Goal: Obtain resource: Download file/media

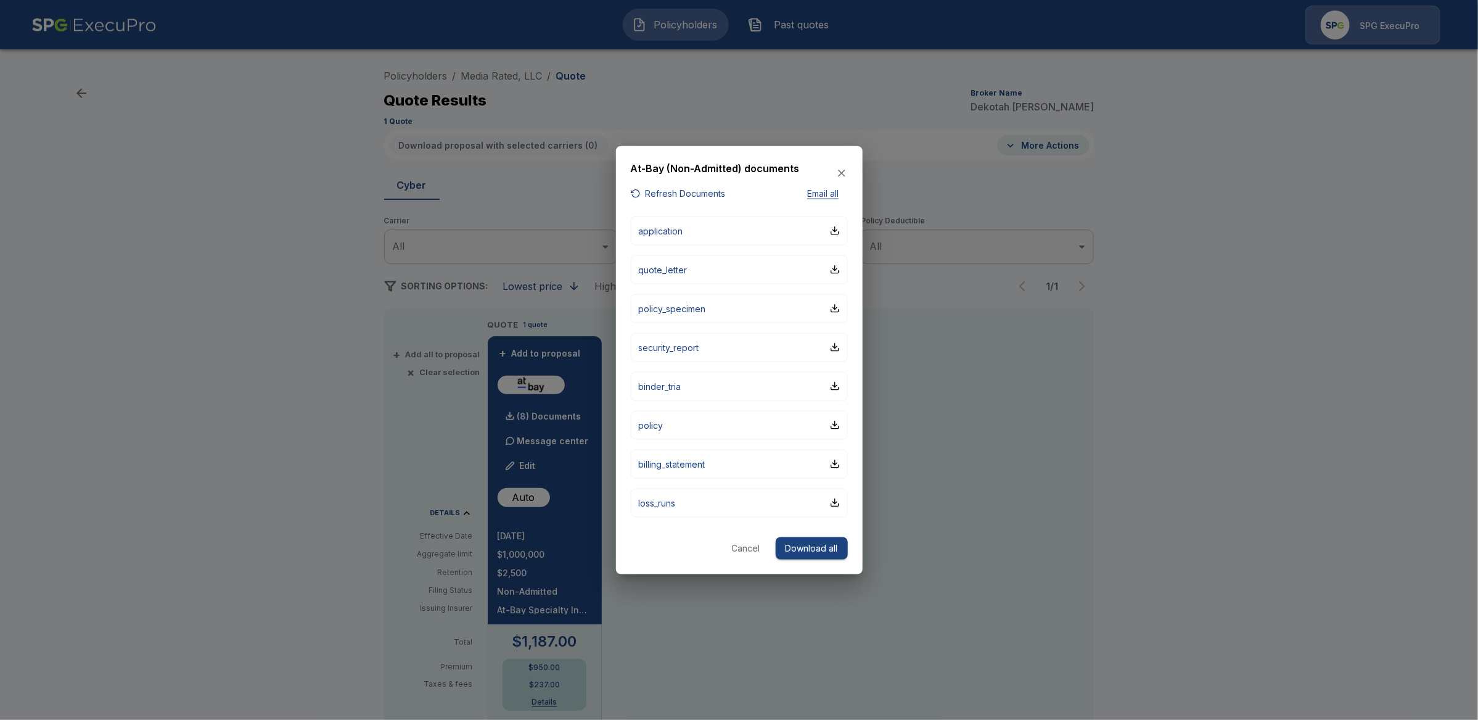
click at [383, 217] on div at bounding box center [739, 360] width 1478 height 720
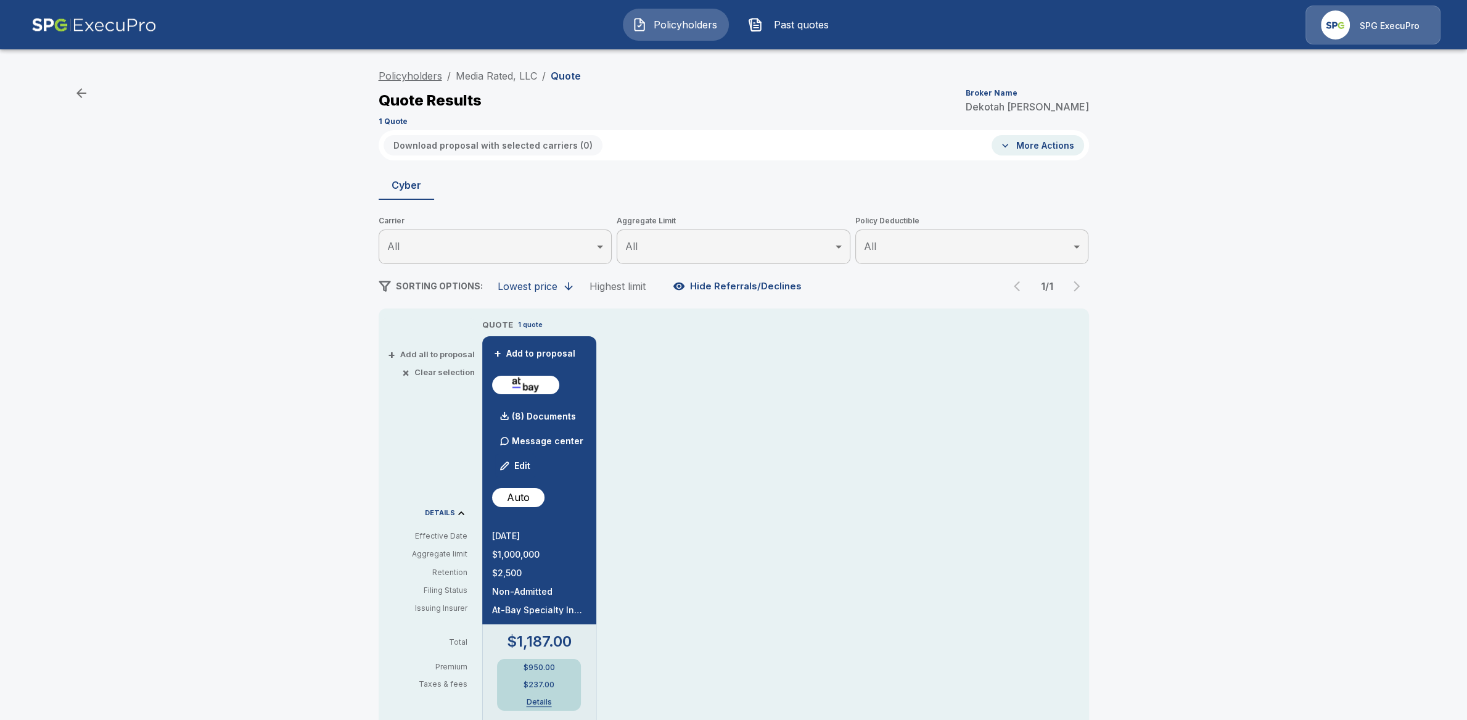
click at [412, 70] on link "Policyholders" at bounding box center [411, 76] width 64 height 12
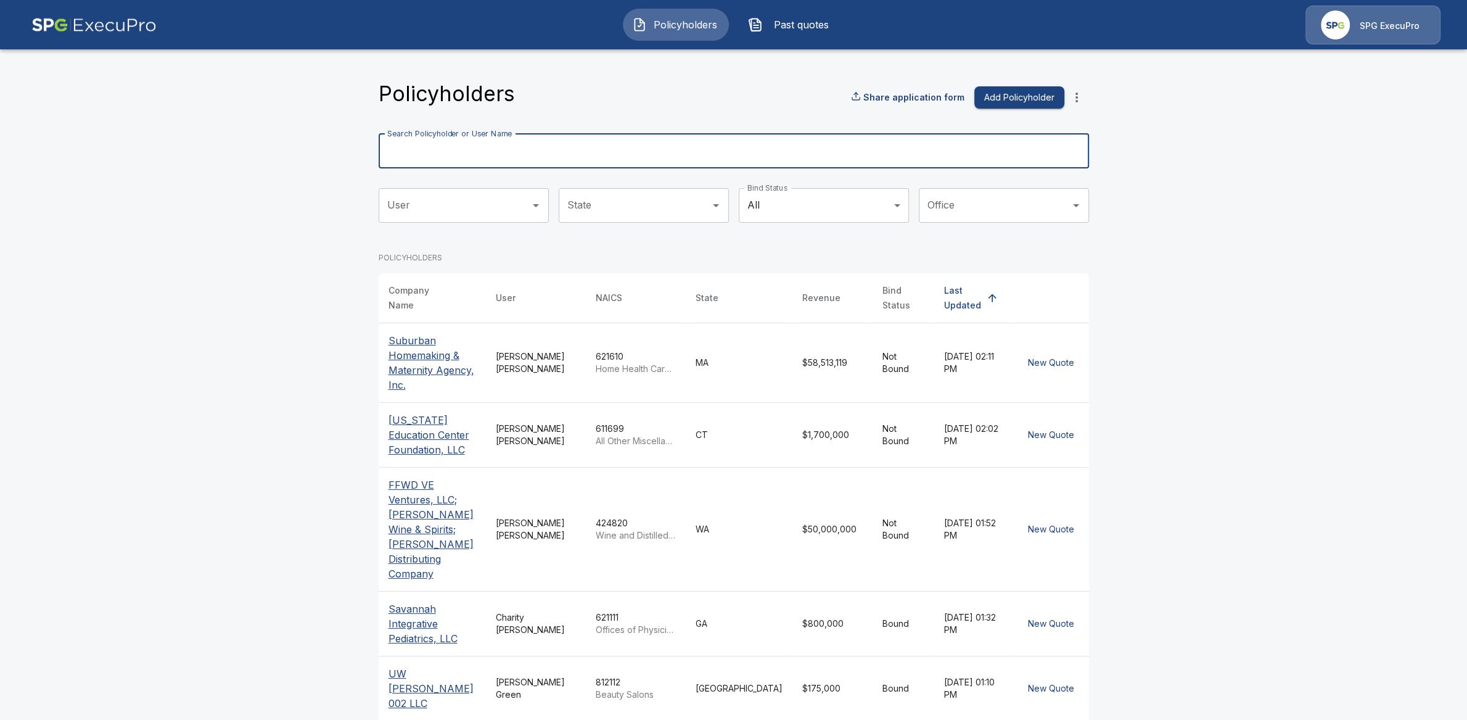
click at [485, 149] on input "Search Policyholder or User Name" at bounding box center [727, 151] width 697 height 35
paste input "**********"
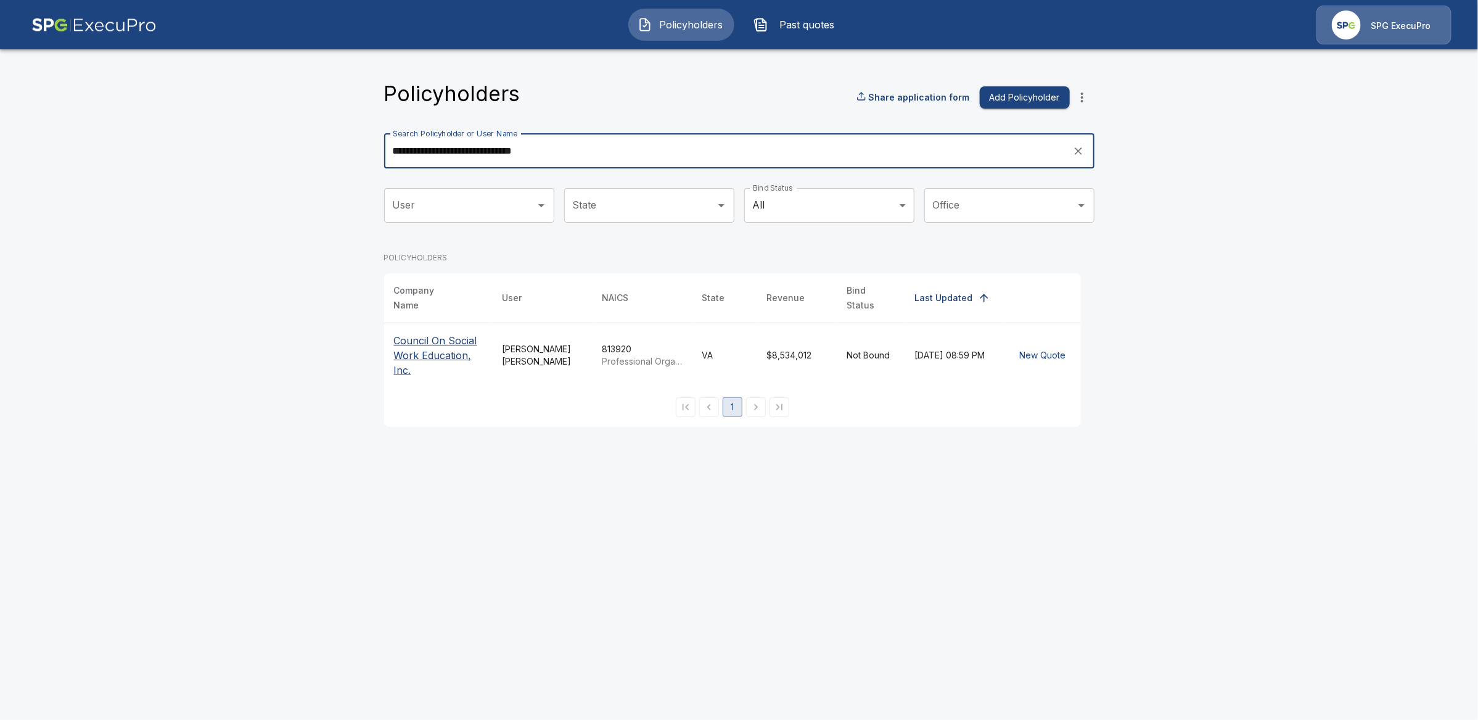
type input "**********"
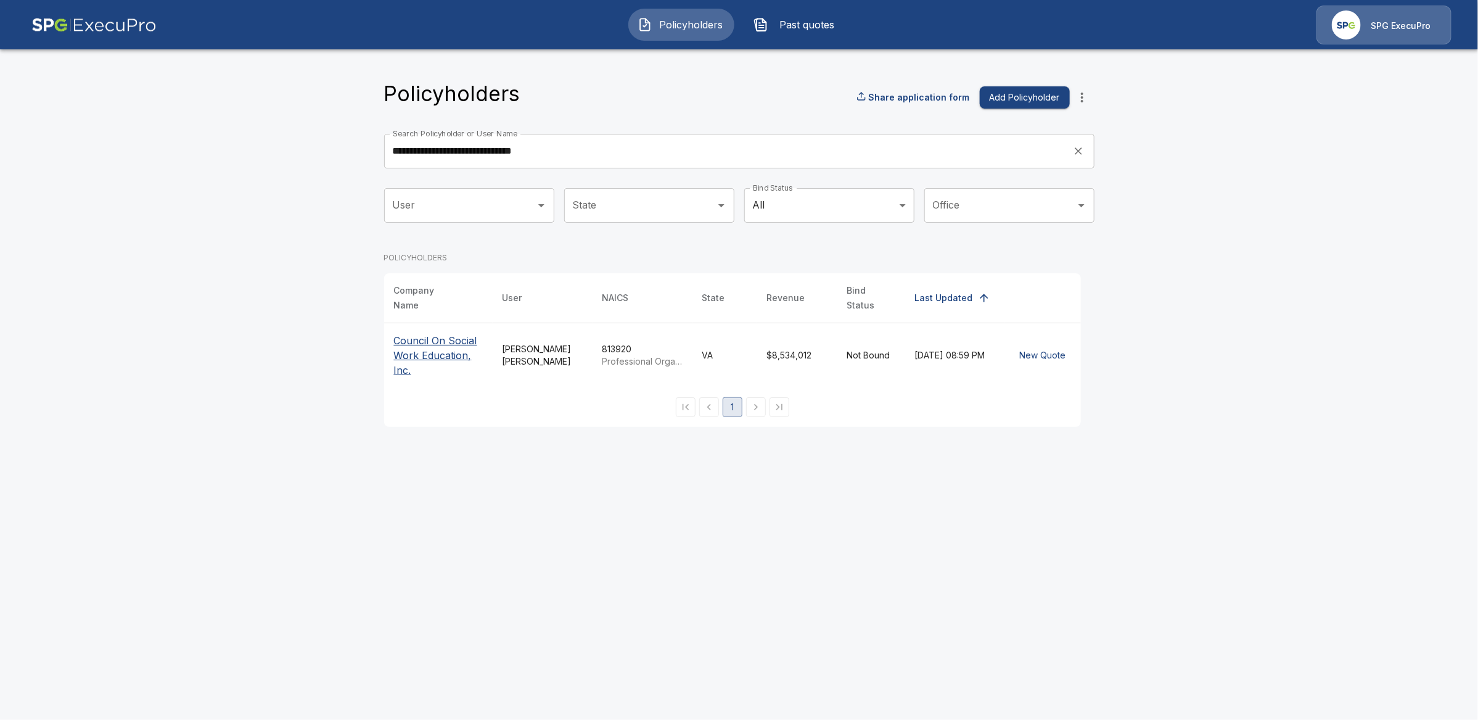
click at [432, 340] on p "Council On Social Work Education, Inc." at bounding box center [438, 355] width 89 height 44
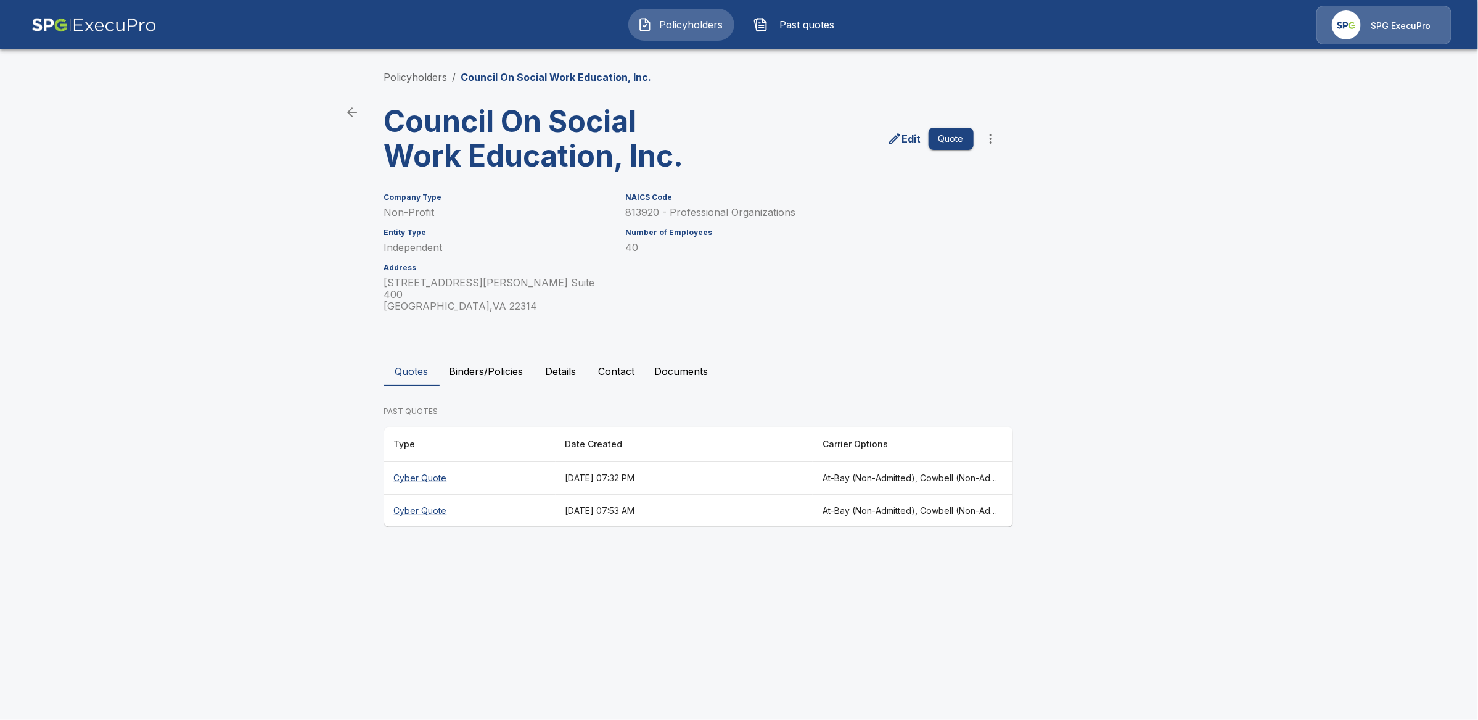
click at [442, 462] on th "Cyber Quote" at bounding box center [469, 478] width 171 height 33
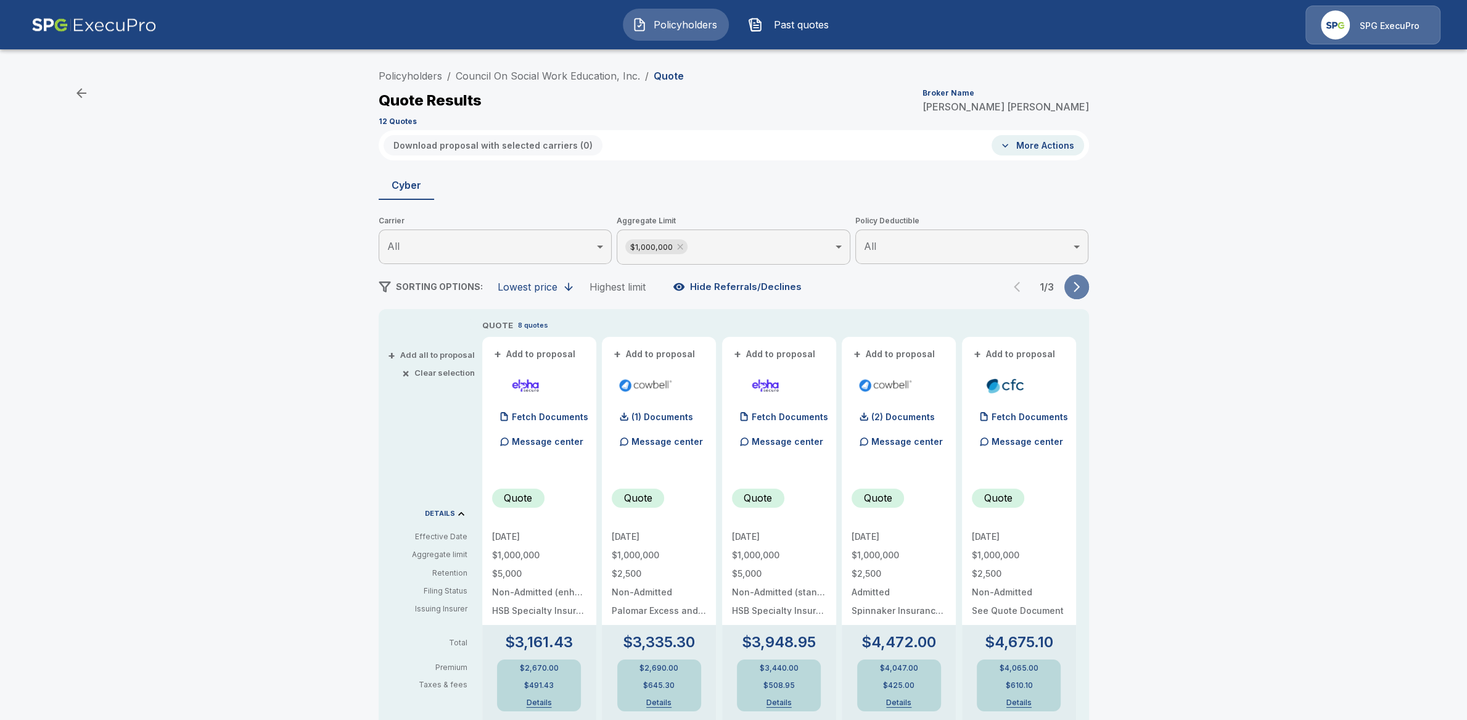
click at [1080, 287] on icon "button" at bounding box center [1076, 287] width 12 height 12
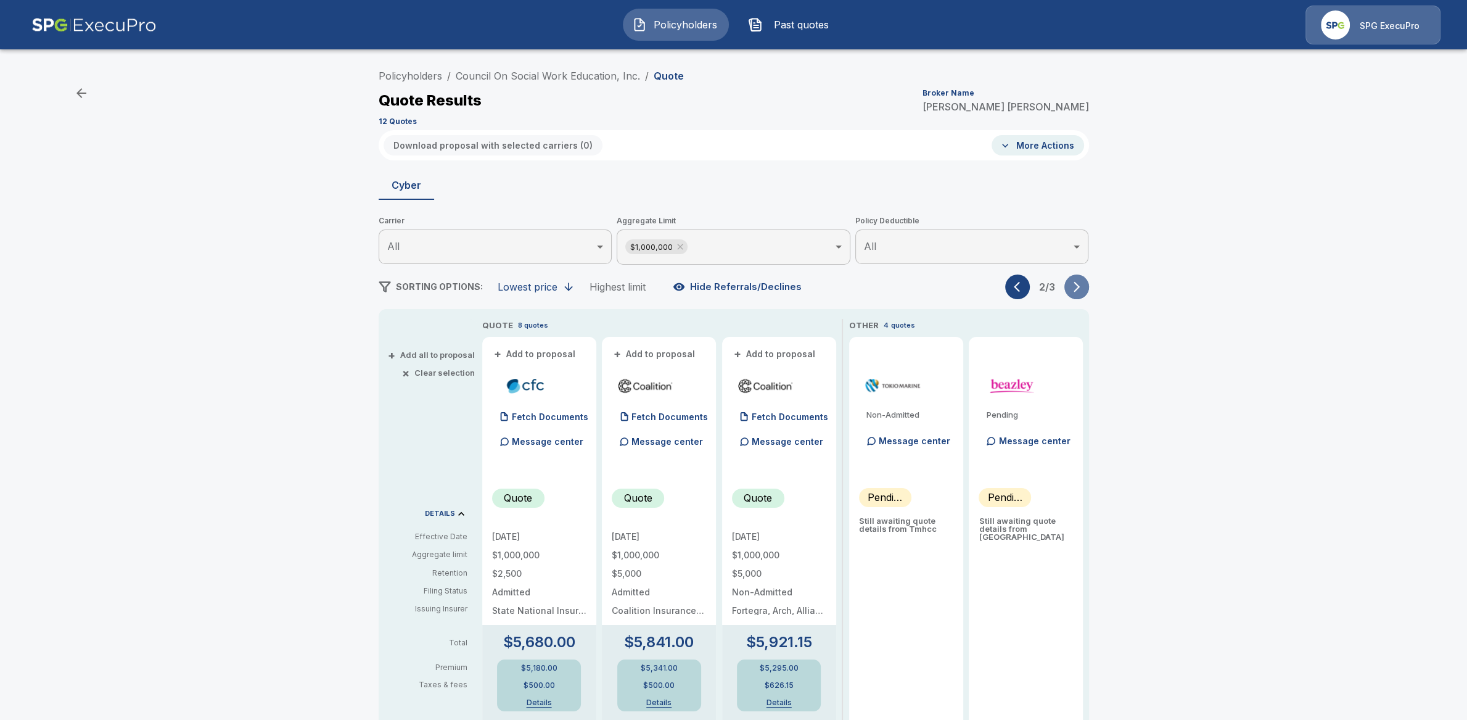
click at [1080, 287] on icon "button" at bounding box center [1076, 287] width 12 height 12
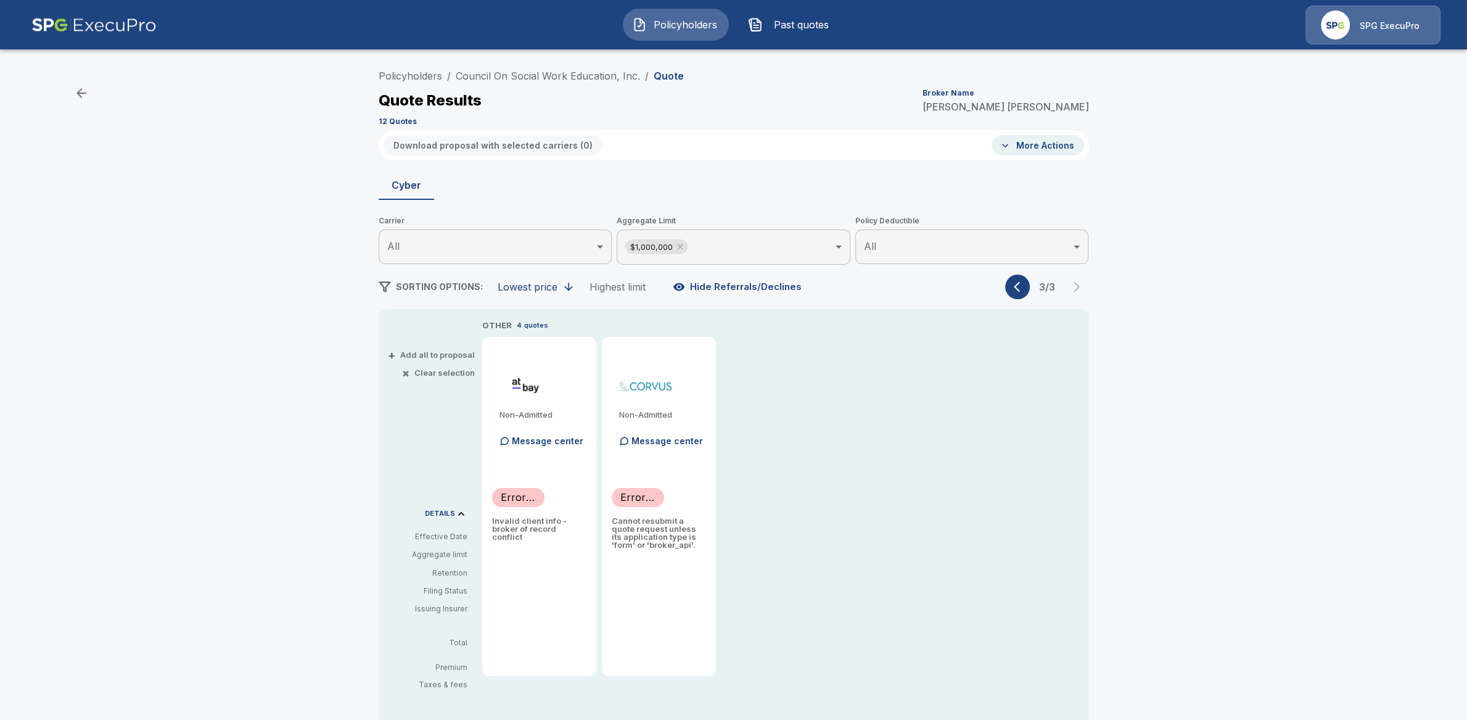
click at [1030, 292] on button "button" at bounding box center [1017, 286] width 25 height 25
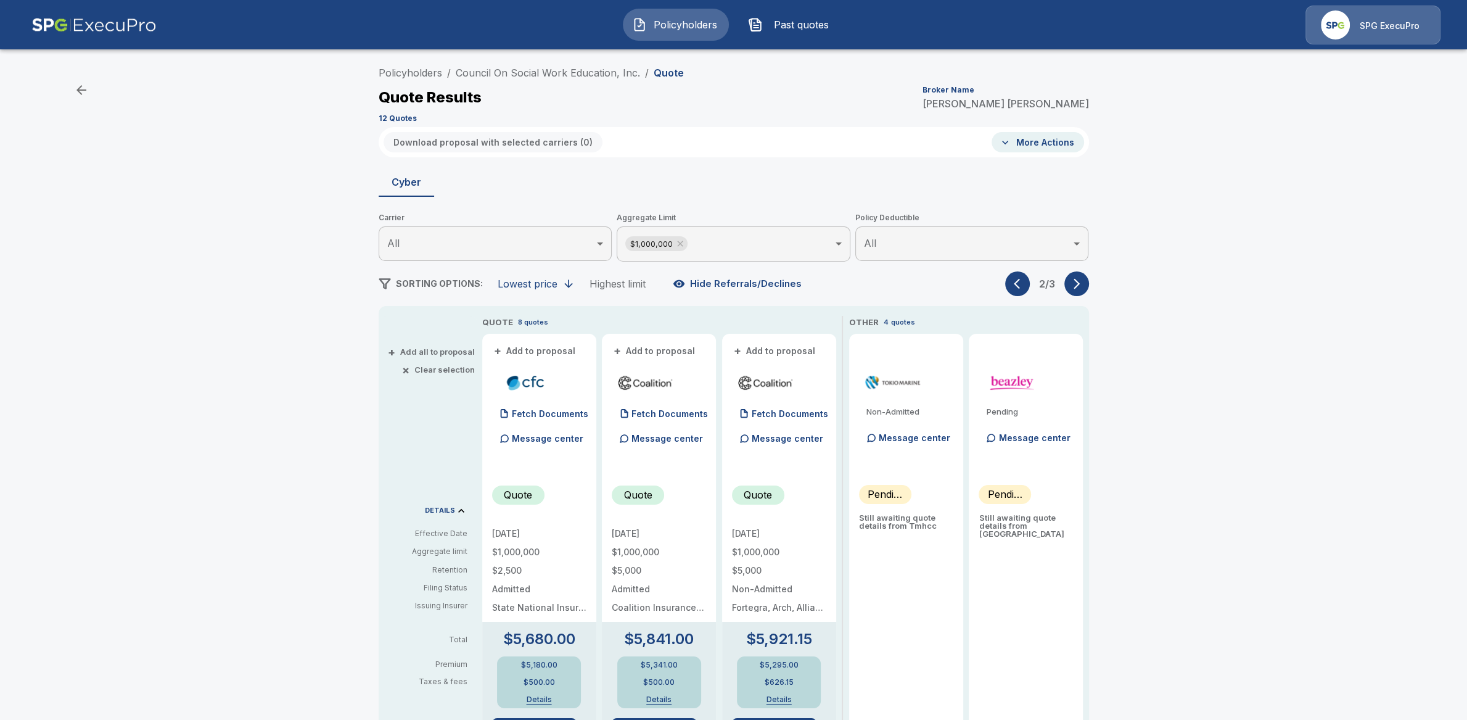
scroll to position [3, 0]
click at [1095, 291] on div "Policyholders / Council On Social Work Education, Inc. / Quote Quote Results Br…" at bounding box center [734, 647] width 740 height 1175
click at [1077, 287] on icon "button" at bounding box center [1076, 283] width 12 height 12
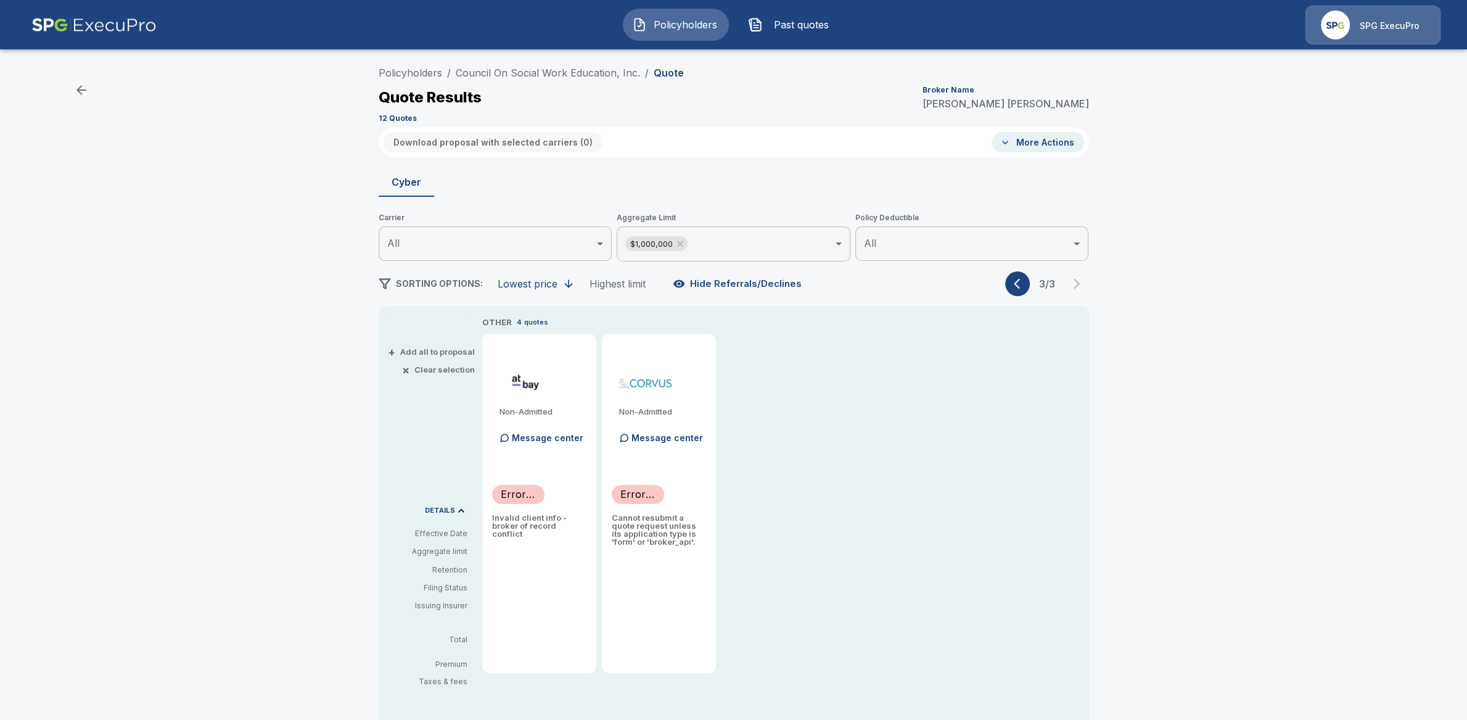
click at [1022, 287] on icon "button" at bounding box center [1020, 283] width 12 height 12
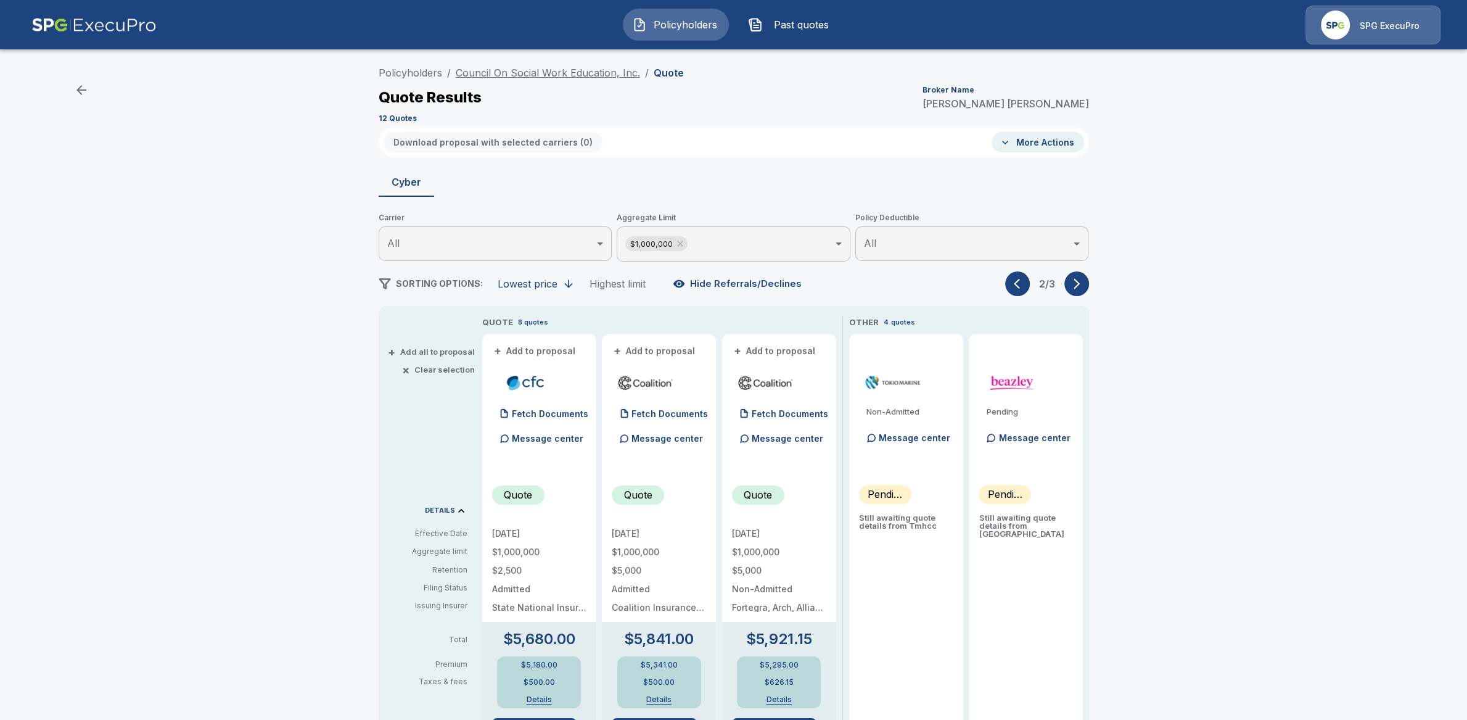
click at [551, 67] on link "Council On Social Work Education, Inc." at bounding box center [548, 73] width 184 height 12
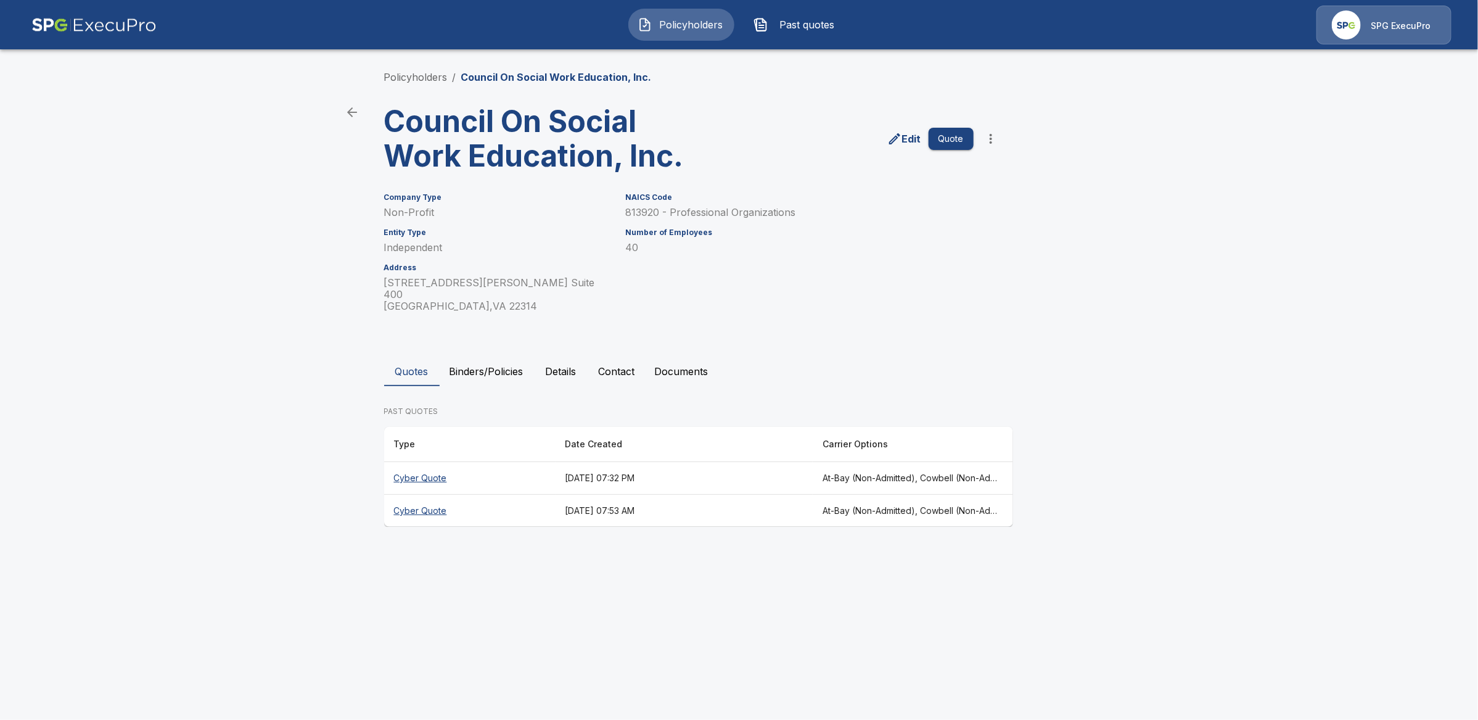
click at [429, 499] on th "Cyber Quote" at bounding box center [469, 510] width 171 height 33
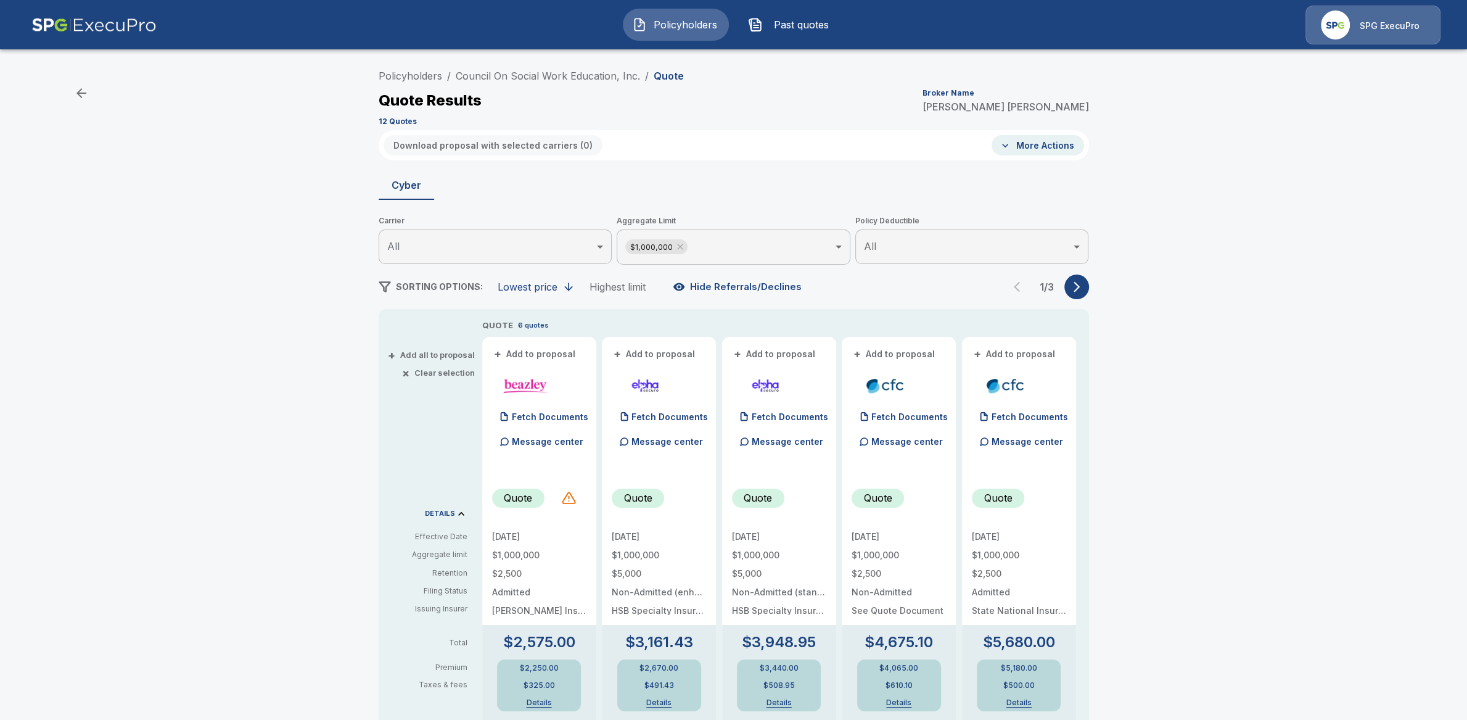
click at [1080, 288] on icon "button" at bounding box center [1076, 287] width 6 height 10
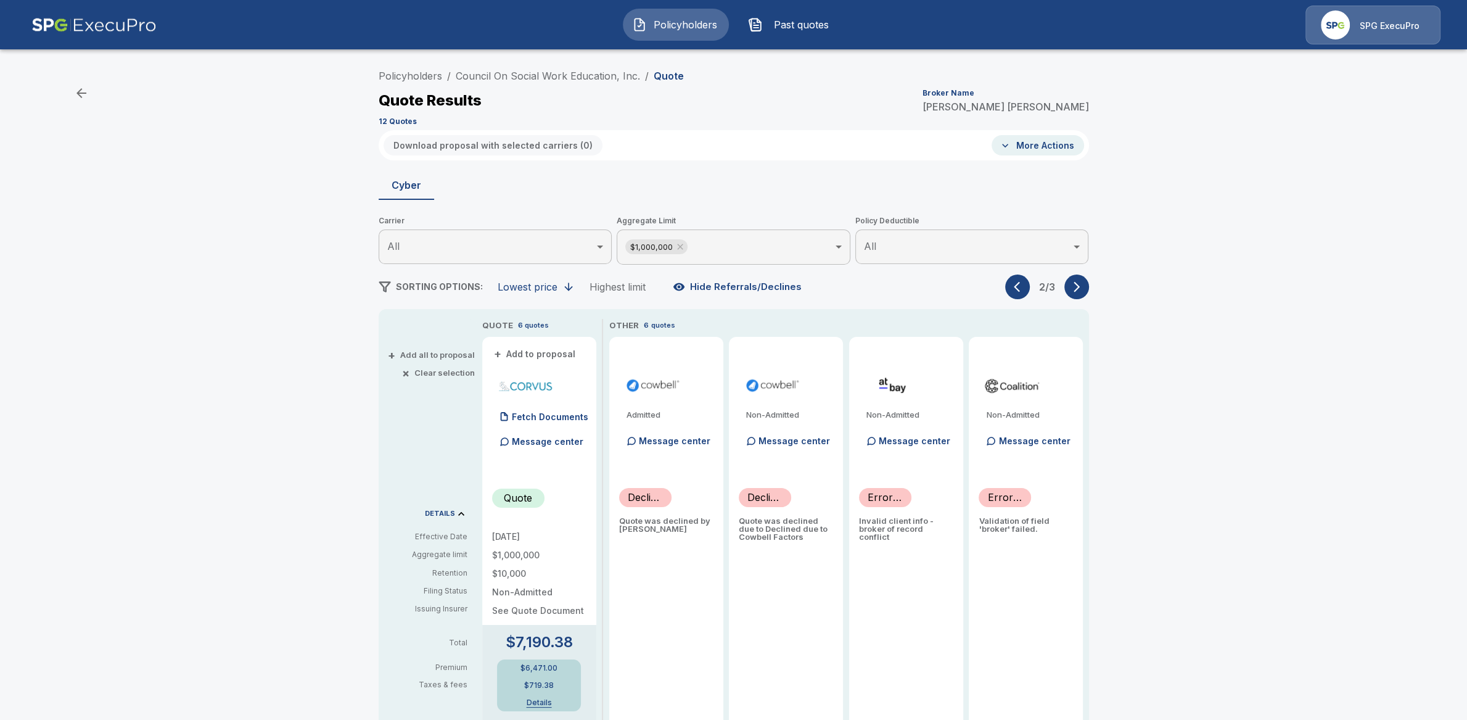
click at [1080, 288] on icon "button" at bounding box center [1076, 287] width 6 height 10
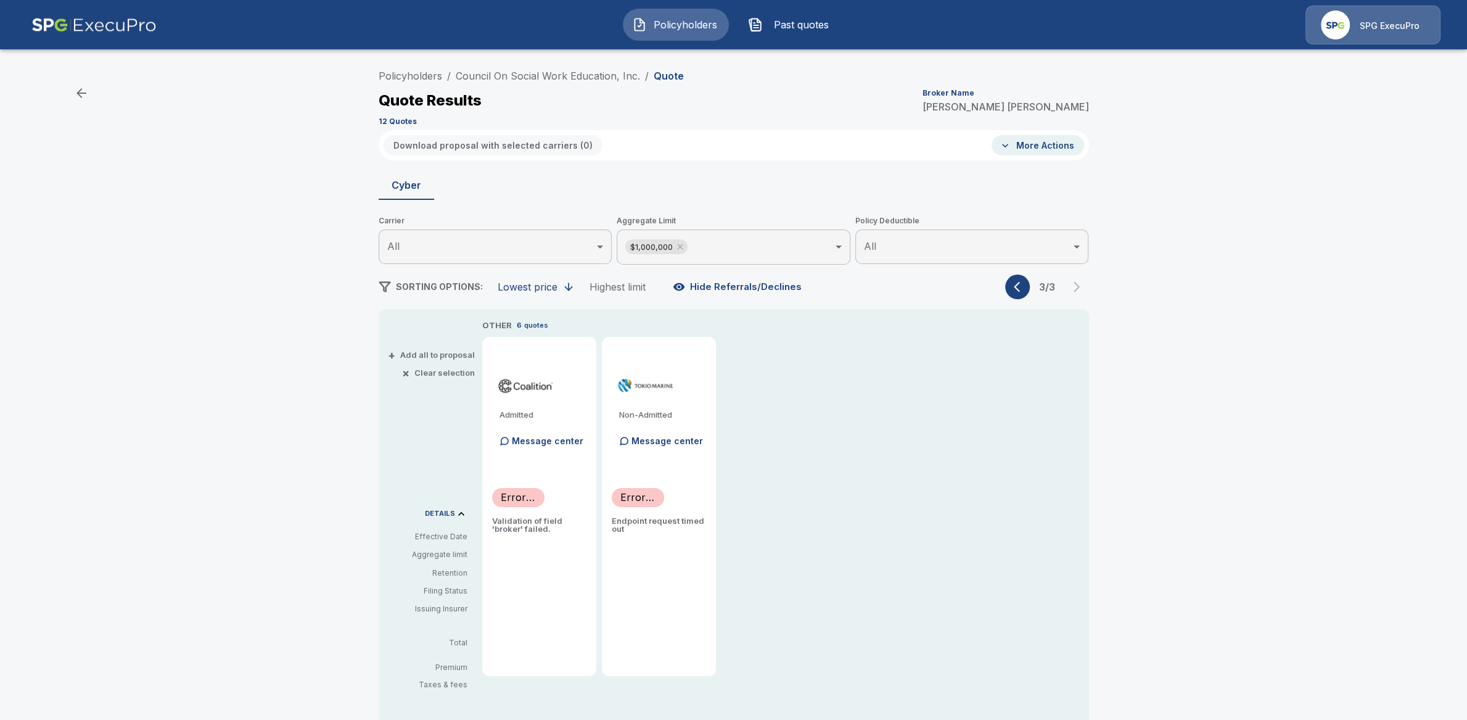
click at [1019, 288] on button "button" at bounding box center [1017, 286] width 25 height 25
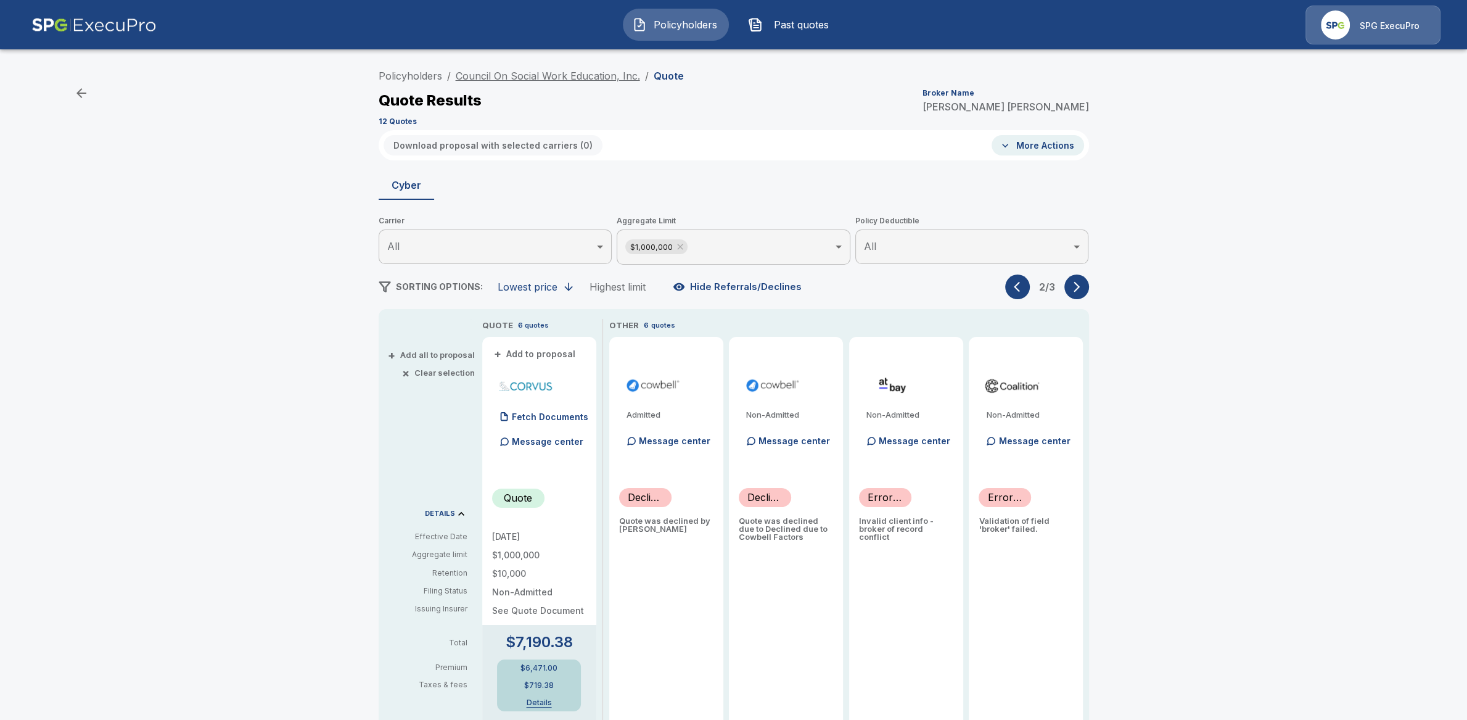
click at [547, 81] on link "Council On Social Work Education, Inc." at bounding box center [548, 76] width 184 height 12
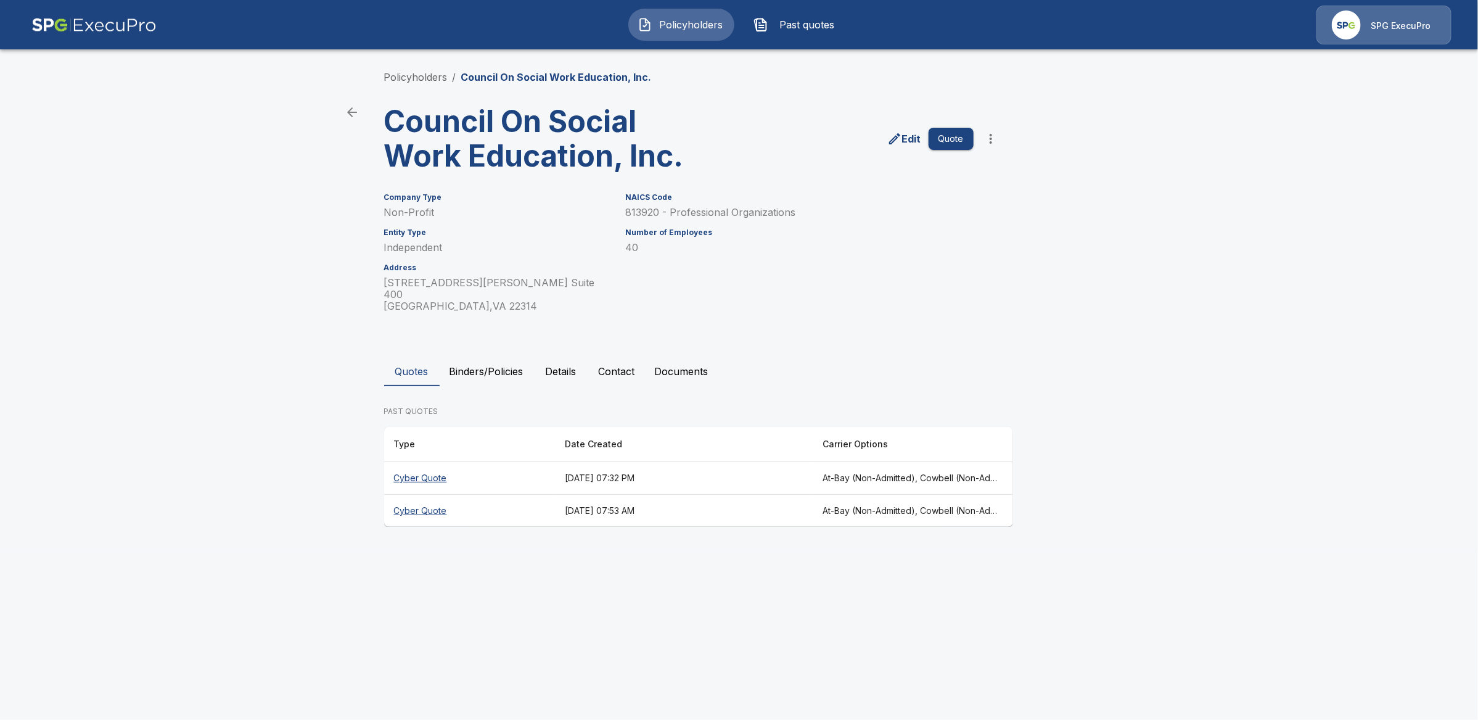
click at [429, 468] on th "Cyber Quote" at bounding box center [469, 478] width 171 height 33
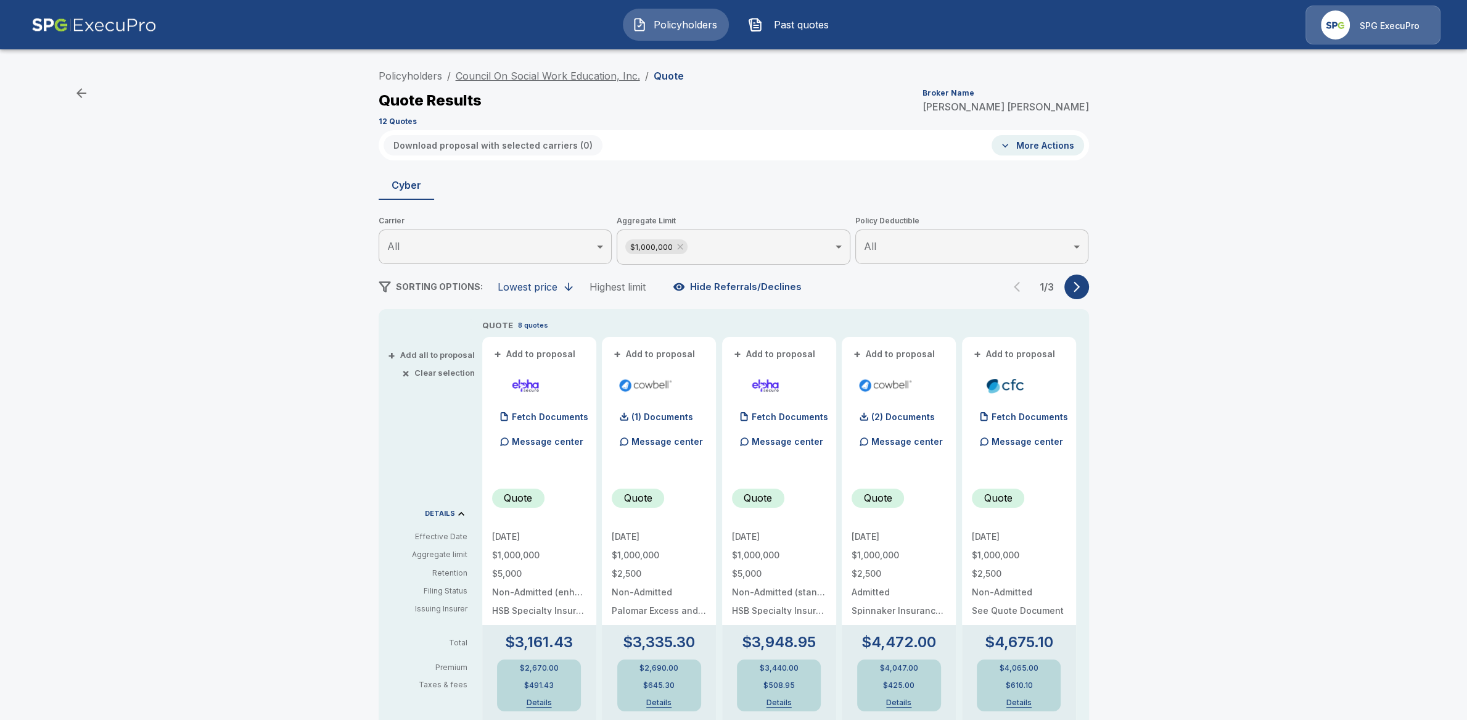
click at [551, 73] on link "Council On Social Work Education, Inc." at bounding box center [548, 76] width 184 height 12
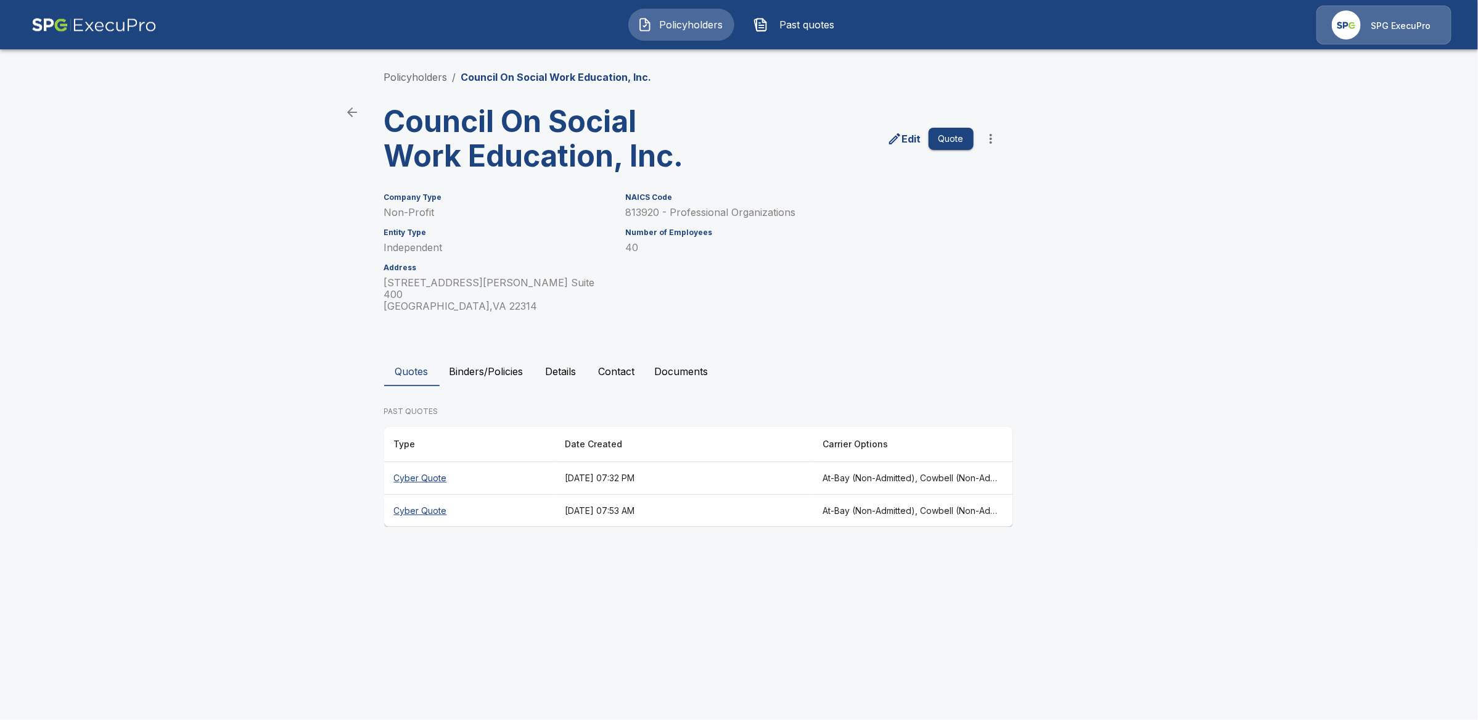
click at [419, 465] on th "Cyber Quote" at bounding box center [469, 478] width 171 height 33
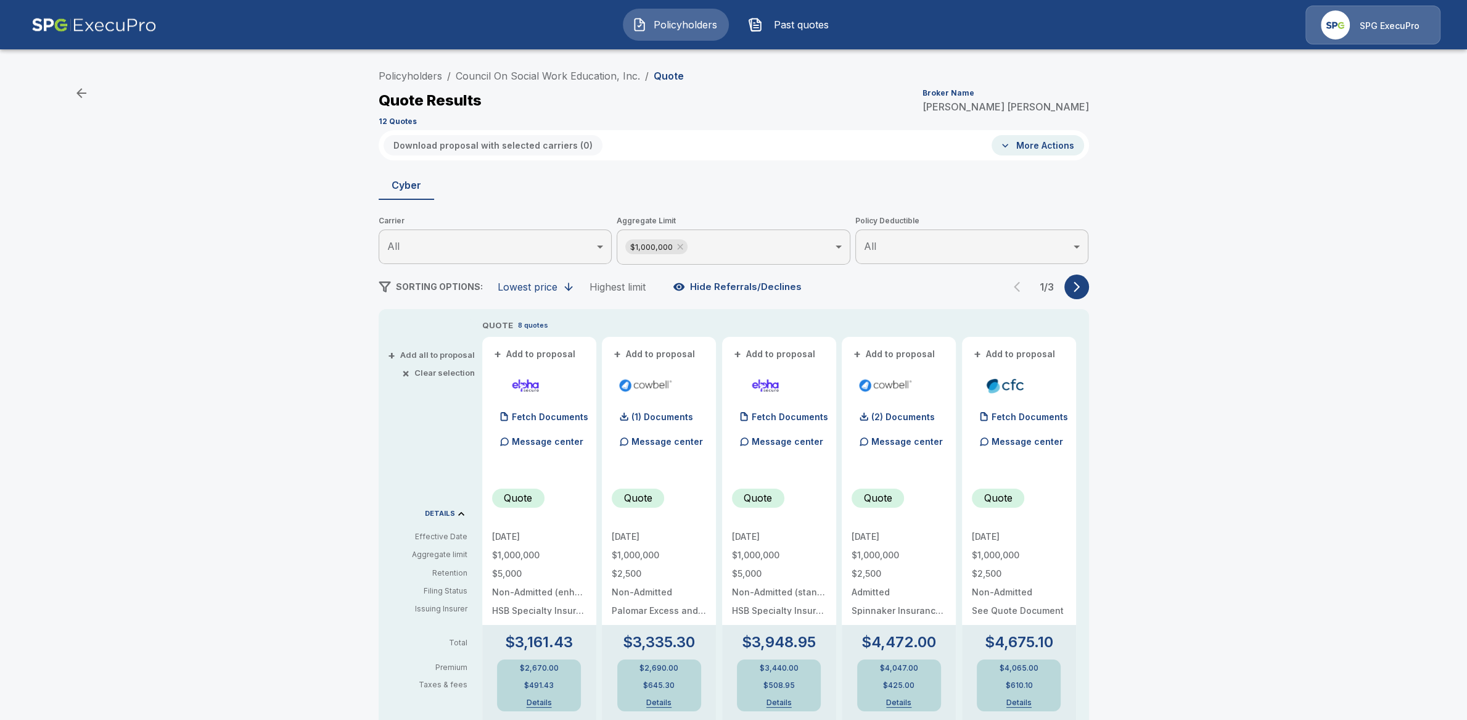
click at [1083, 290] on icon "button" at bounding box center [1076, 287] width 12 height 12
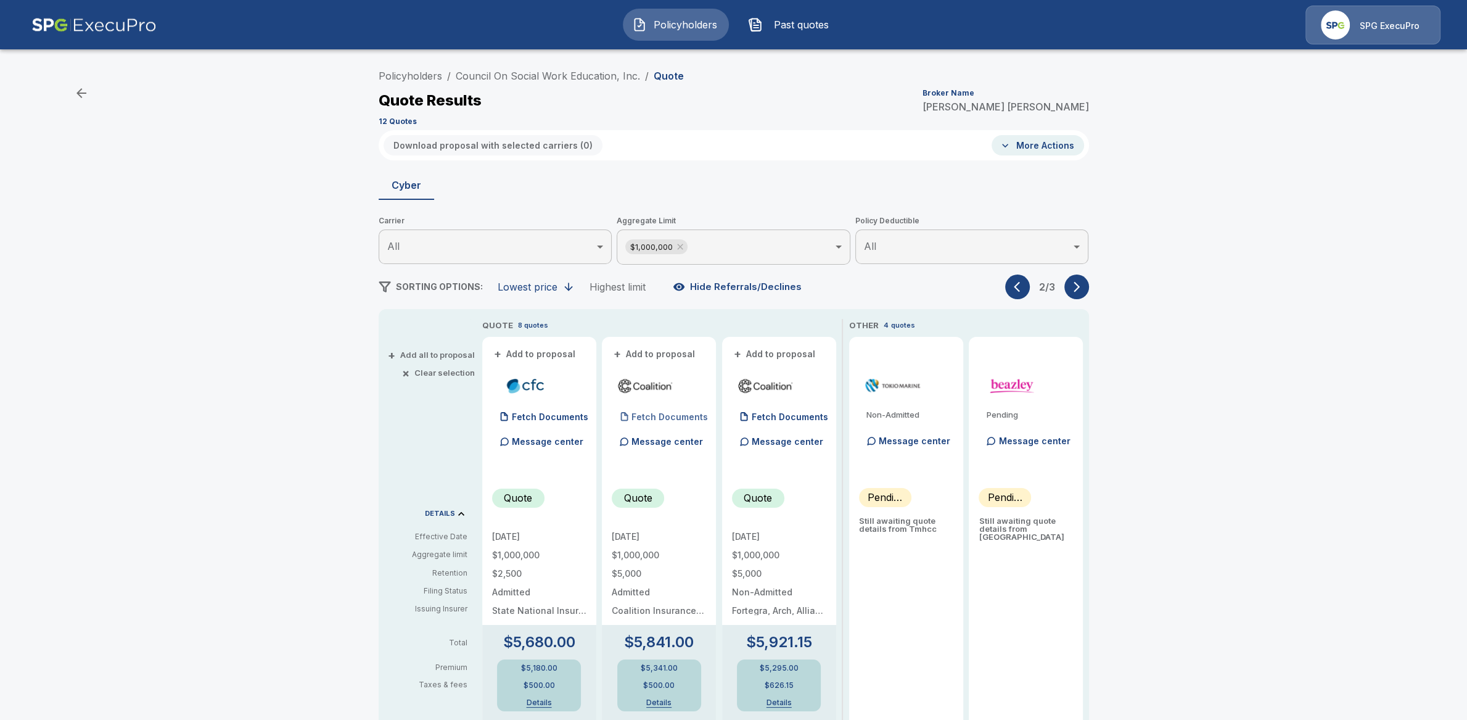
click at [672, 416] on p "Fetch Documents" at bounding box center [669, 416] width 76 height 9
click at [784, 417] on p "Fetch Documents" at bounding box center [790, 416] width 76 height 9
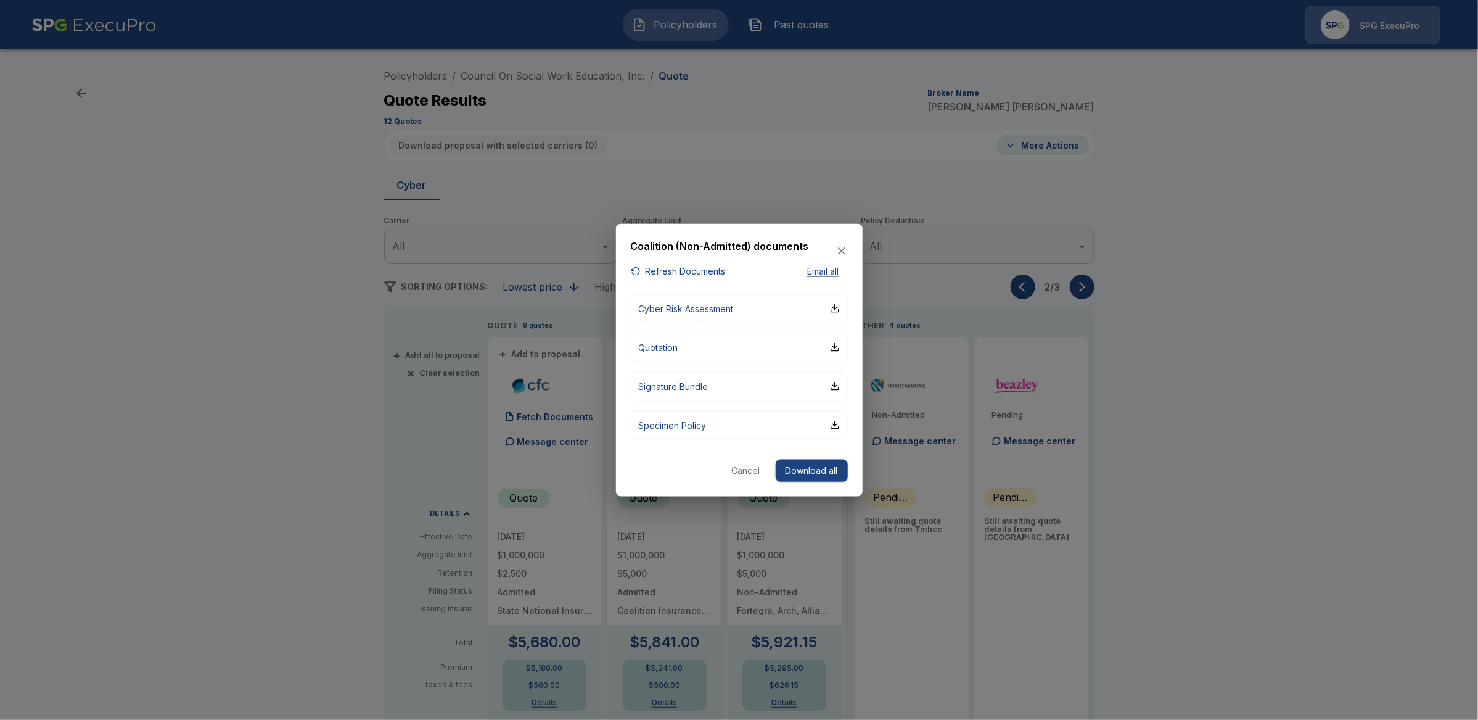
click at [737, 470] on button "Cancel" at bounding box center [745, 470] width 39 height 23
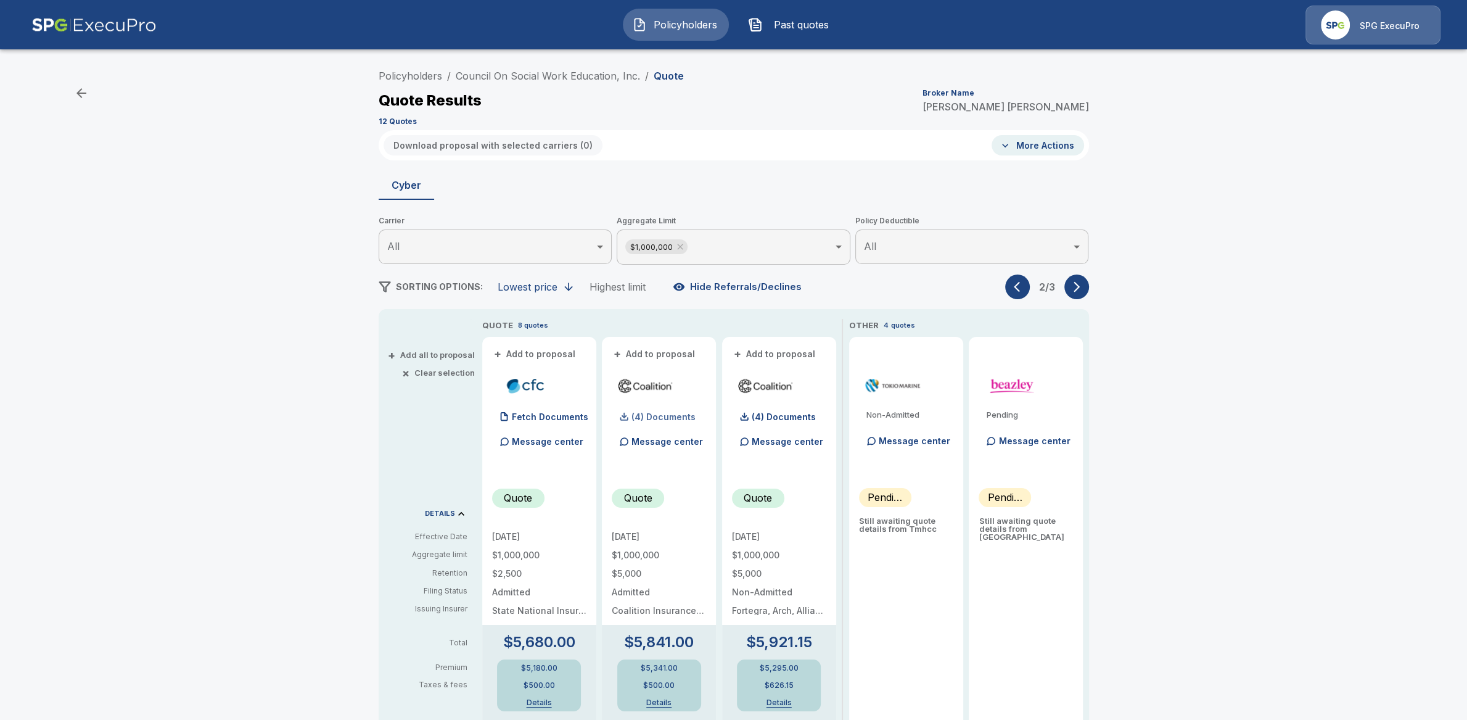
click at [658, 413] on p "(4) Documents" at bounding box center [663, 416] width 64 height 9
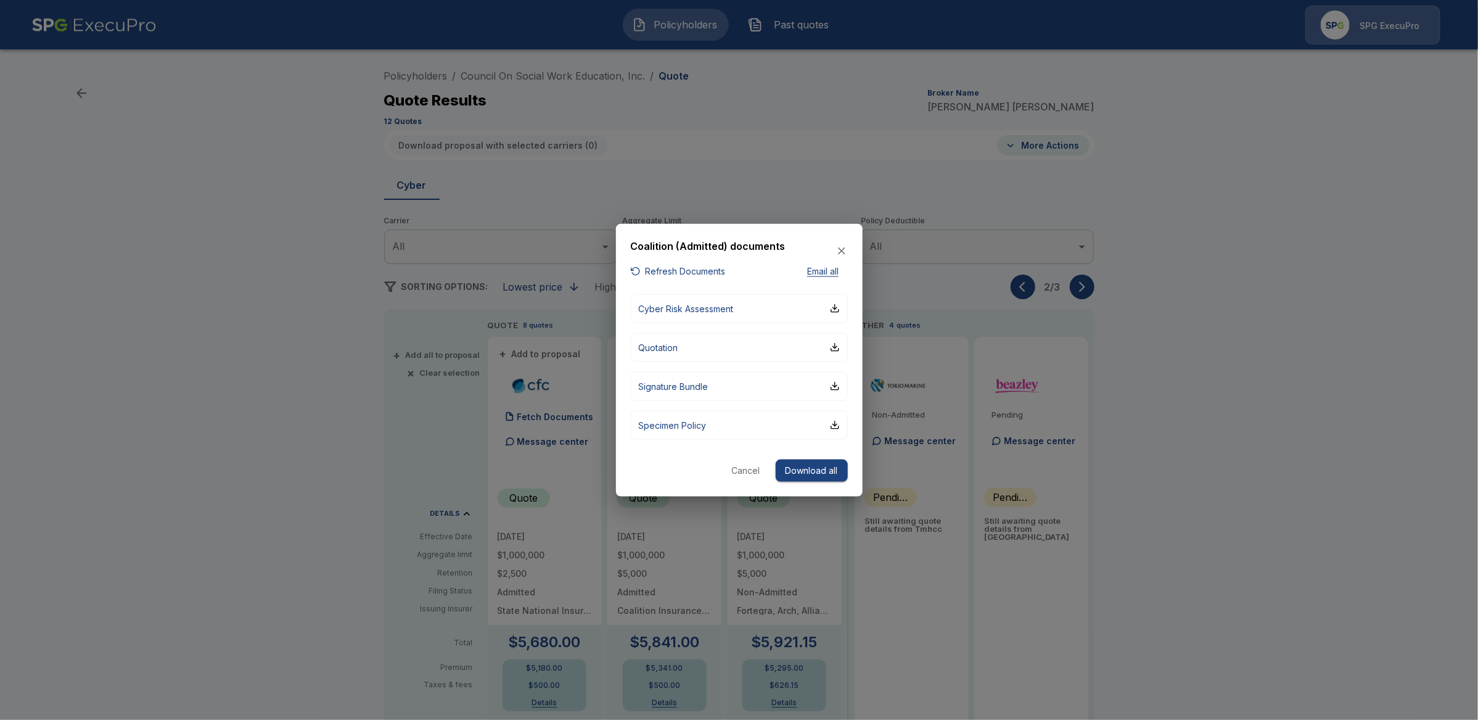
click at [802, 472] on button "Download all" at bounding box center [812, 470] width 72 height 23
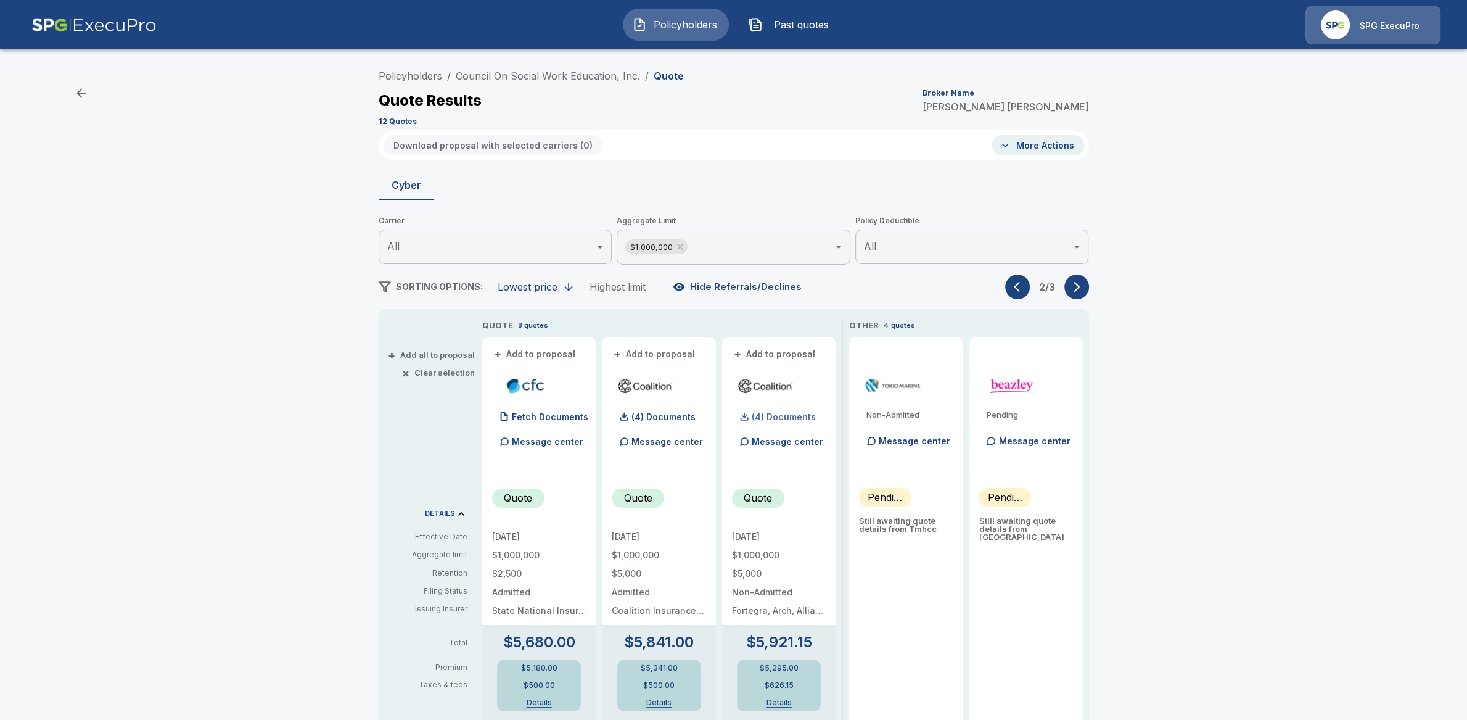
click at [782, 415] on p "(4) Documents" at bounding box center [784, 416] width 64 height 9
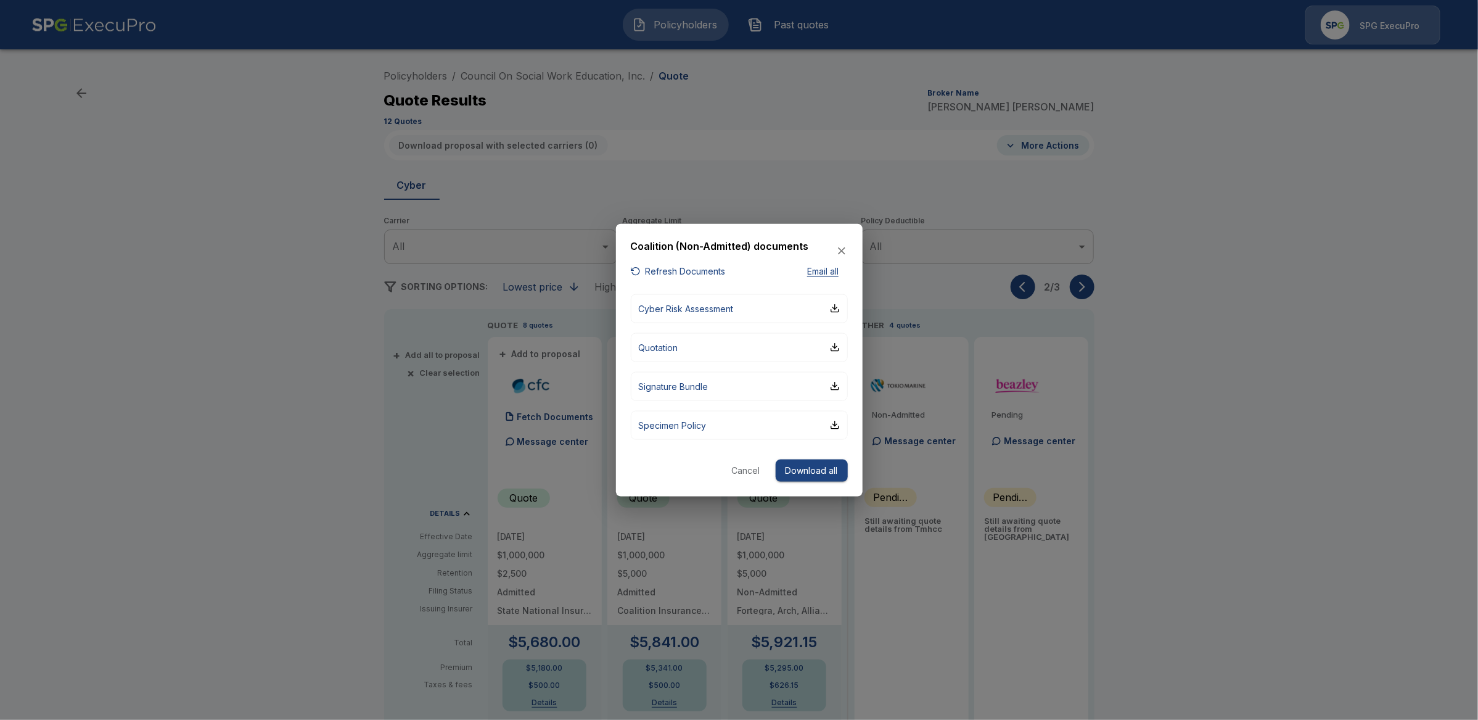
click at [793, 459] on button "Download all" at bounding box center [812, 470] width 72 height 23
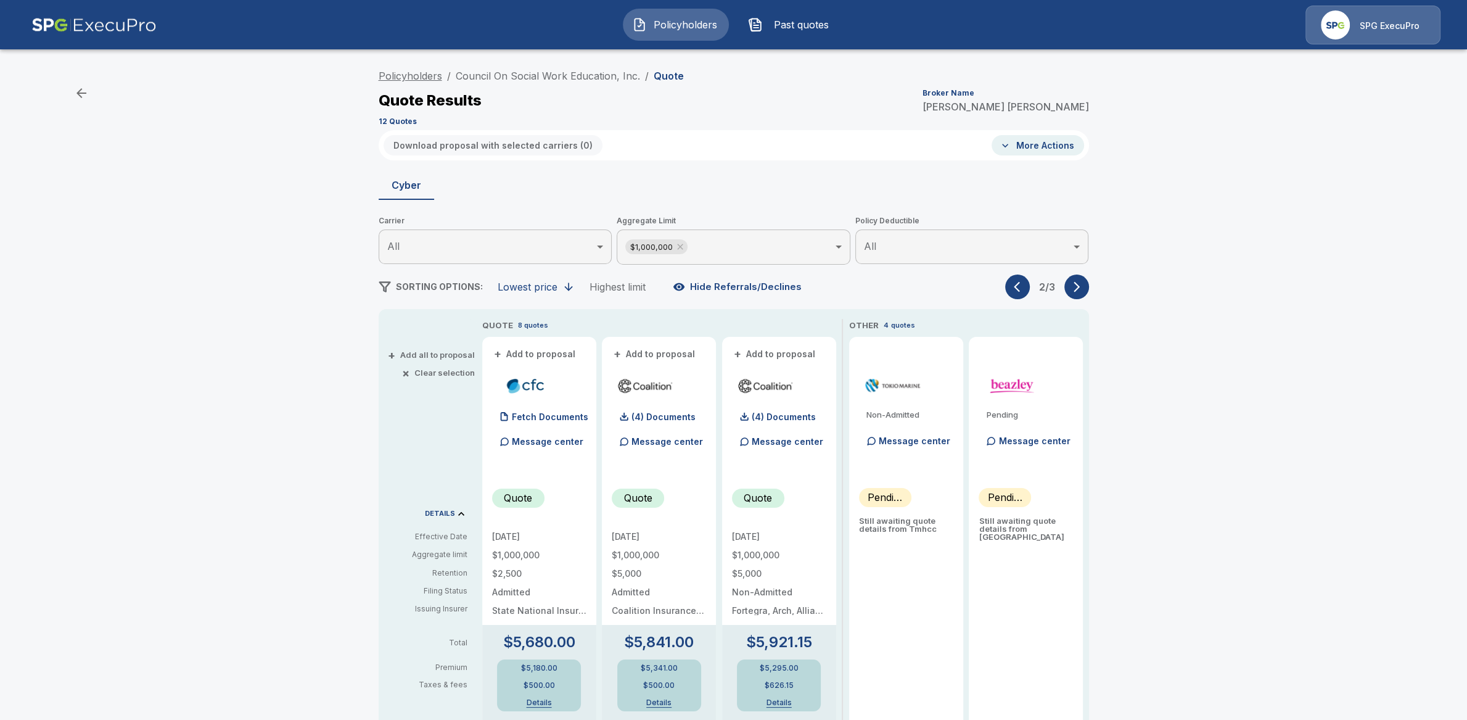
click at [423, 77] on link "Policyholders" at bounding box center [411, 76] width 64 height 12
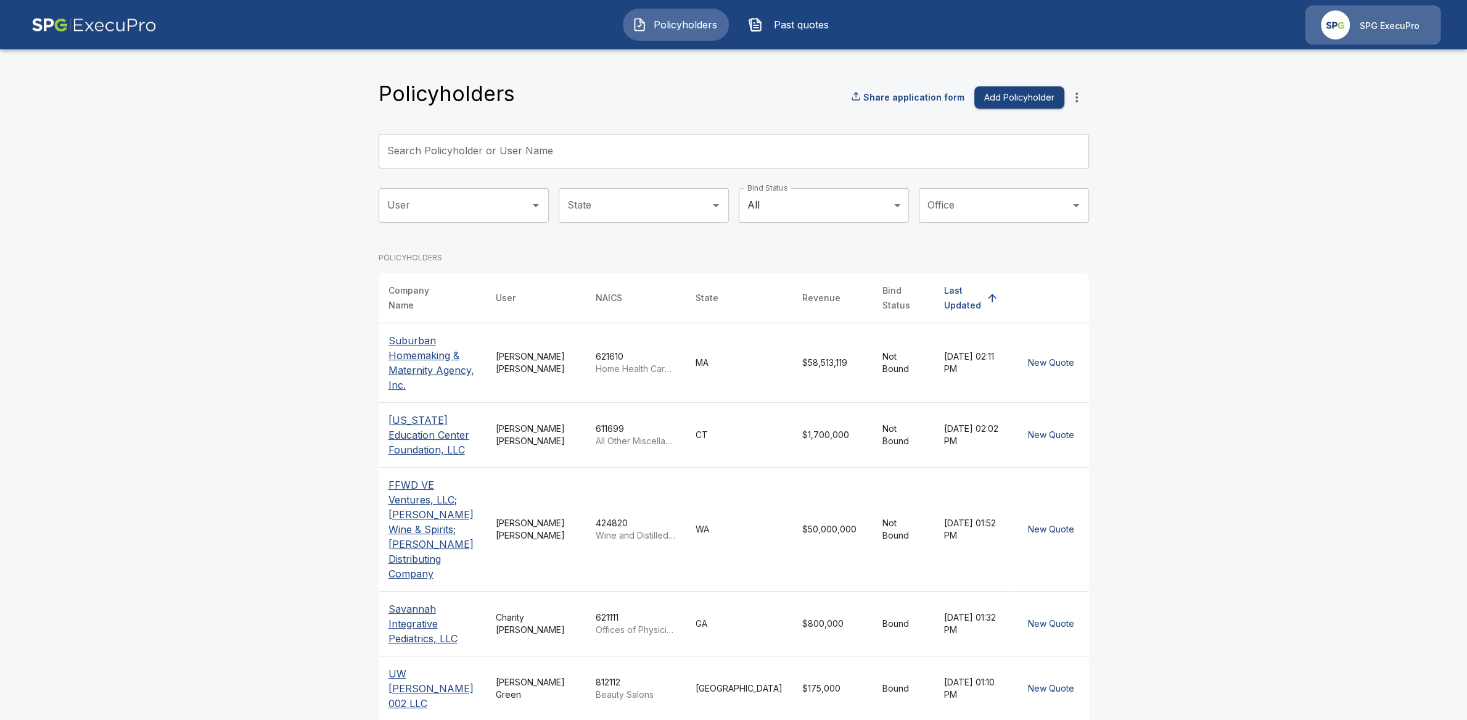
click at [457, 145] on input "Search Policyholder or User Name" at bounding box center [727, 151] width 697 height 35
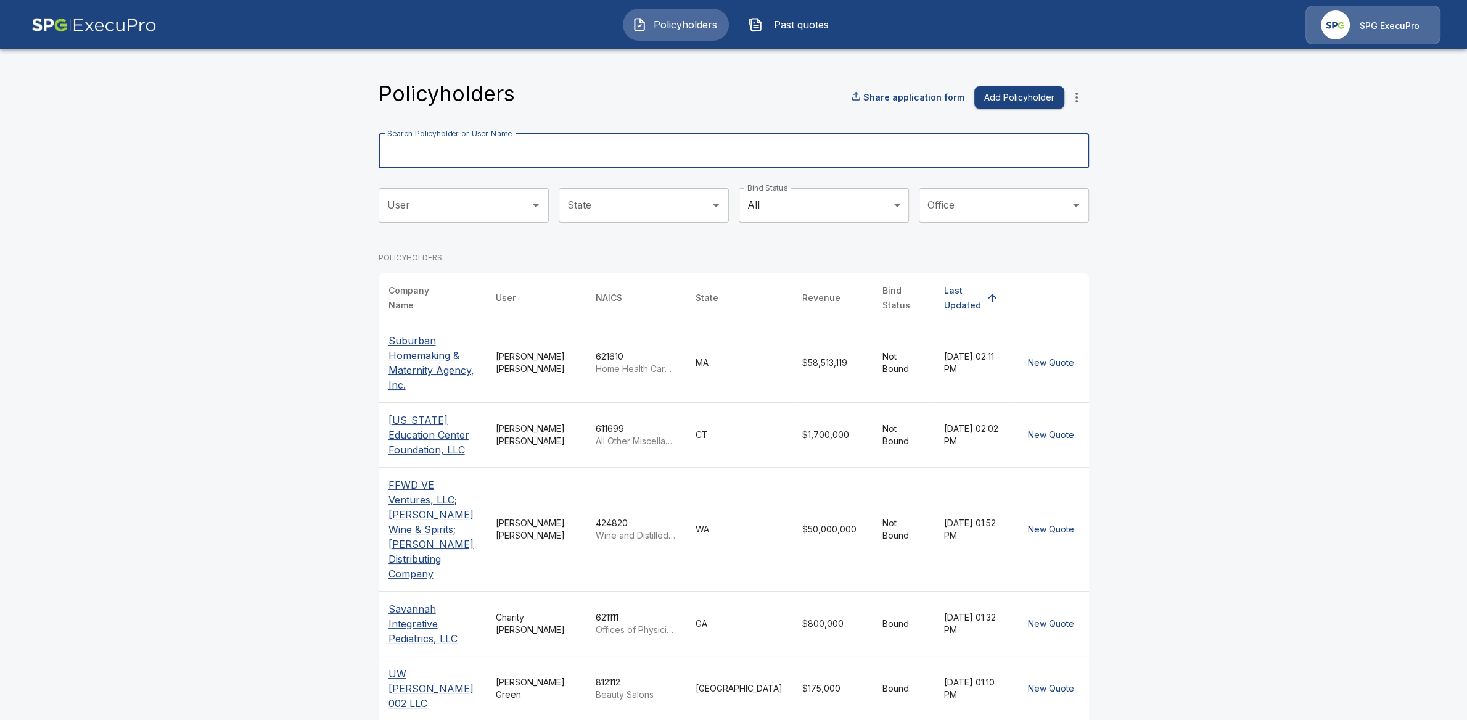
paste input "**********"
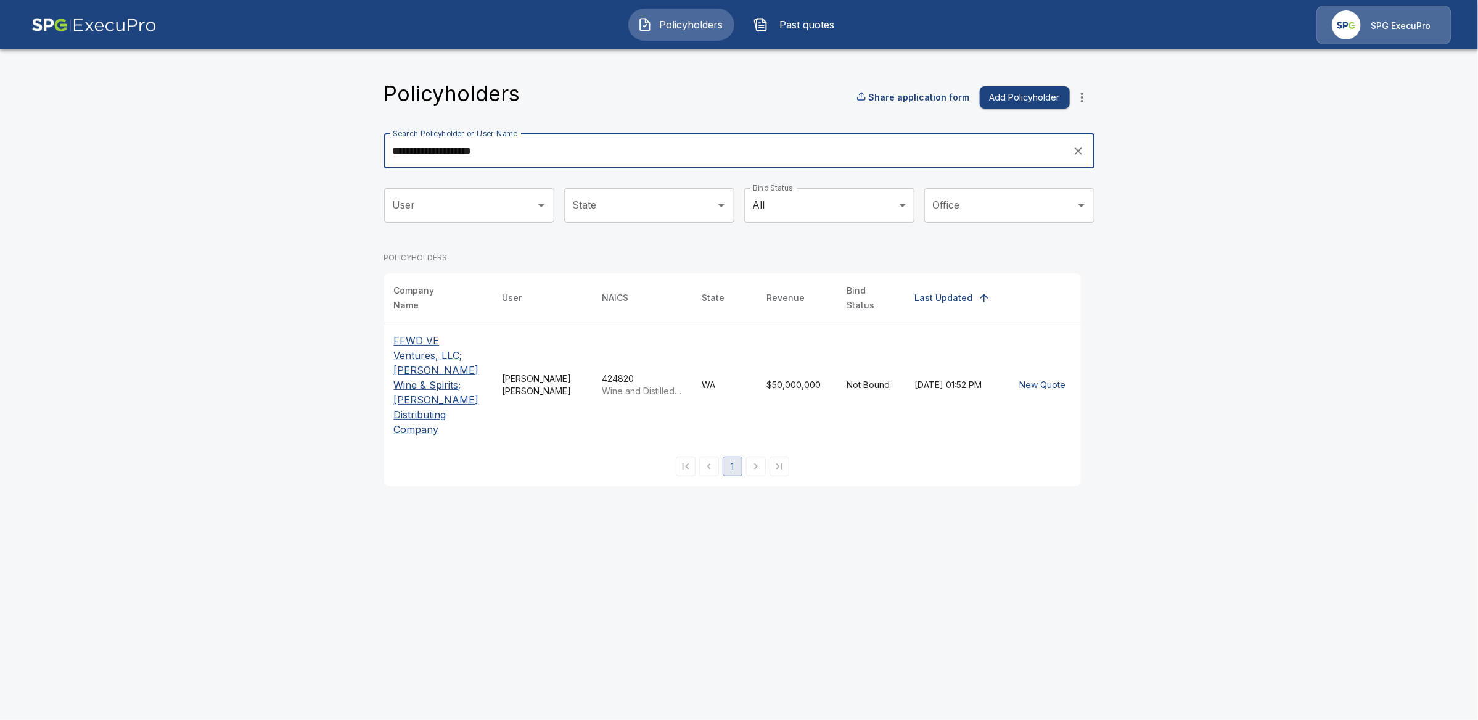
type input "**********"
click at [417, 345] on p "FFWD VE Ventures, LLC; Vehrs Wine & Spirits; Vehrs Distributing Company" at bounding box center [438, 385] width 89 height 104
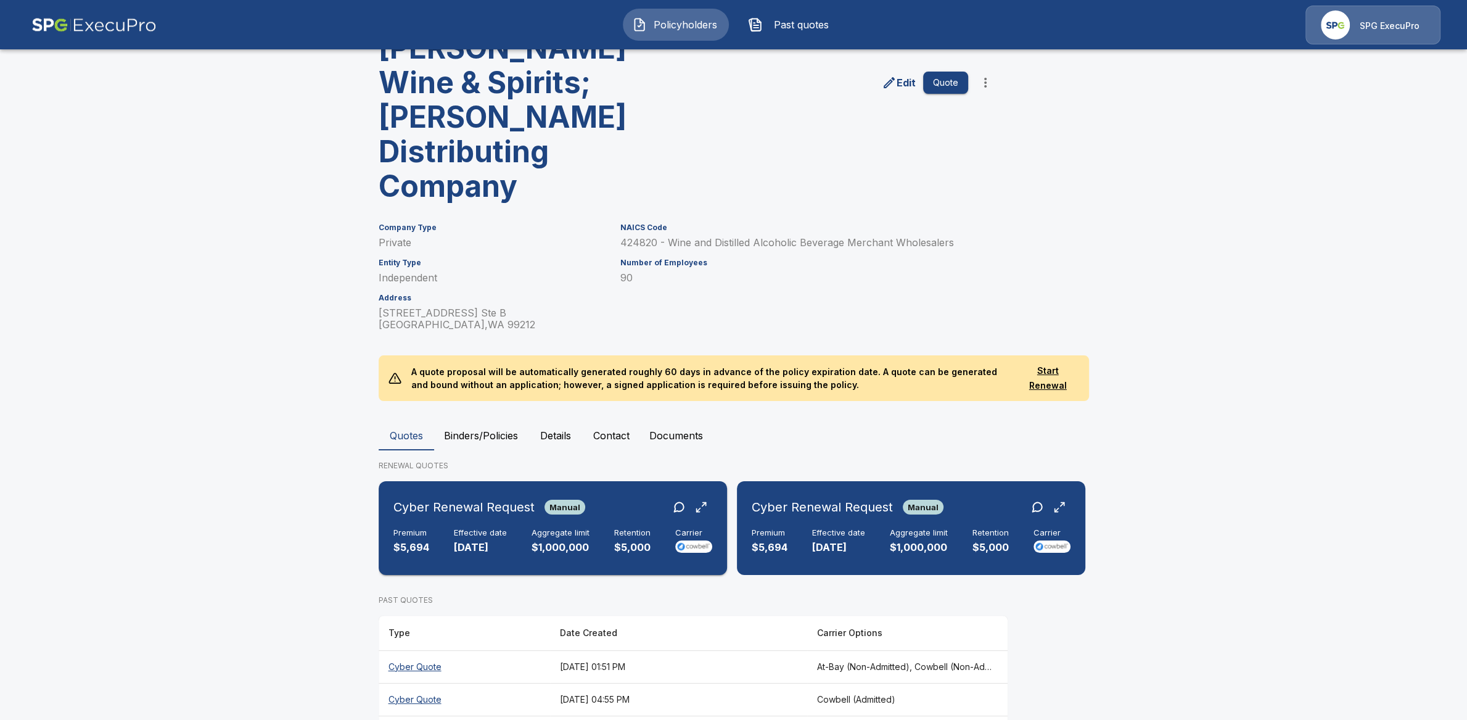
scroll to position [143, 0]
click at [646, 495] on div "Cyber Renewal Request Manual" at bounding box center [552, 506] width 319 height 22
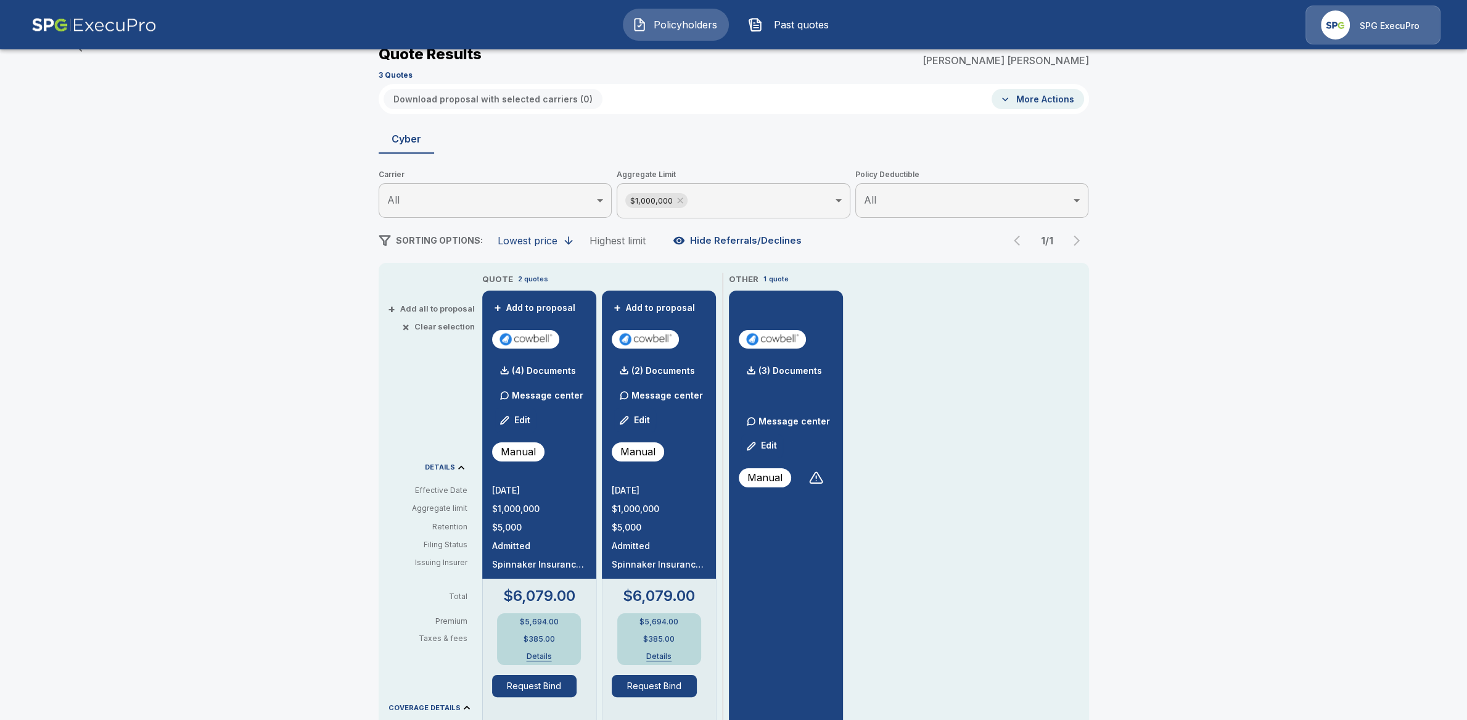
scroll to position [143, 0]
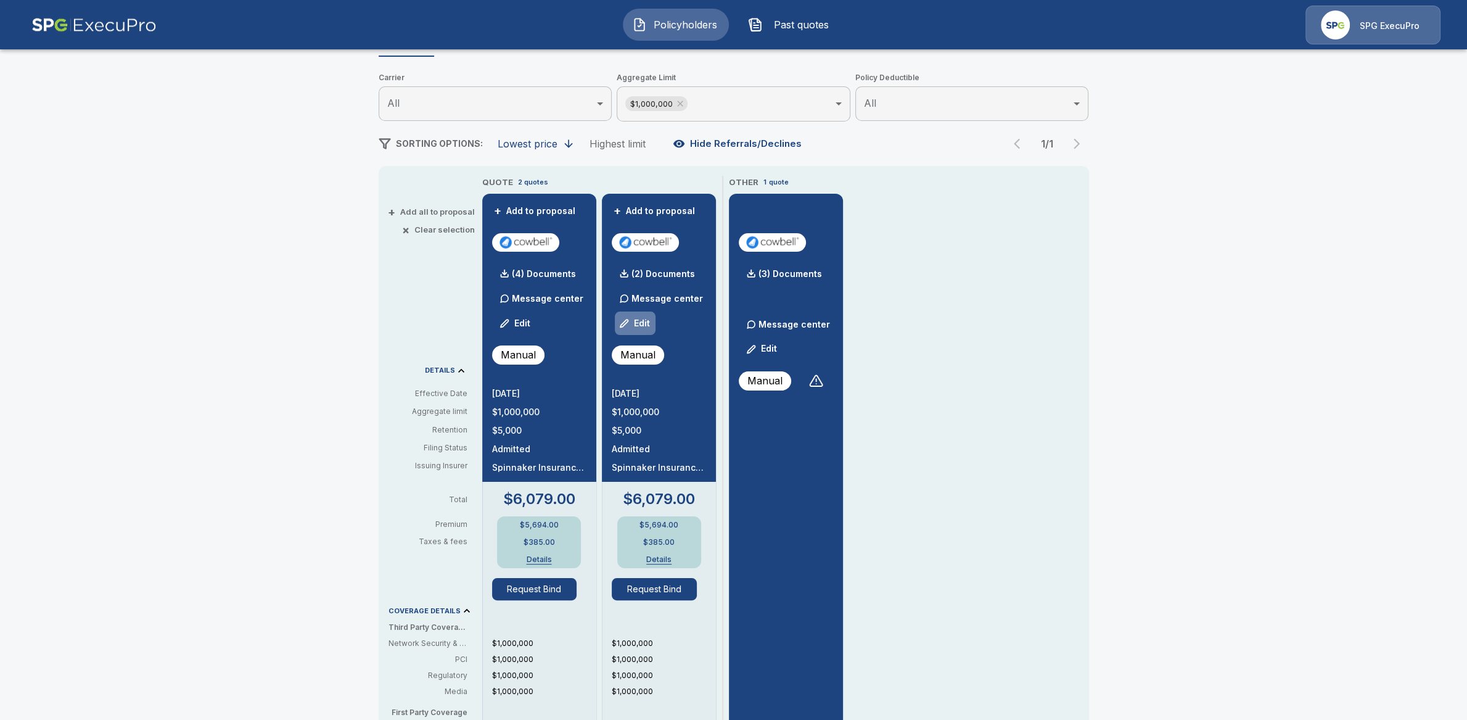
click at [651, 320] on button "Edit" at bounding box center [635, 323] width 42 height 25
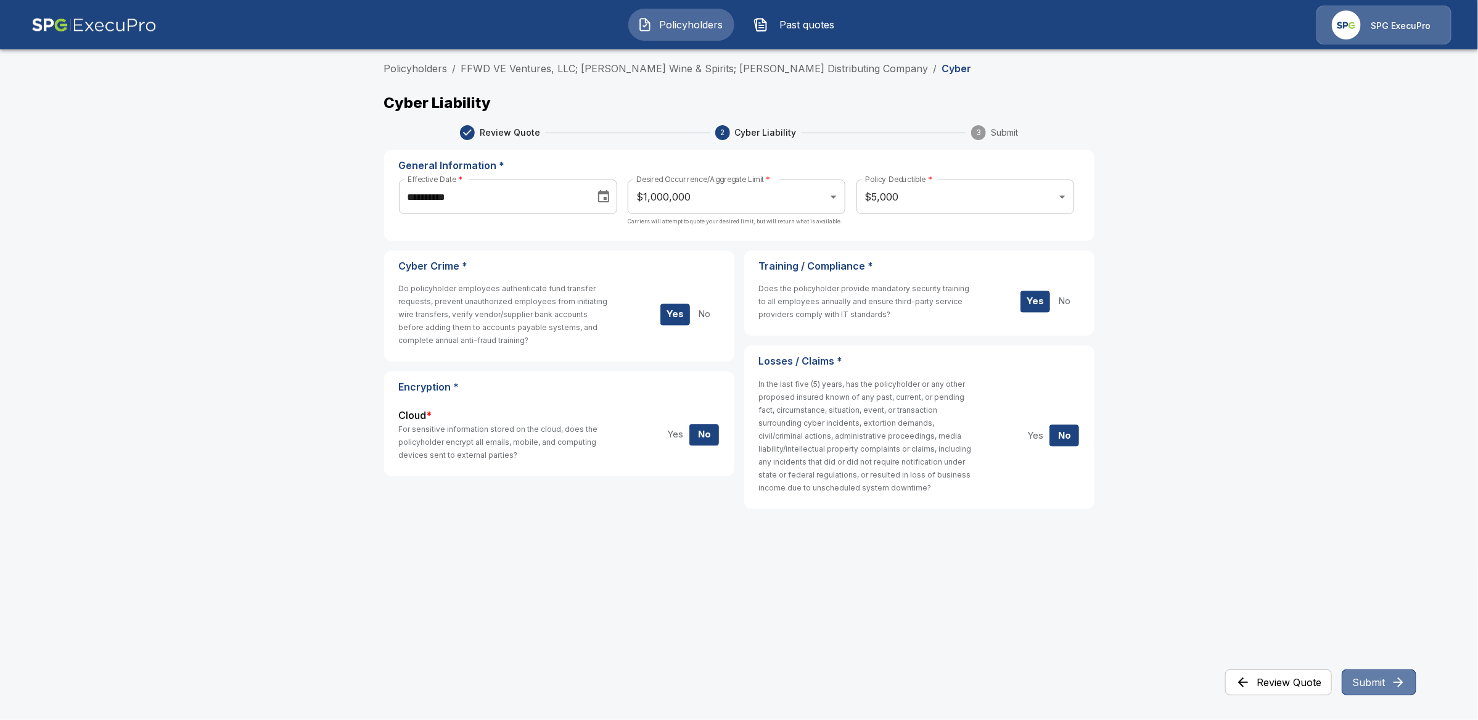
click at [1394, 677] on icon "button" at bounding box center [1398, 682] width 15 height 15
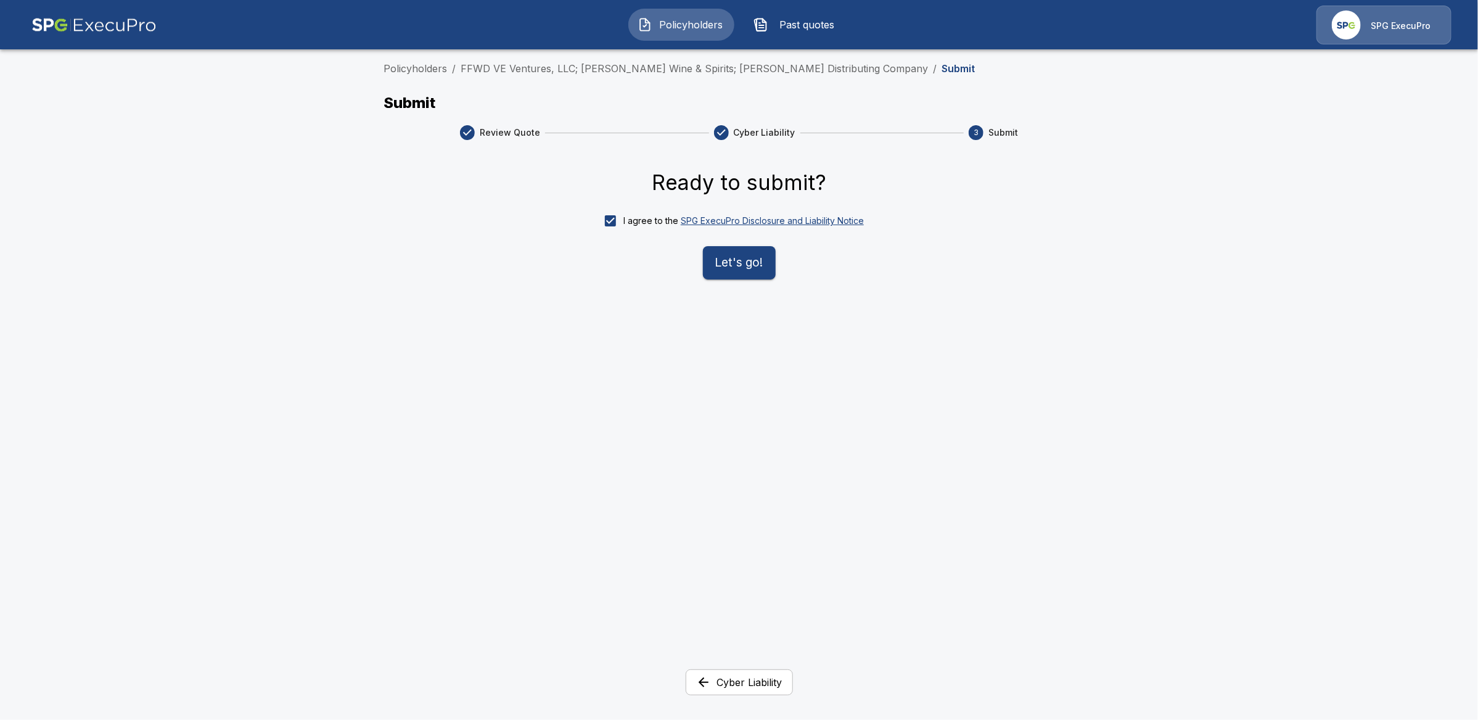
click at [714, 265] on button "Let's go!" at bounding box center [739, 262] width 73 height 33
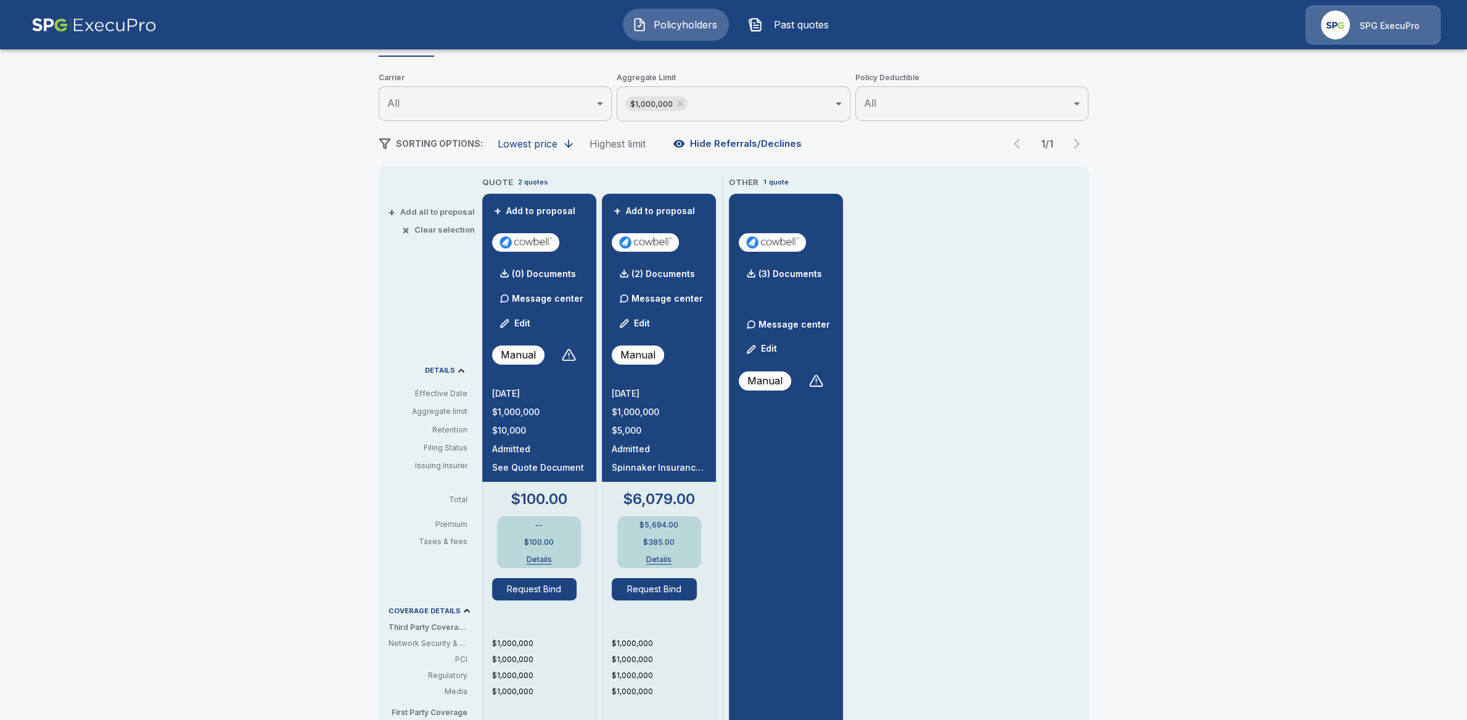
scroll to position [148, 0]
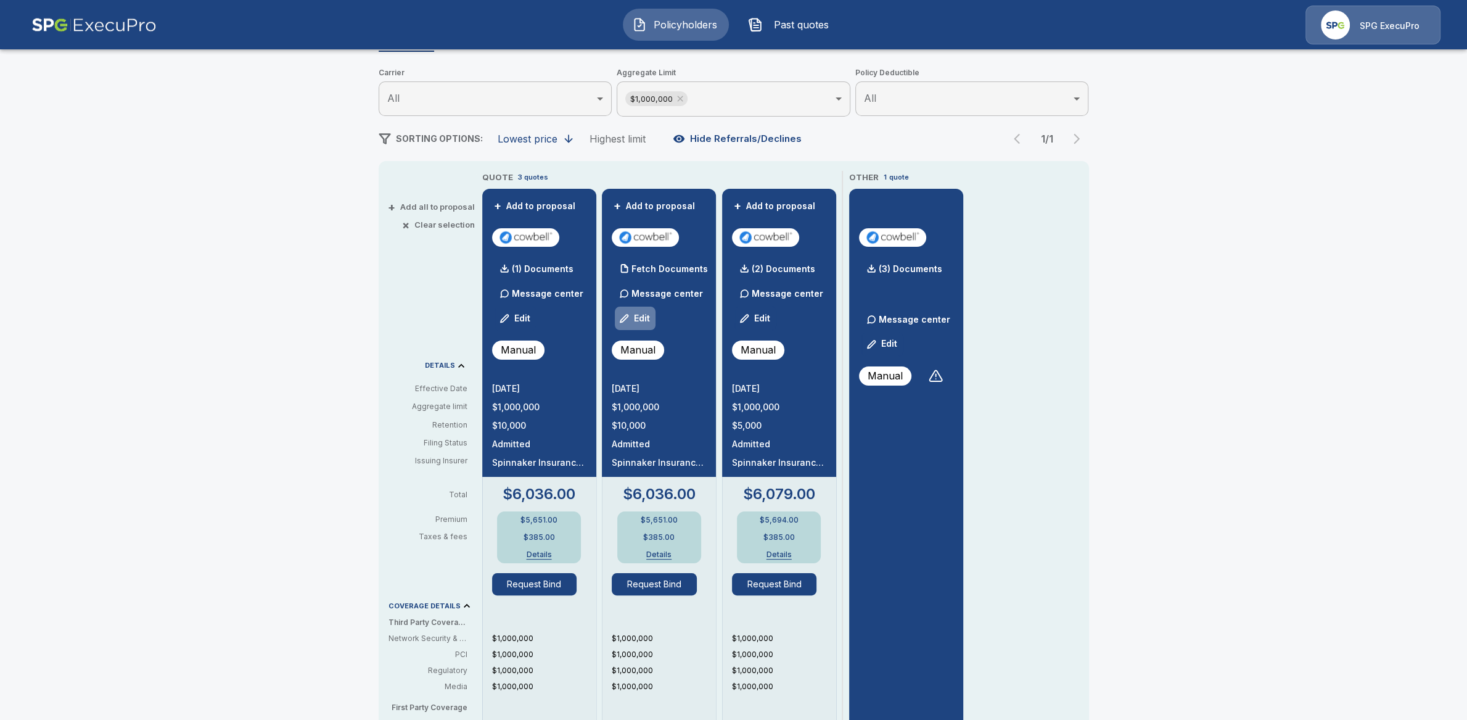
click at [654, 323] on button "Edit" at bounding box center [635, 318] width 42 height 25
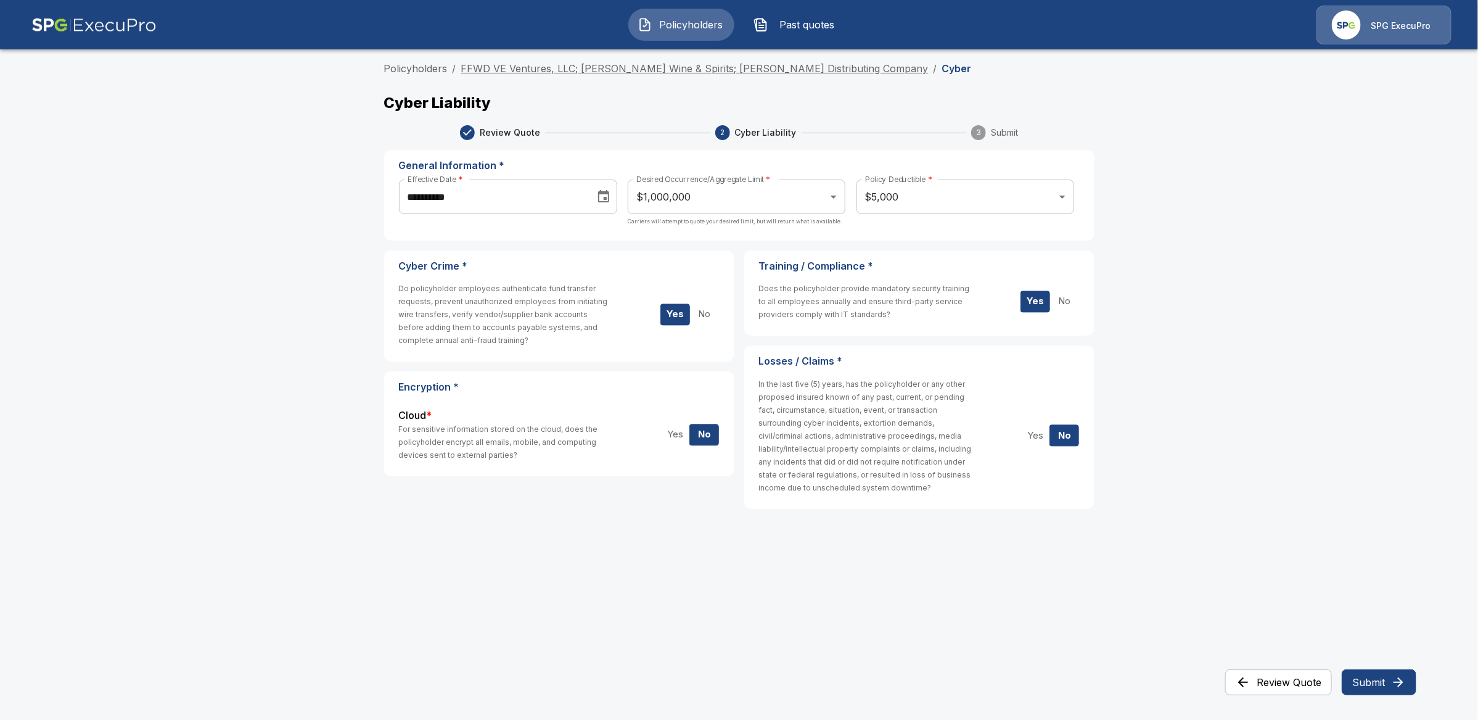
click at [540, 68] on link "FFWD VE Ventures, LLC; Vehrs Wine & Spirits; Vehrs Distributing Company" at bounding box center [694, 68] width 467 height 12
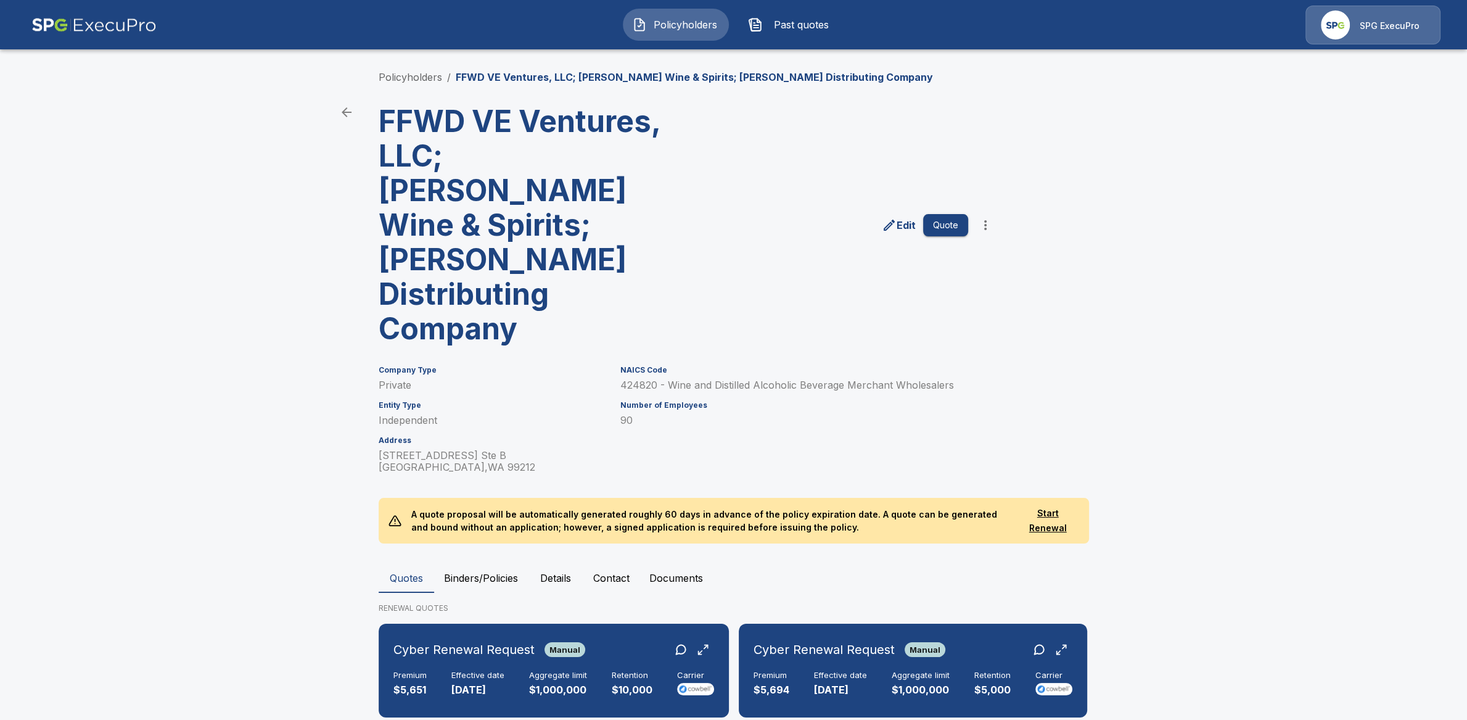
click at [409, 563] on button "Quotes" at bounding box center [406, 578] width 55 height 30
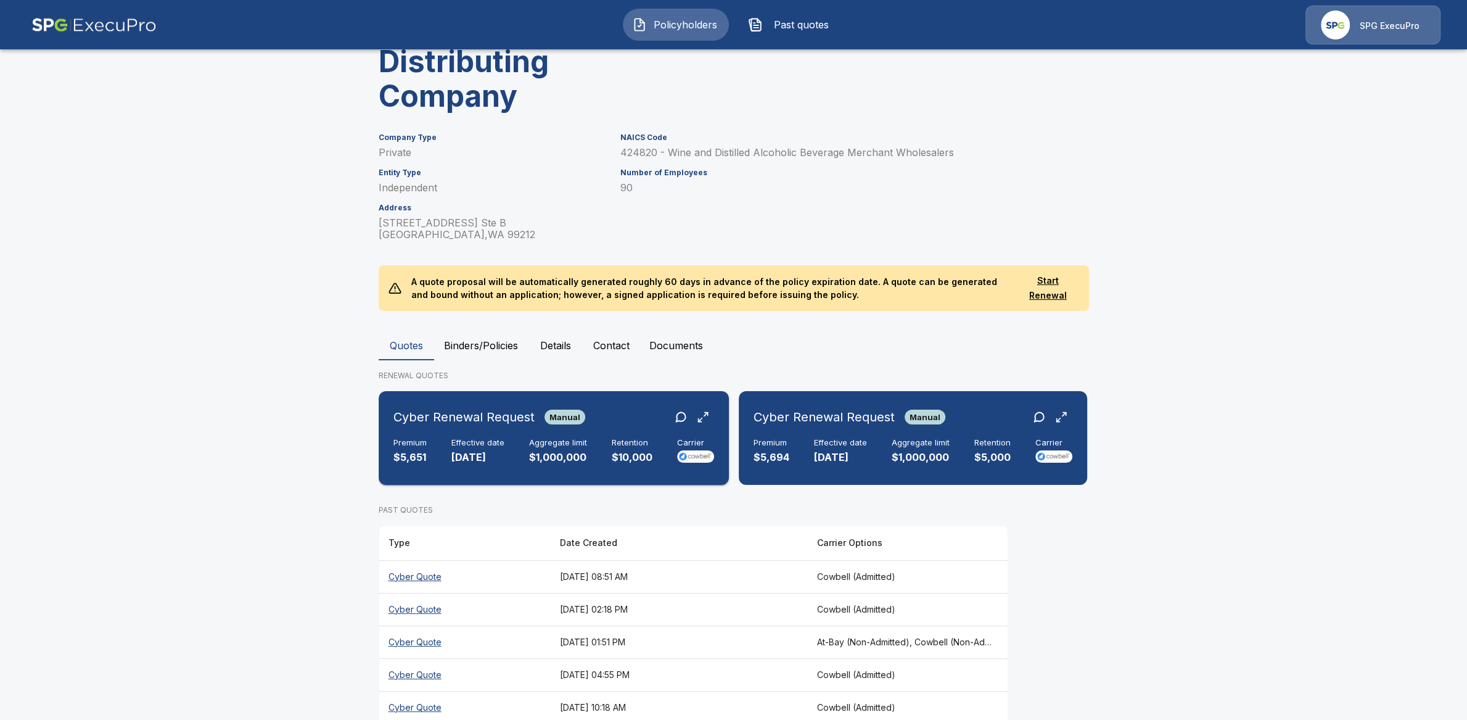
click at [629, 396] on div "Cyber Renewal Request Manual Premium $5,651 Effective date [DATE] Aggregate lim…" at bounding box center [553, 438] width 340 height 84
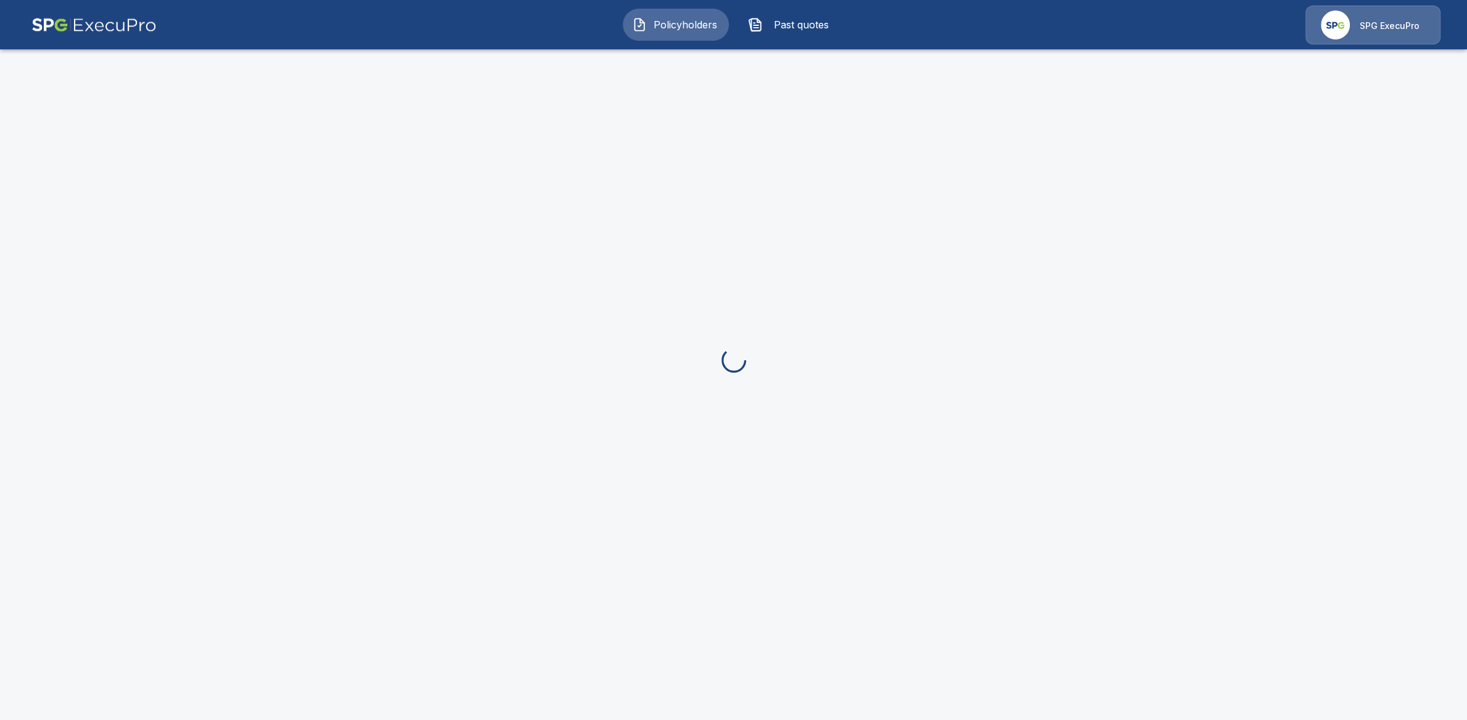
scroll to position [232, 0]
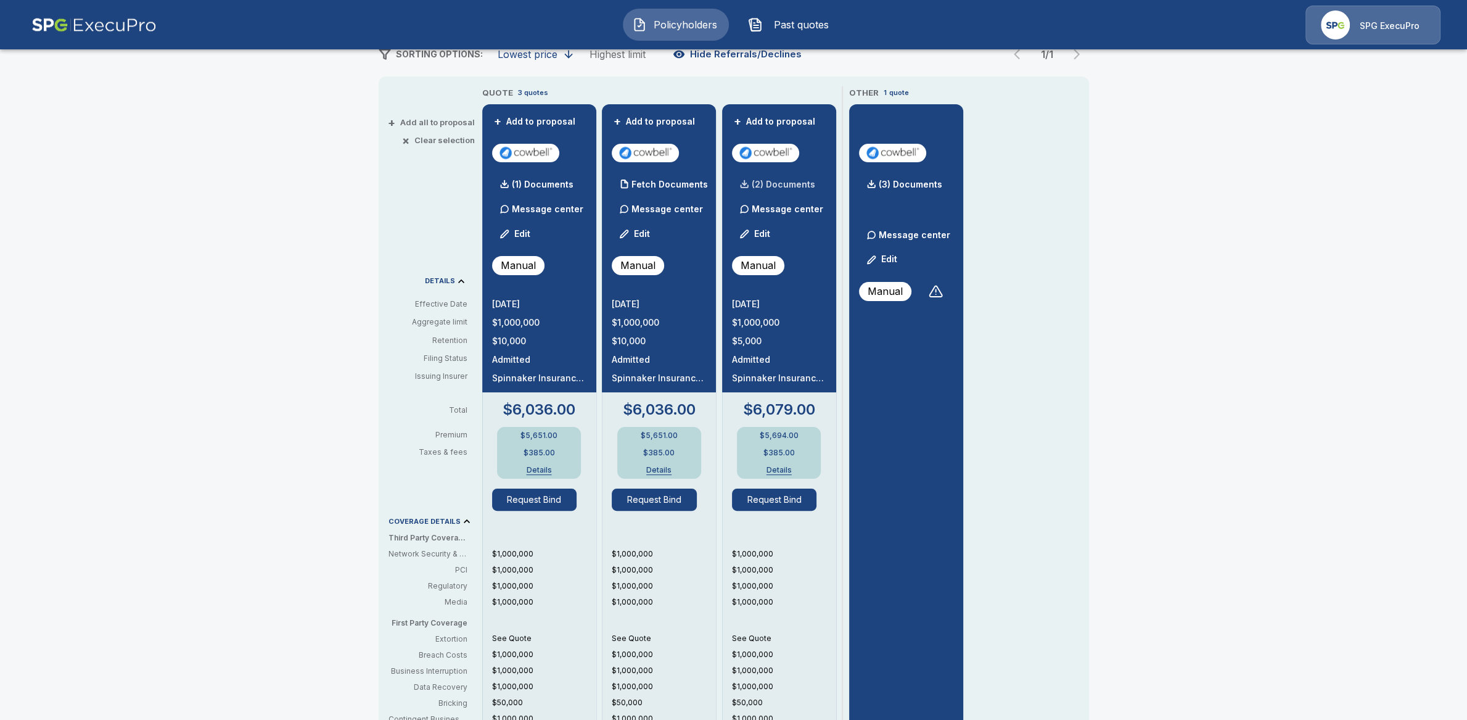
click at [782, 186] on p "(2) Documents" at bounding box center [784, 184] width 64 height 9
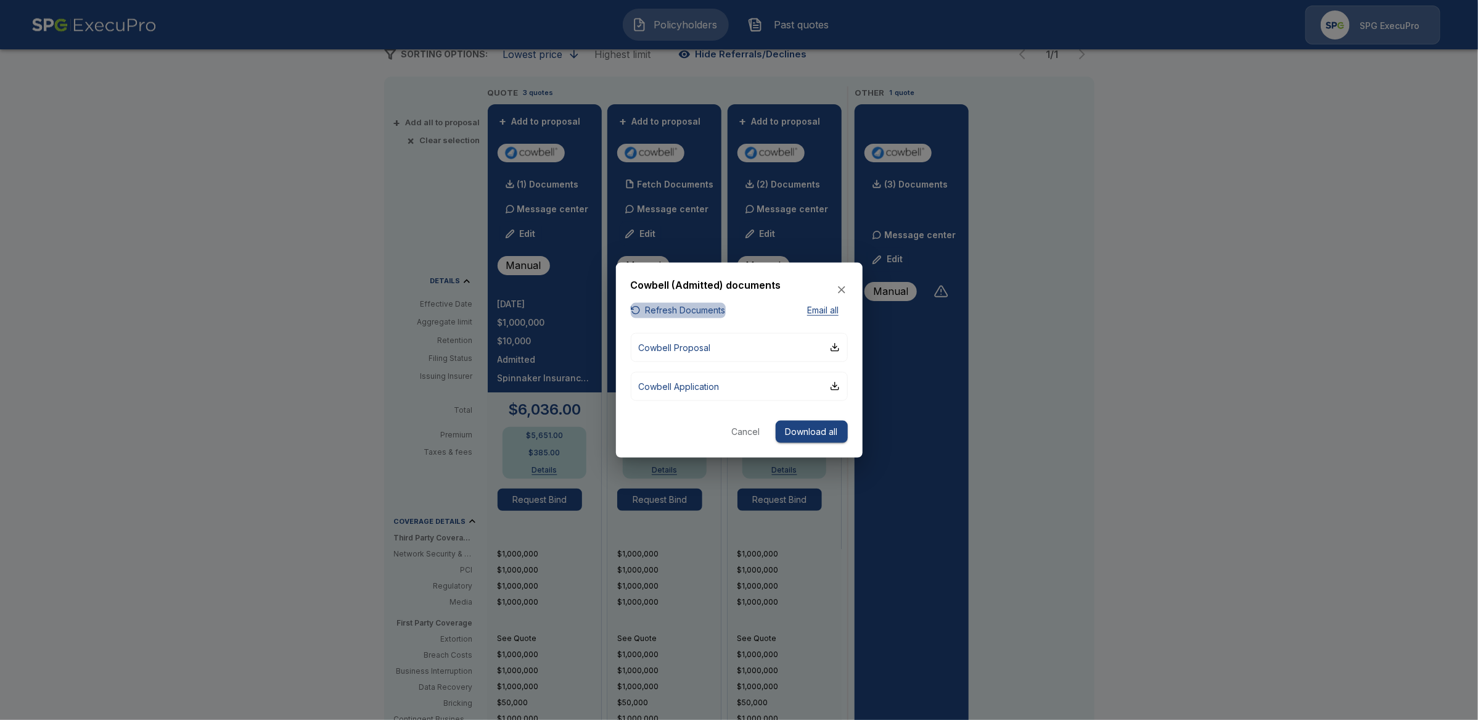
click at [691, 308] on button "Refresh Documents" at bounding box center [678, 310] width 95 height 15
click at [834, 387] on div "button" at bounding box center [835, 386] width 10 height 10
click at [743, 435] on button "Cancel" at bounding box center [745, 431] width 39 height 23
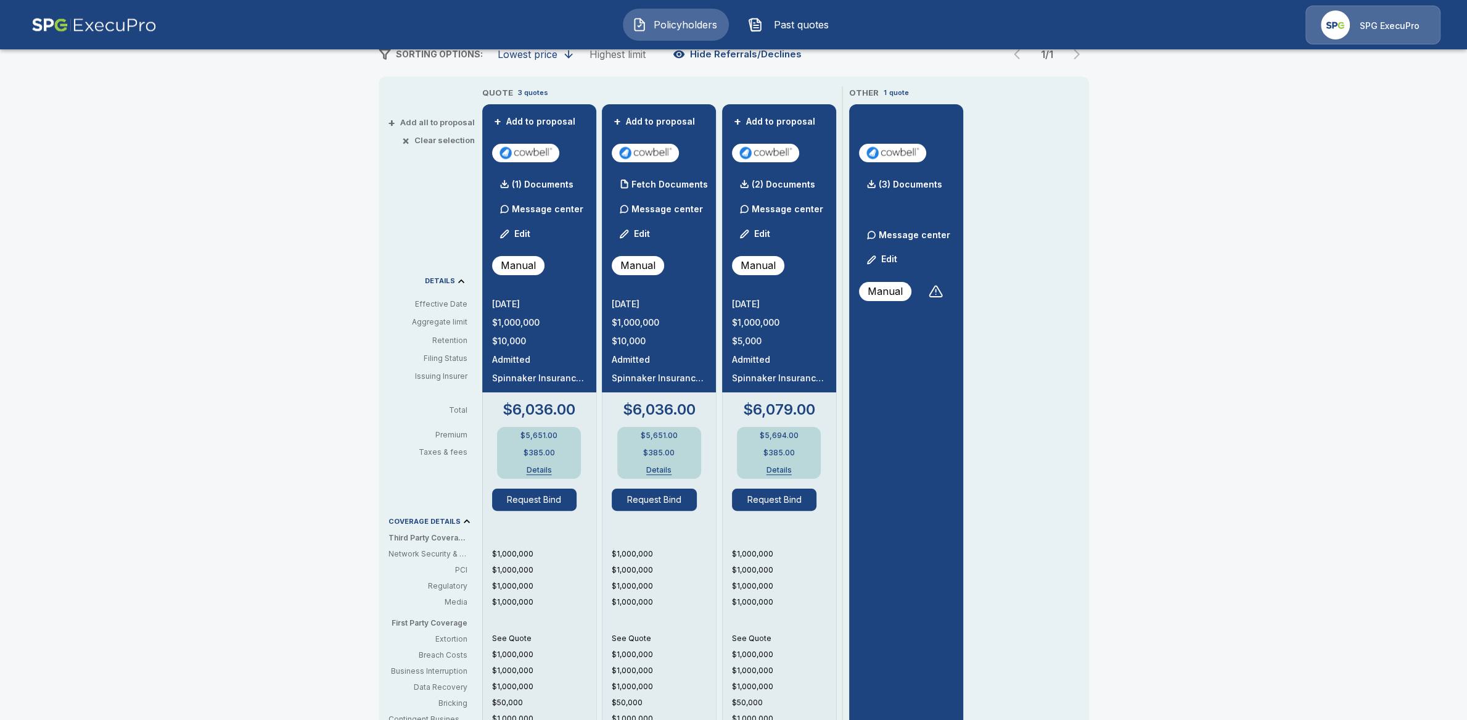
drag, startPoint x: 683, startPoint y: 183, endPoint x: 793, endPoint y: 277, distance: 145.3
click at [683, 183] on p "Fetch Documents" at bounding box center [669, 184] width 76 height 9
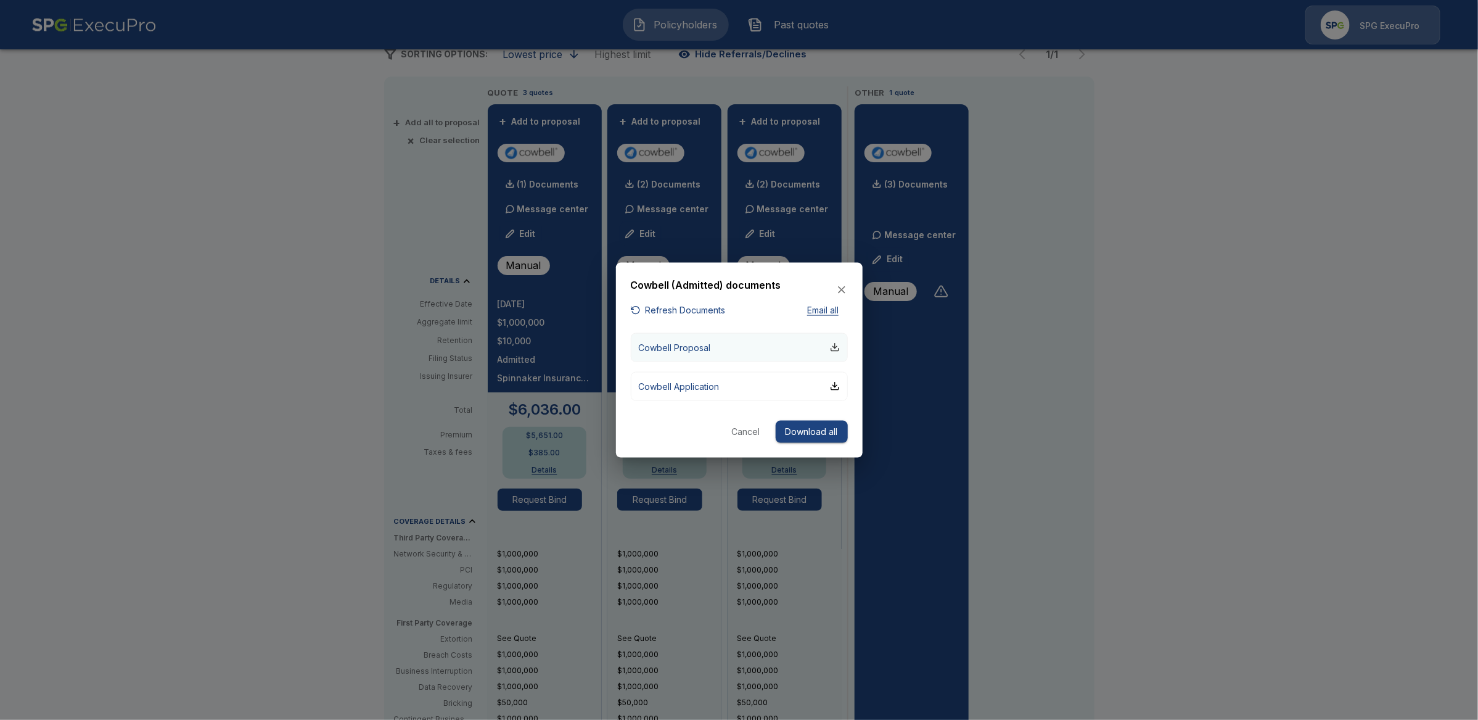
click at [835, 350] on div "button" at bounding box center [835, 347] width 10 height 10
click at [838, 384] on div "button" at bounding box center [835, 386] width 10 height 10
click at [745, 433] on button "Cancel" at bounding box center [745, 431] width 39 height 23
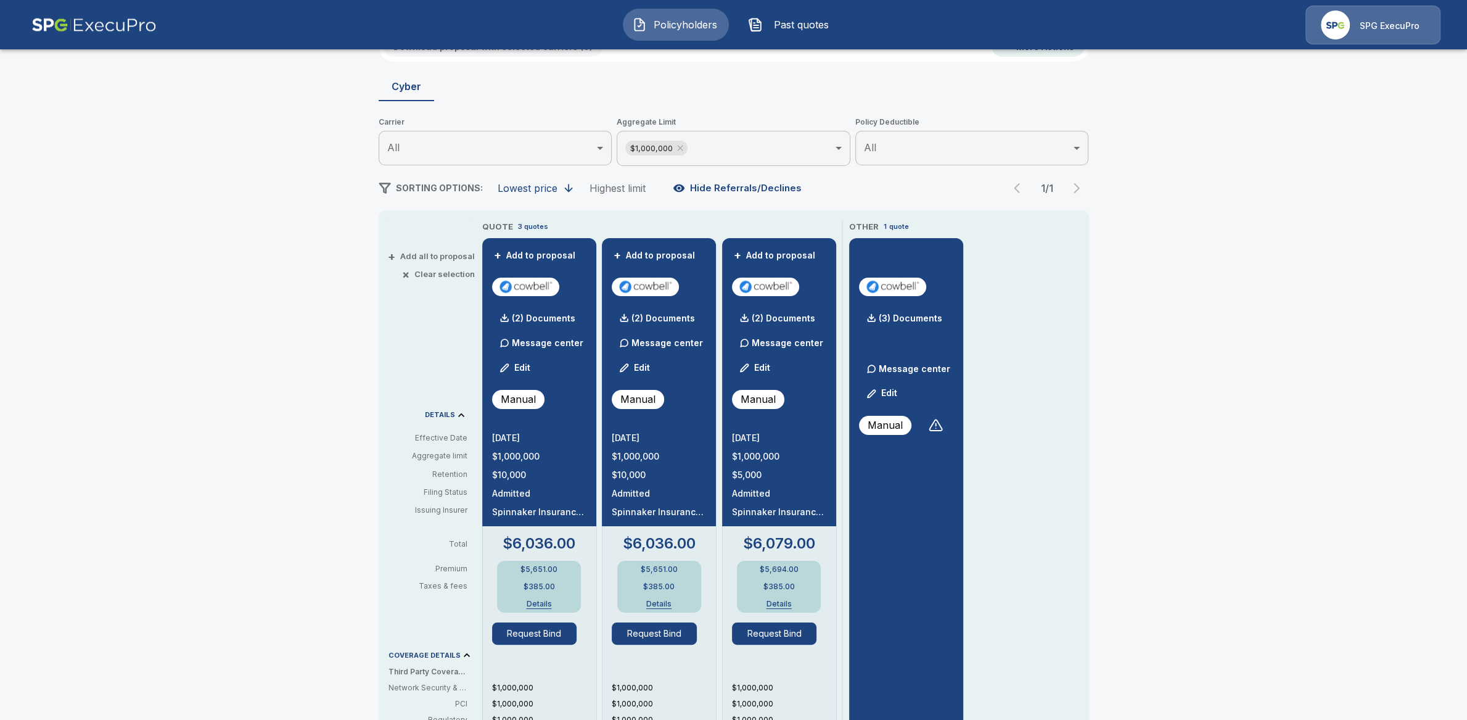
scroll to position [0, 0]
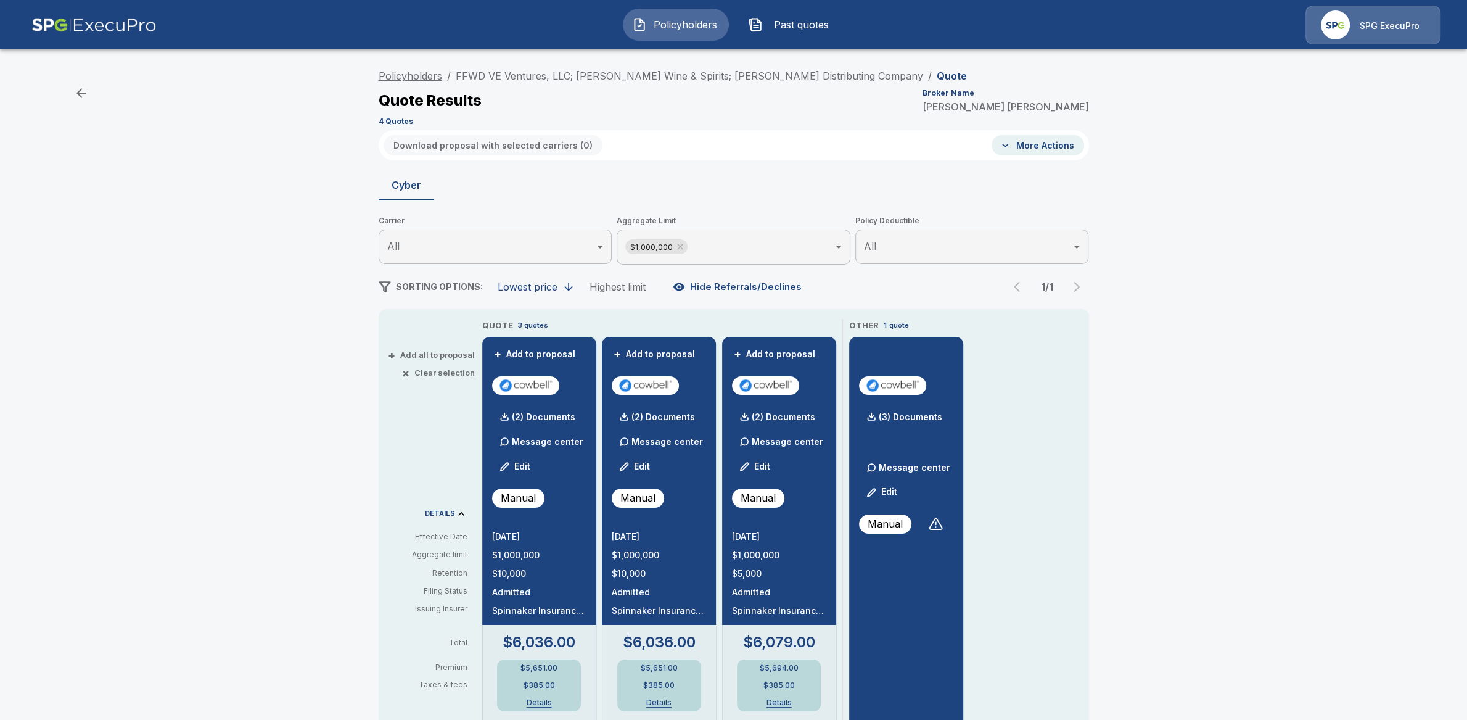
click at [425, 78] on link "Policyholders" at bounding box center [411, 76] width 64 height 12
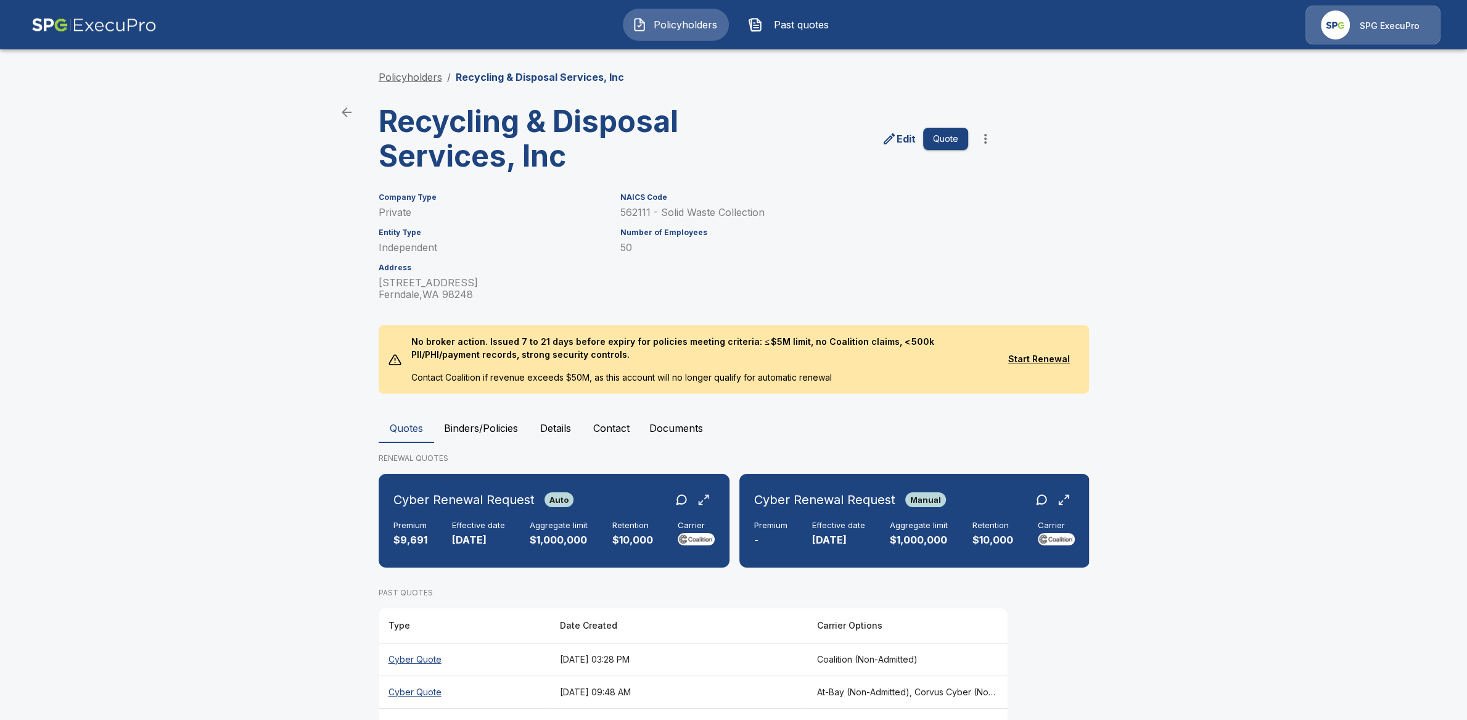
click at [409, 76] on link "Policyholders" at bounding box center [411, 77] width 64 height 12
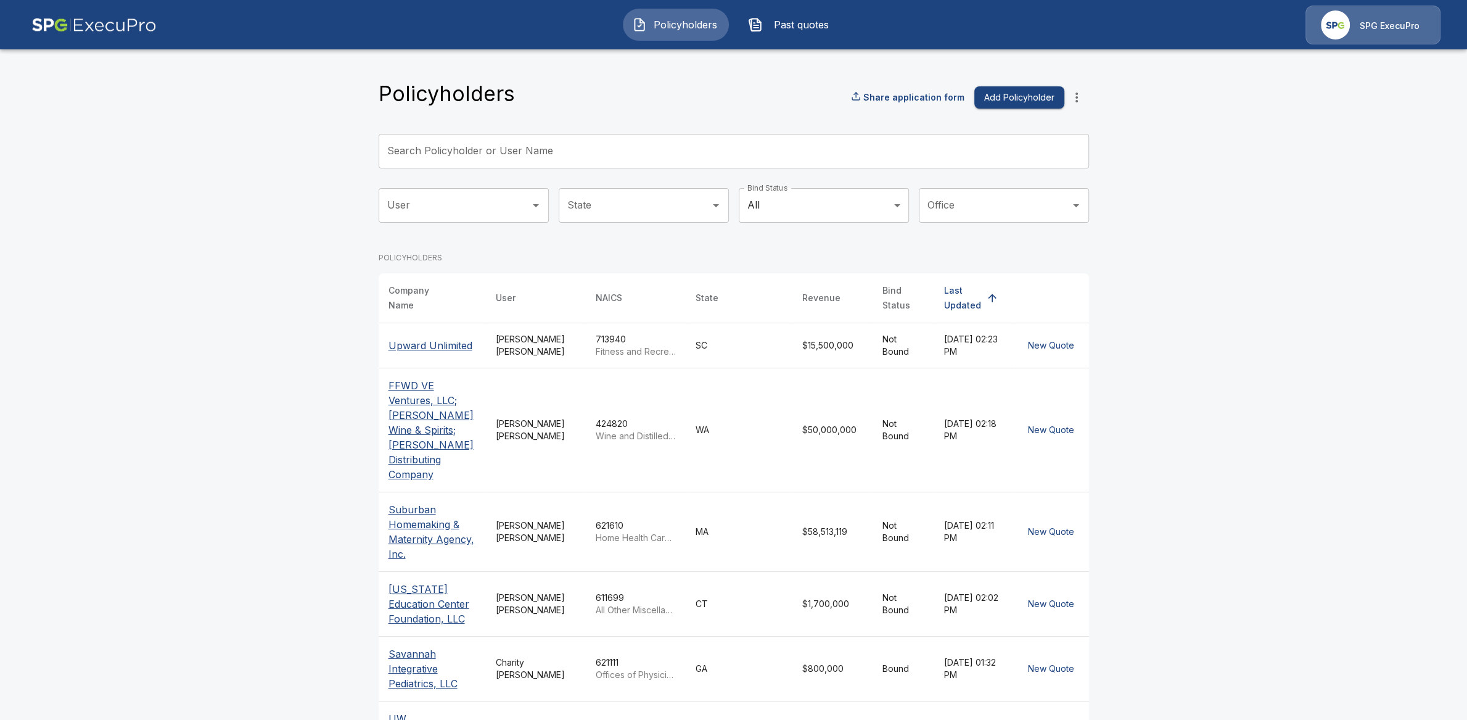
click at [404, 157] on input "Search Policyholder or User Name" at bounding box center [727, 151] width 697 height 35
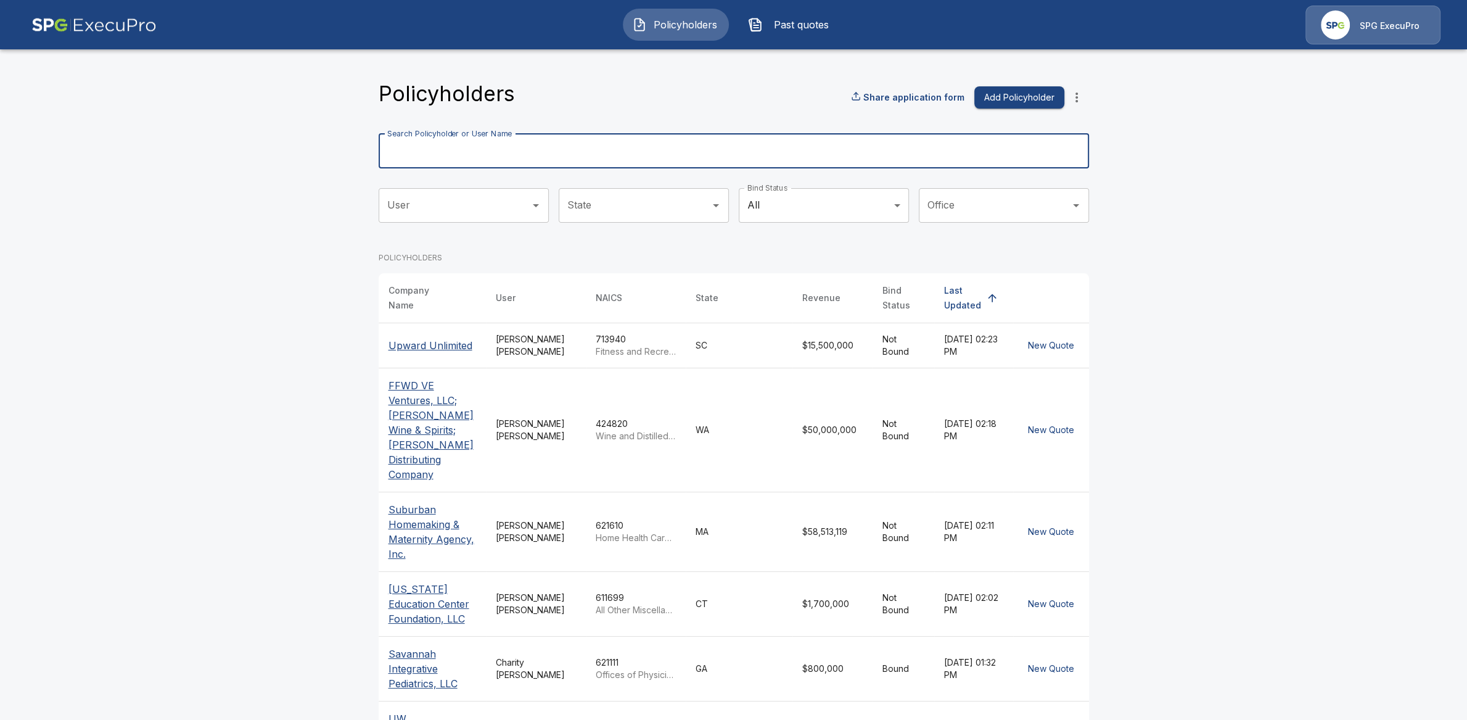
paste input "**********"
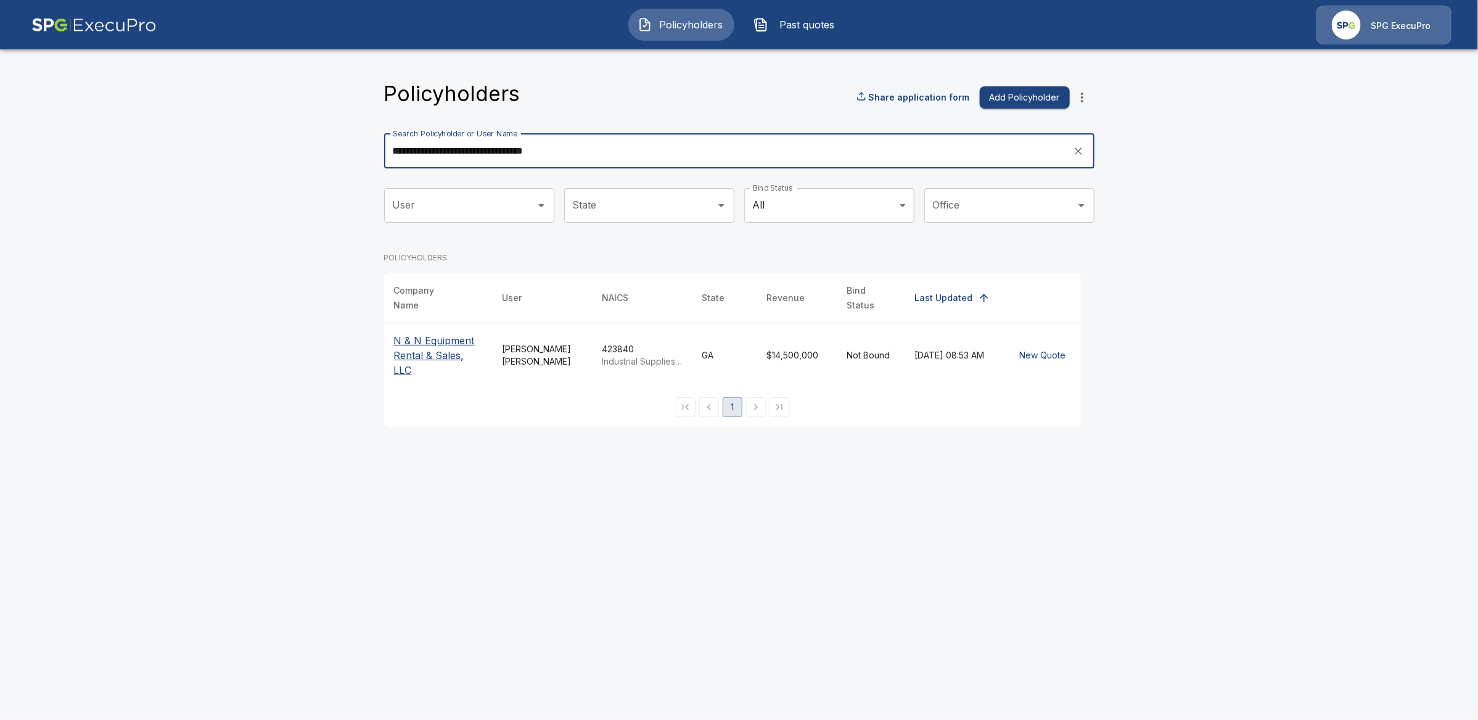
type input "**********"
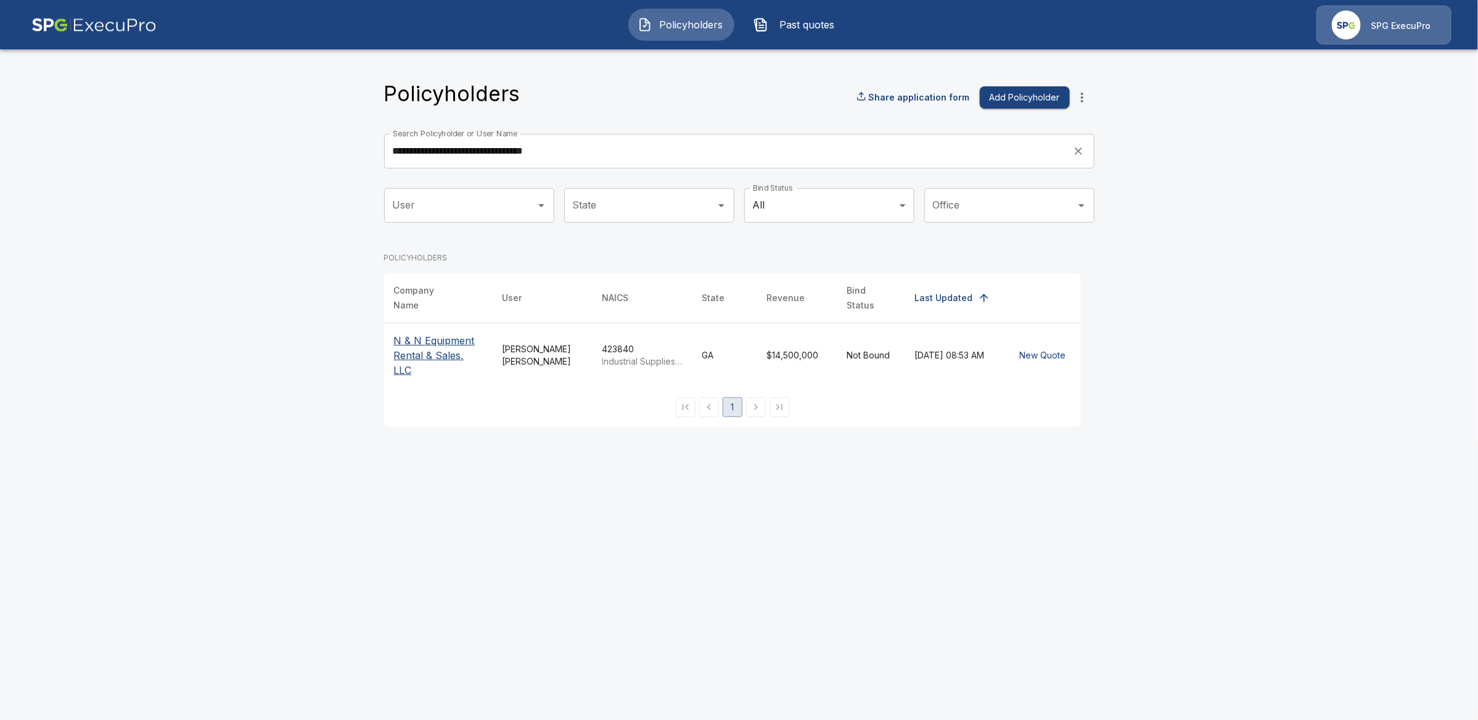
click at [429, 333] on p "N & N Equipment Rental & Sales, LLC" at bounding box center [438, 355] width 89 height 44
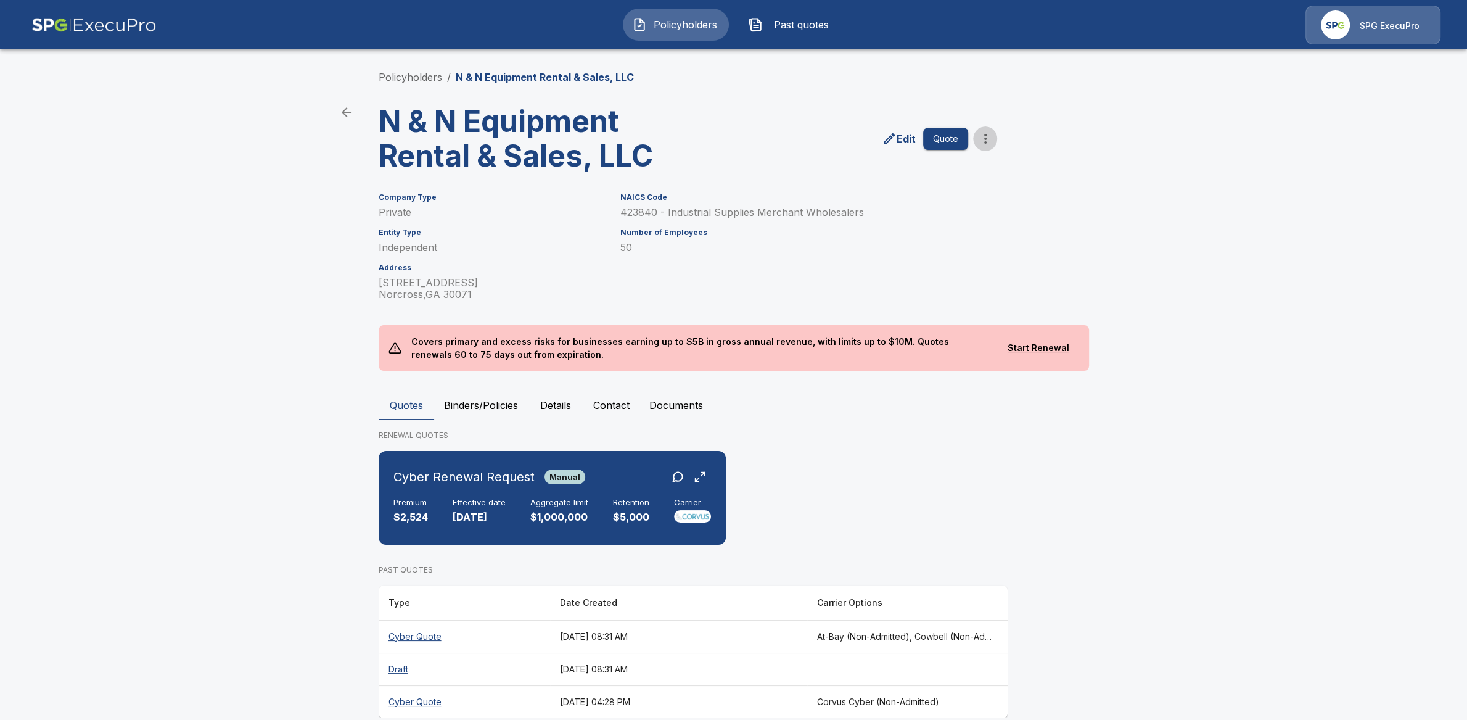
click at [992, 139] on icon "more" at bounding box center [985, 138] width 15 height 15
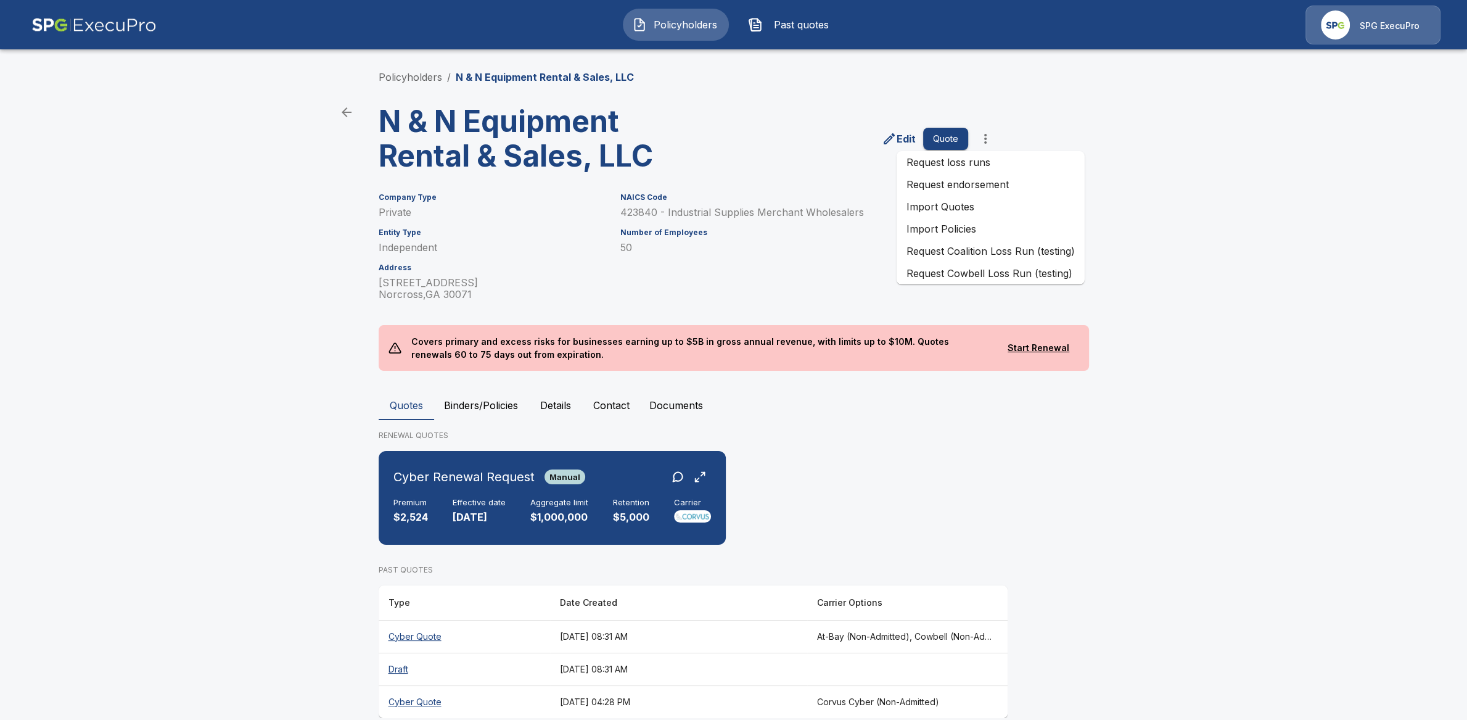
click at [936, 205] on li "Import Quotes" at bounding box center [990, 206] width 188 height 22
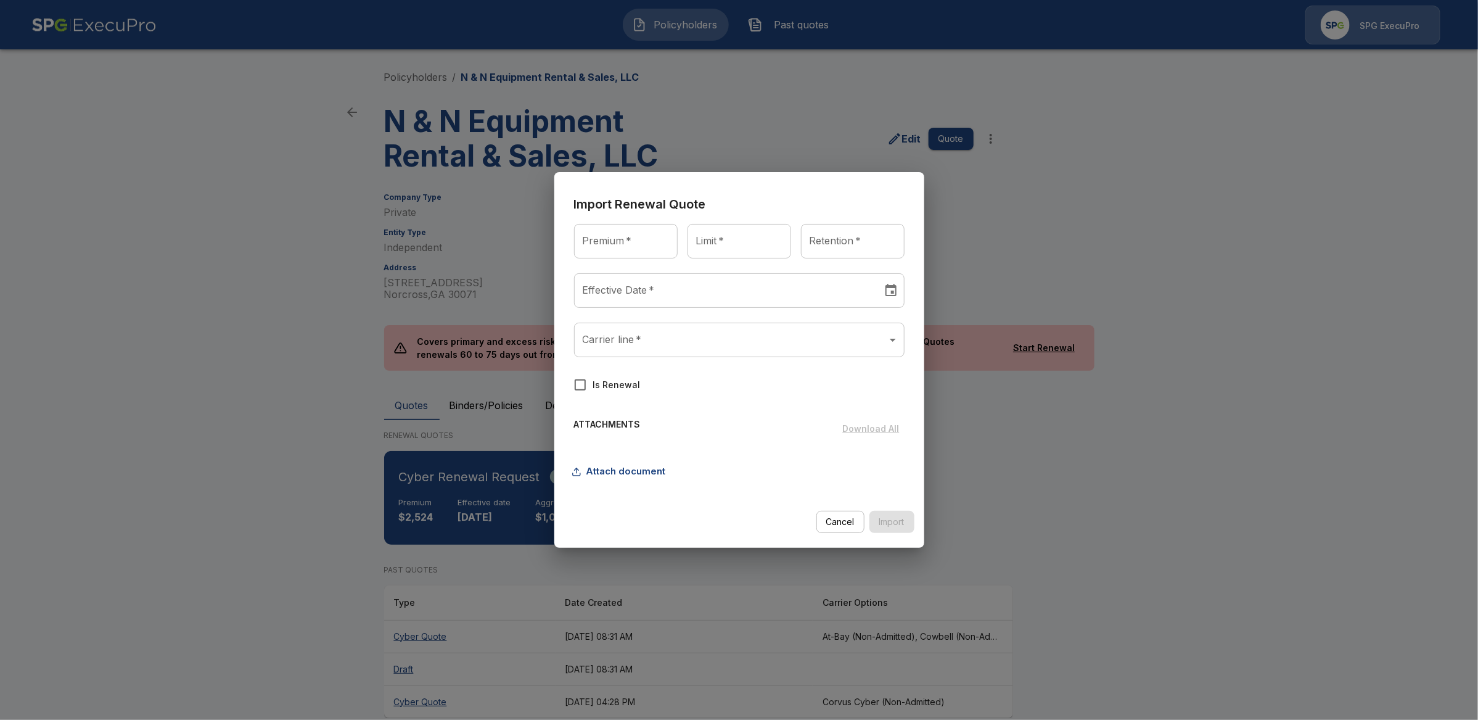
click at [624, 244] on input "Premium   *" at bounding box center [626, 241] width 104 height 35
type input "******"
click at [721, 241] on input "Limit   *" at bounding box center [739, 241] width 104 height 35
type input "**********"
click at [832, 247] on input "Retention   *" at bounding box center [853, 241] width 104 height 35
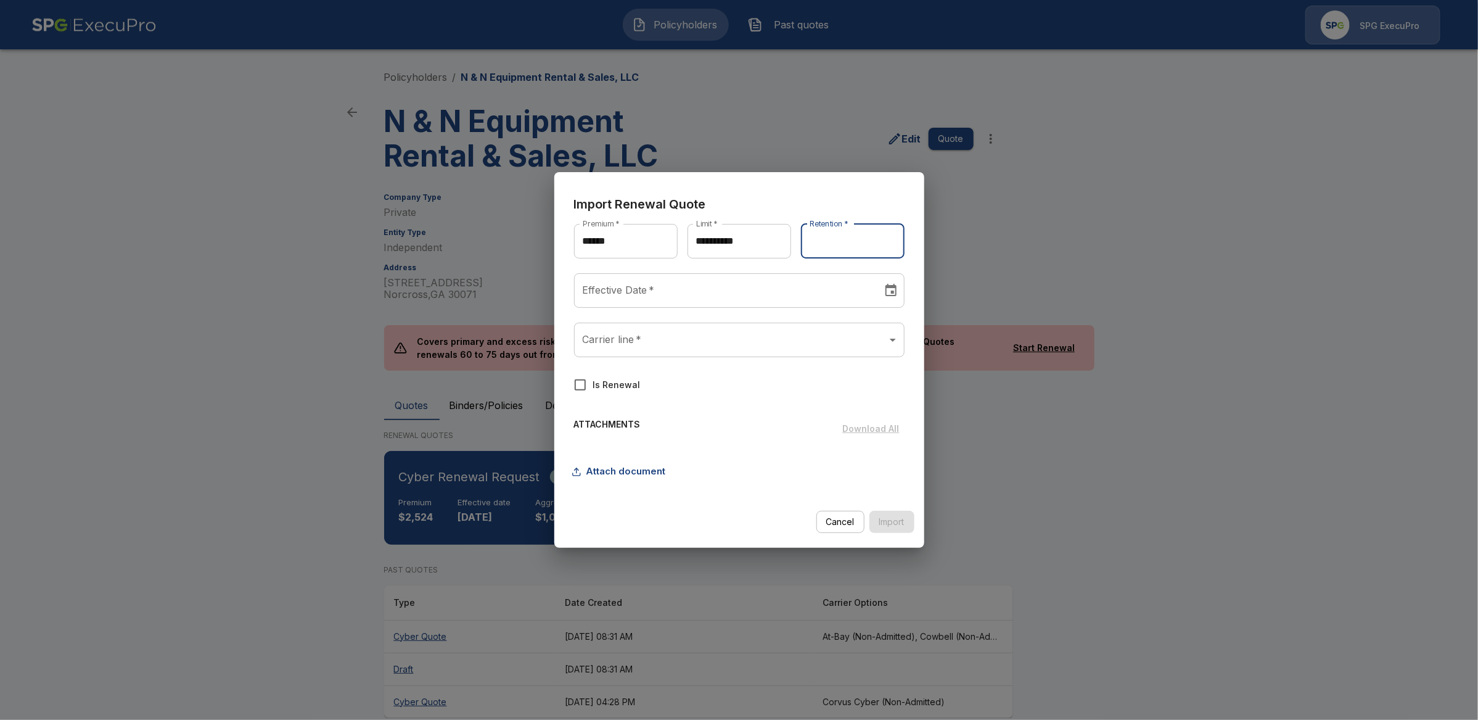
type input "******"
type input "********"
click at [673, 295] on input "********" at bounding box center [724, 290] width 300 height 35
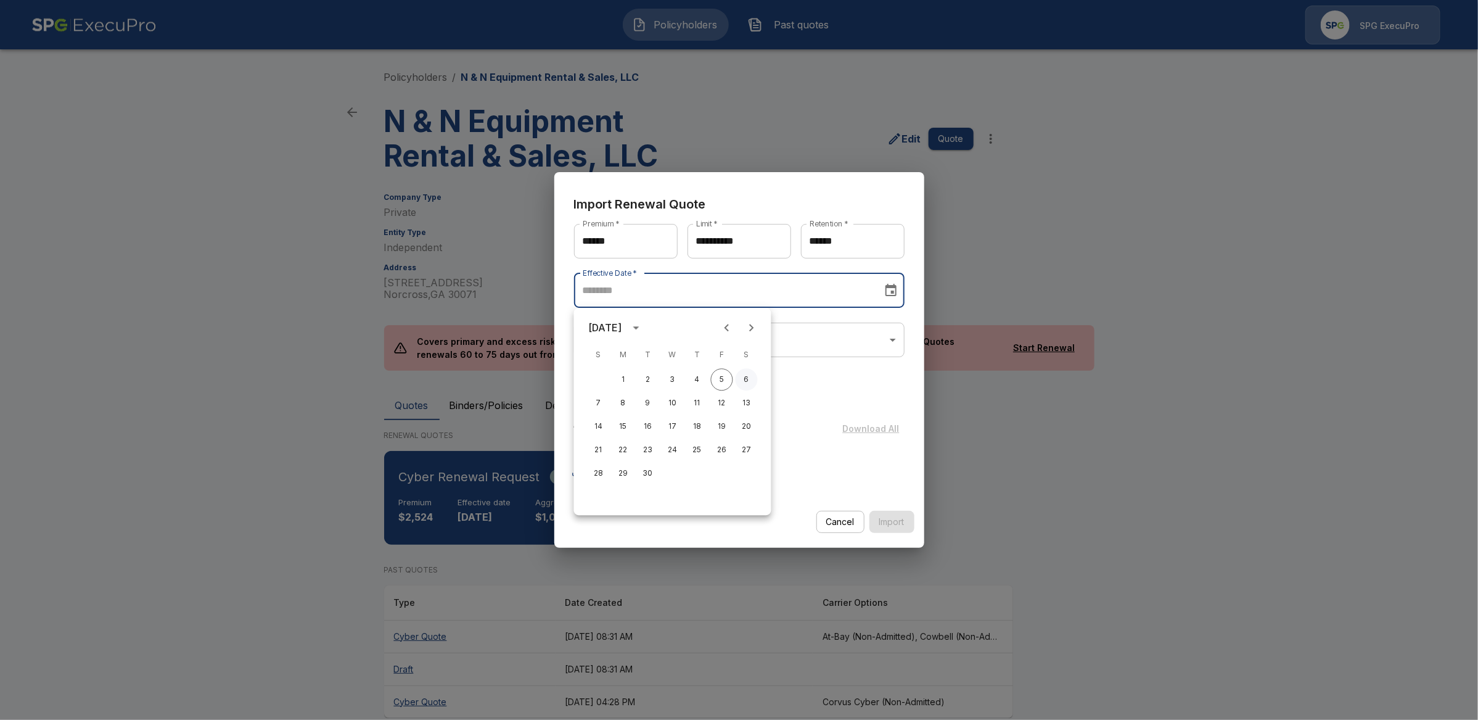
click at [748, 378] on button "6" at bounding box center [747, 379] width 22 height 22
type input "********"
click at [765, 343] on body "**********" at bounding box center [739, 370] width 1478 height 741
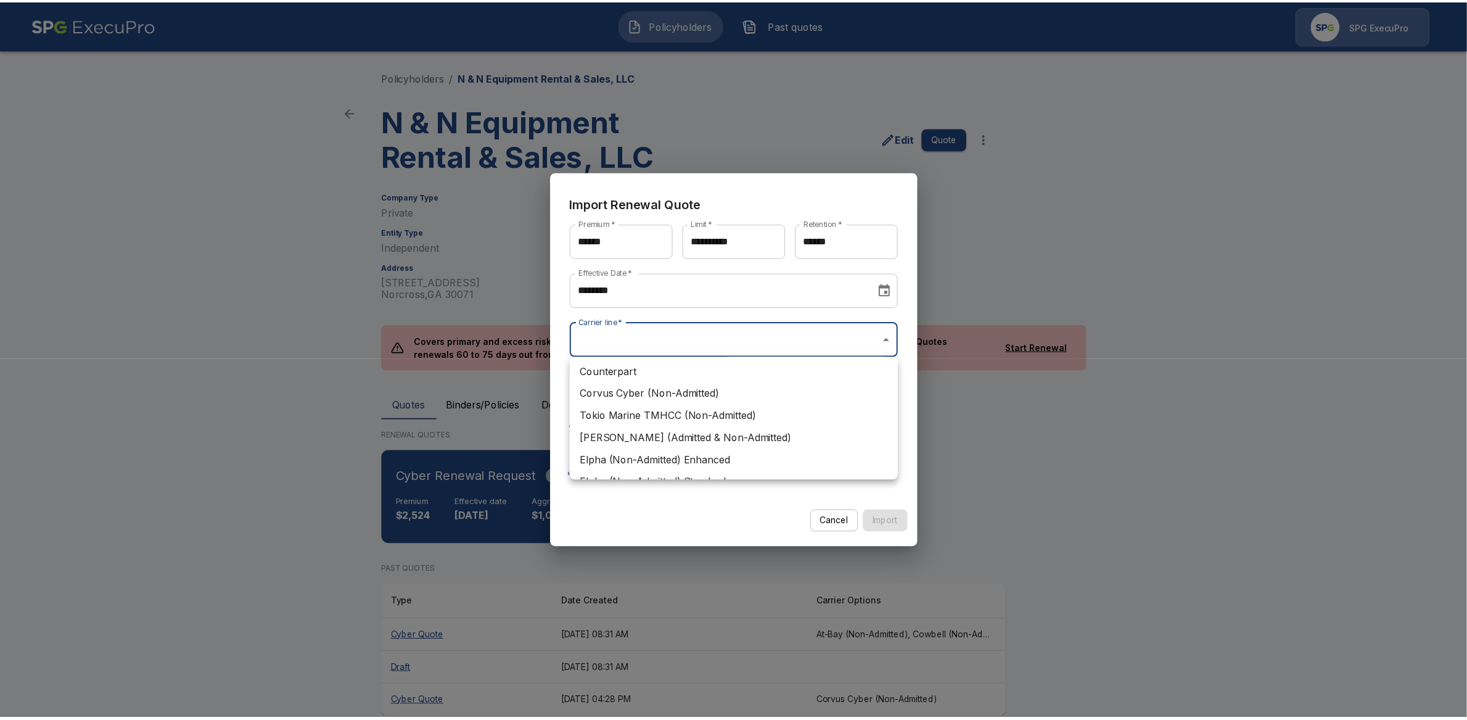
scroll to position [91, 0]
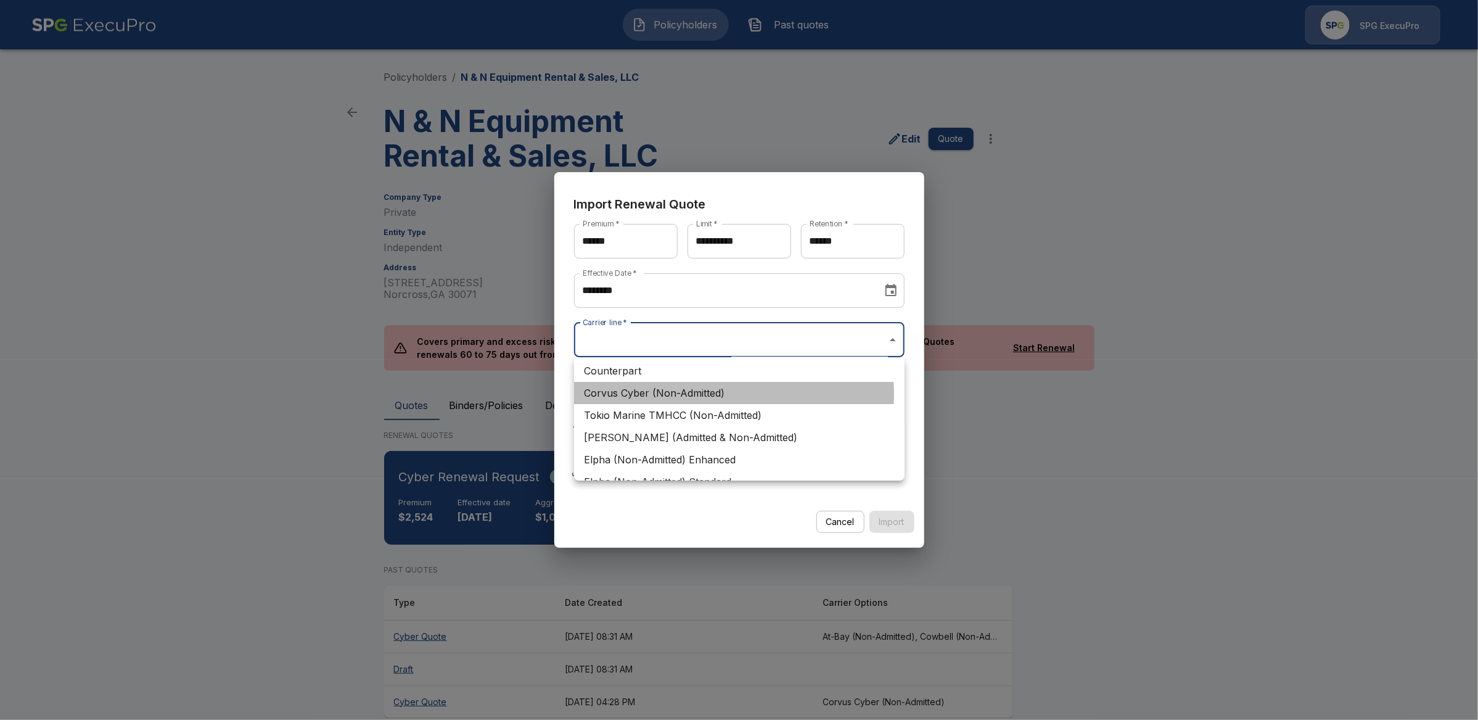
click at [652, 393] on li "Corvus Cyber (Non-Admitted)" at bounding box center [739, 393] width 330 height 22
type input "**********"
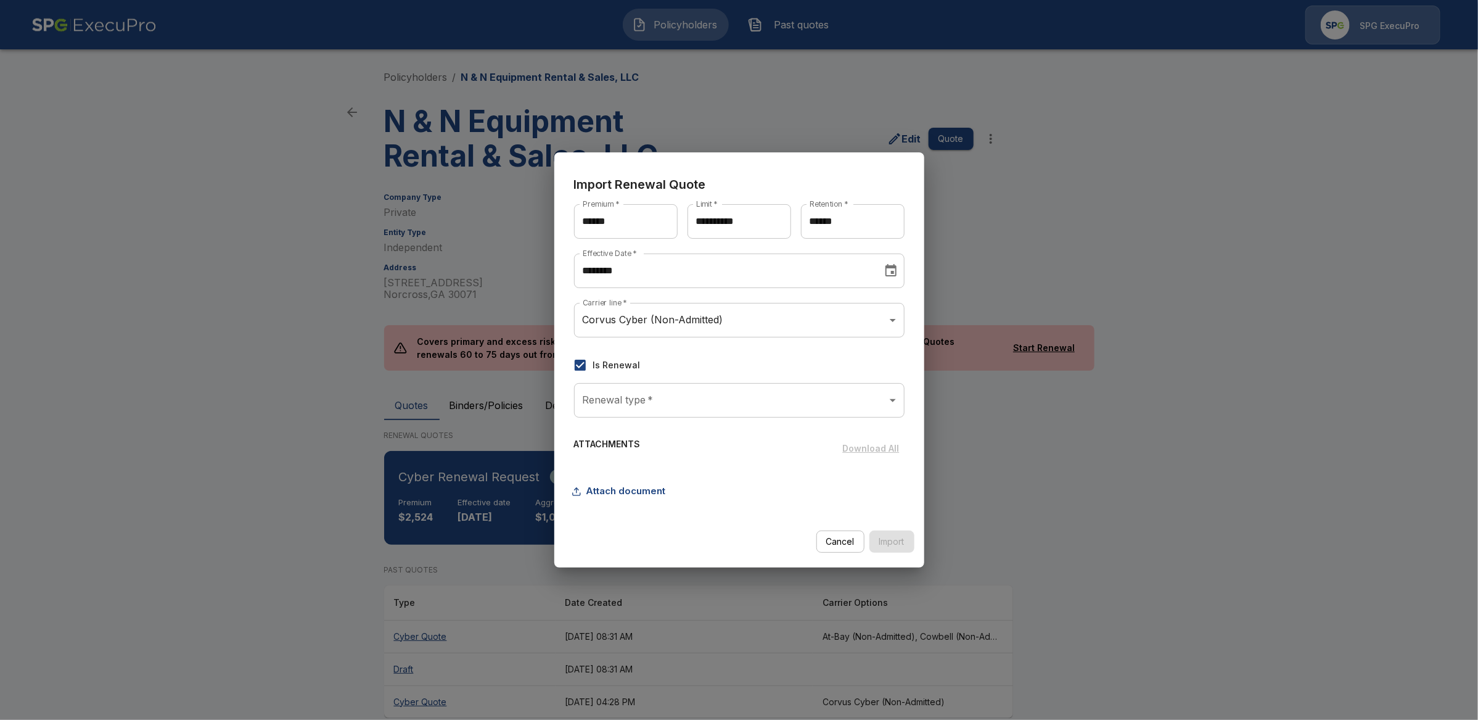
click at [623, 405] on body "**********" at bounding box center [739, 370] width 1478 height 741
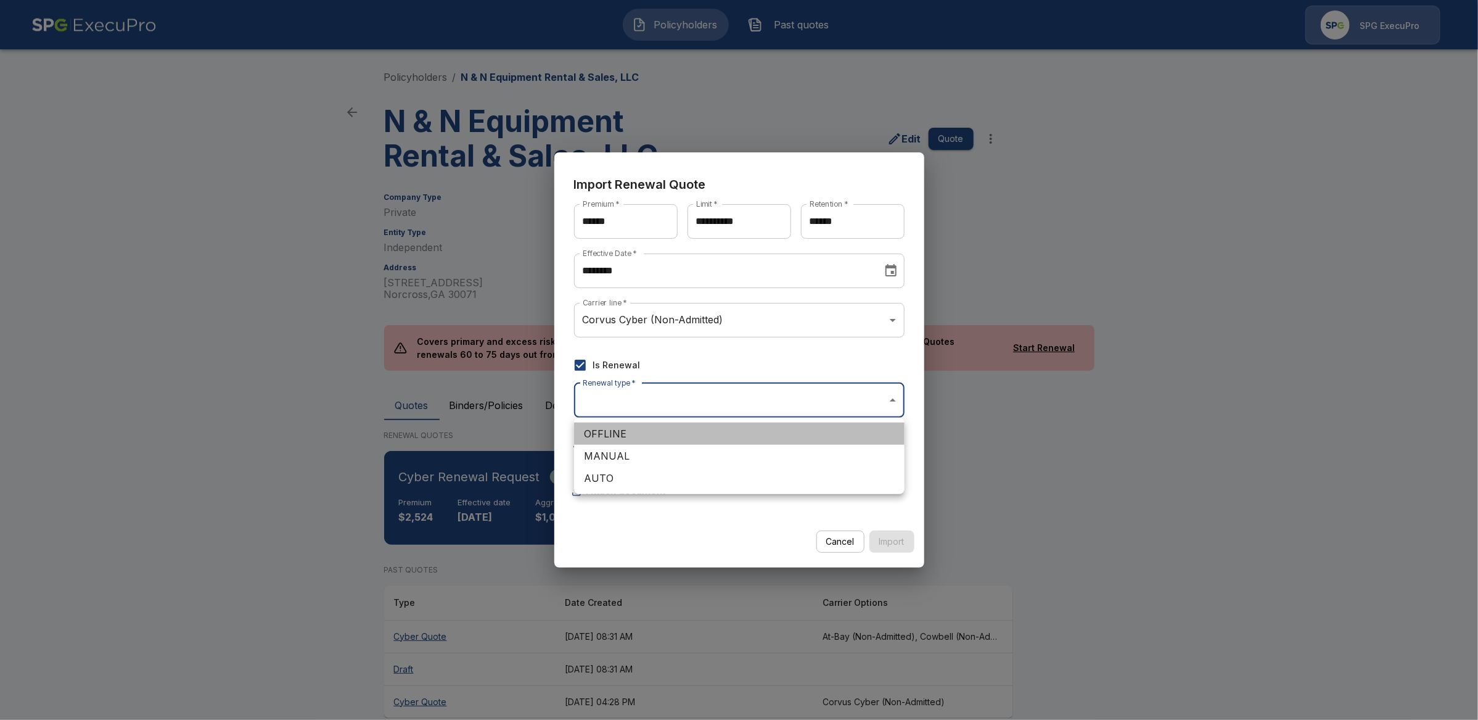
click at [632, 429] on li "OFFLINE" at bounding box center [739, 433] width 330 height 22
type input "*******"
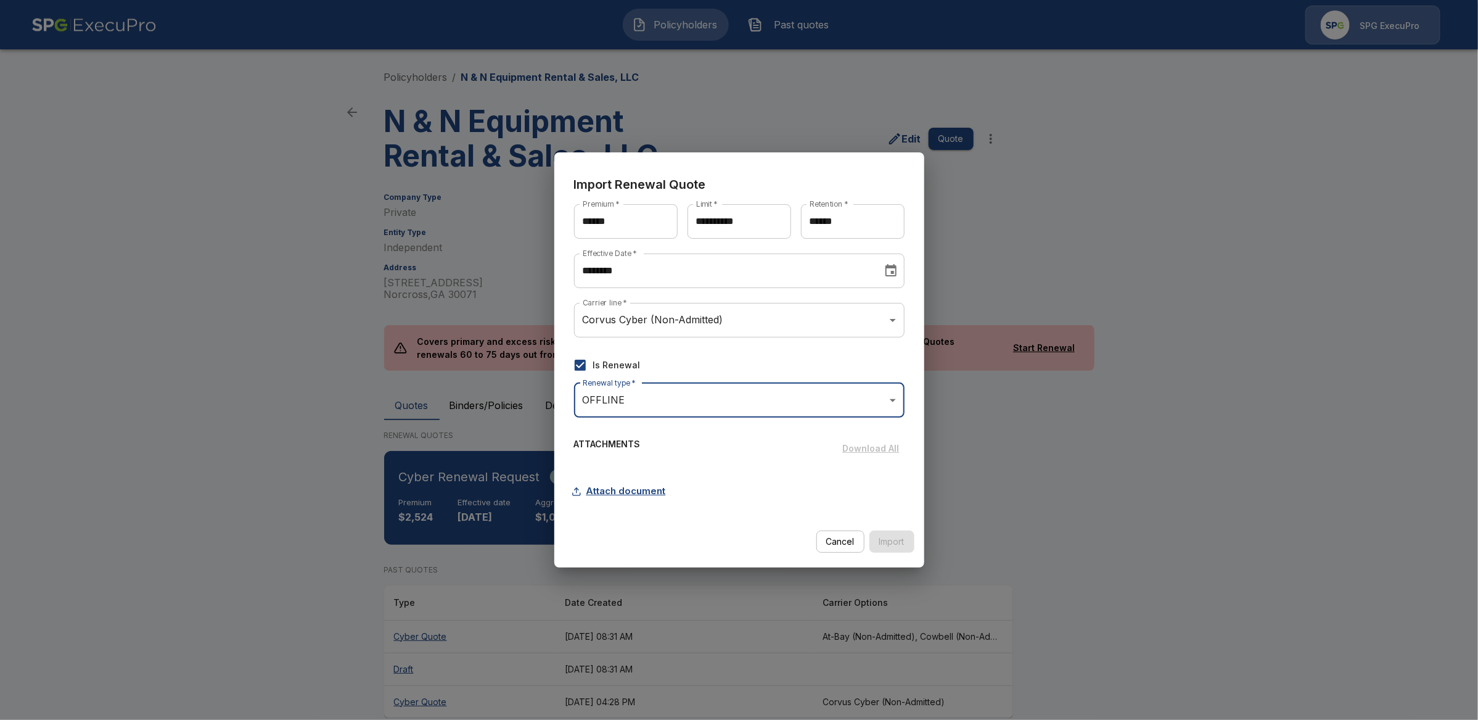
click at [615, 489] on button "Attach document" at bounding box center [622, 490] width 97 height 23
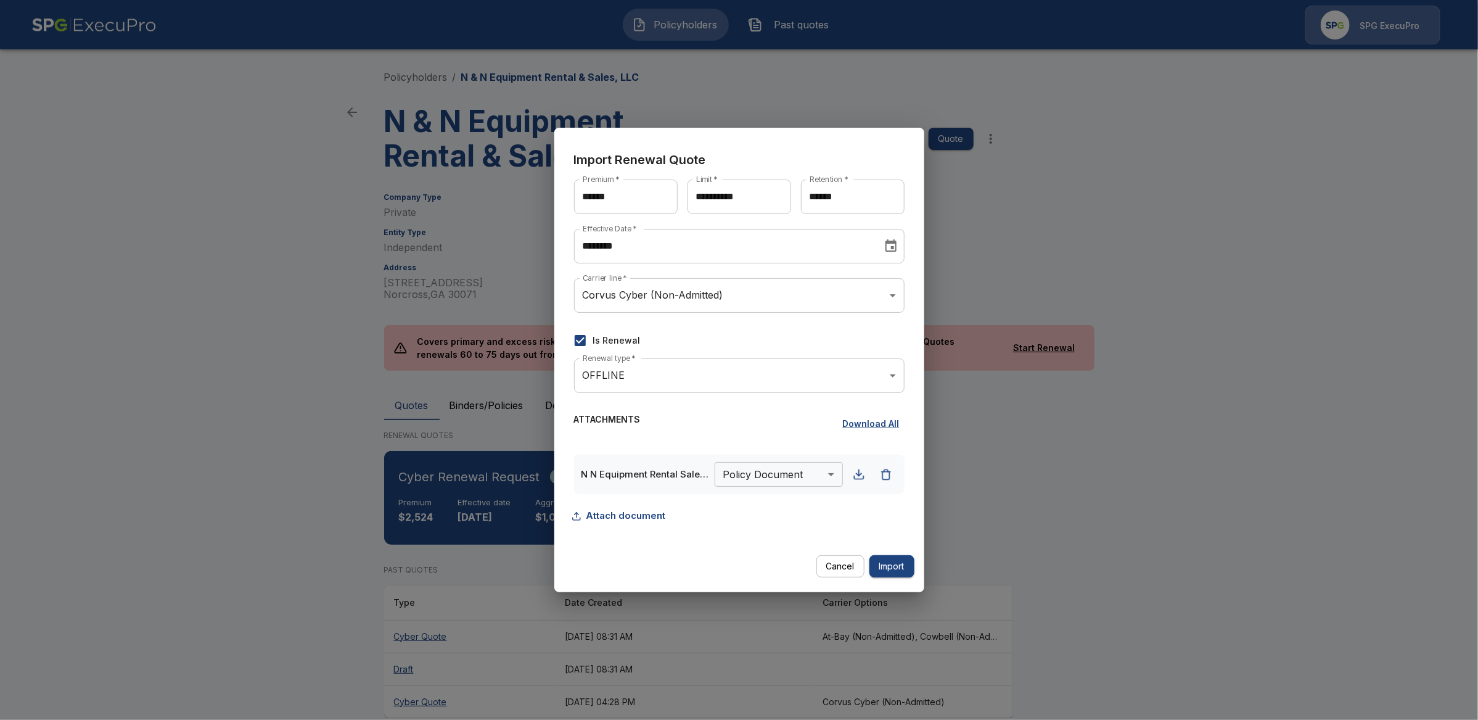
click at [803, 472] on body "**********" at bounding box center [739, 370] width 1478 height 741
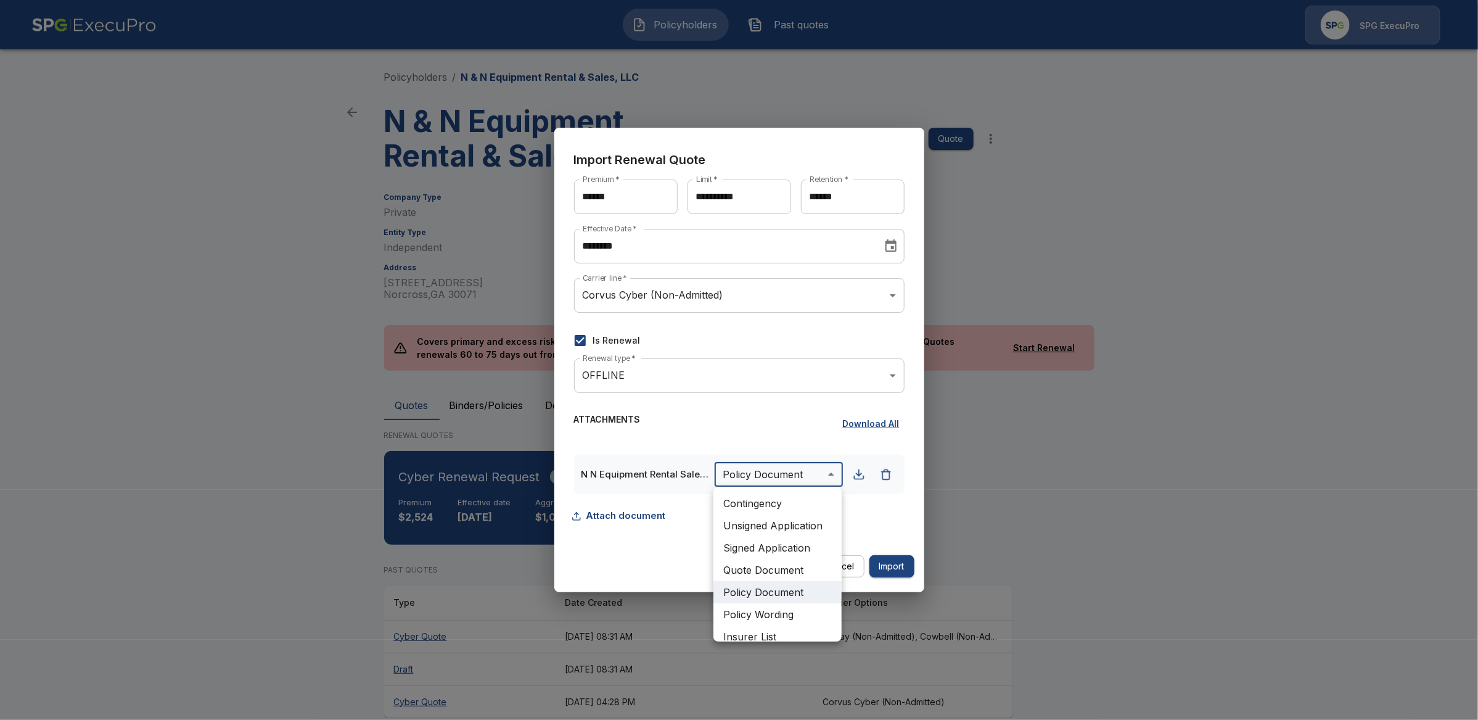
click at [759, 566] on li "Quote Document" at bounding box center [777, 570] width 128 height 22
type input "**********"
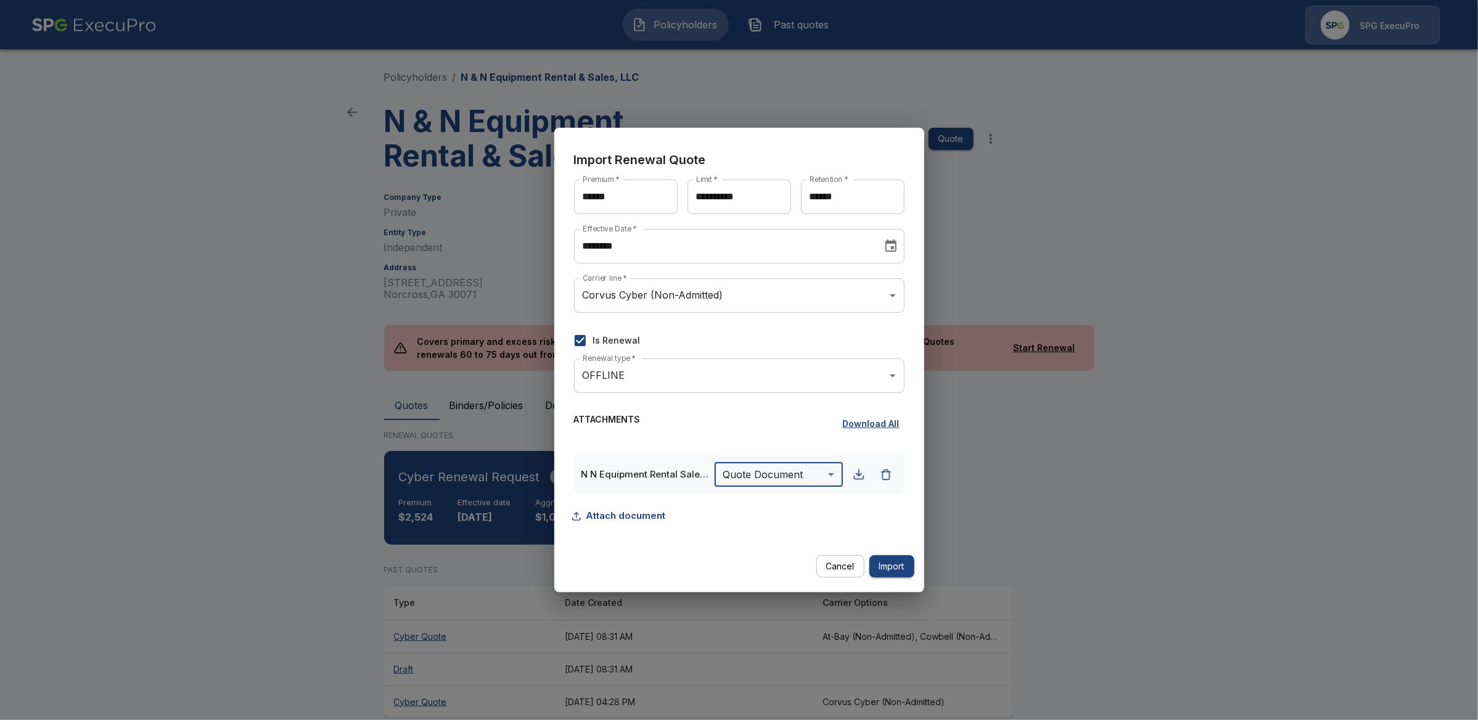
click at [890, 567] on button "Import" at bounding box center [891, 566] width 45 height 23
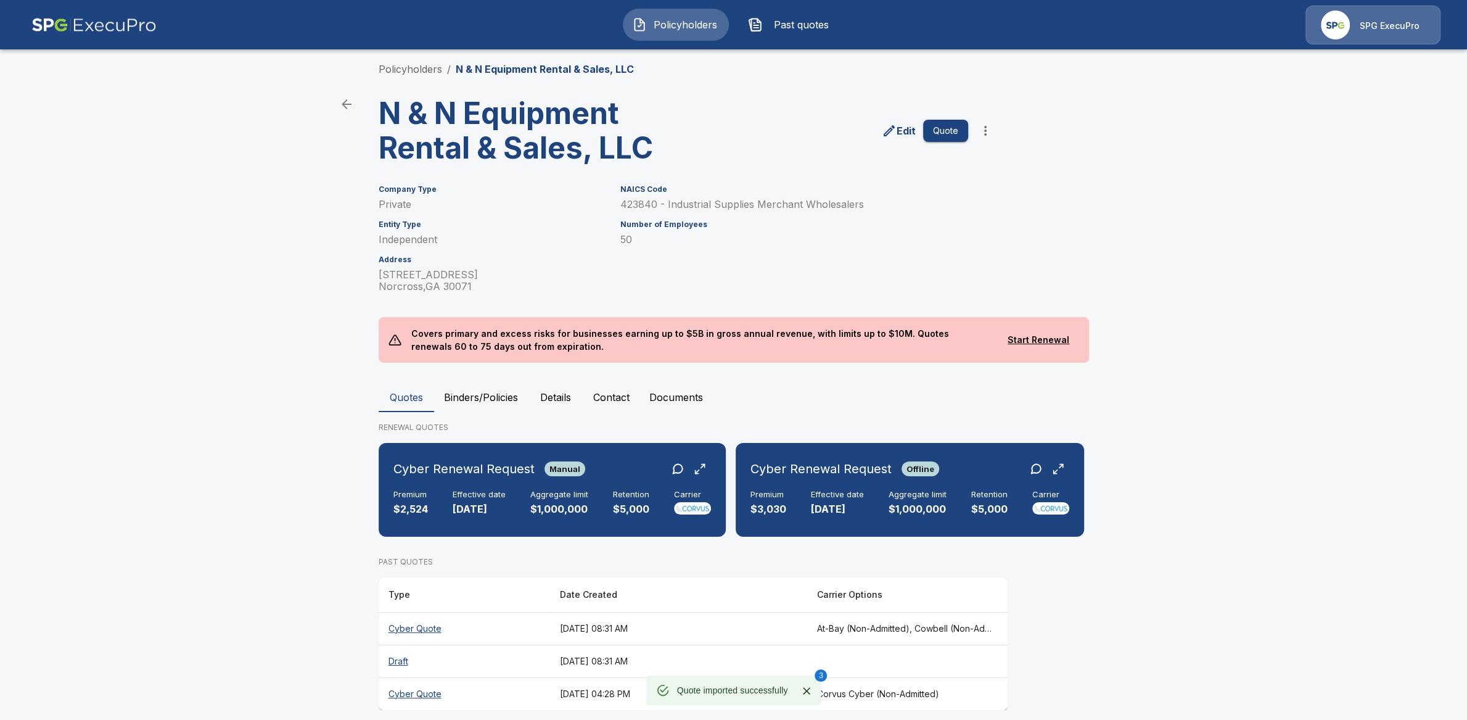
scroll to position [20, 0]
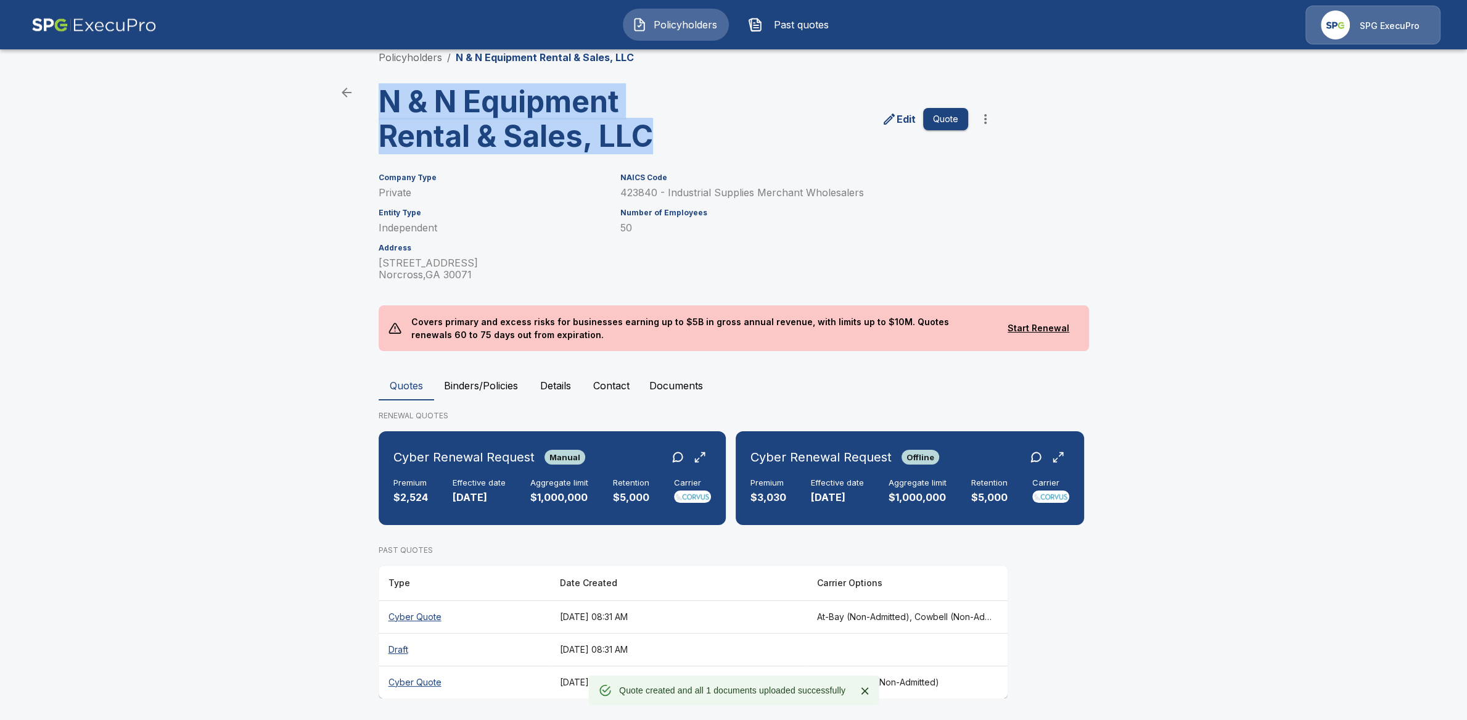
drag, startPoint x: 662, startPoint y: 133, endPoint x: 384, endPoint y: 107, distance: 278.6
click at [384, 107] on h3 "N & N Equipment Rental & Sales, LLC" at bounding box center [531, 118] width 305 height 69
copy h3 "N & N Equipment Rental & Sales, LLC"
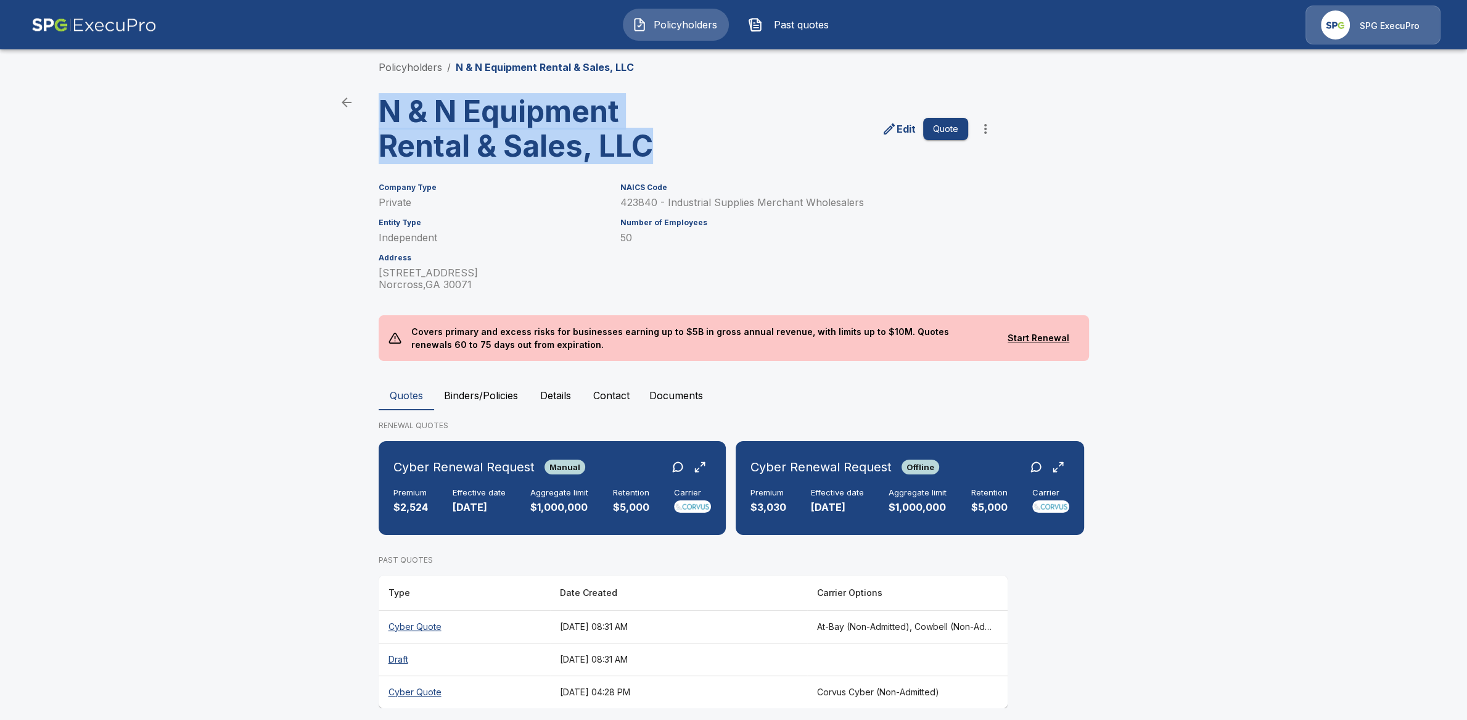
scroll to position [0, 0]
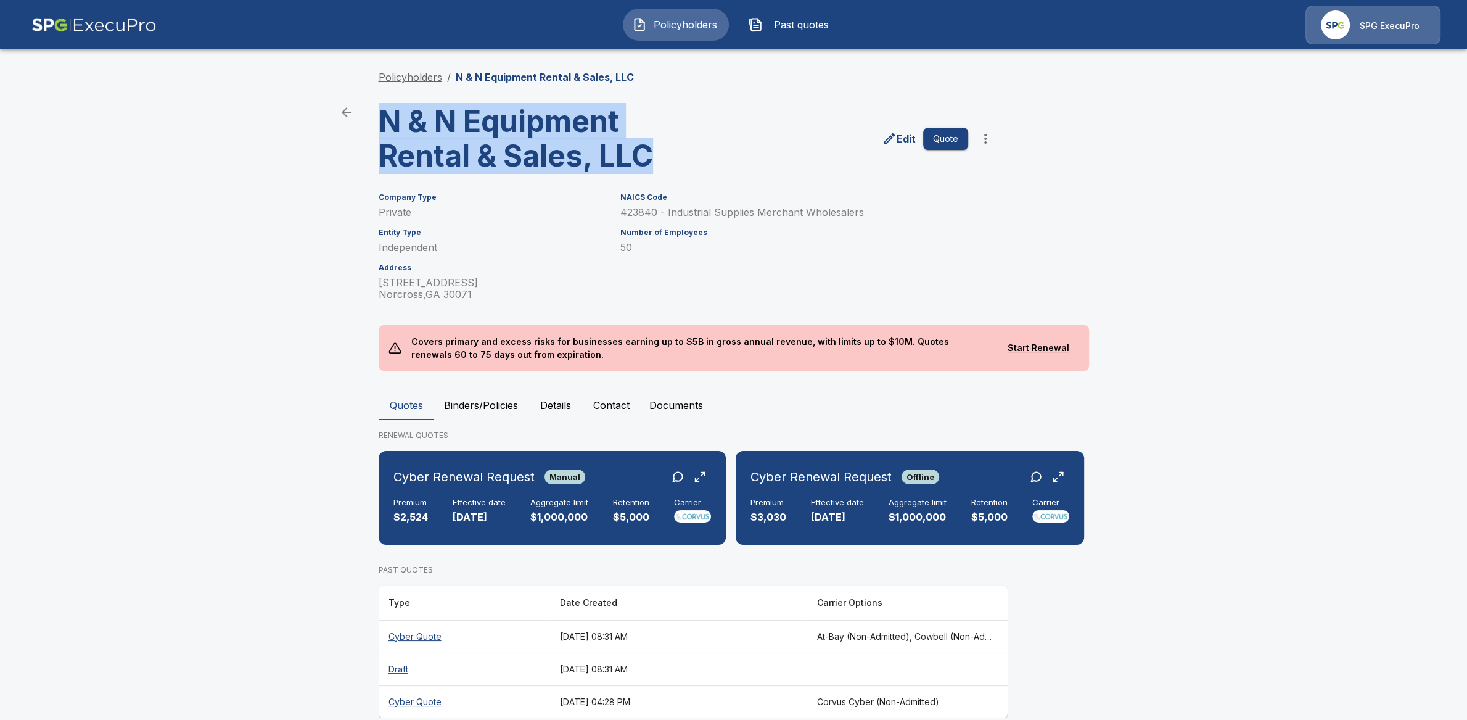
click at [412, 78] on link "Policyholders" at bounding box center [411, 77] width 64 height 12
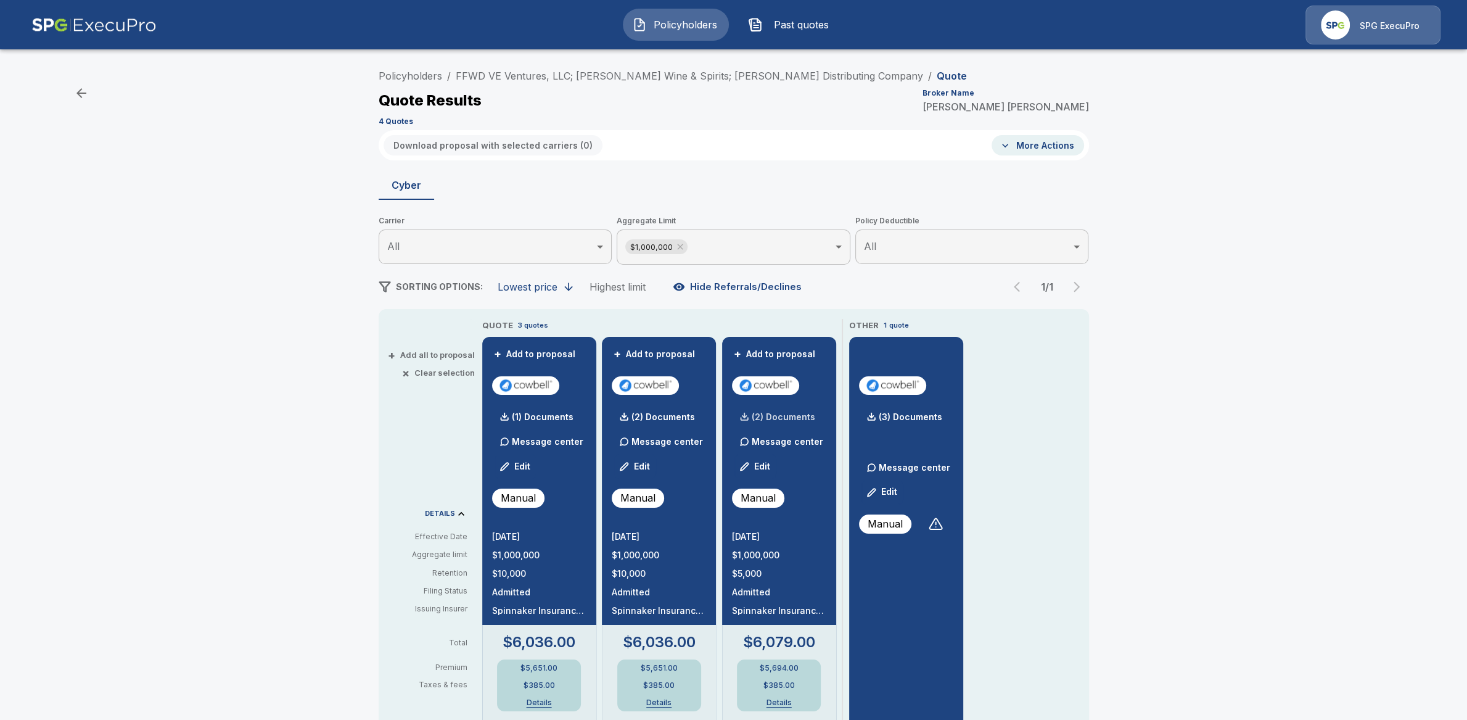
click at [781, 420] on p "(2) Documents" at bounding box center [784, 416] width 64 height 9
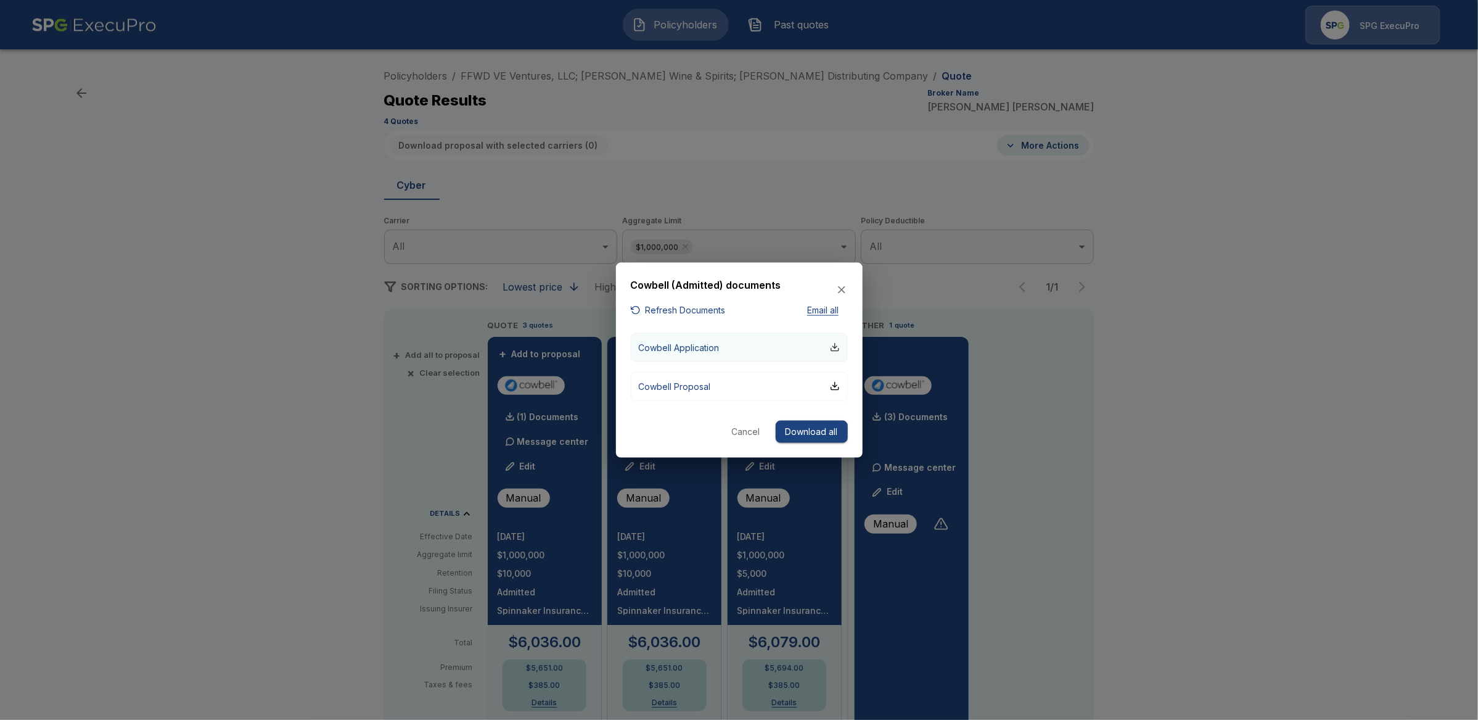
click at [832, 352] on div "button" at bounding box center [835, 347] width 10 height 10
click at [751, 433] on button "Cancel" at bounding box center [745, 431] width 39 height 23
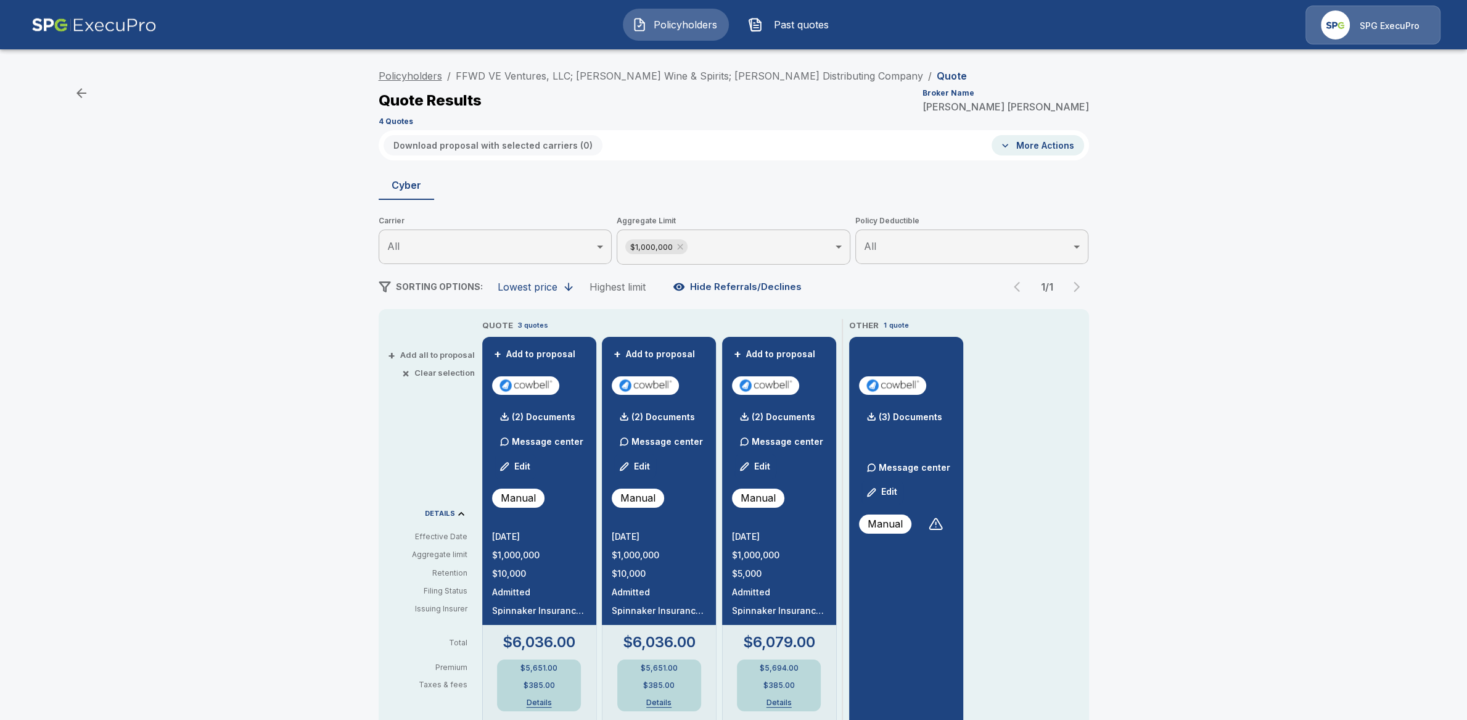
click at [390, 78] on link "Policyholders" at bounding box center [411, 76] width 64 height 12
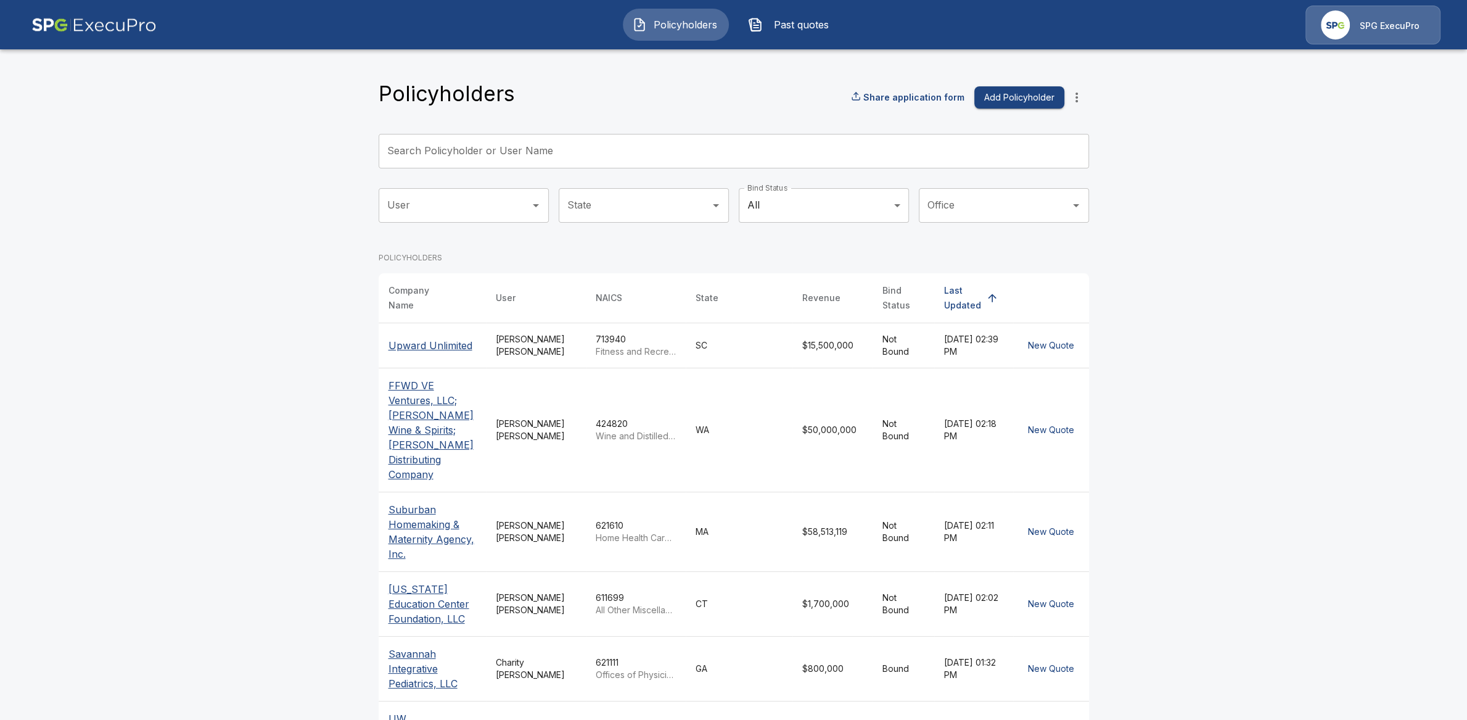
click at [547, 152] on input "Search Policyholder or User Name" at bounding box center [727, 151] width 697 height 35
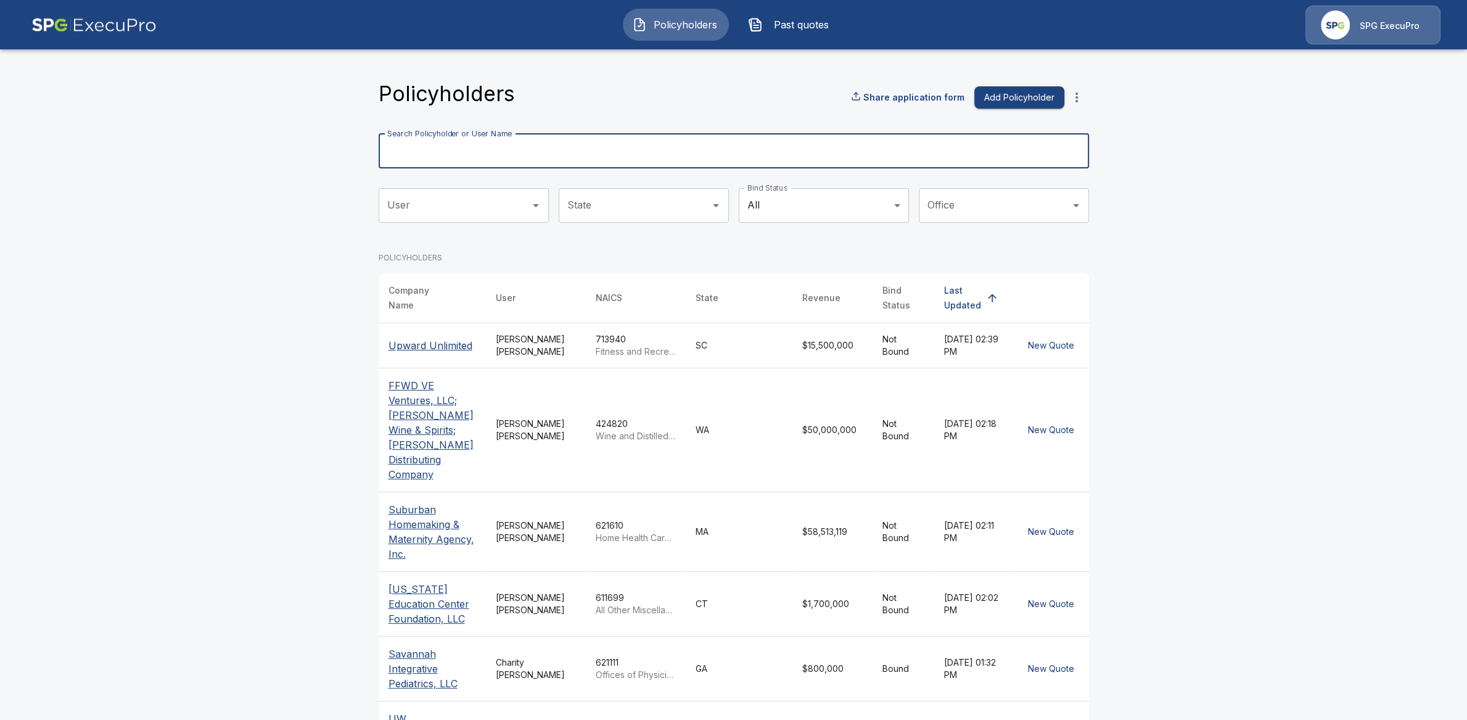
paste input "**********"
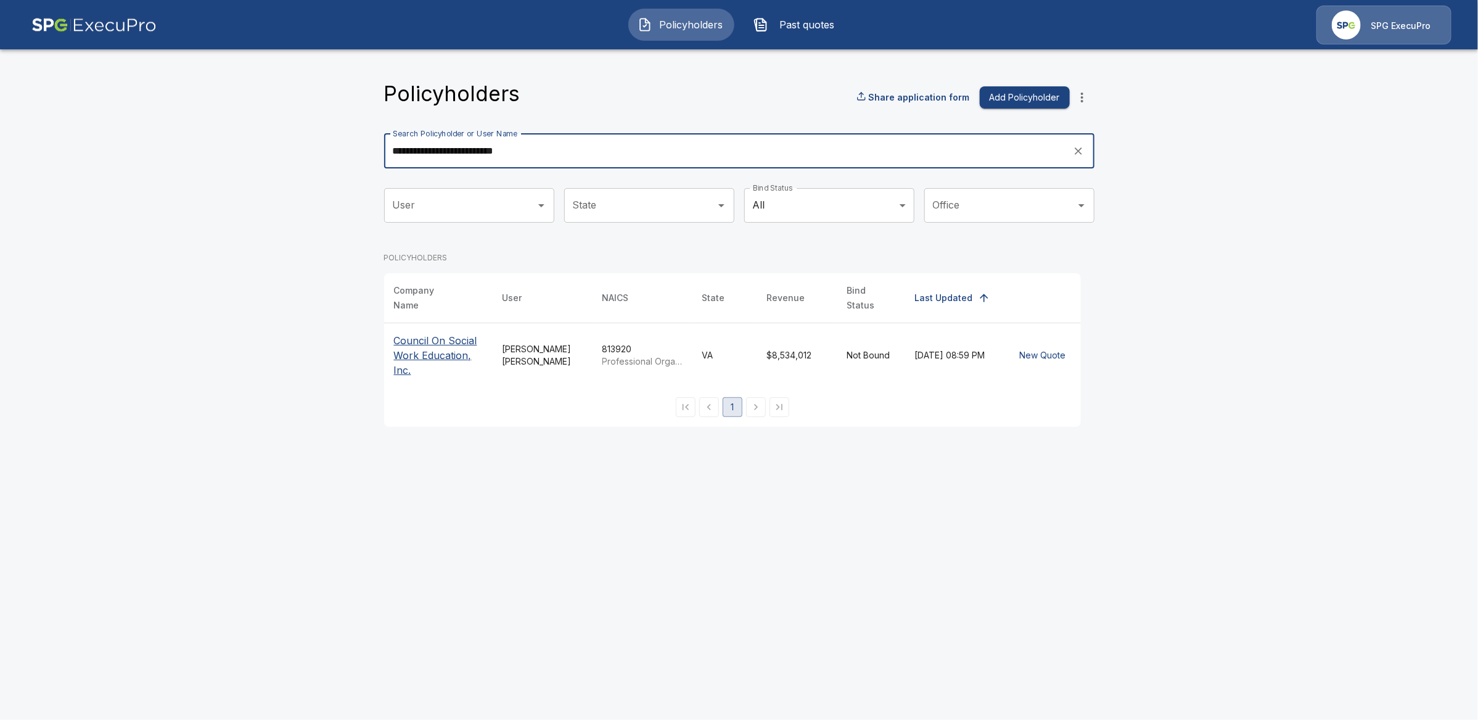
type input "**********"
click at [422, 333] on p "Council On Social Work Education, Inc." at bounding box center [438, 355] width 89 height 44
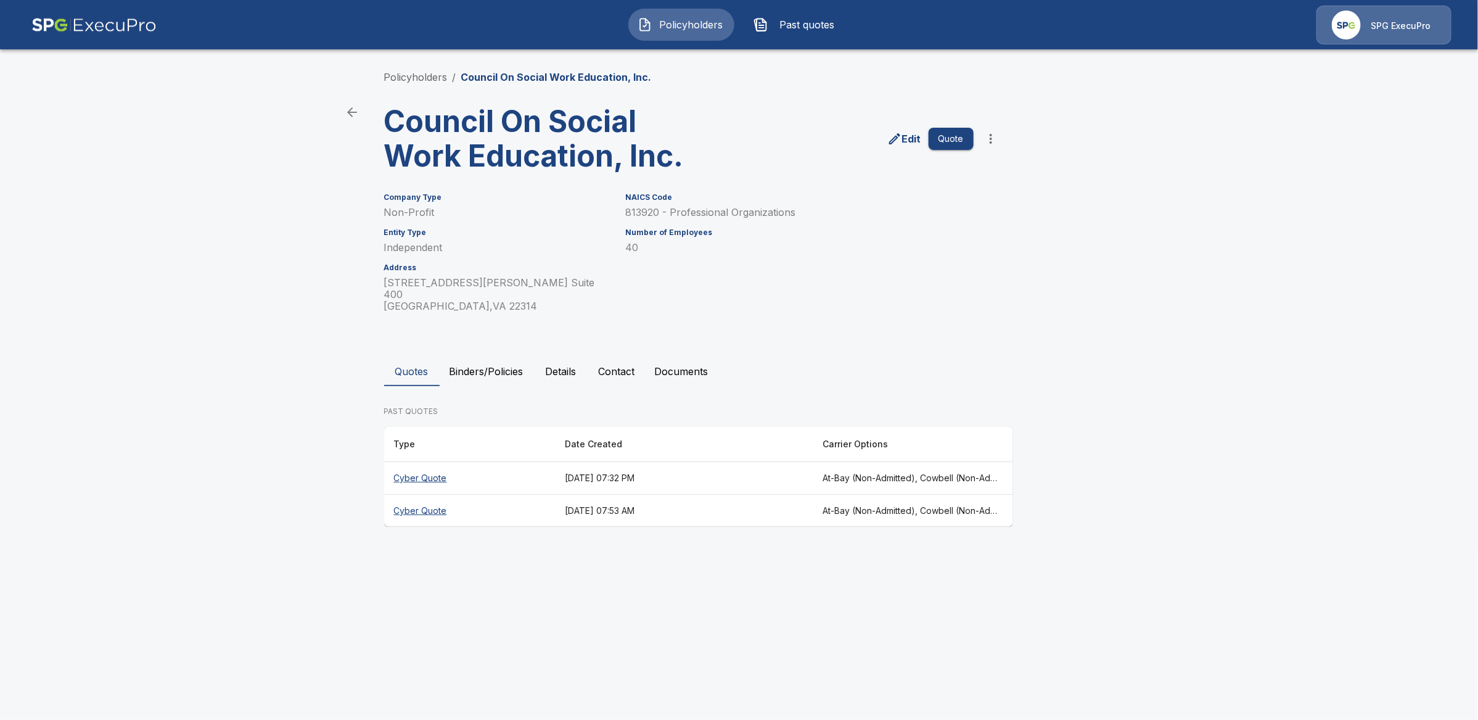
drag, startPoint x: 430, startPoint y: 467, endPoint x: 451, endPoint y: 474, distance: 21.4
click at [430, 469] on th "Cyber Quote" at bounding box center [469, 478] width 171 height 33
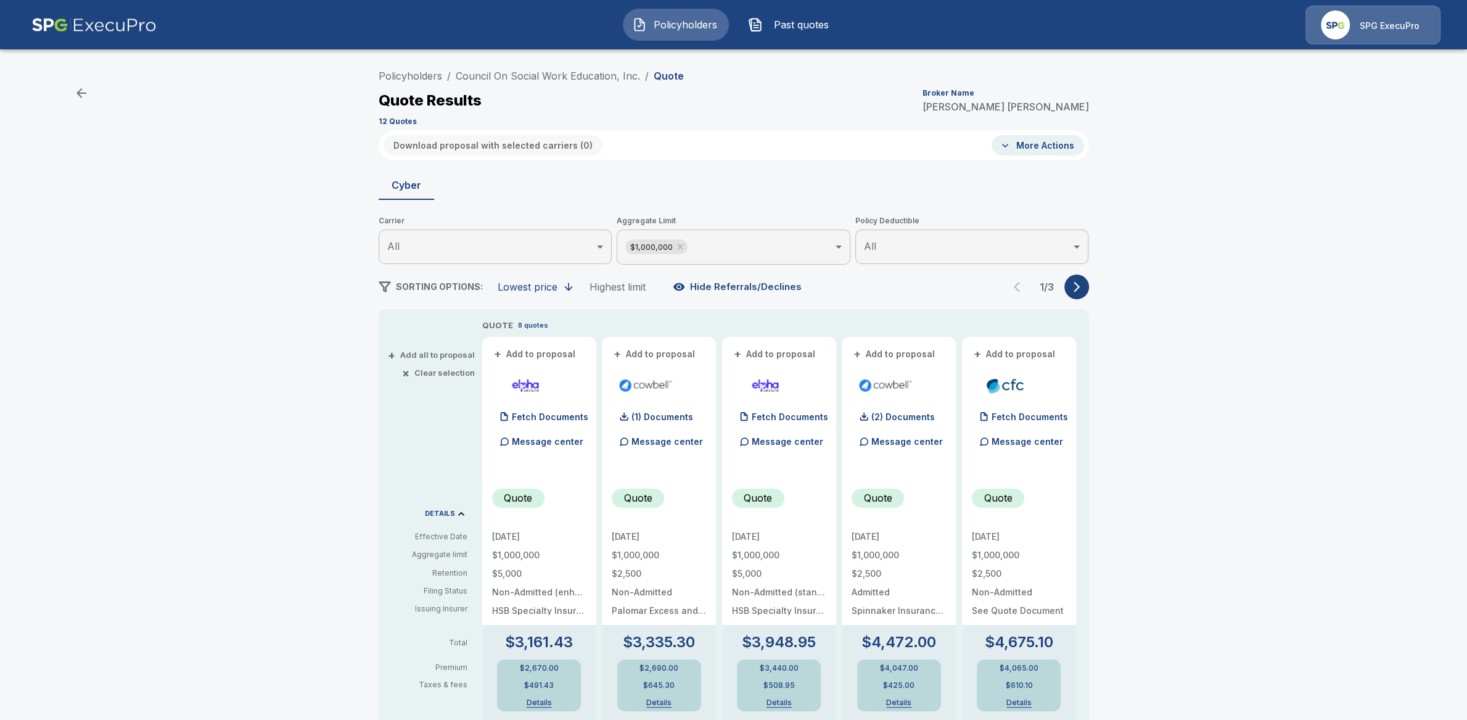
click at [1082, 291] on icon "button" at bounding box center [1076, 287] width 12 height 12
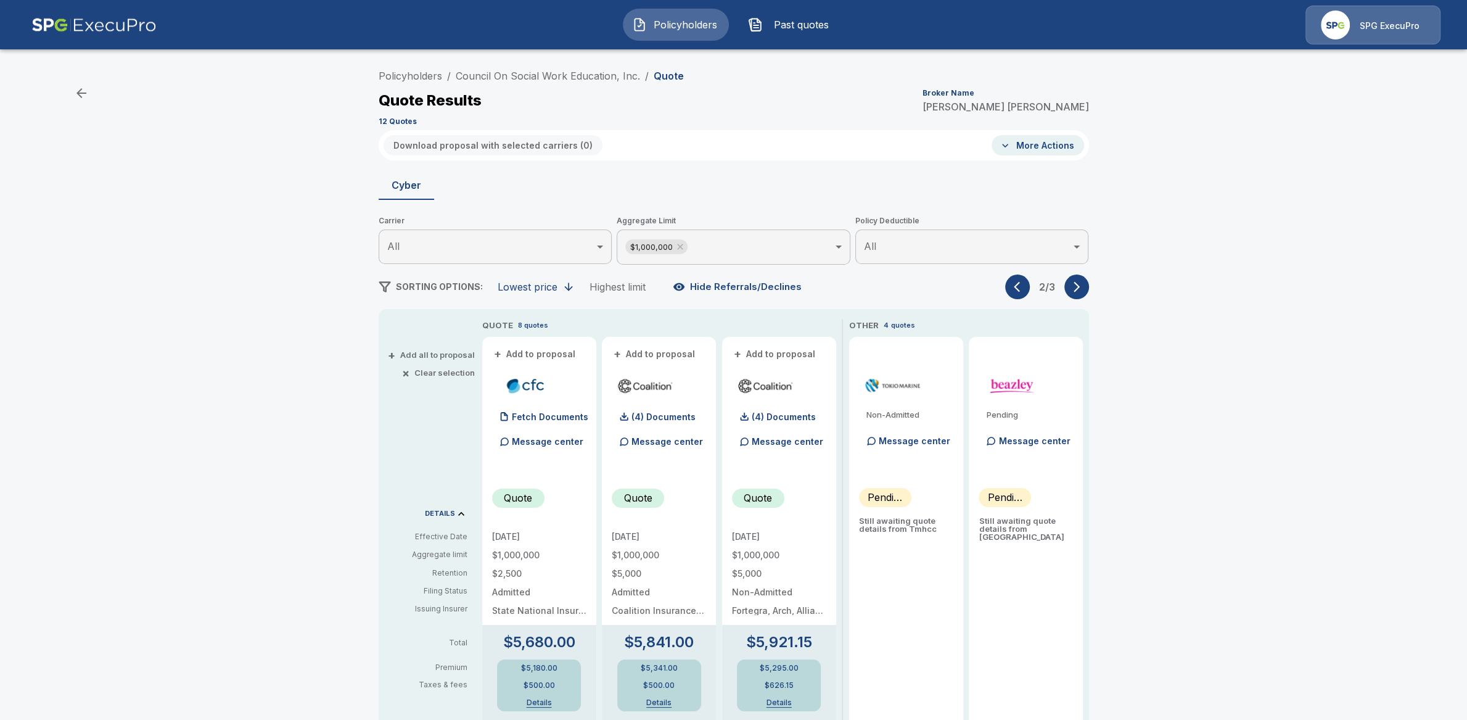
click at [1082, 291] on icon "button" at bounding box center [1076, 287] width 12 height 12
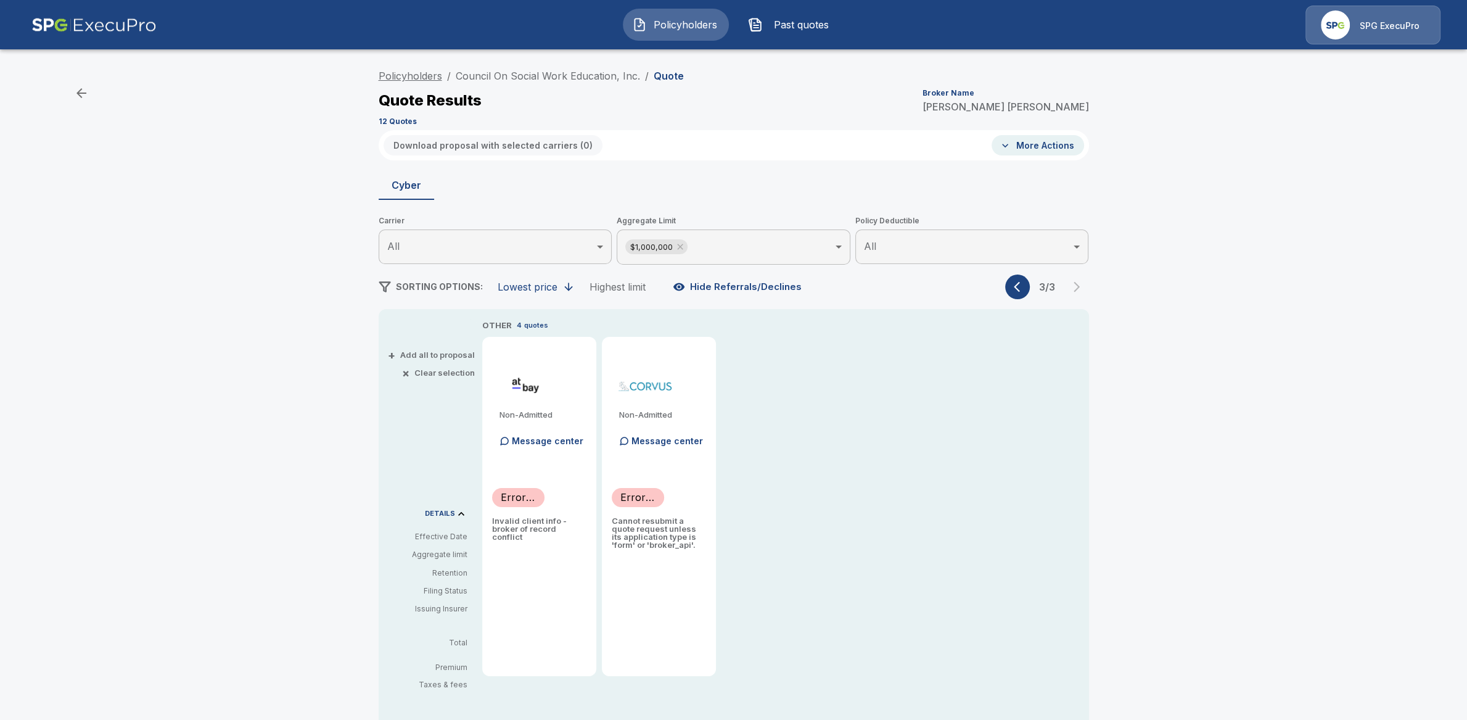
click at [400, 76] on link "Policyholders" at bounding box center [411, 76] width 64 height 12
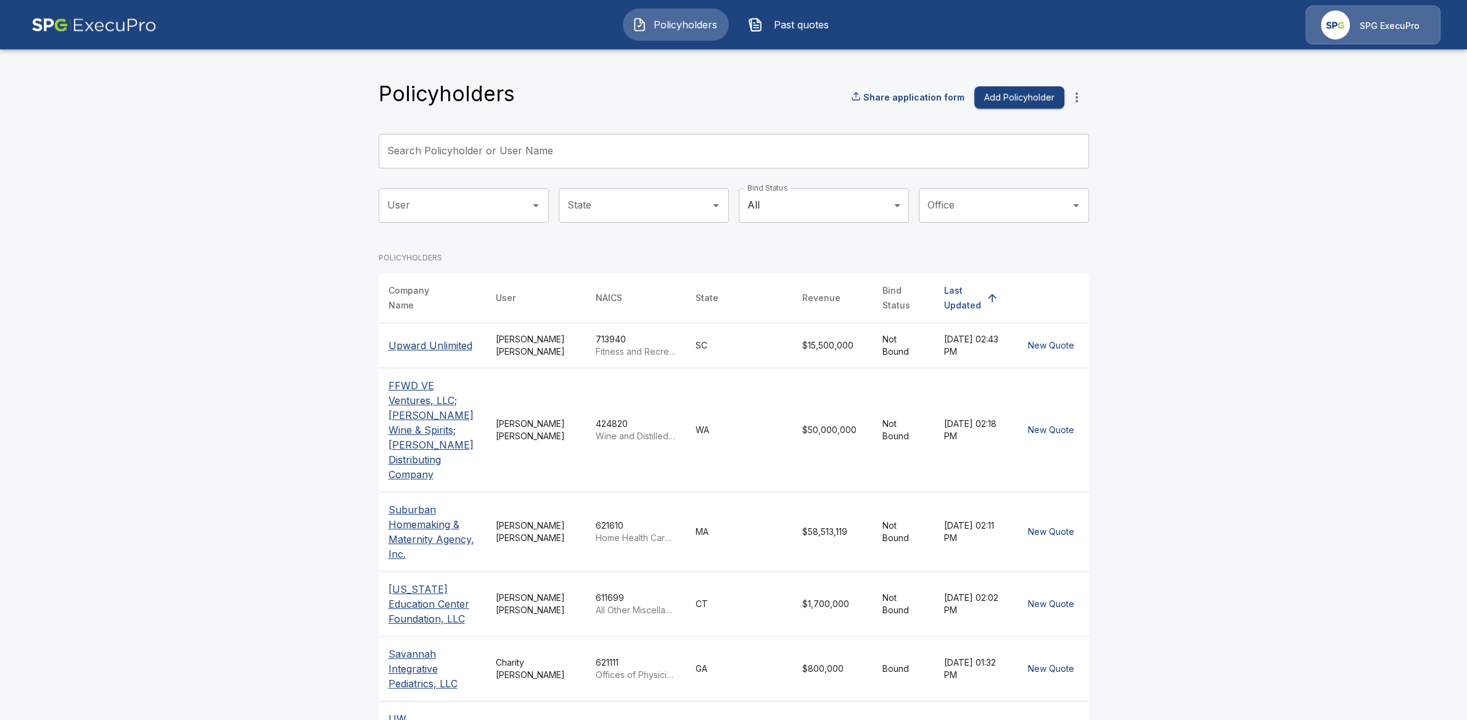
click at [490, 158] on input "Search Policyholder or User Name" at bounding box center [727, 151] width 697 height 35
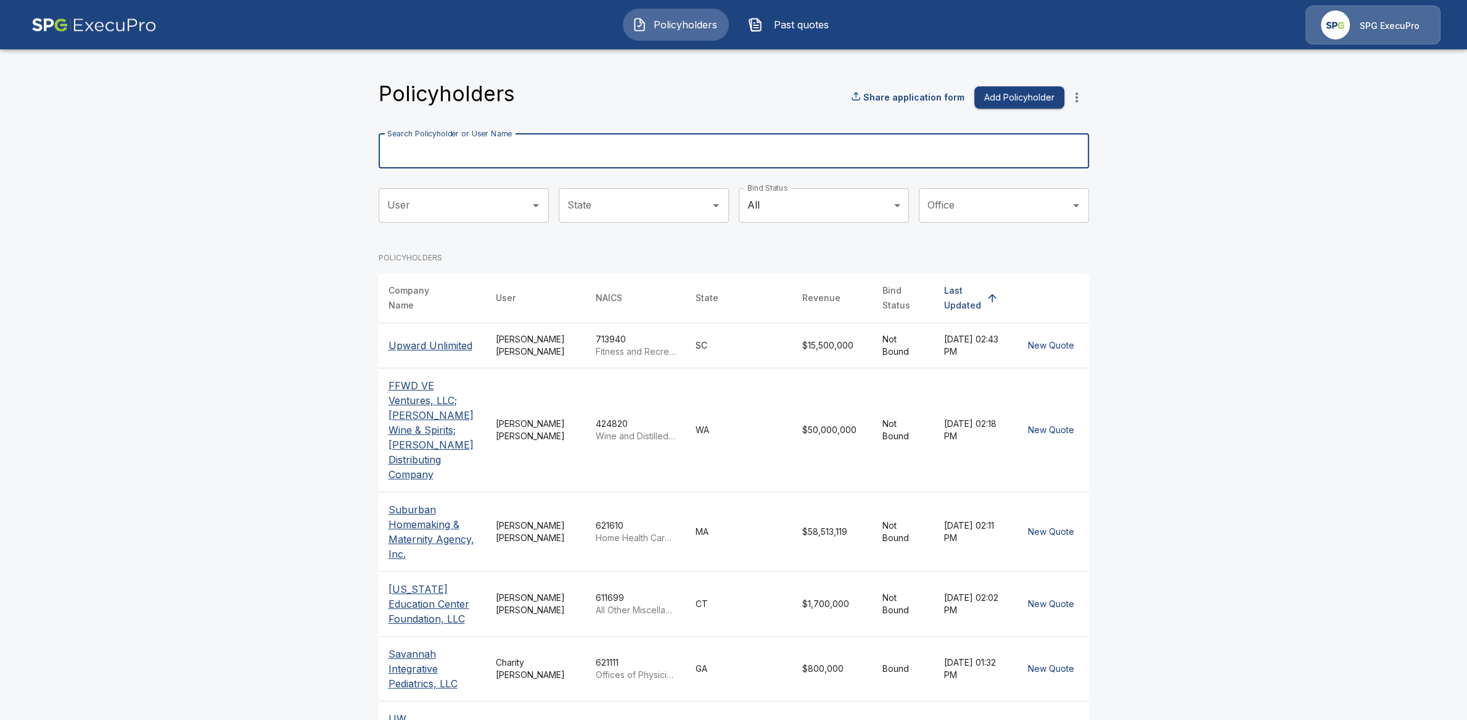
paste input "**********"
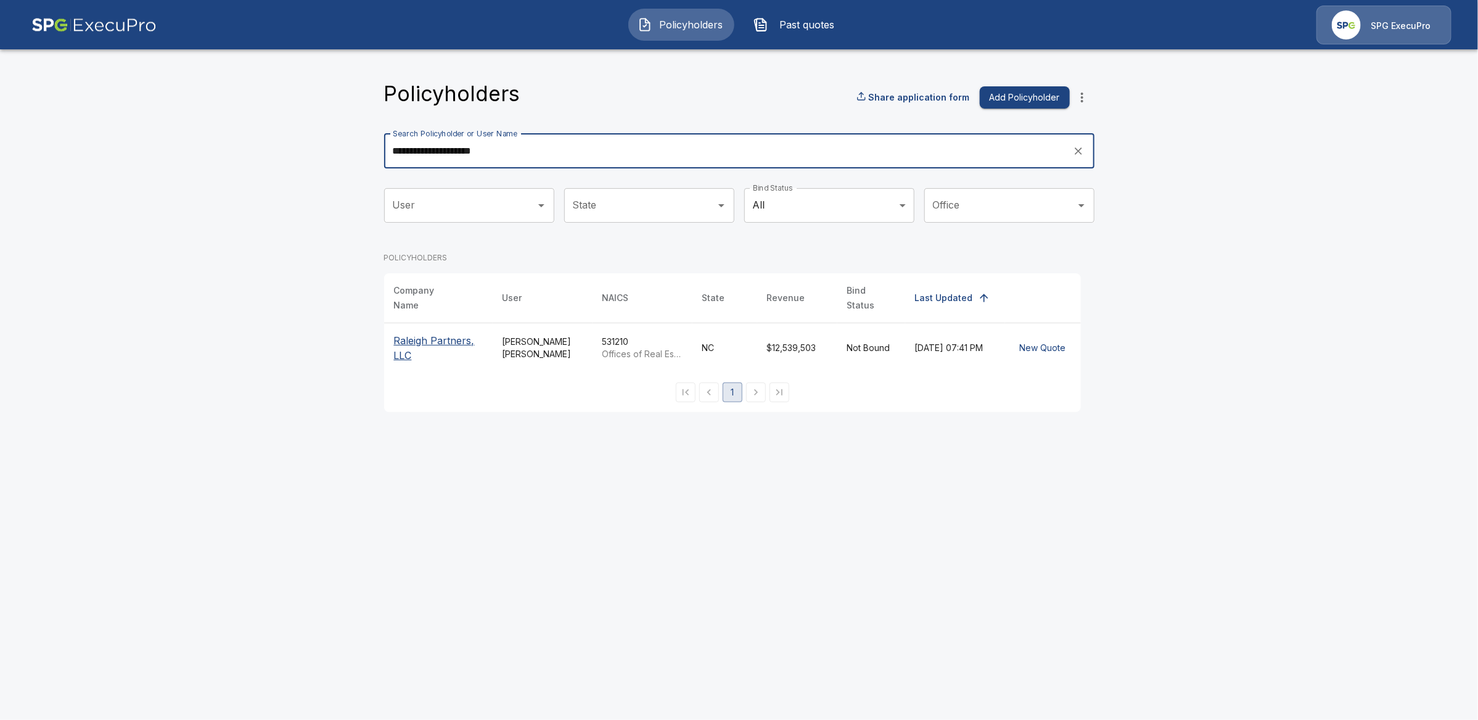
type input "**********"
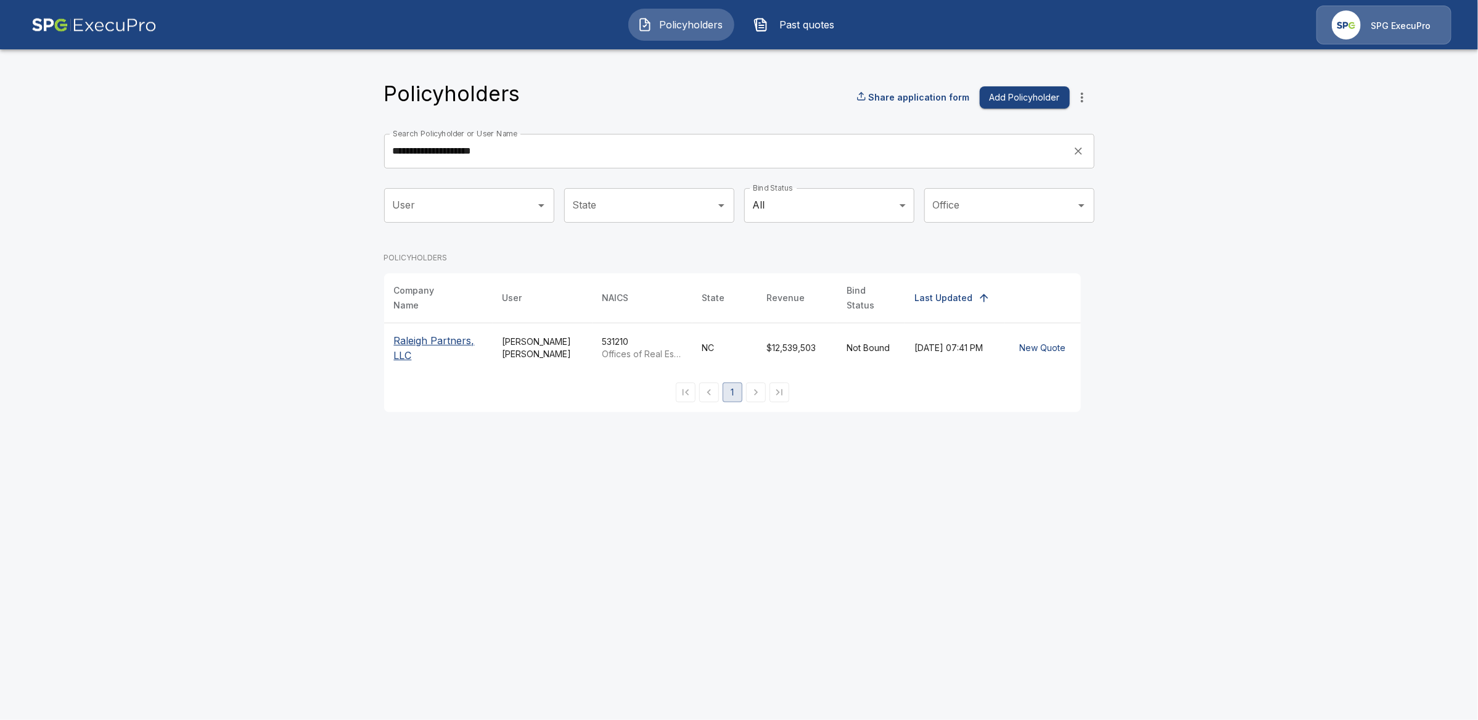
click at [447, 333] on p "Raleigh Partners, LLC" at bounding box center [438, 348] width 89 height 30
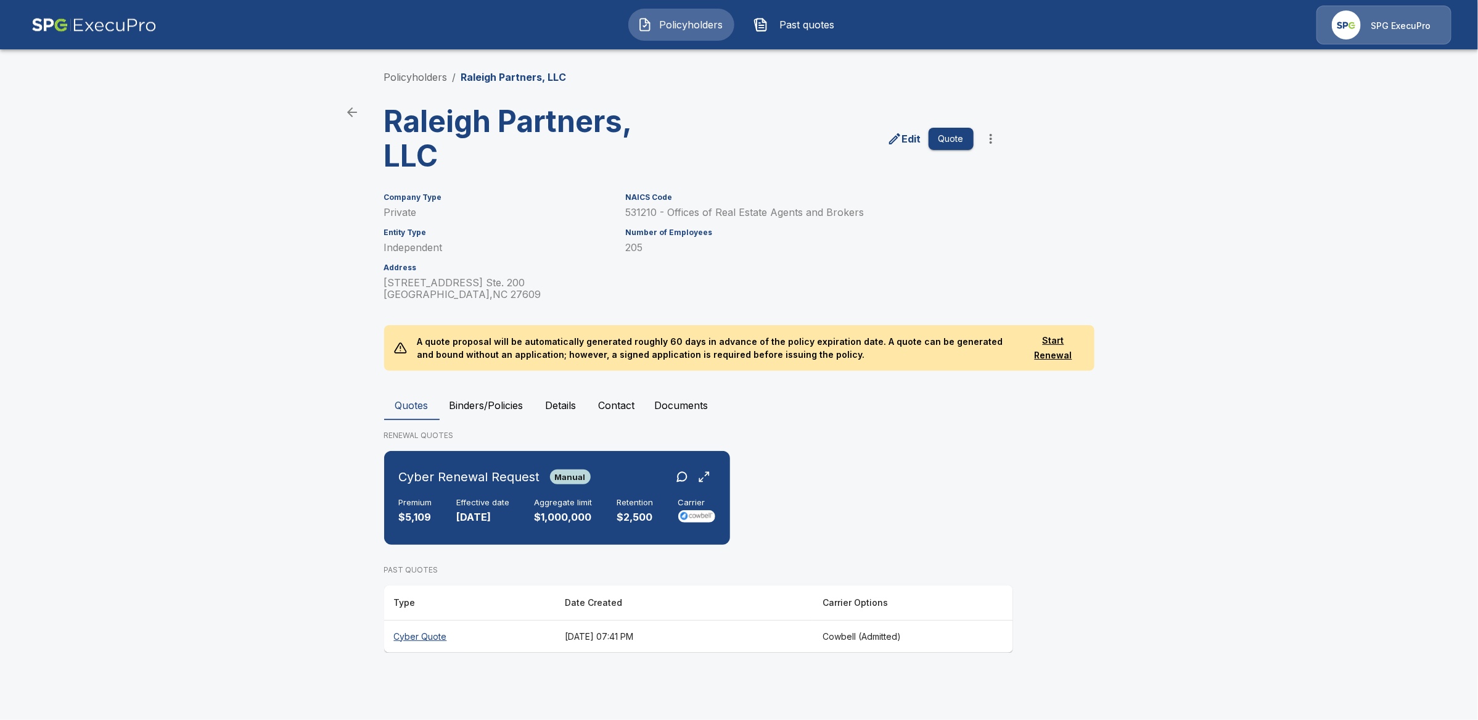
click at [996, 135] on icon "more" at bounding box center [990, 138] width 15 height 15
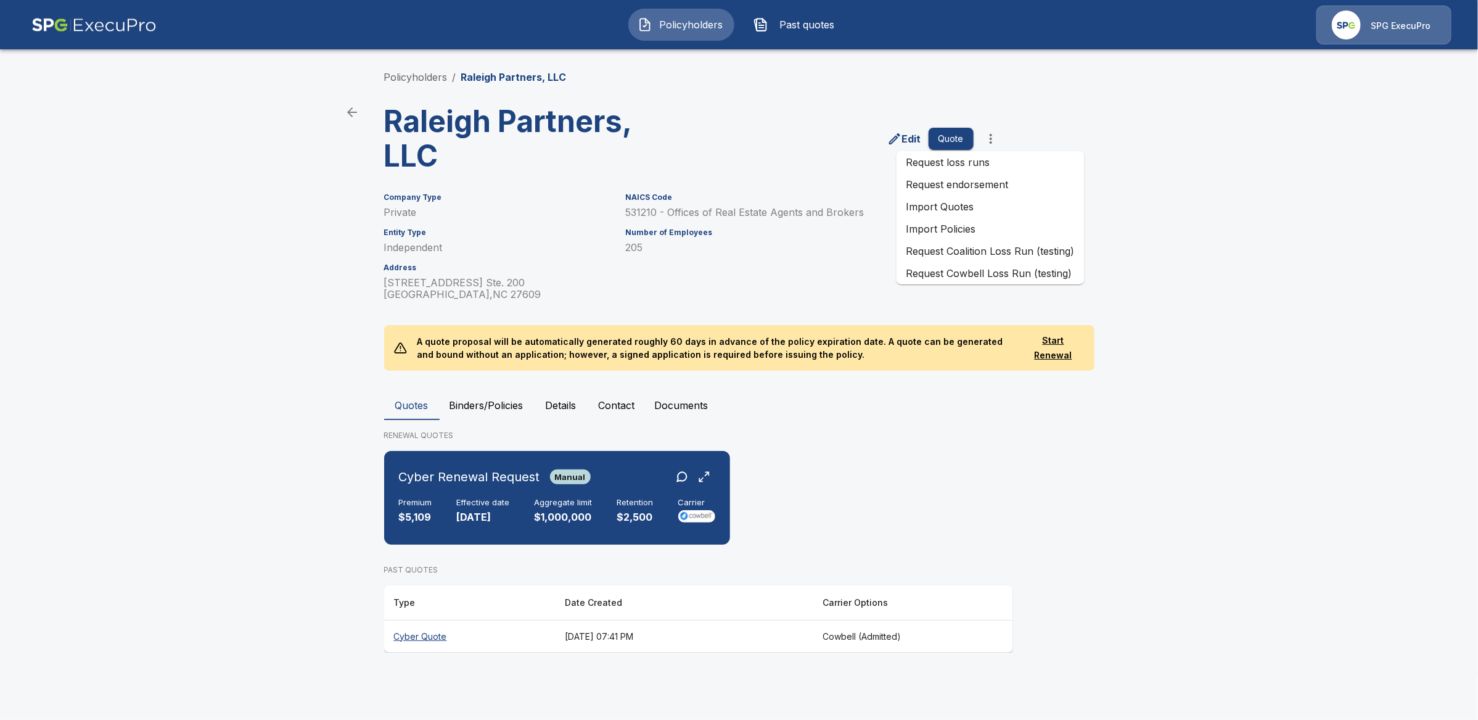
click at [991, 253] on li "Request Coalition Loss Run (testing)" at bounding box center [990, 251] width 188 height 22
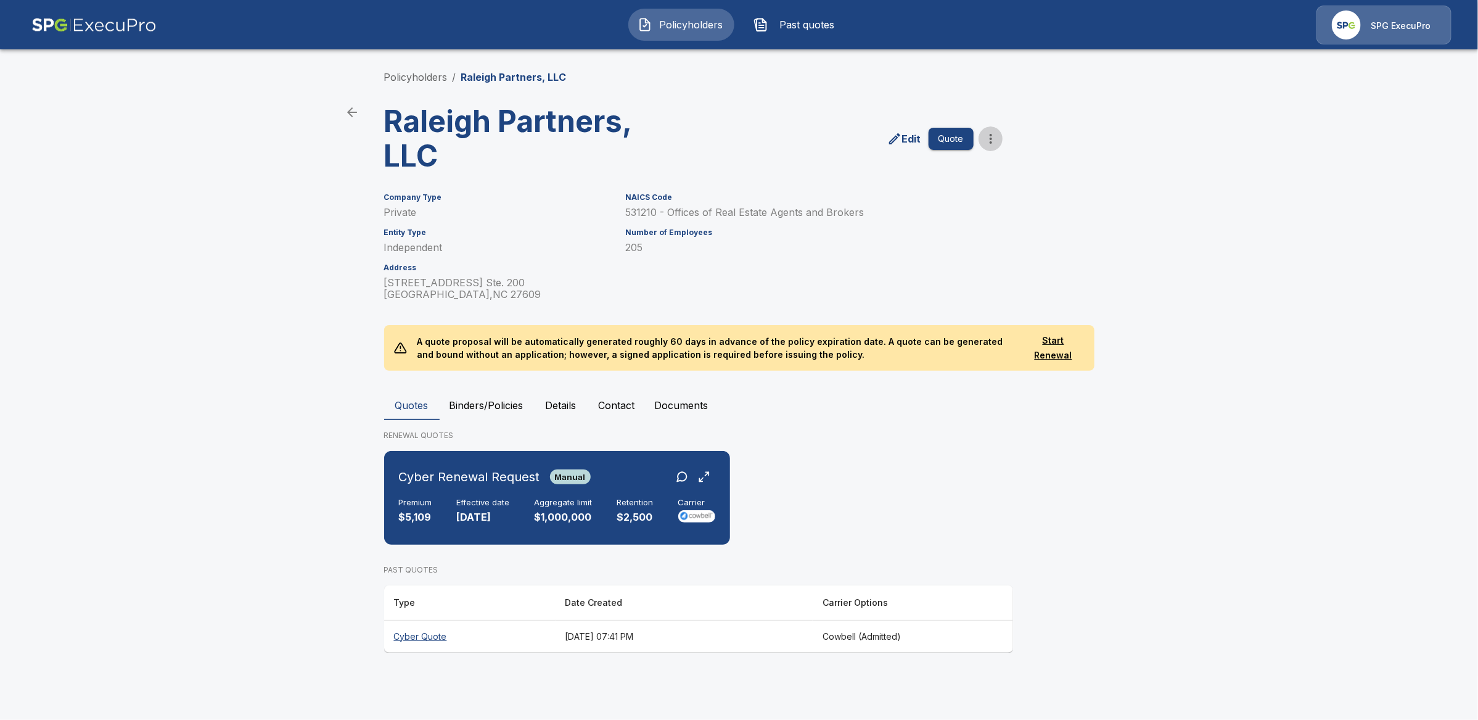
click at [996, 138] on icon "more" at bounding box center [990, 138] width 15 height 15
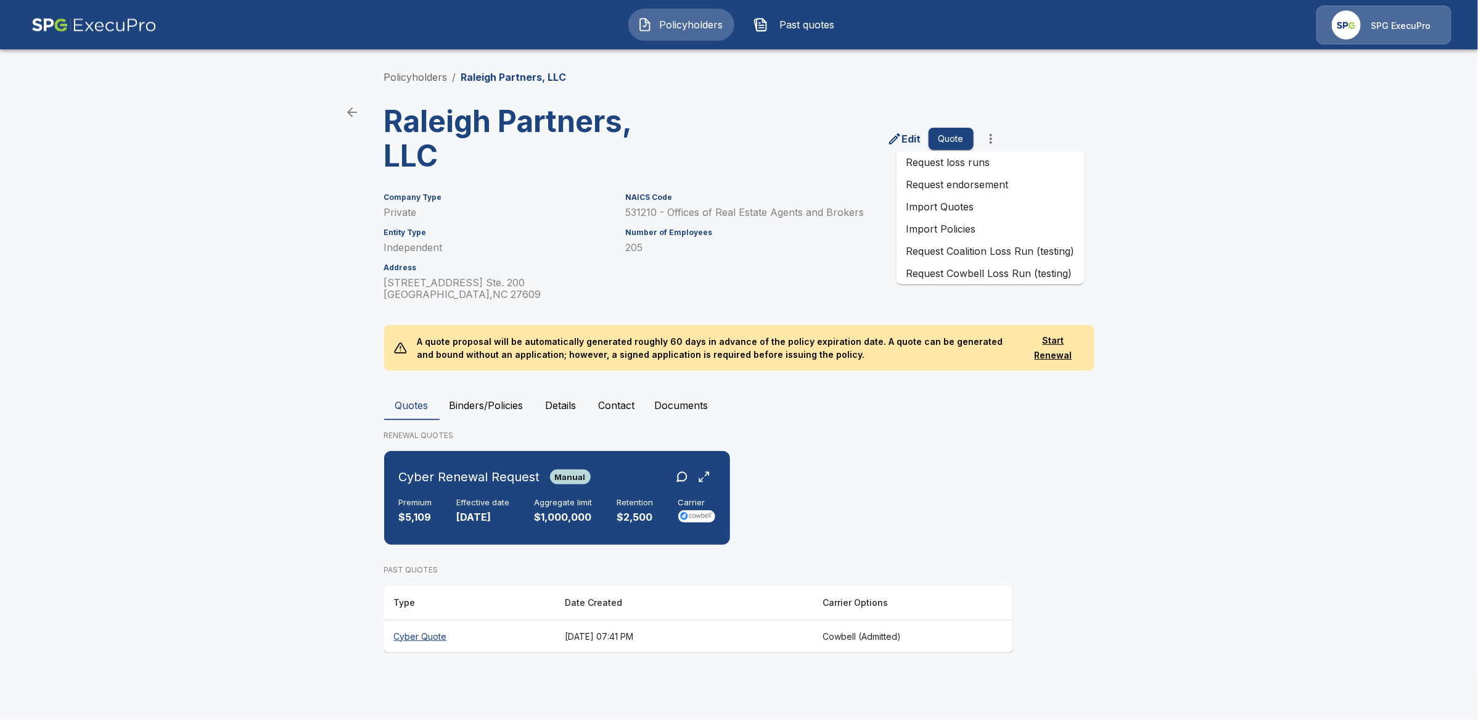
drag, startPoint x: 831, startPoint y: 416, endPoint x: 821, endPoint y: 416, distance: 10.5
click at [826, 416] on div "Quotes Binders/Policies Details Contact Documents" at bounding box center [739, 405] width 710 height 30
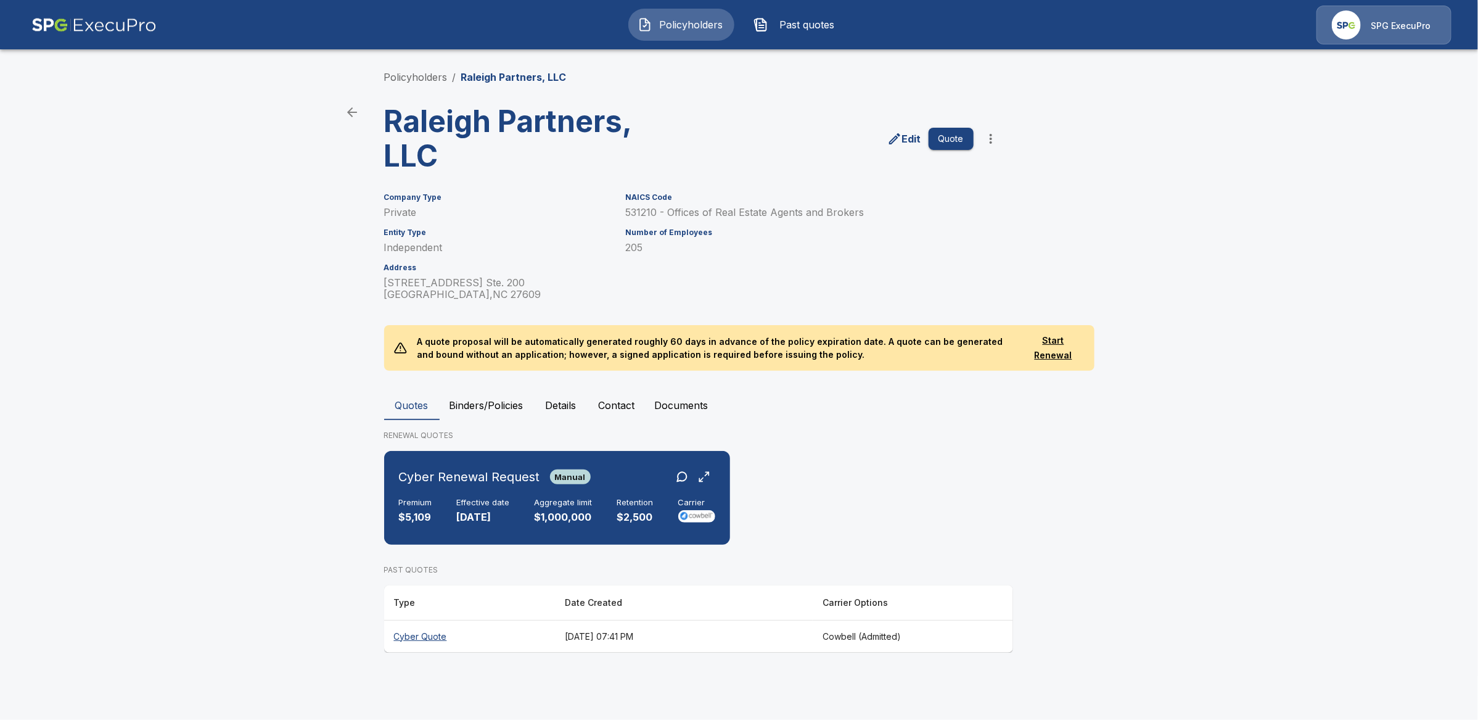
drag, startPoint x: 668, startPoint y: 402, endPoint x: 676, endPoint y: 418, distance: 17.9
click at [668, 402] on button "Documents" at bounding box center [681, 405] width 73 height 30
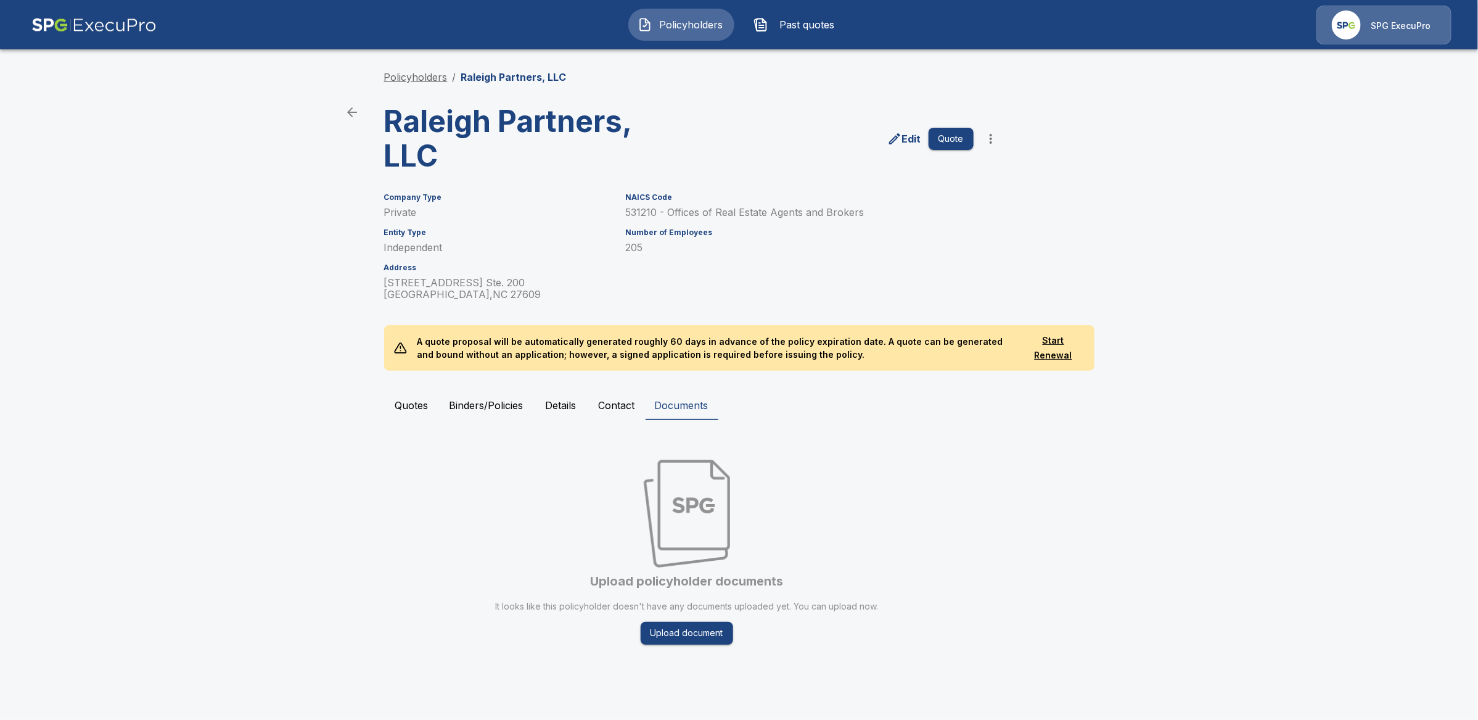
click at [406, 77] on link "Policyholders" at bounding box center [416, 77] width 64 height 12
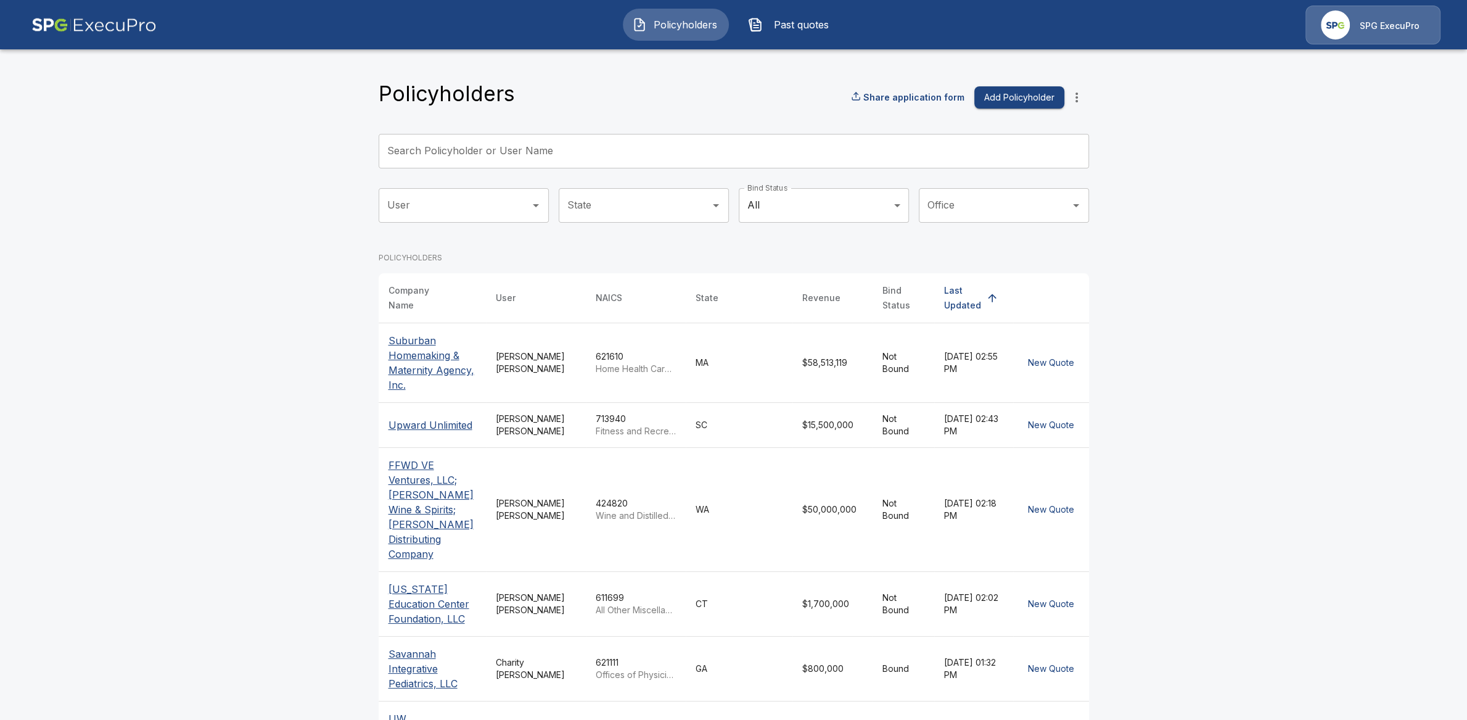
click at [460, 151] on input "Search Policyholder or User Name" at bounding box center [727, 151] width 697 height 35
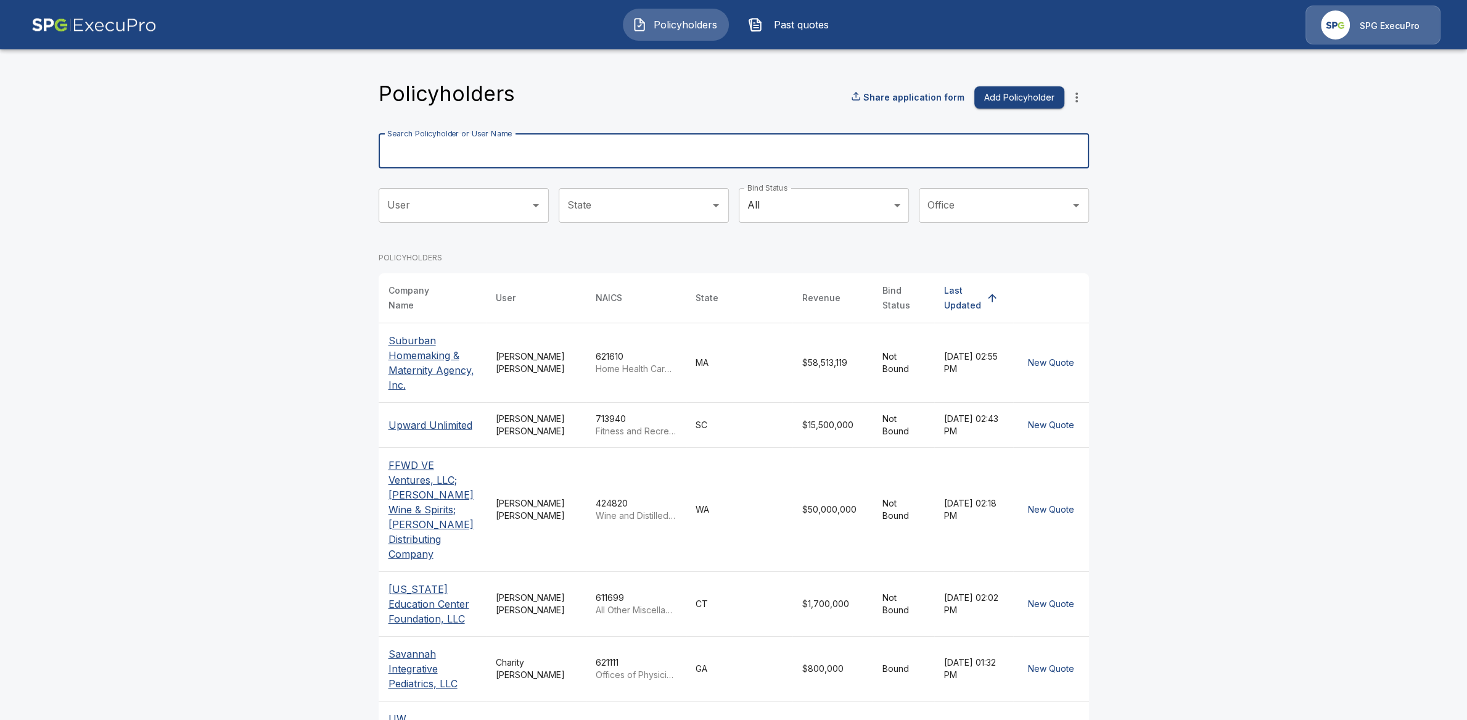
paste input "**********"
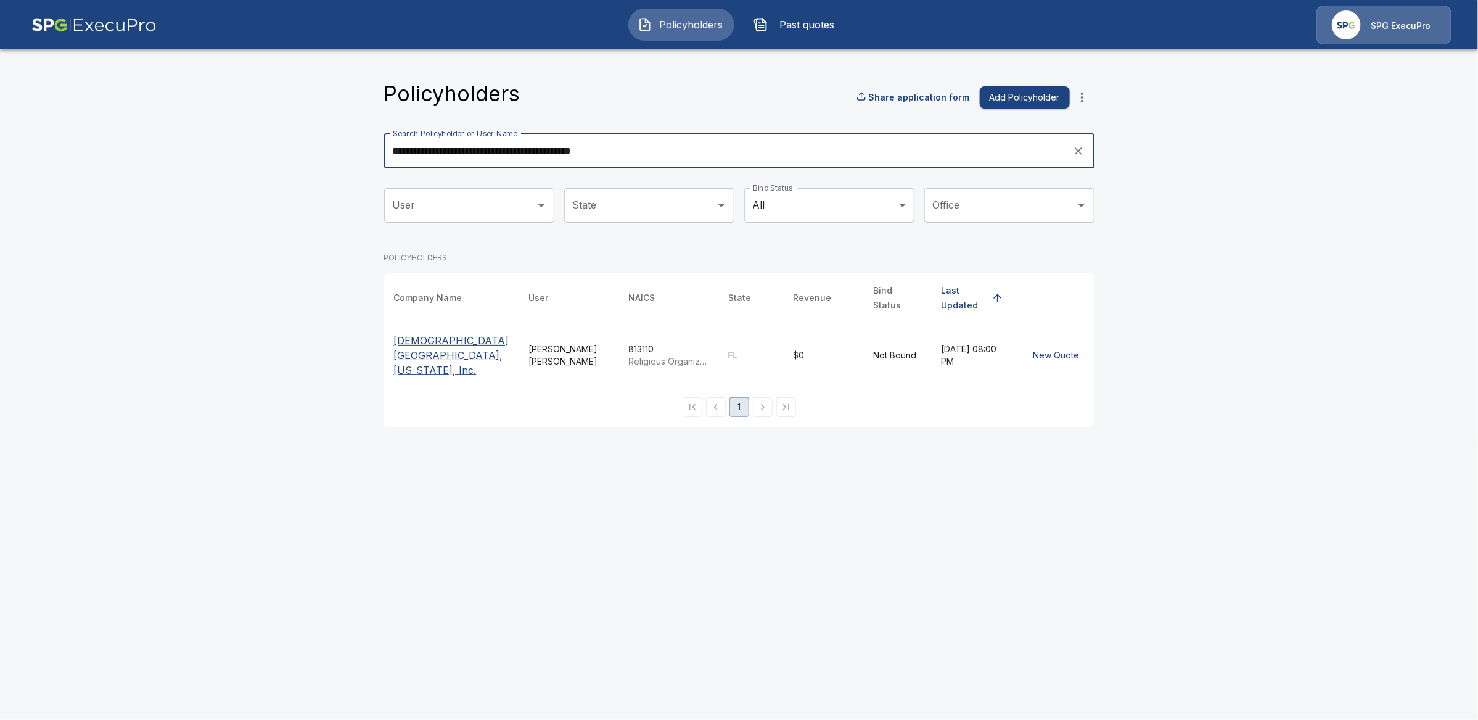
type input "**********"
click at [433, 333] on p "[DEMOGRAPHIC_DATA][GEOGRAPHIC_DATA], [US_STATE], Inc." at bounding box center [451, 355] width 115 height 44
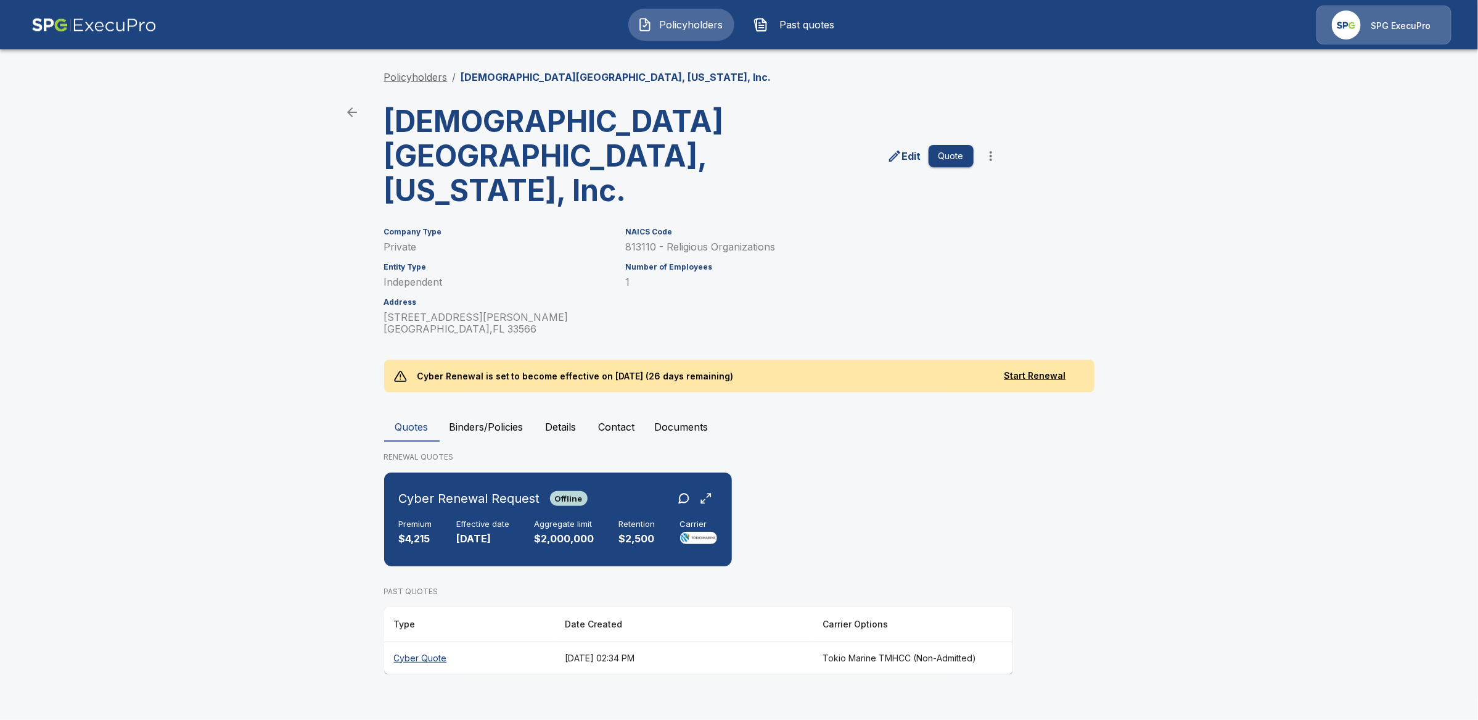
click at [408, 80] on link "Policyholders" at bounding box center [416, 77] width 64 height 12
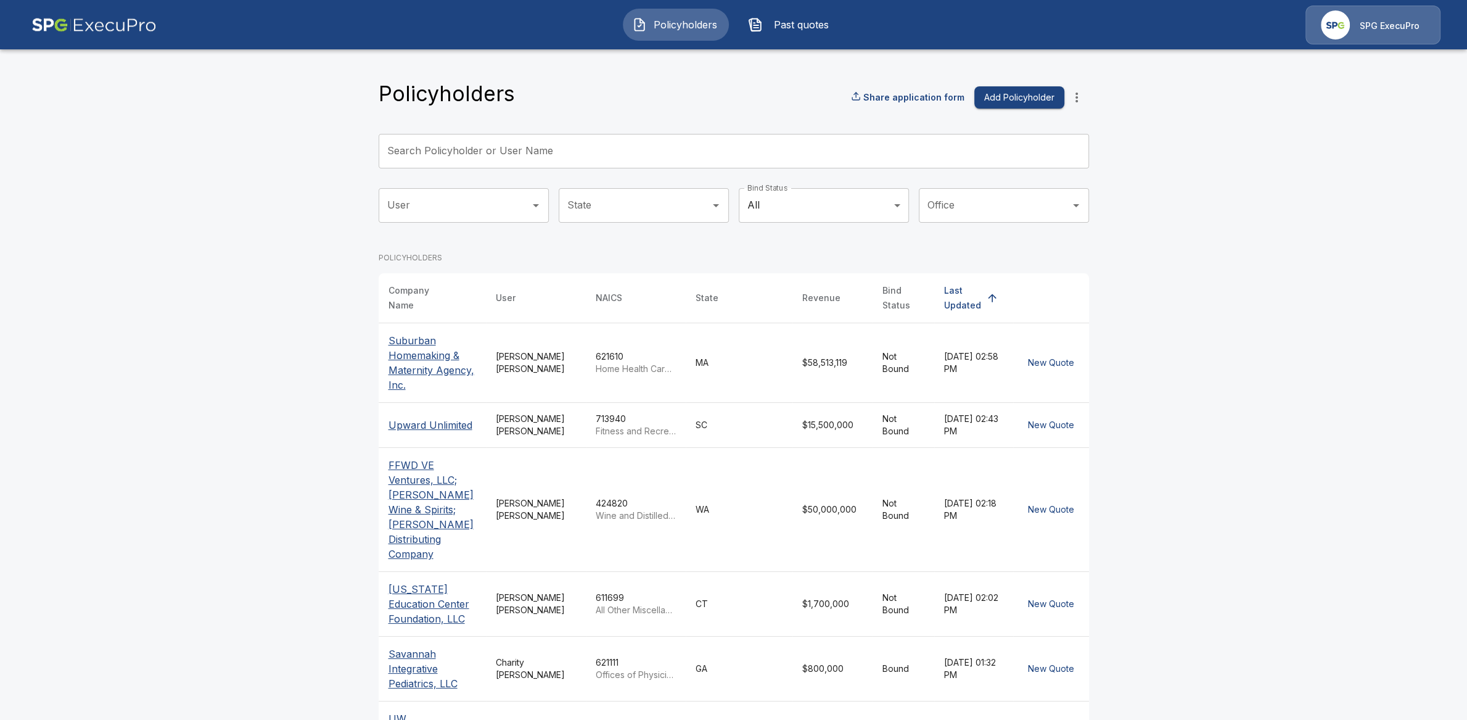
click at [440, 150] on input "Search Policyholder or User Name" at bounding box center [727, 151] width 697 height 35
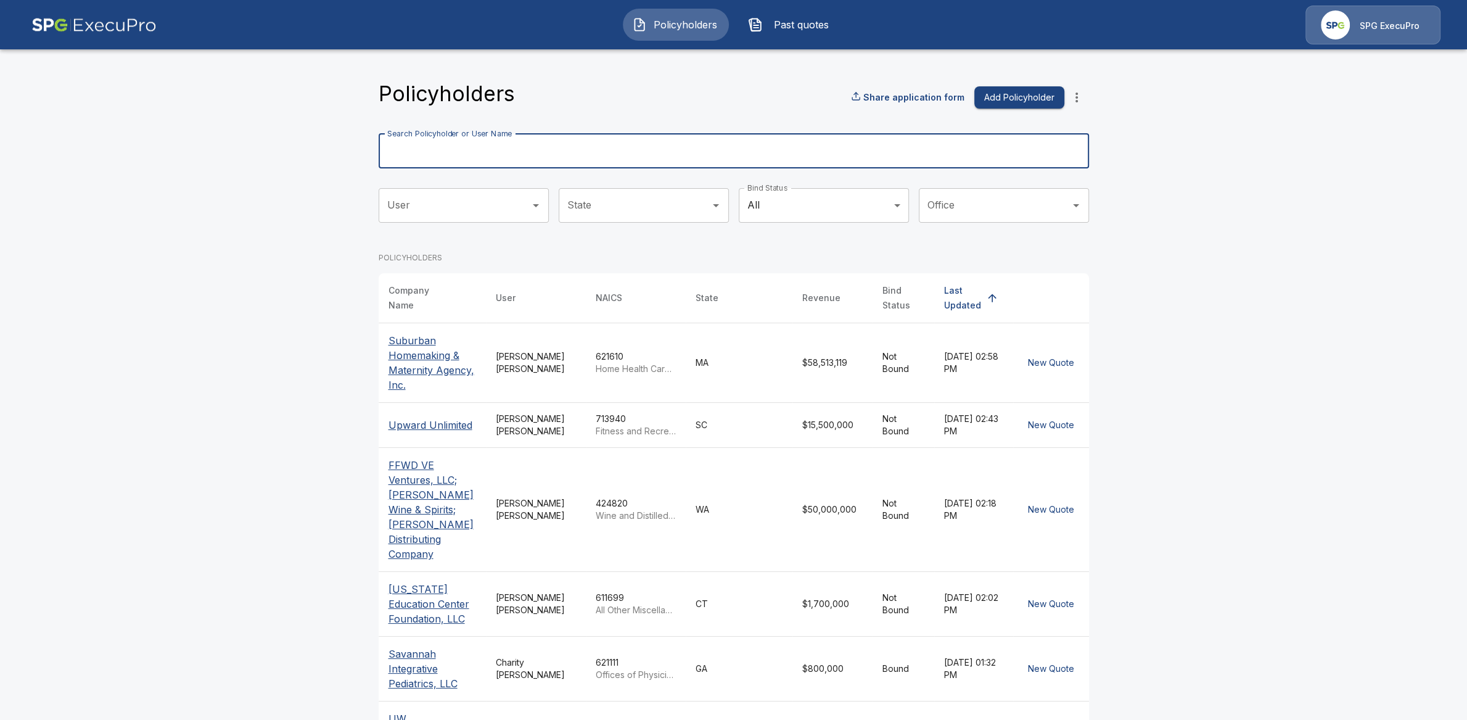
paste input "**********"
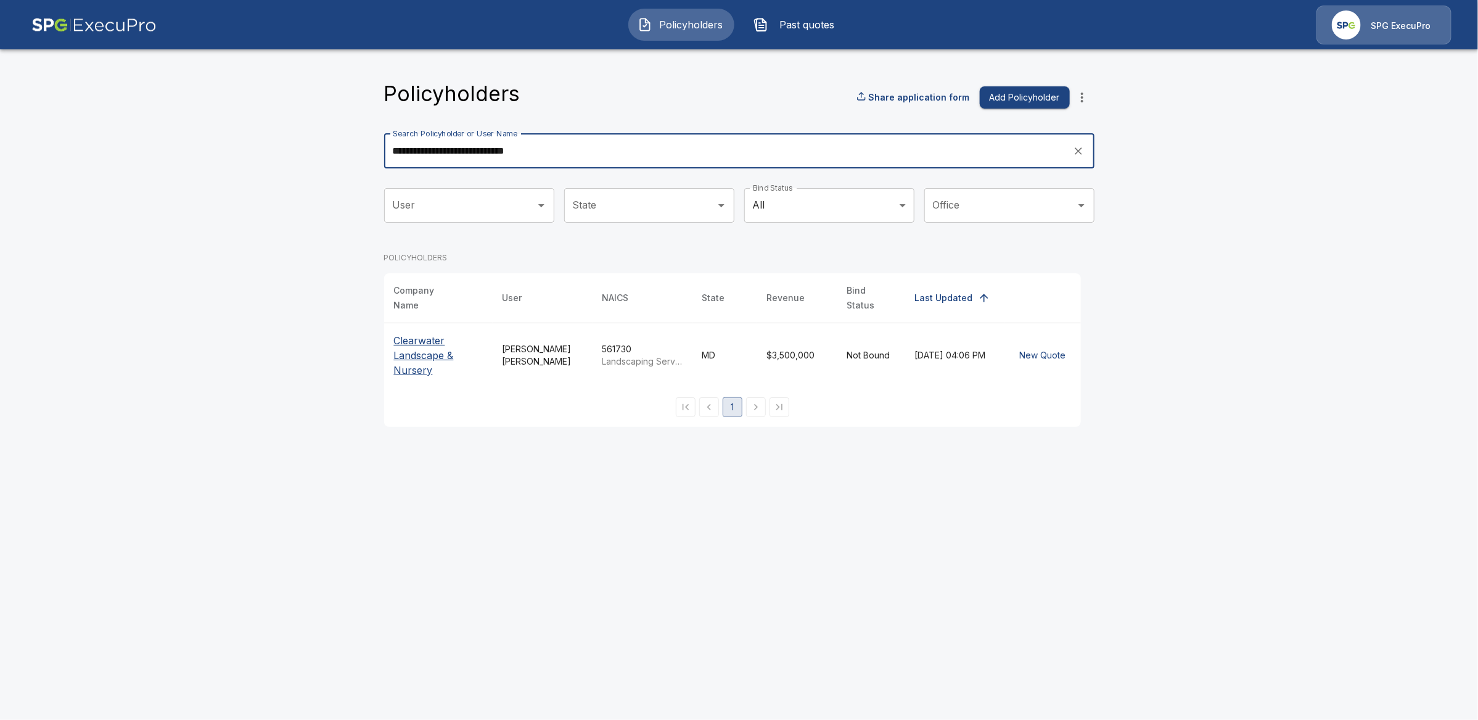
type input "**********"
click at [408, 346] on p "Clearwater Landscape & Nursery" at bounding box center [438, 355] width 89 height 44
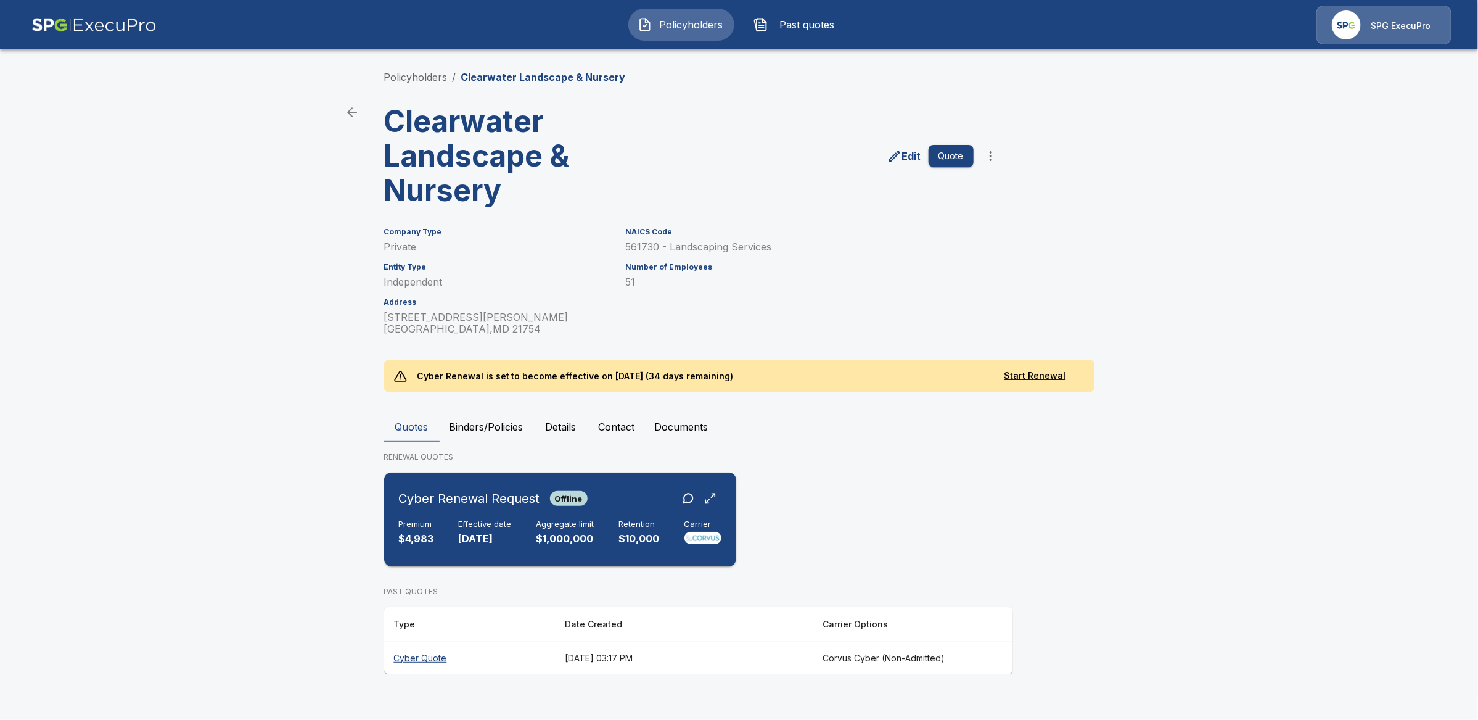
click at [474, 520] on h6 "Effective date" at bounding box center [485, 524] width 53 height 10
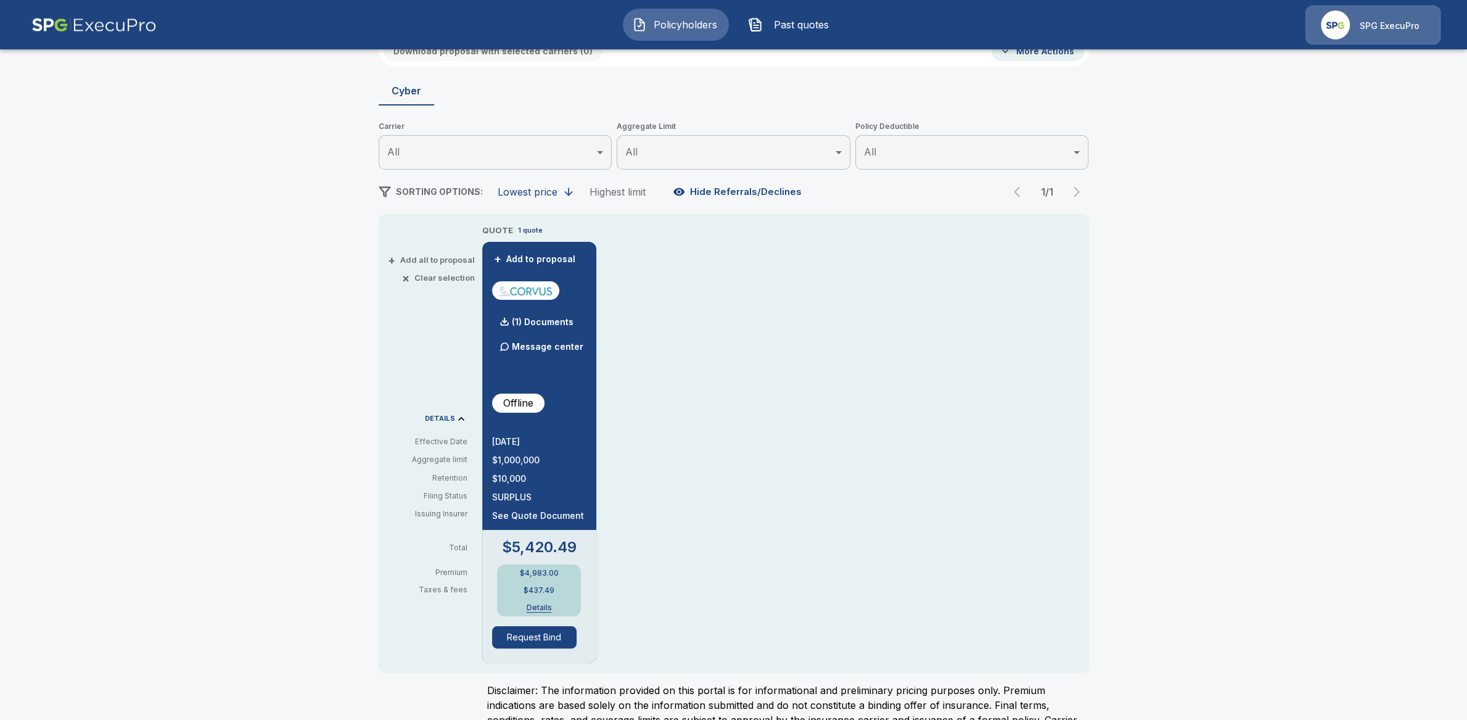
scroll to position [160, 0]
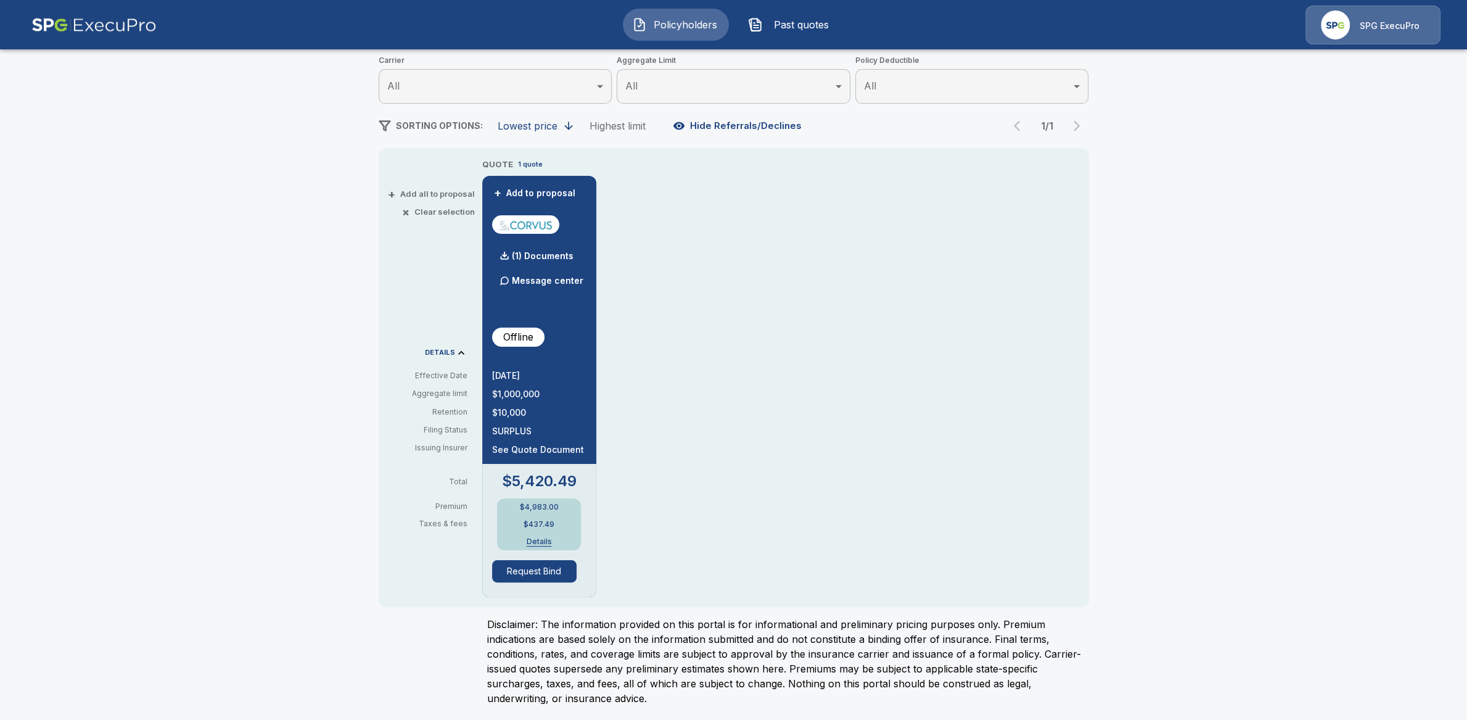
click at [540, 542] on button "Details" at bounding box center [538, 541] width 49 height 7
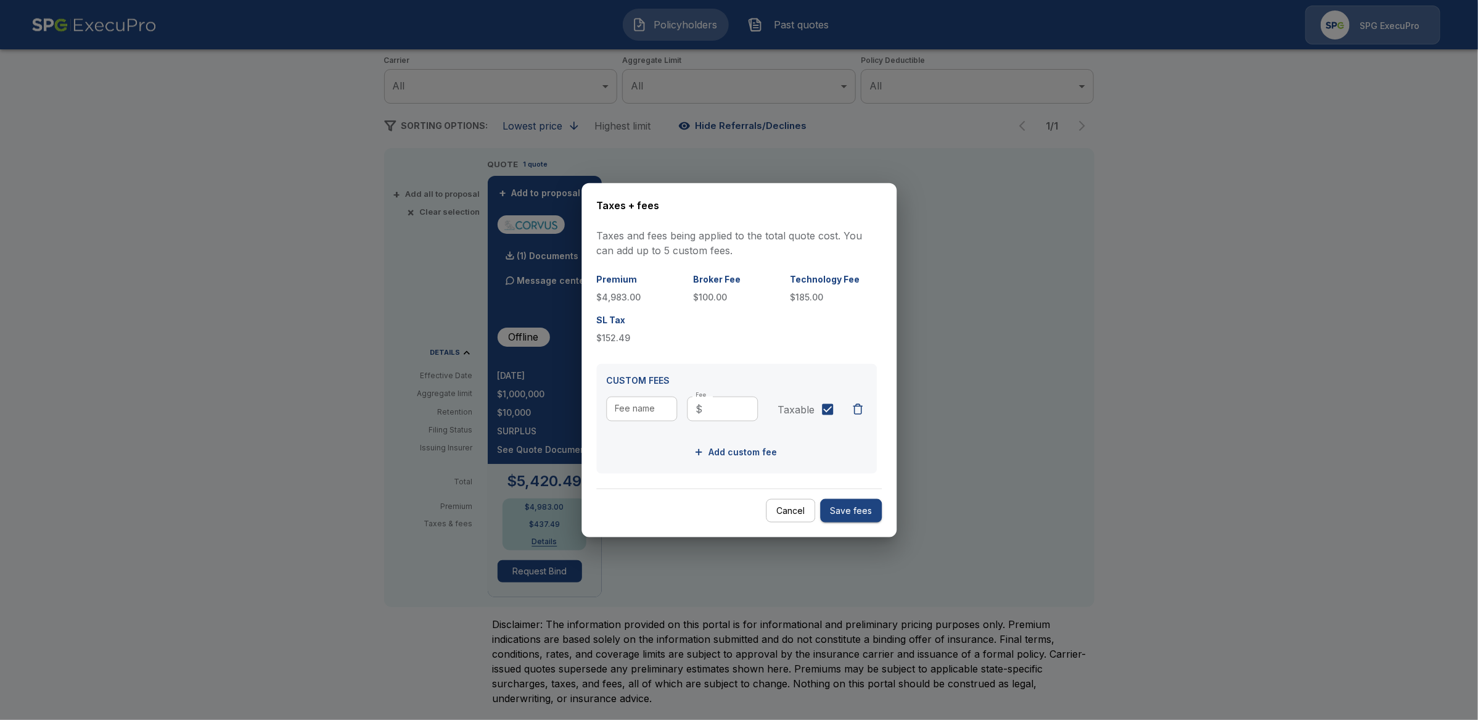
click at [1144, 232] on div at bounding box center [739, 360] width 1478 height 720
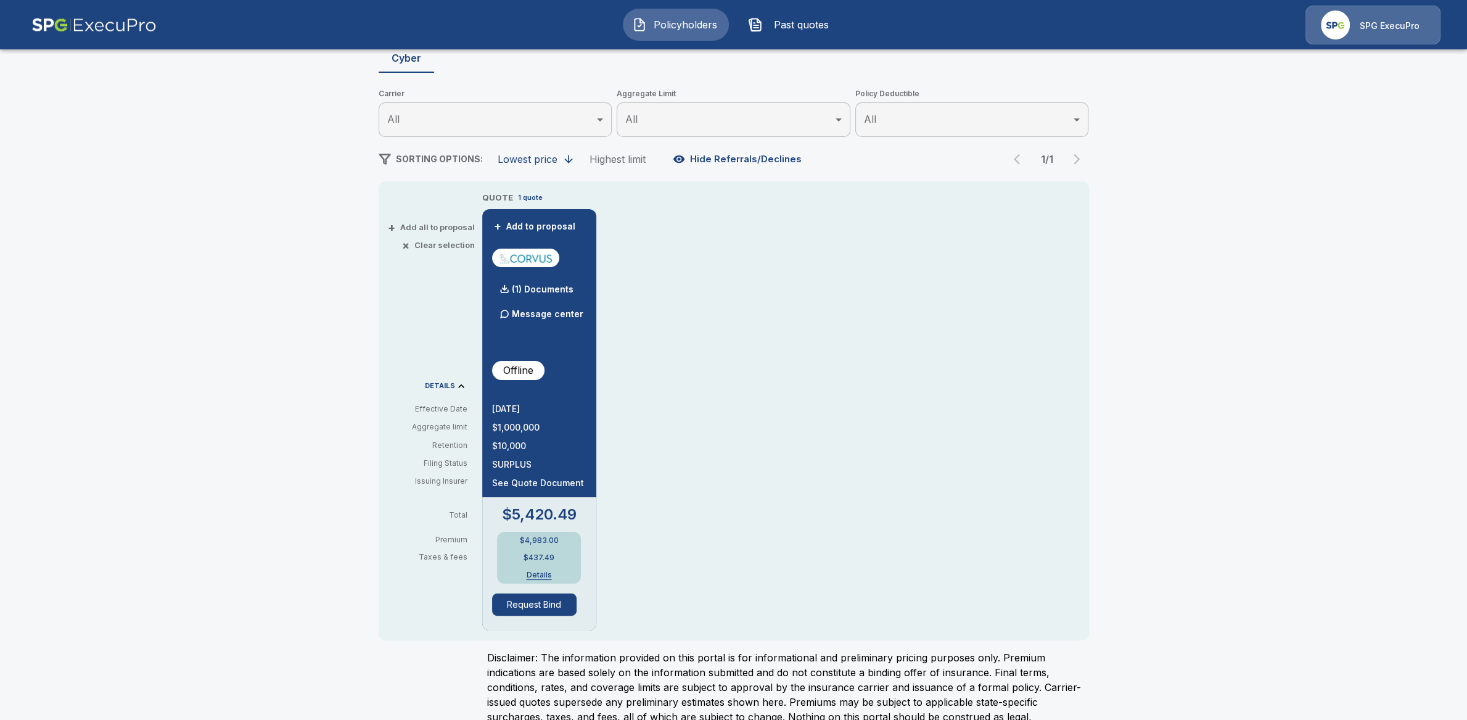
scroll to position [0, 0]
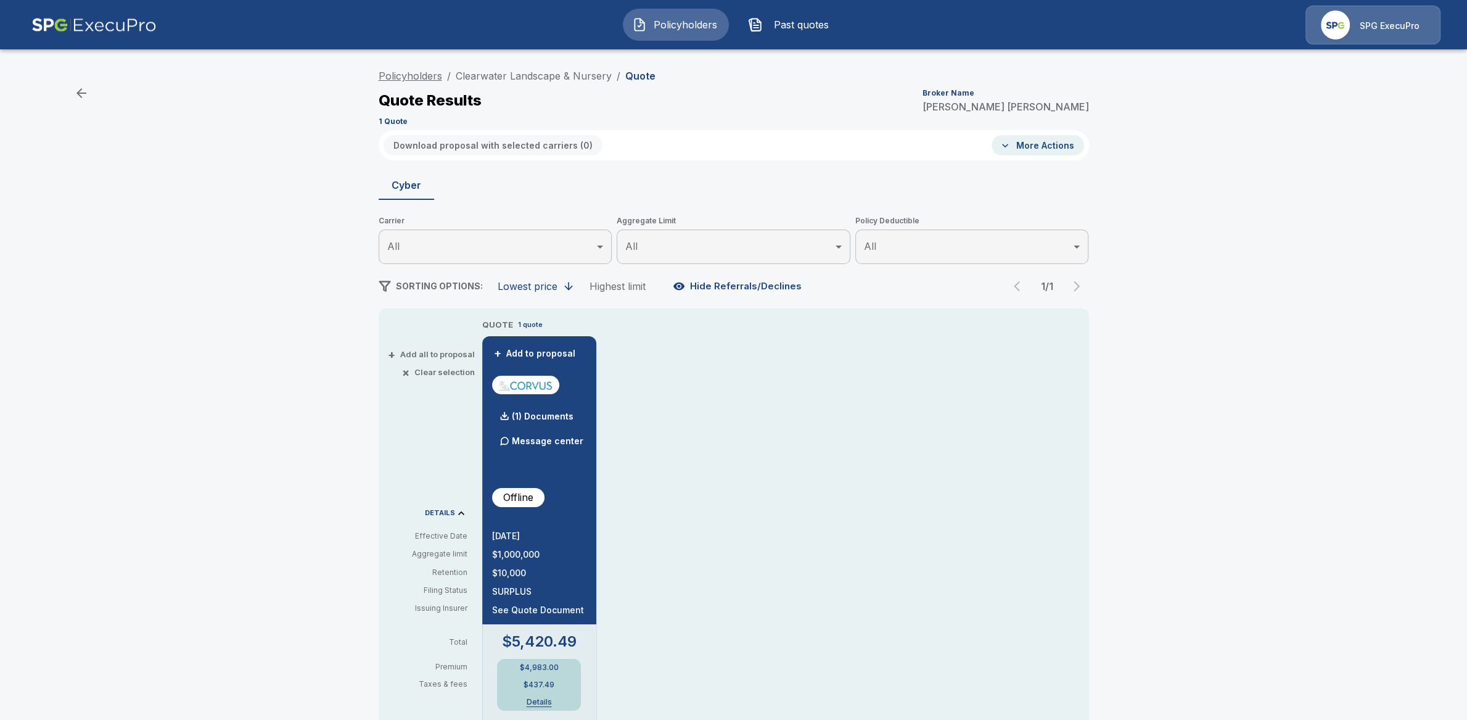
click at [415, 75] on link "Policyholders" at bounding box center [411, 76] width 64 height 12
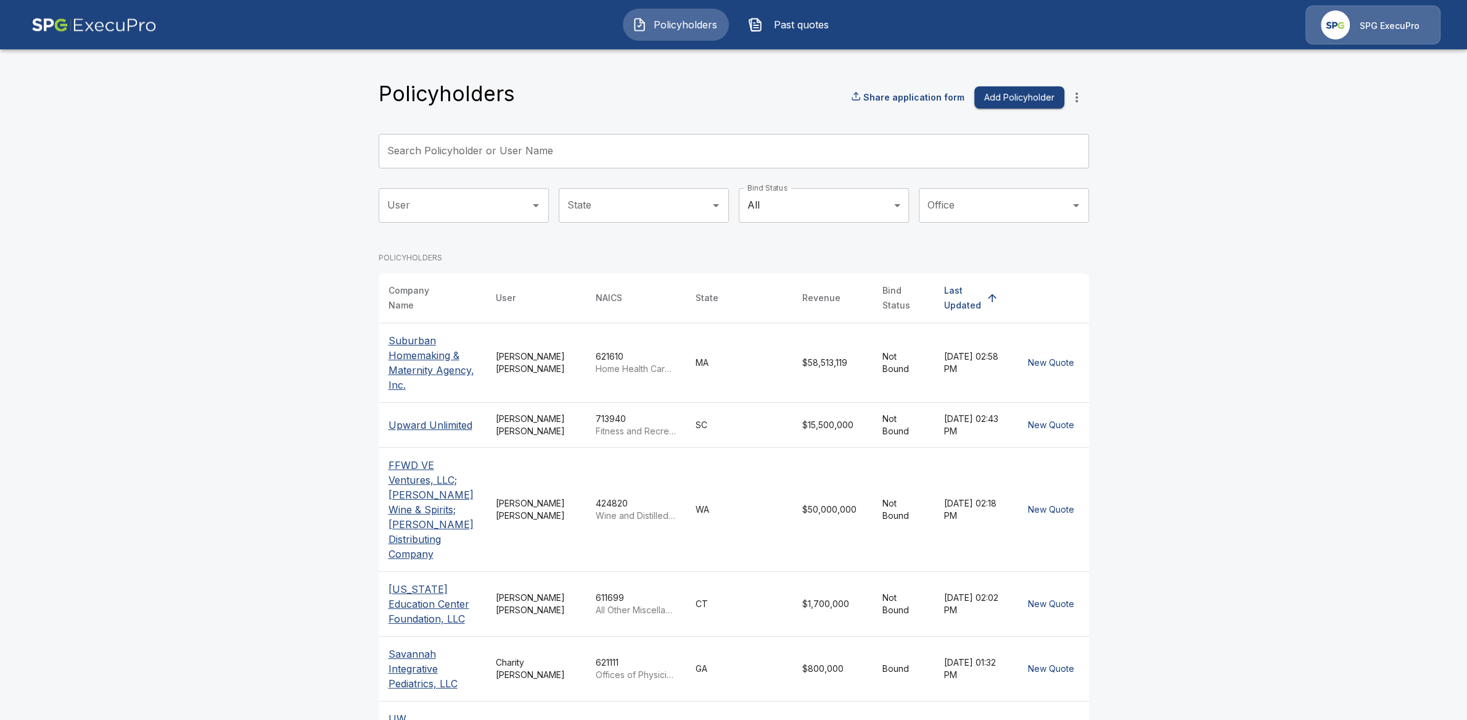
click at [491, 154] on input "Search Policyholder or User Name" at bounding box center [727, 151] width 697 height 35
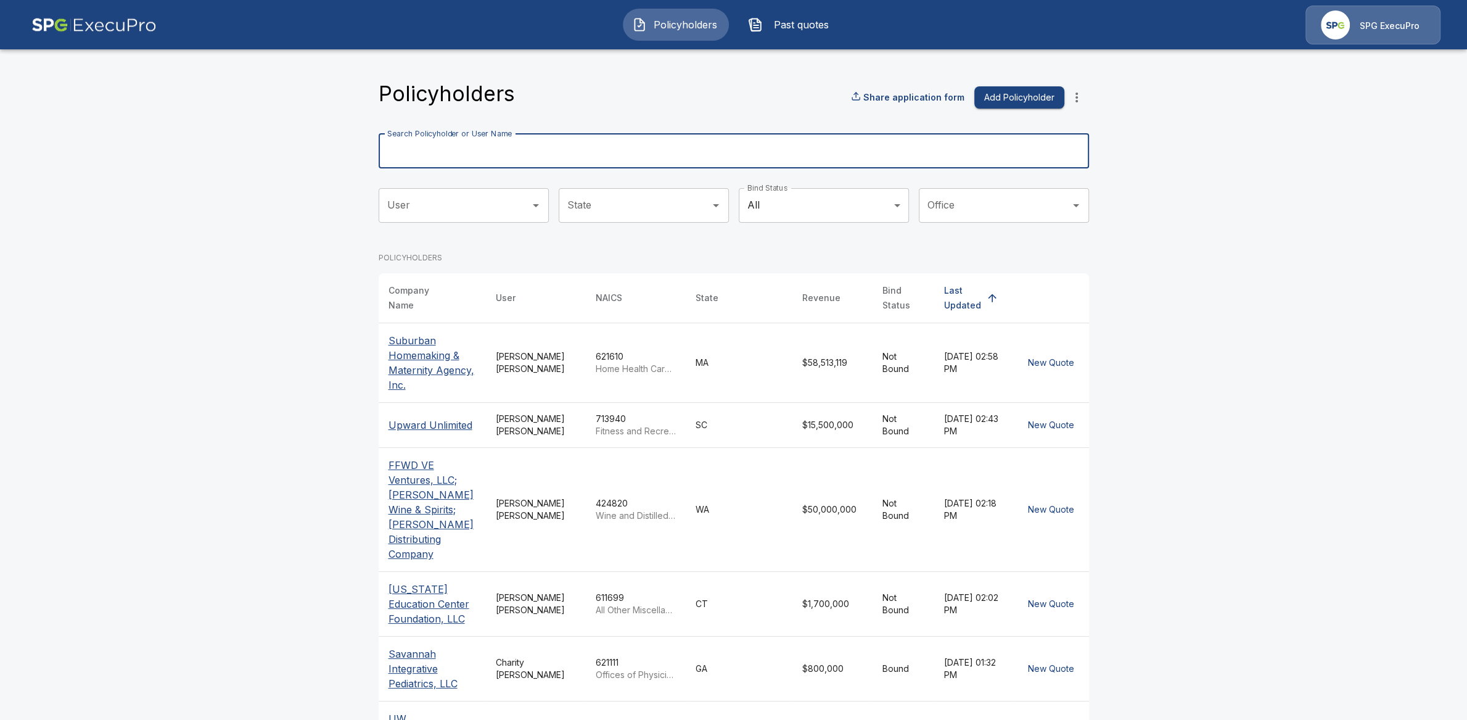
paste input "**********"
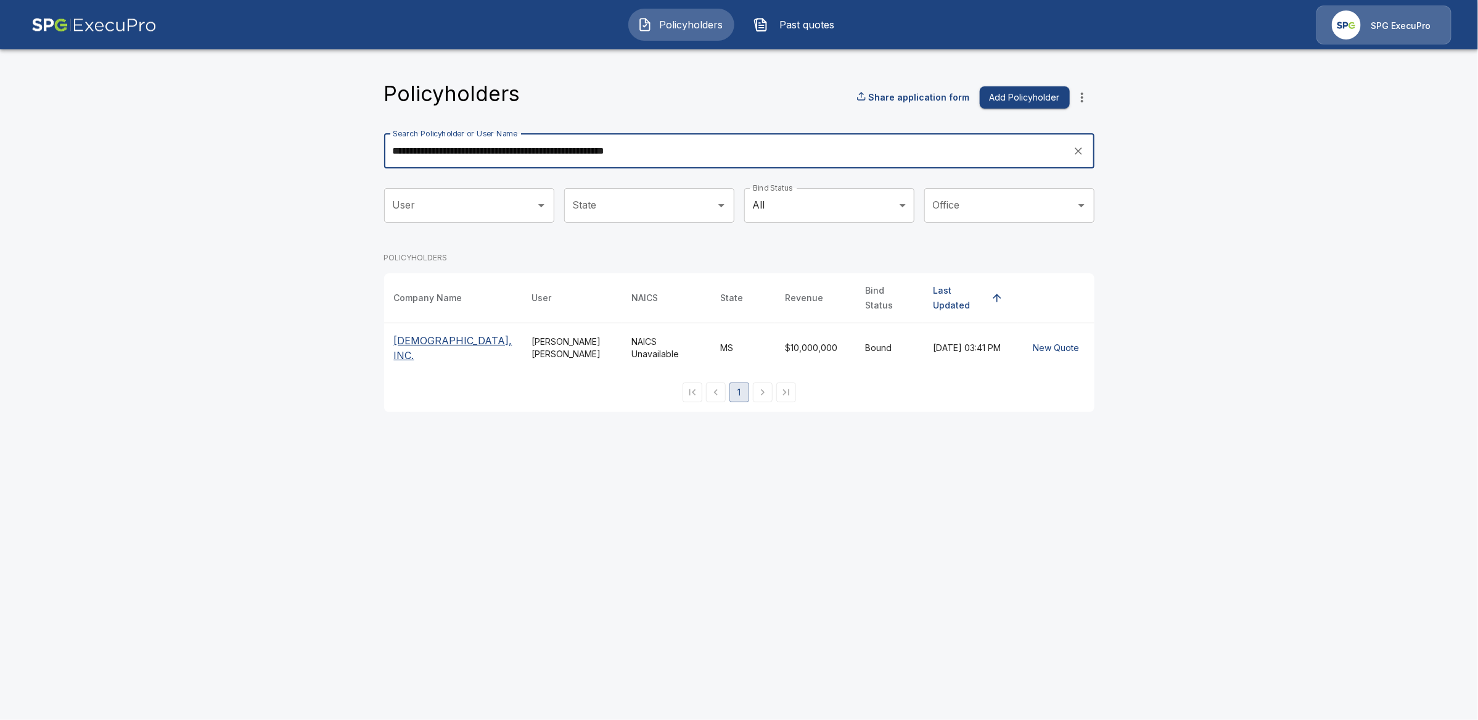
type input "**********"
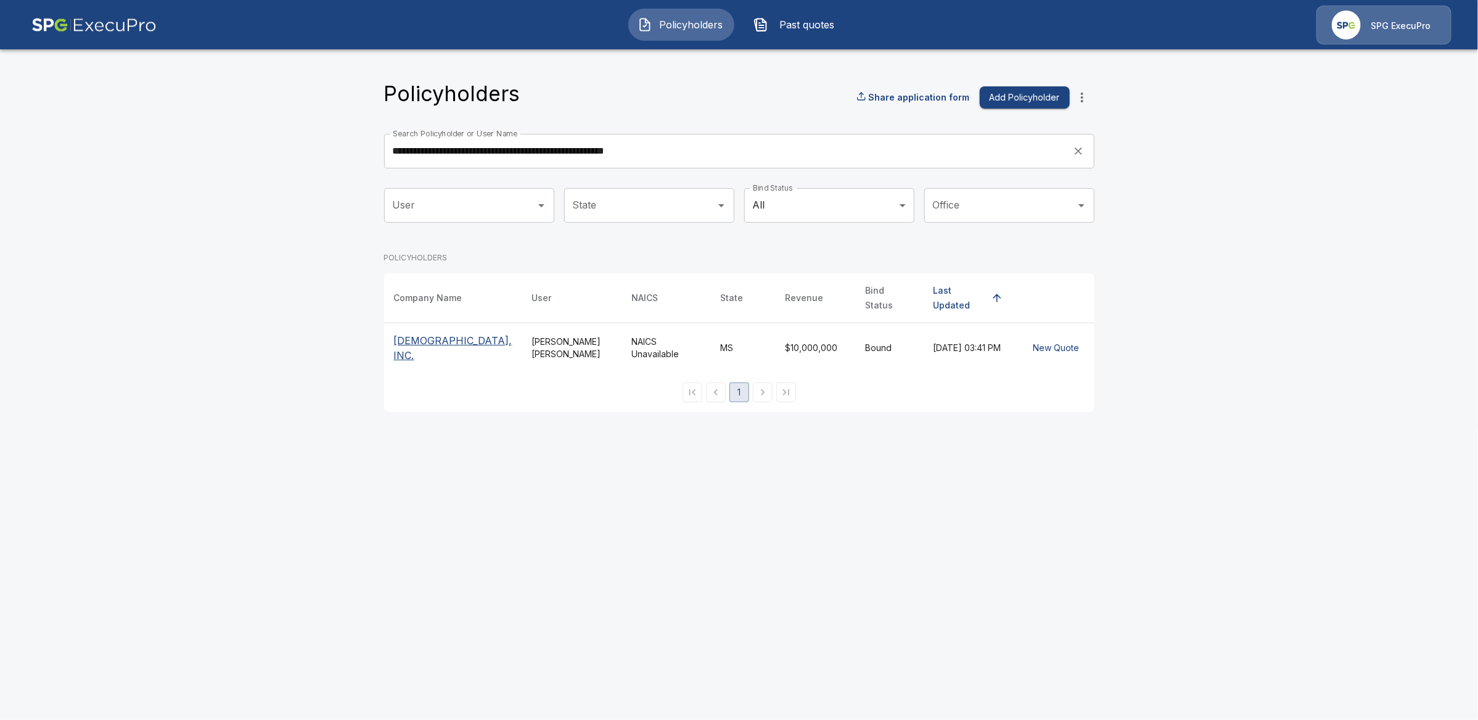
click at [419, 361] on p "BROADMOOR BAPTIST CHURCH OF THE METRO BAPTIST ASSOCIATION, INC." at bounding box center [453, 348] width 118 height 30
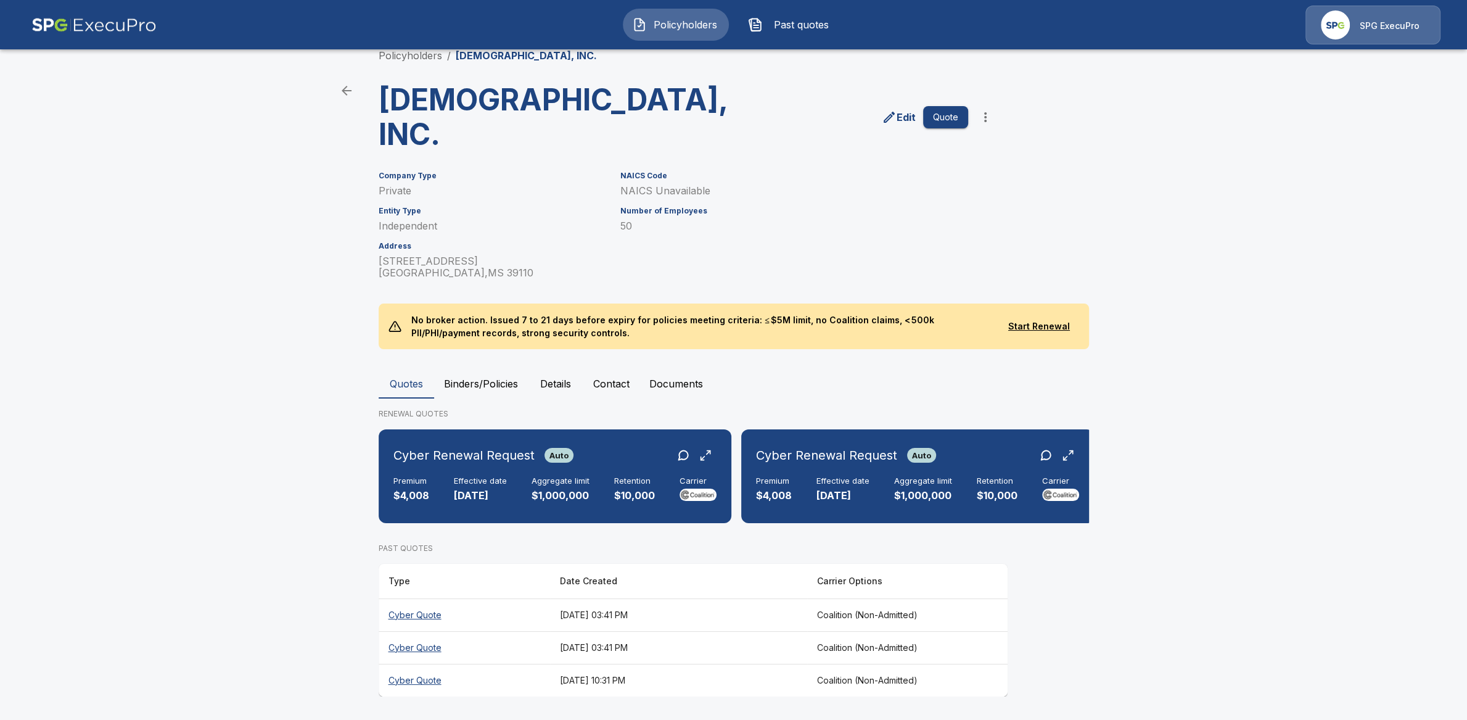
scroll to position [60, 0]
click at [616, 466] on div "Cyber Renewal Request Auto" at bounding box center [554, 455] width 323 height 22
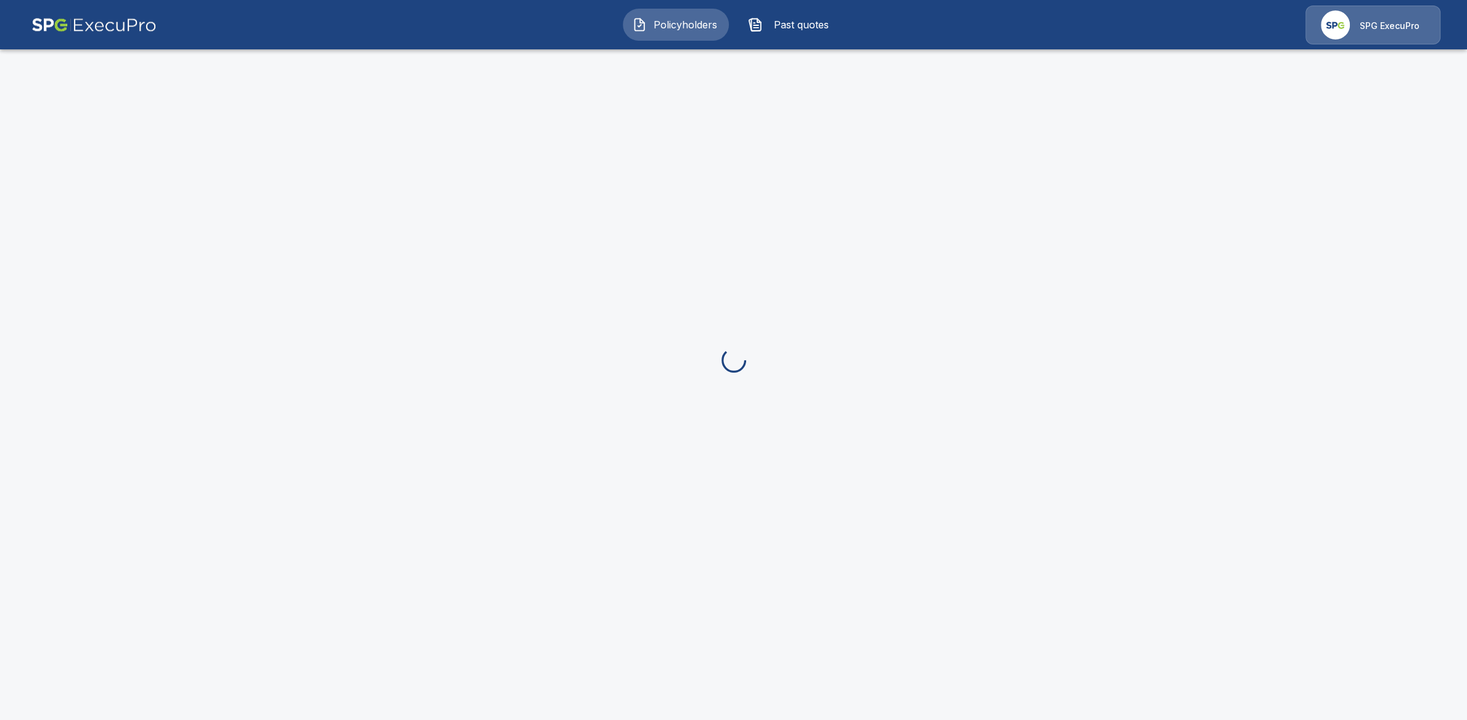
scroll to position [60, 0]
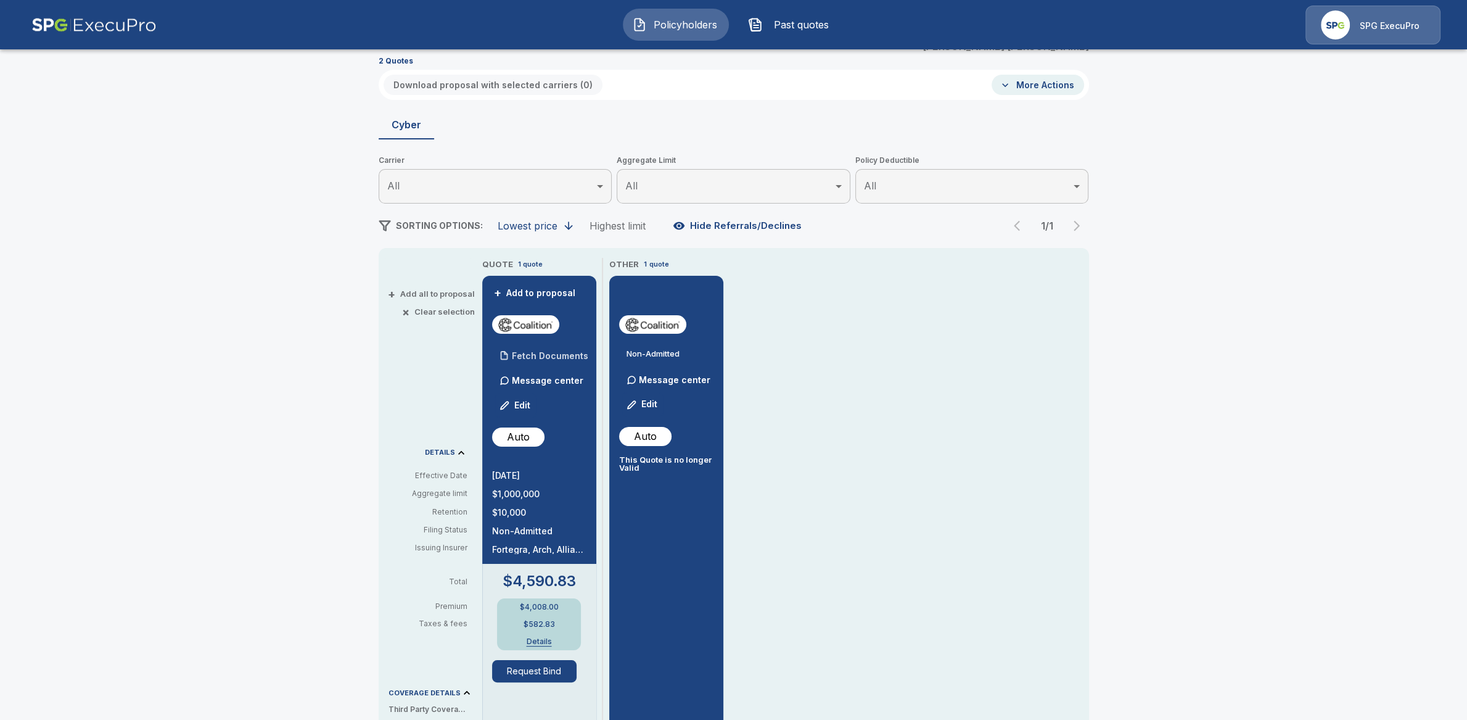
click at [549, 353] on p "Fetch Documents" at bounding box center [550, 355] width 76 height 9
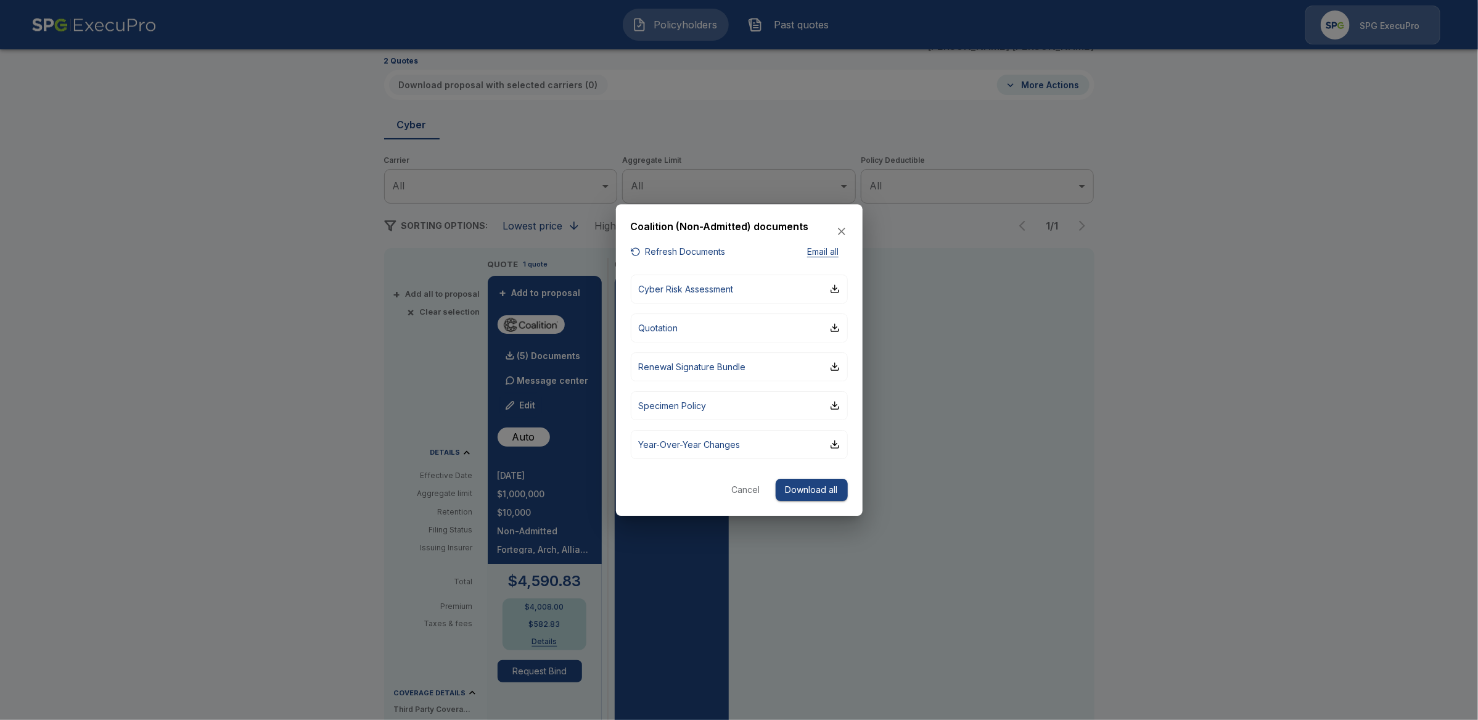
click at [842, 235] on icon "button" at bounding box center [841, 232] width 12 height 12
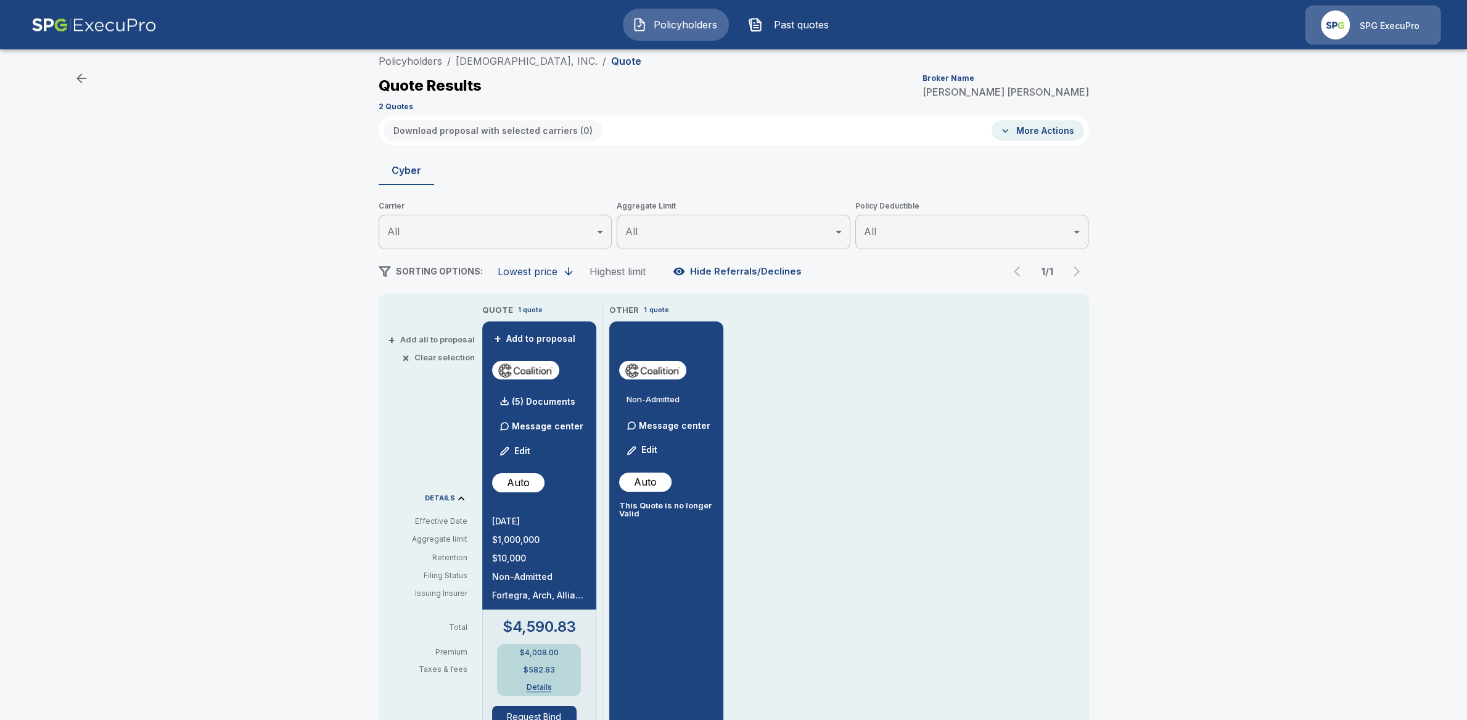
scroll to position [0, 0]
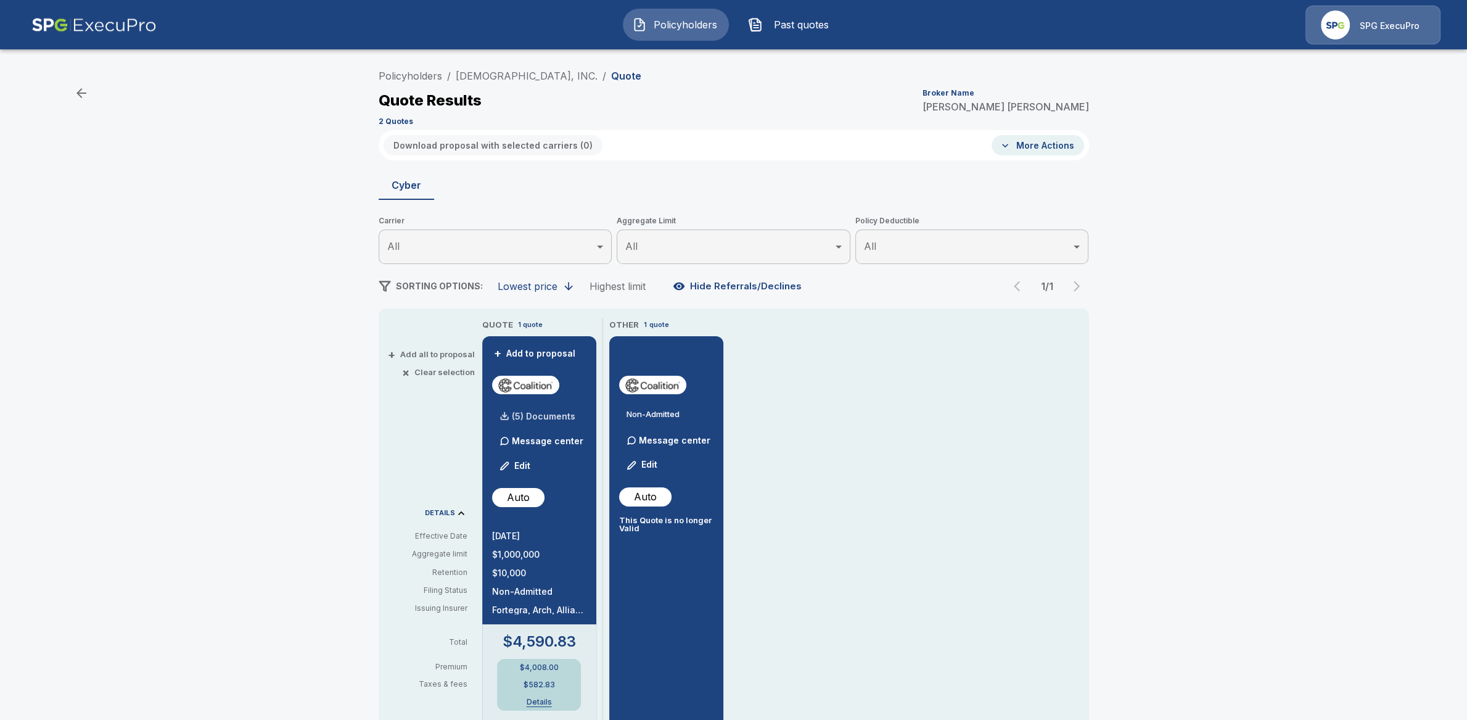
click at [552, 417] on p "(5) Documents" at bounding box center [544, 416] width 64 height 9
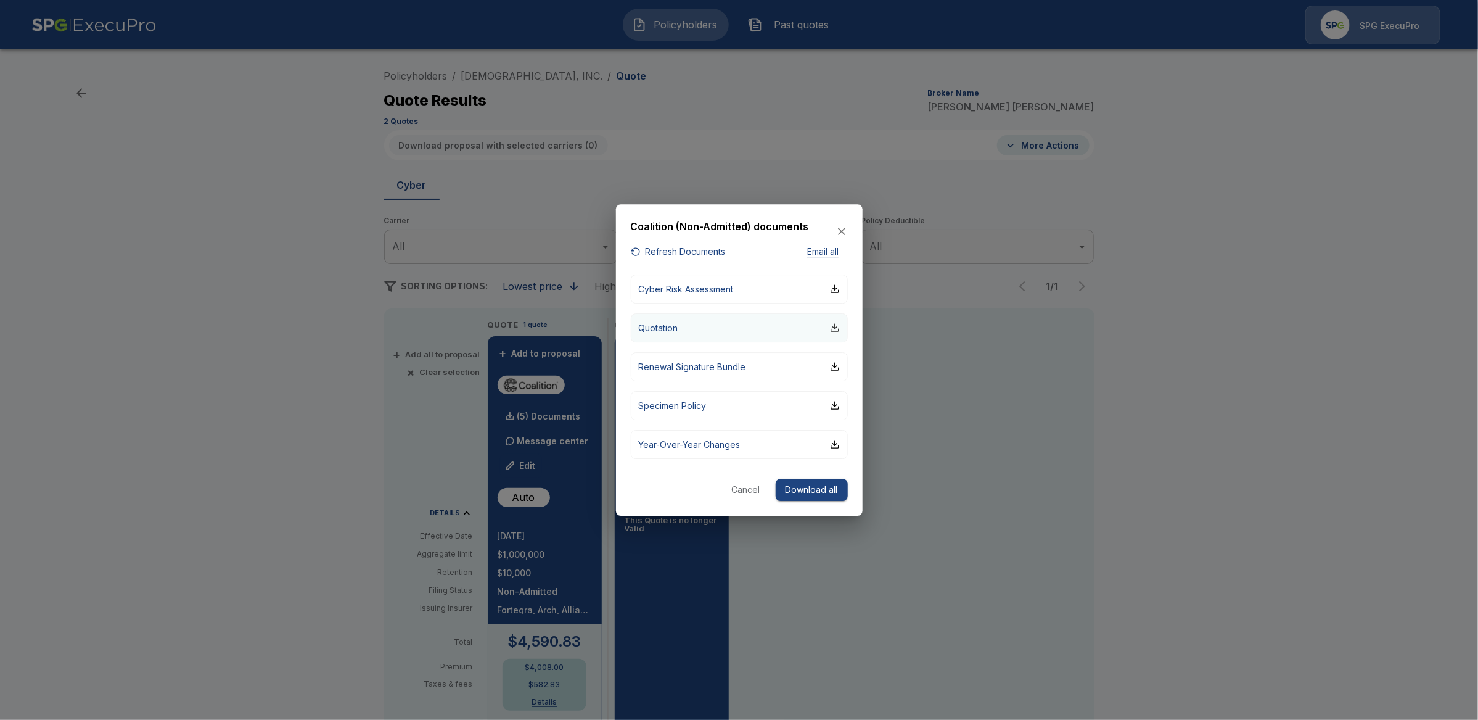
click at [830, 329] on div "button" at bounding box center [835, 327] width 10 height 10
click at [800, 491] on button "Download all" at bounding box center [812, 489] width 72 height 23
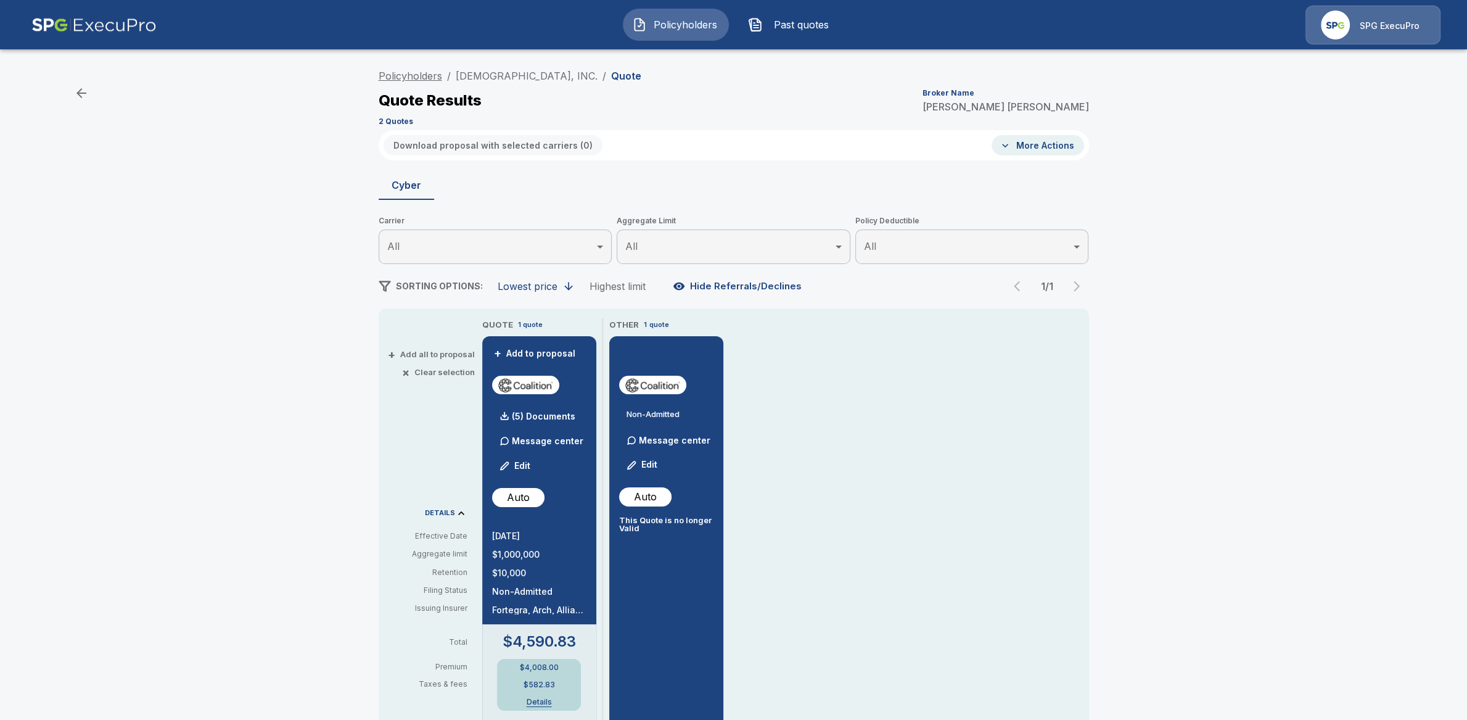
click at [438, 78] on link "Policyholders" at bounding box center [411, 76] width 64 height 12
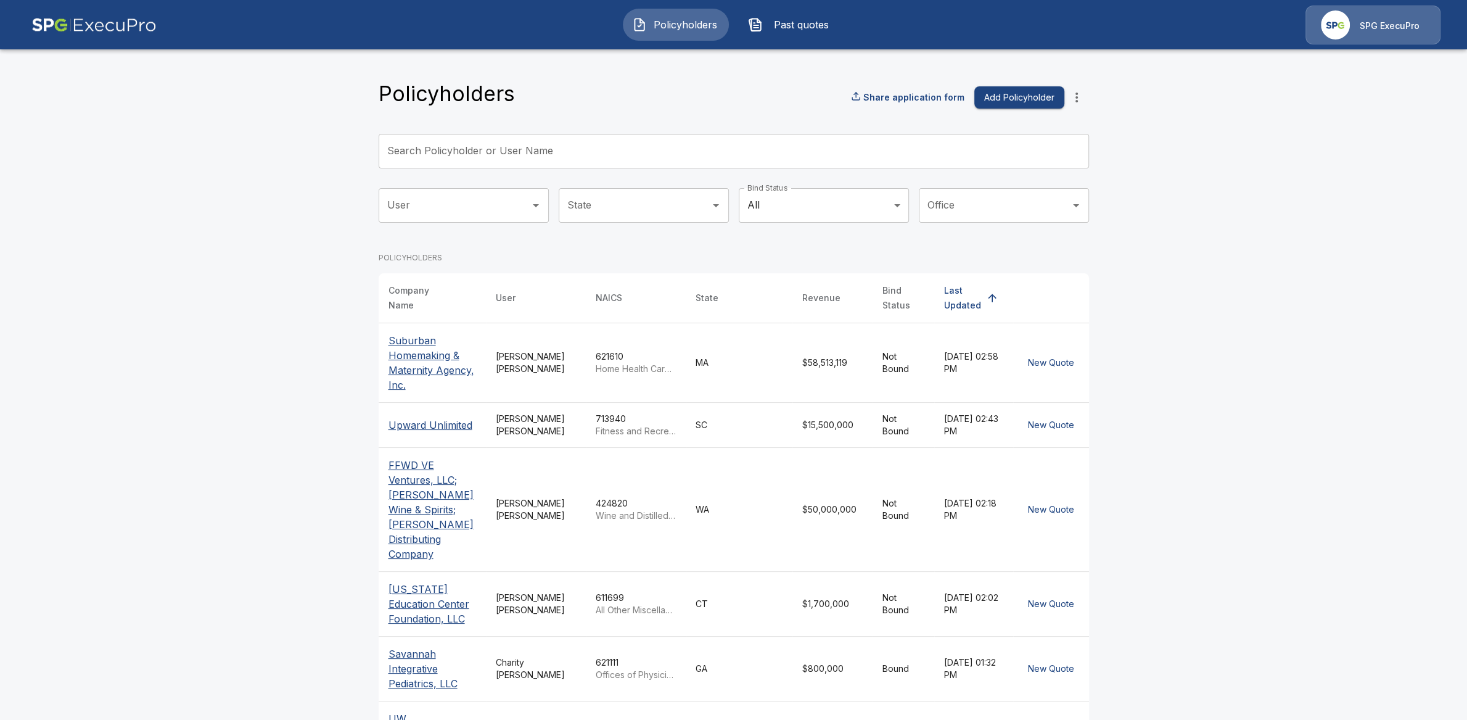
click at [436, 157] on input "Search Policyholder or User Name" at bounding box center [727, 151] width 697 height 35
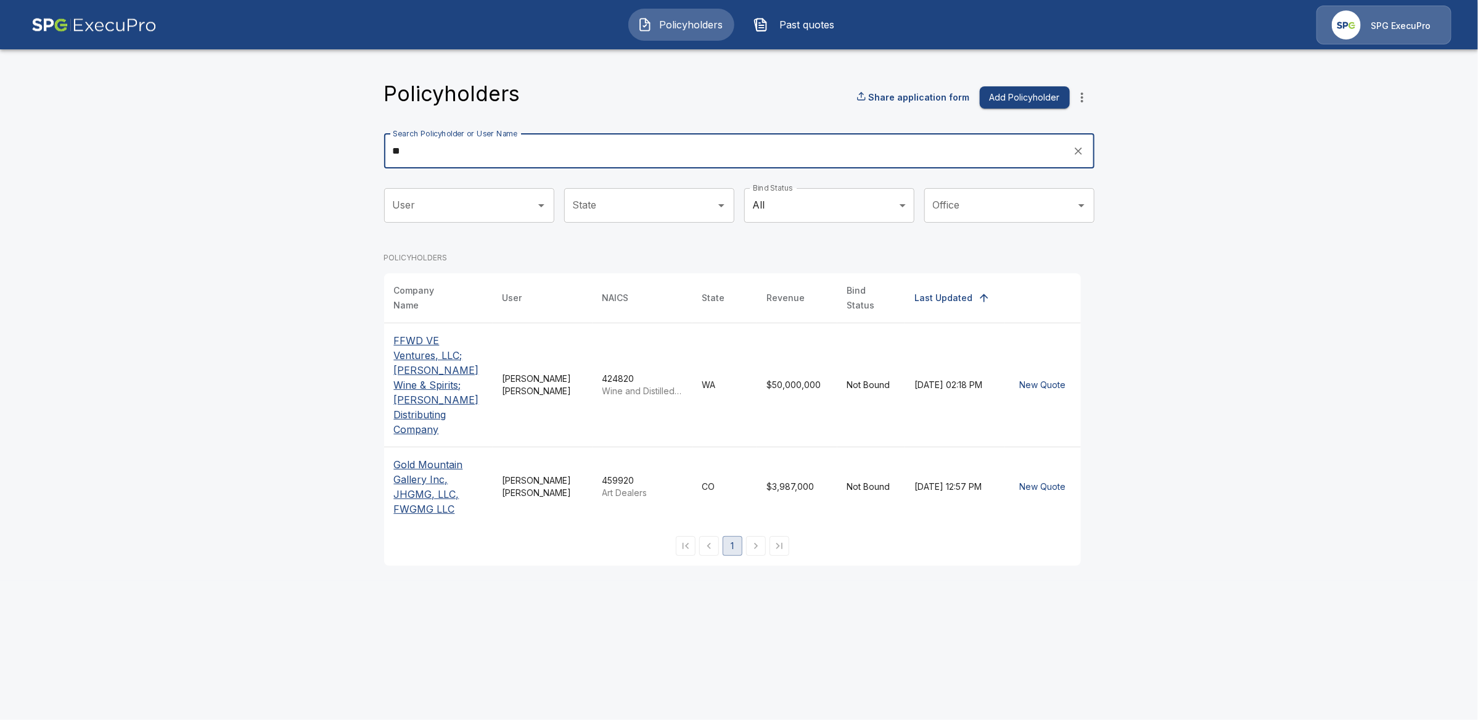
type input "**"
click at [433, 383] on p "FFWD VE Ventures, LLC; [PERSON_NAME] Wine & Spirits; [PERSON_NAME] Distributing…" at bounding box center [438, 385] width 89 height 104
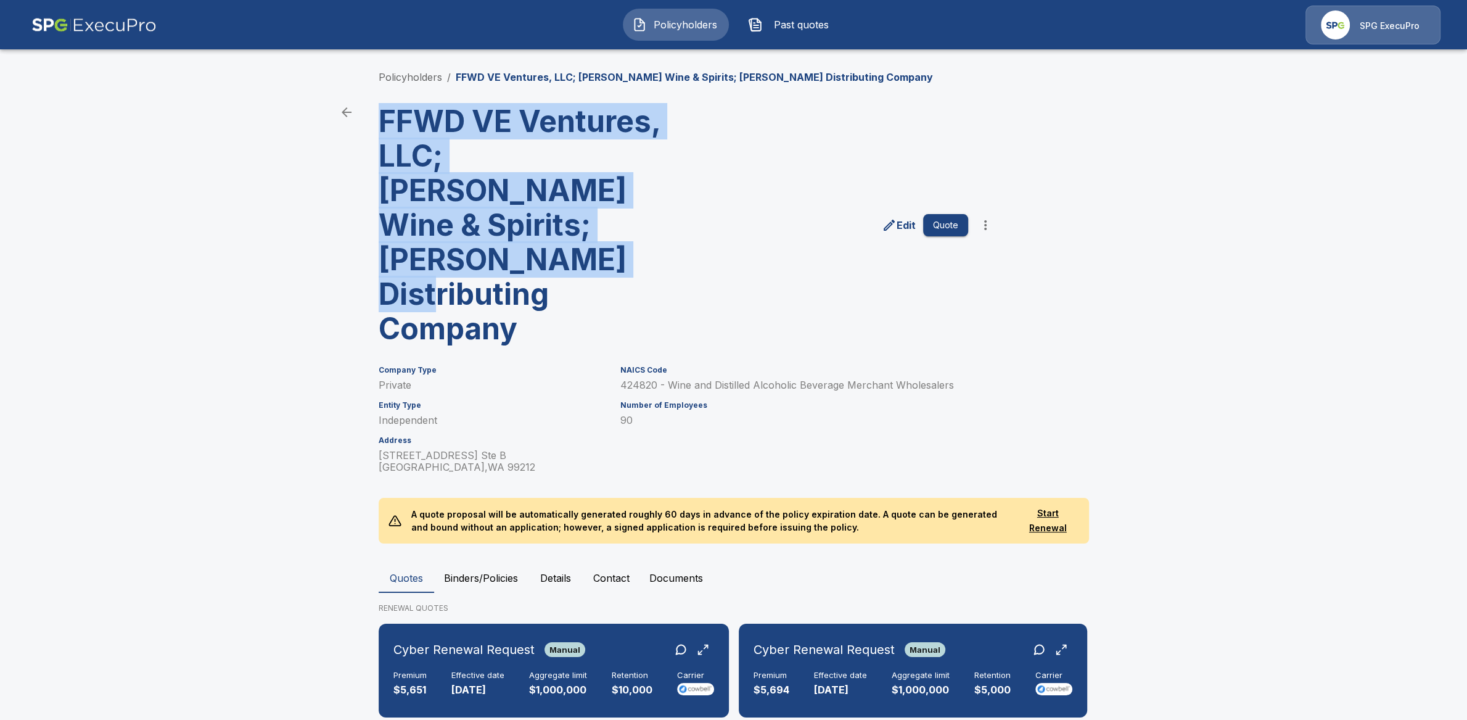
drag, startPoint x: 523, startPoint y: 271, endPoint x: 389, endPoint y: 128, distance: 195.8
click at [389, 128] on h3 "FFWD VE Ventures, LLC; [PERSON_NAME] Wine & Spirits; [PERSON_NAME] Distributing…" at bounding box center [531, 225] width 305 height 242
copy h3 "FFWD VE Ventures, LLC; [PERSON_NAME] Wine & Spirits; [PERSON_NAME] Distributing…"
click at [274, 273] on main "Policyholders / FFWD VE Ventures, LLC; [PERSON_NAME] Wine & Spirits; [PERSON_NA…" at bounding box center [733, 506] width 1467 height 1012
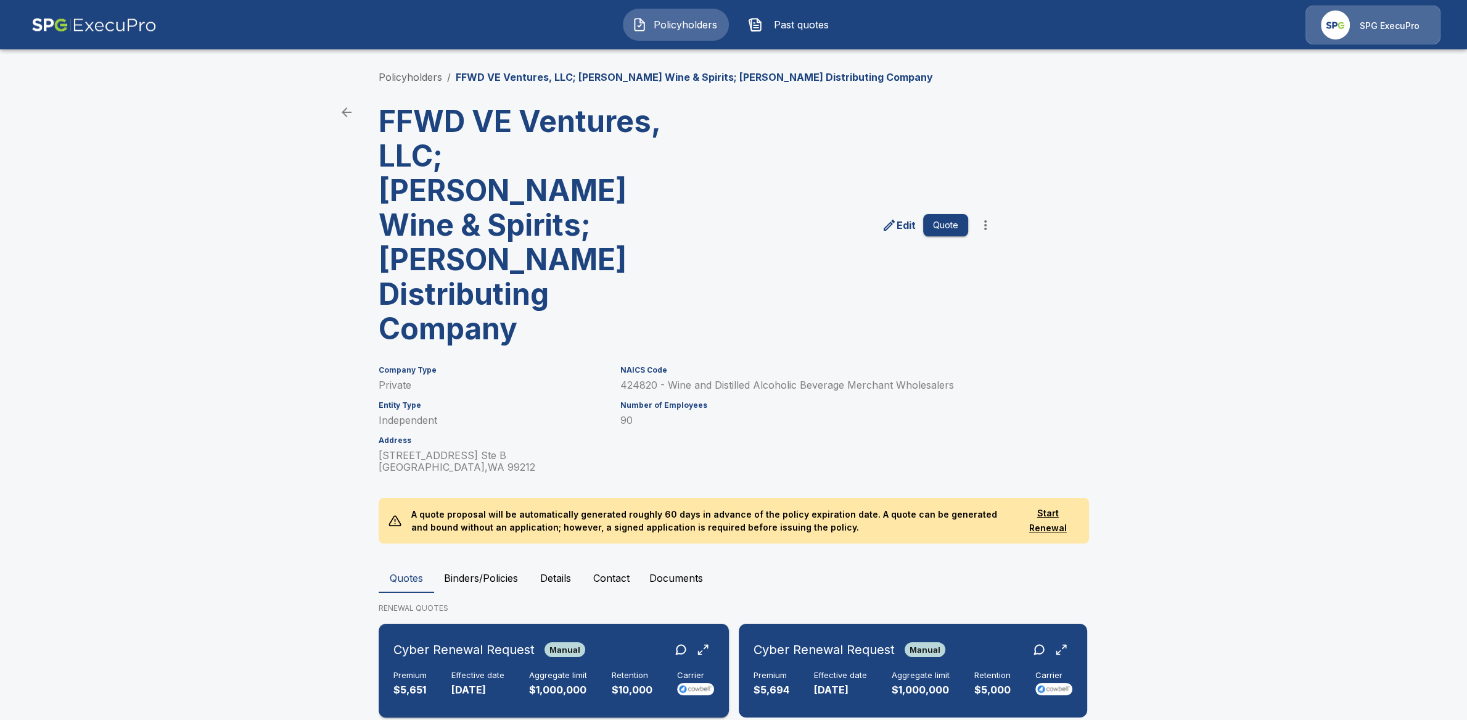
drag, startPoint x: 456, startPoint y: 584, endPoint x: 492, endPoint y: 560, distance: 42.8
click at [457, 639] on h6 "Cyber Renewal Request" at bounding box center [463, 649] width 141 height 20
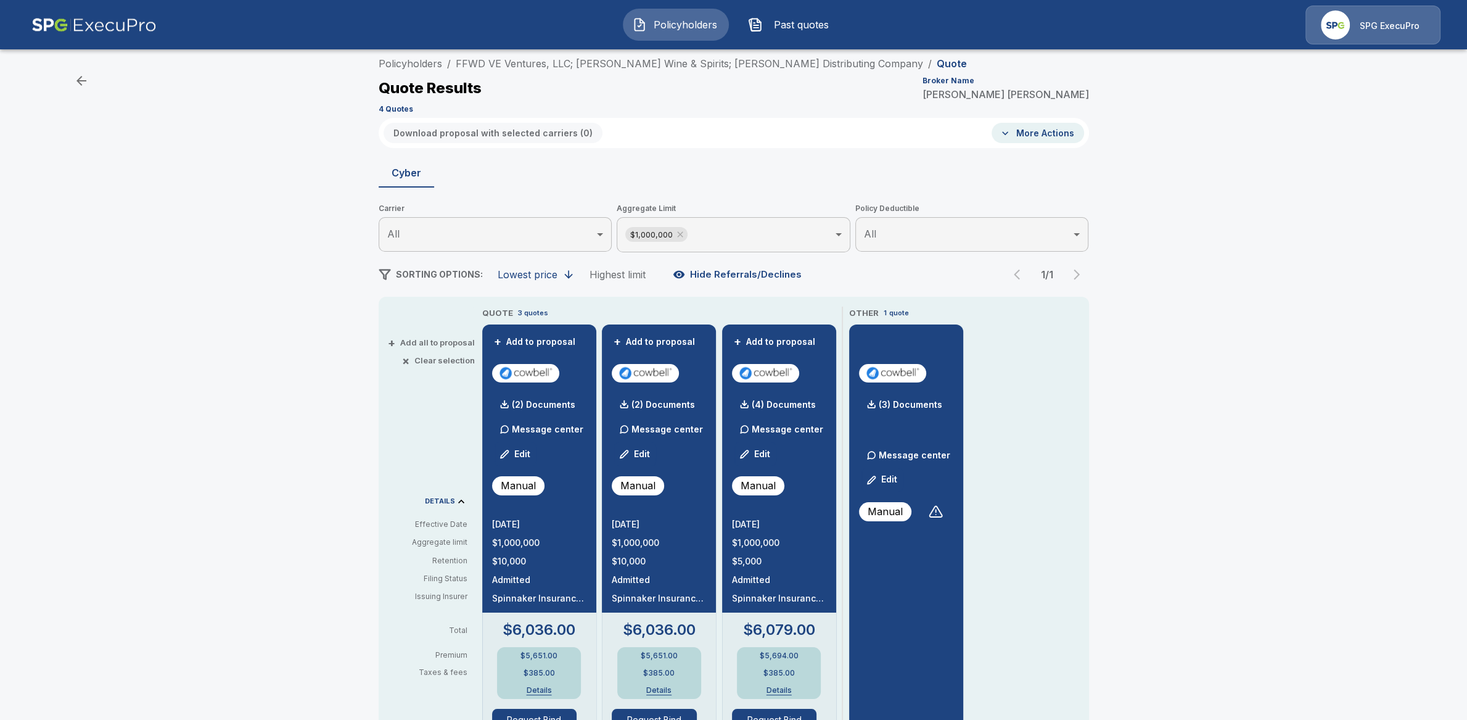
scroll to position [27, 0]
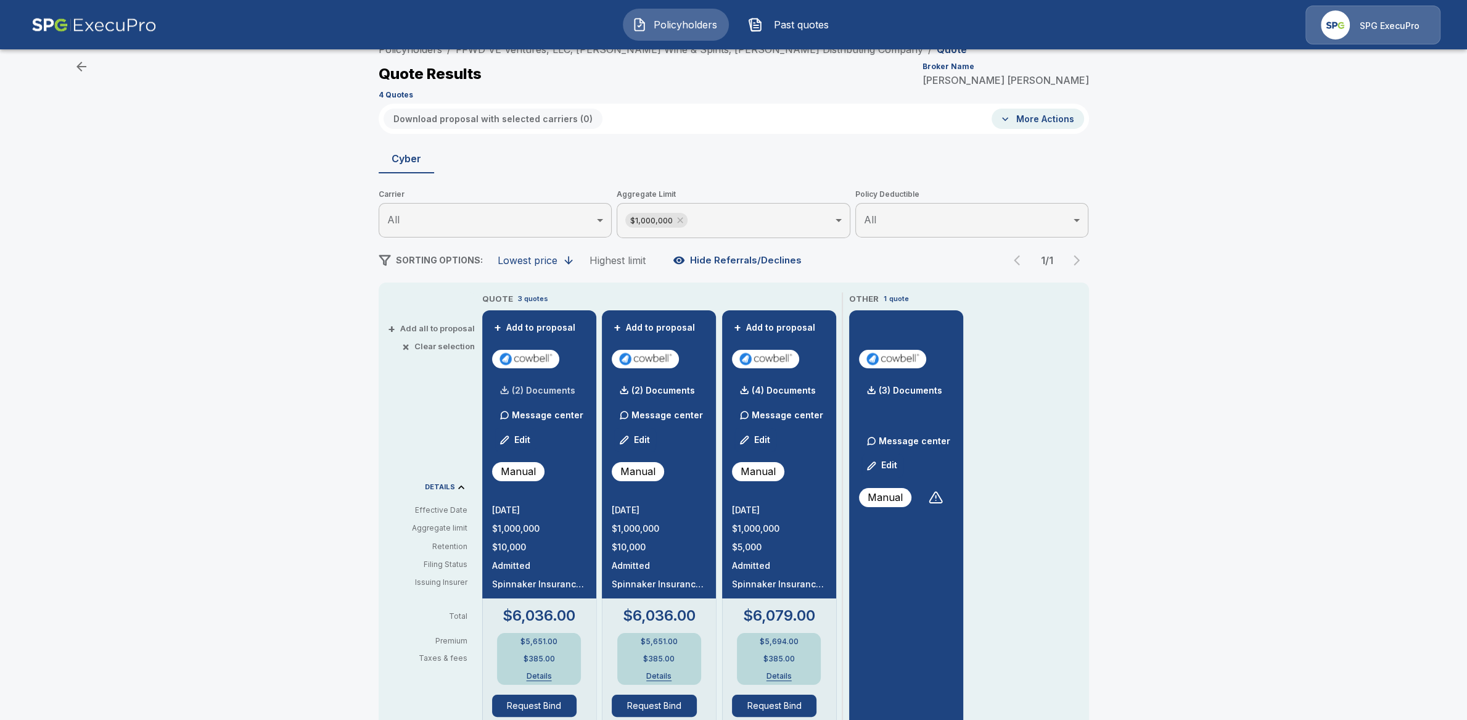
click at [559, 386] on p "(2) Documents" at bounding box center [544, 390] width 64 height 9
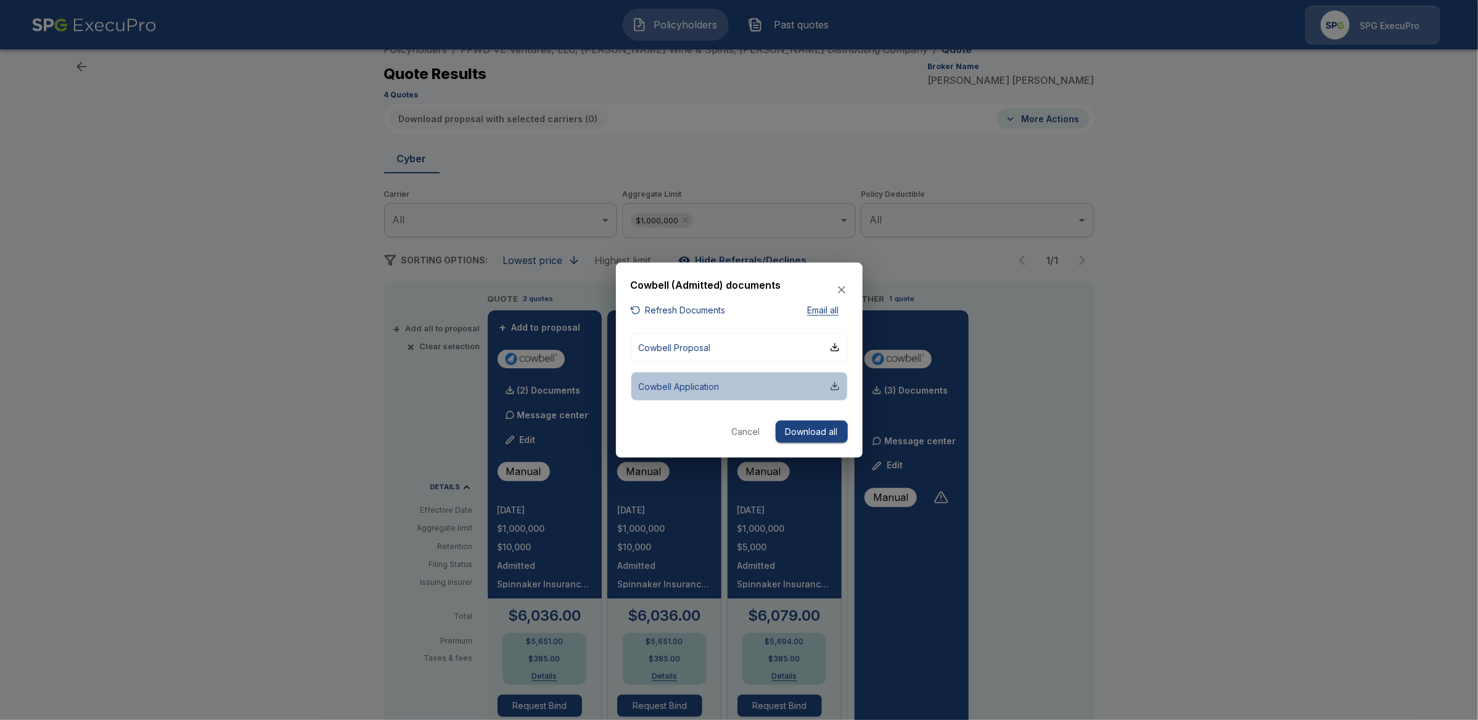
click at [834, 385] on div "button" at bounding box center [835, 386] width 10 height 10
click at [836, 353] on button "Cowbell Proposal" at bounding box center [739, 346] width 217 height 29
click at [840, 292] on icon "button" at bounding box center [841, 289] width 7 height 7
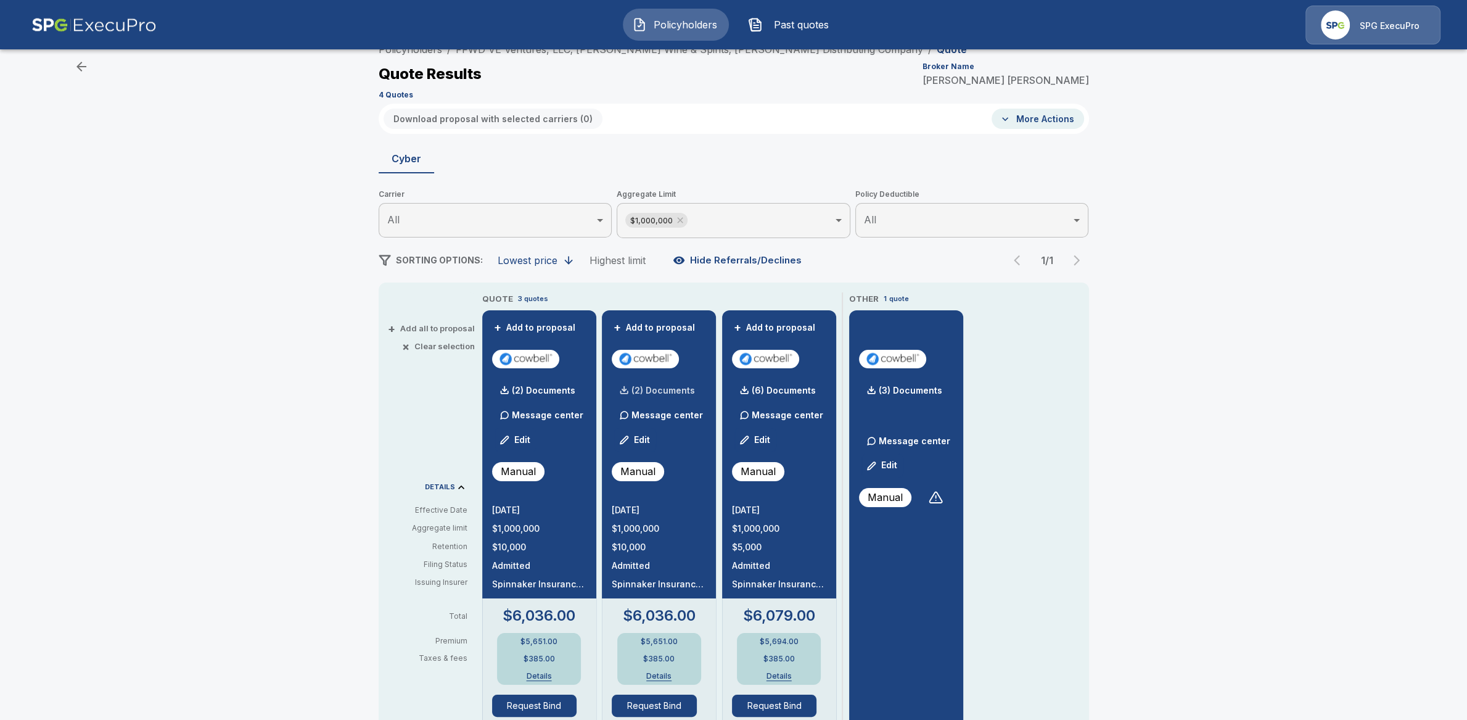
click at [678, 392] on p "(2) Documents" at bounding box center [663, 390] width 64 height 9
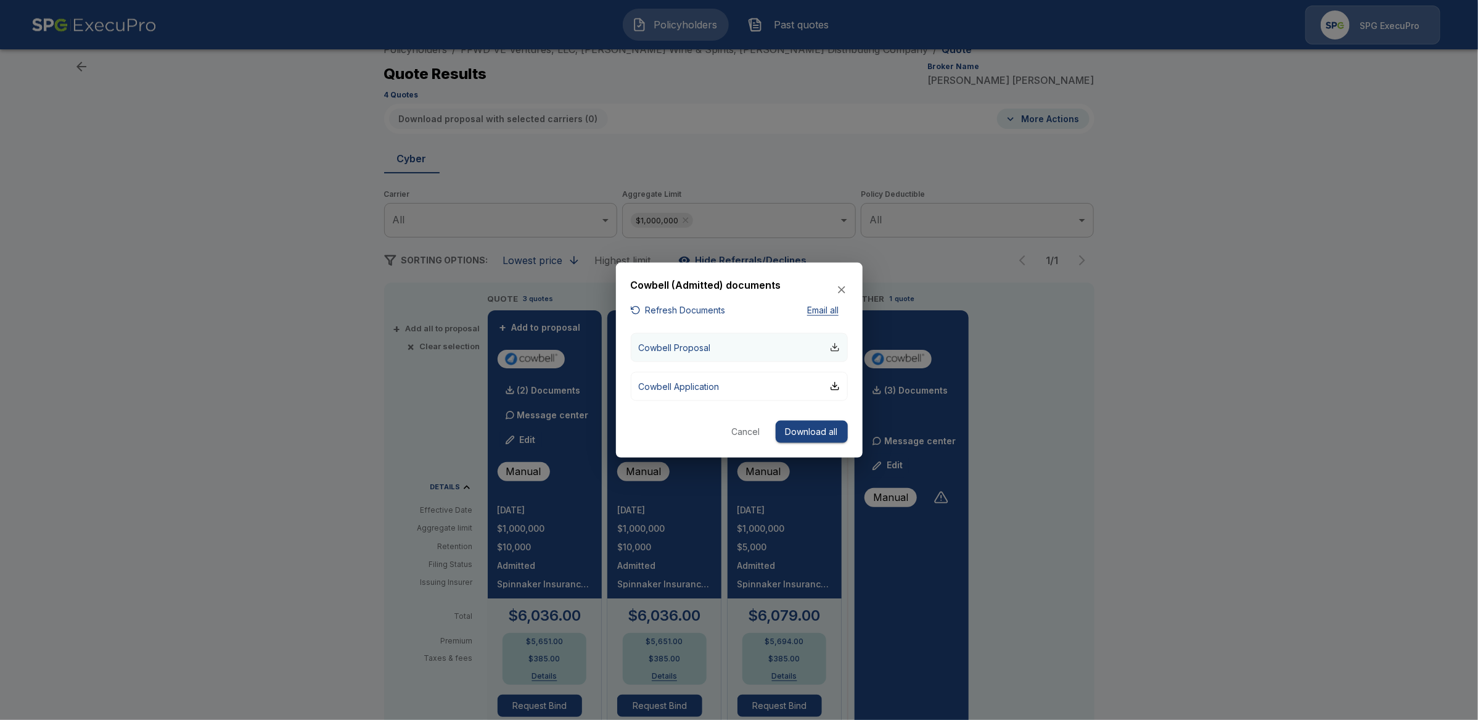
click at [837, 345] on div "button" at bounding box center [835, 347] width 10 height 10
click at [843, 290] on icon "button" at bounding box center [841, 290] width 12 height 12
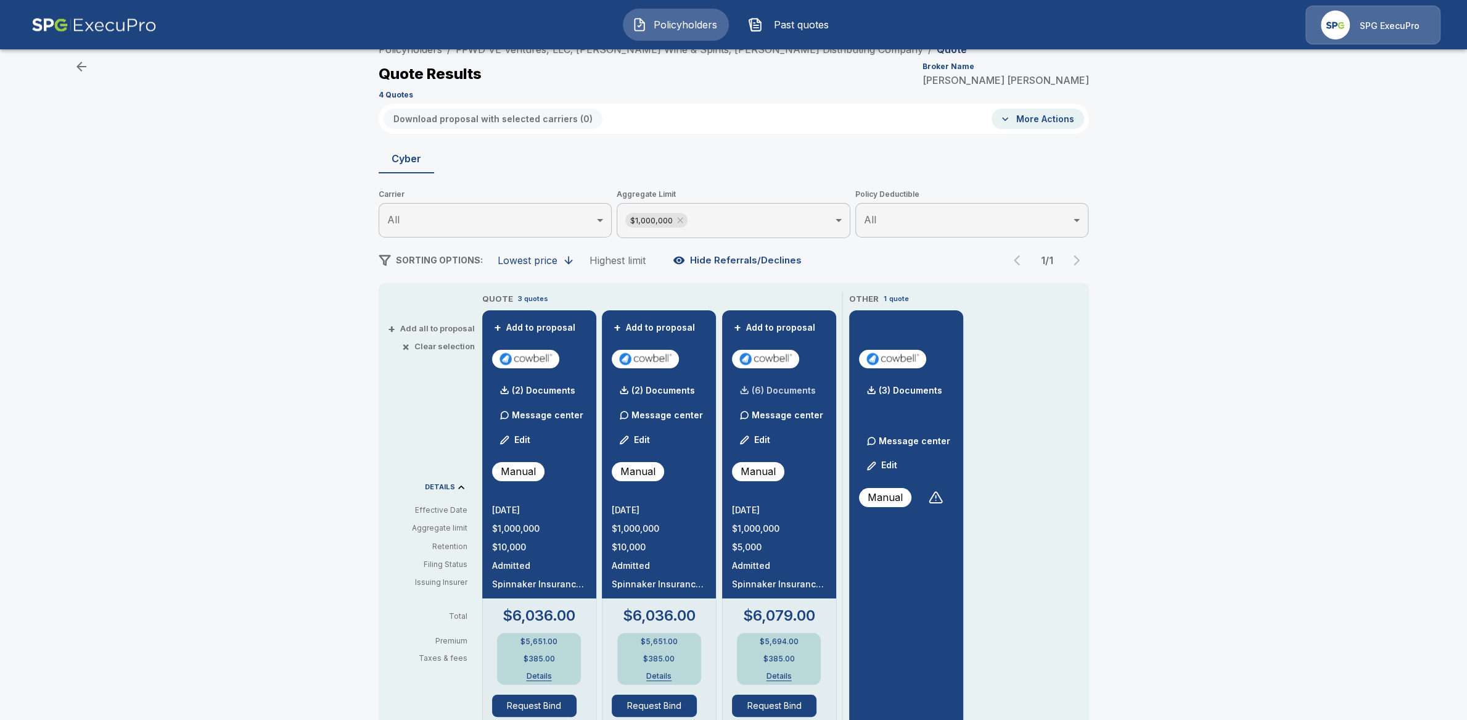
click at [776, 392] on p "(6) Documents" at bounding box center [784, 390] width 64 height 9
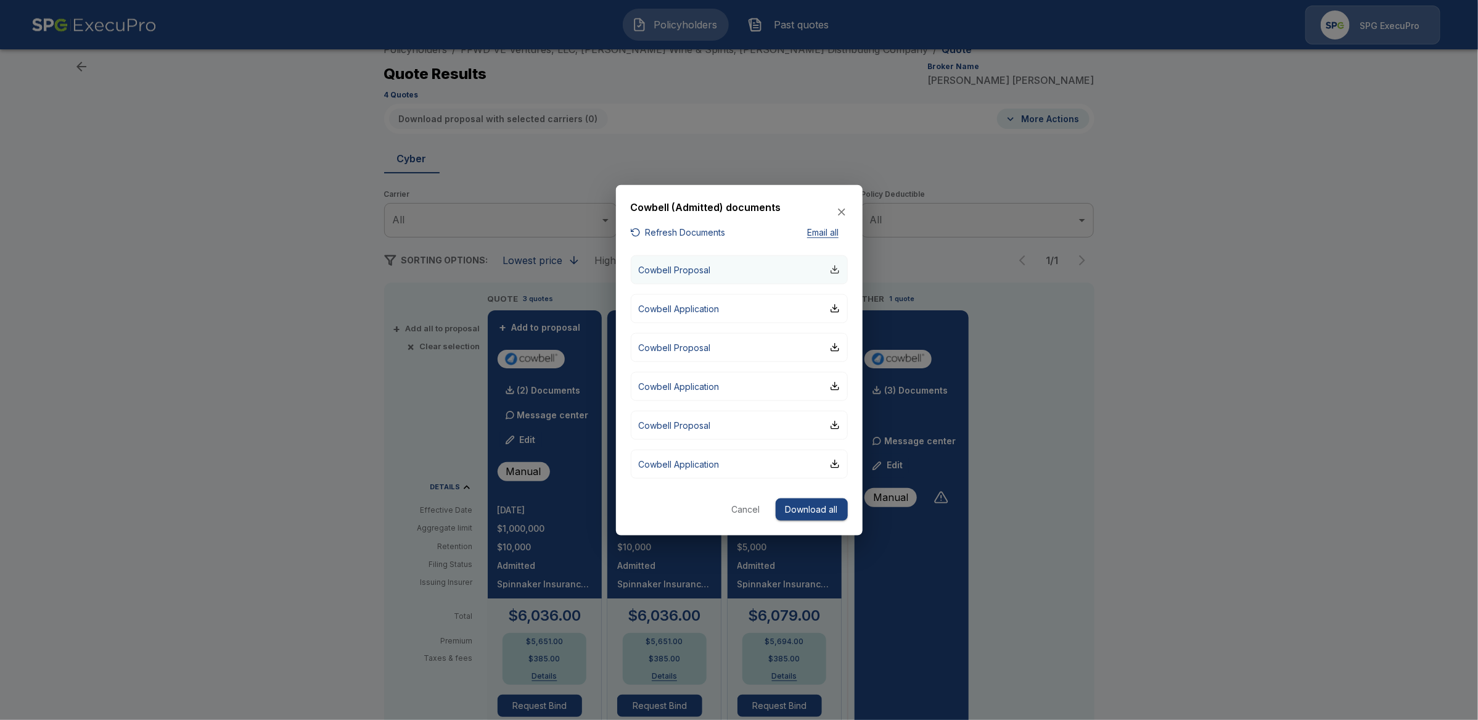
click at [834, 271] on div "button" at bounding box center [835, 269] width 10 height 10
click at [835, 348] on div "button" at bounding box center [835, 347] width 10 height 10
click at [753, 506] on button "Cancel" at bounding box center [745, 509] width 39 height 23
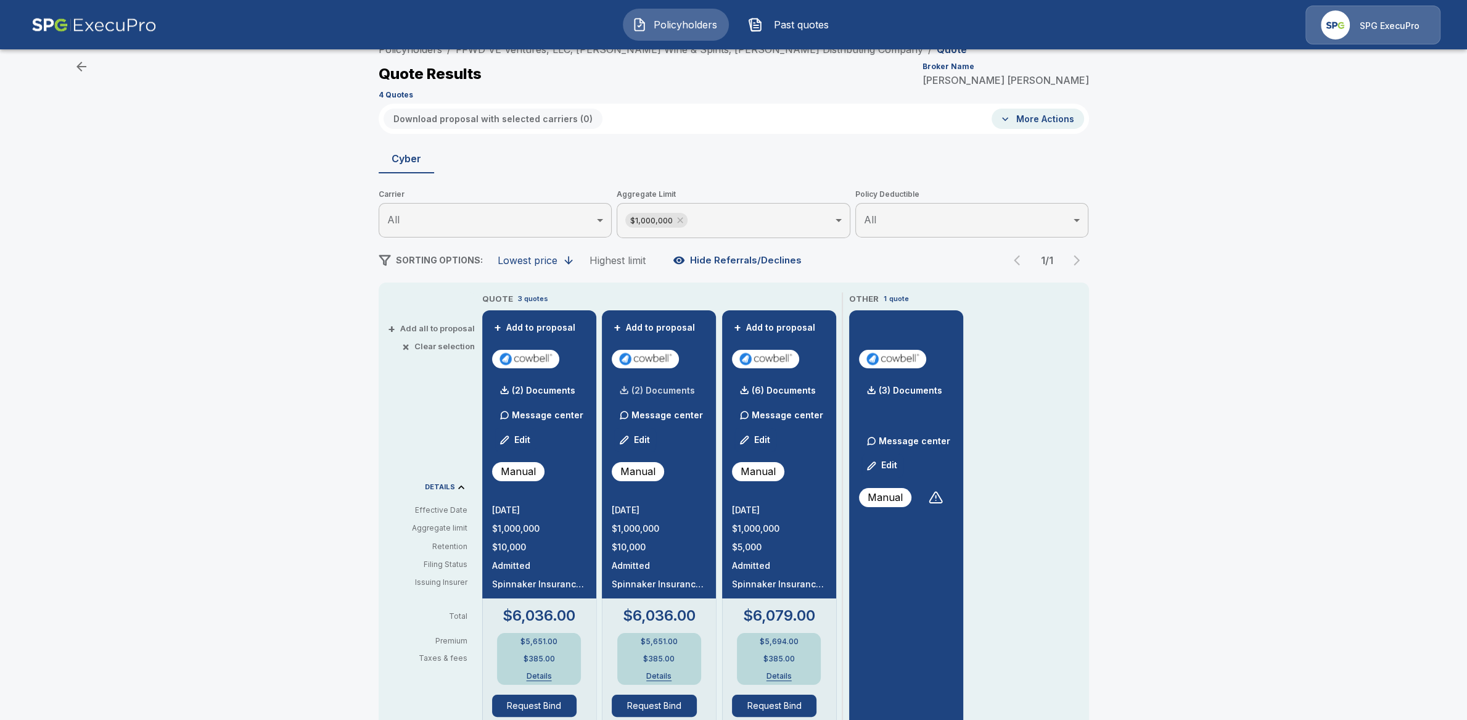
click at [680, 392] on p "(2) Documents" at bounding box center [663, 390] width 64 height 9
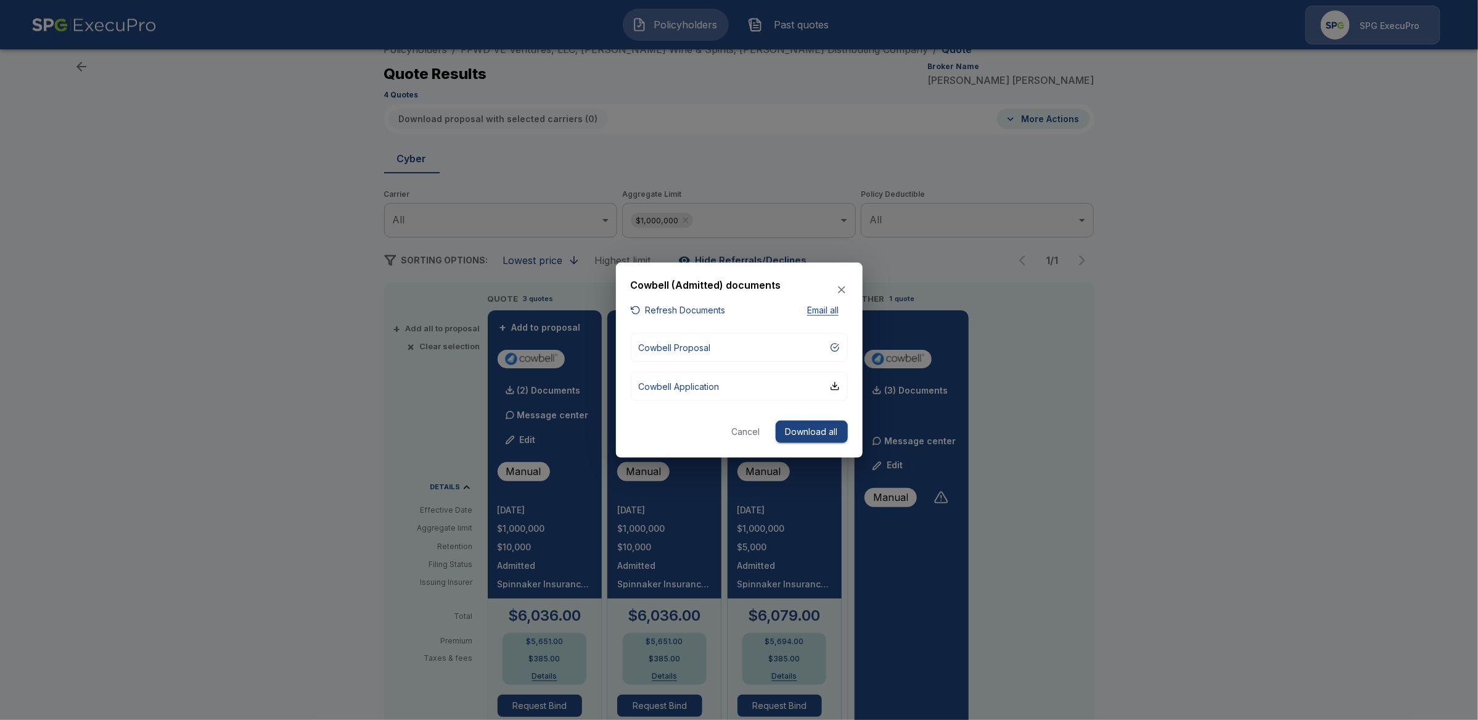
click at [650, 300] on div "Cowbell (Admitted) documents" at bounding box center [739, 290] width 217 height 26
click at [648, 311] on button "Refresh Documents" at bounding box center [678, 310] width 95 height 15
click at [739, 443] on div "Cowbell (Admitted) documents Refresh Documents Email all Cowbell Proposal Cowbe…" at bounding box center [739, 359] width 247 height 195
click at [753, 433] on button "Cancel" at bounding box center [745, 431] width 39 height 23
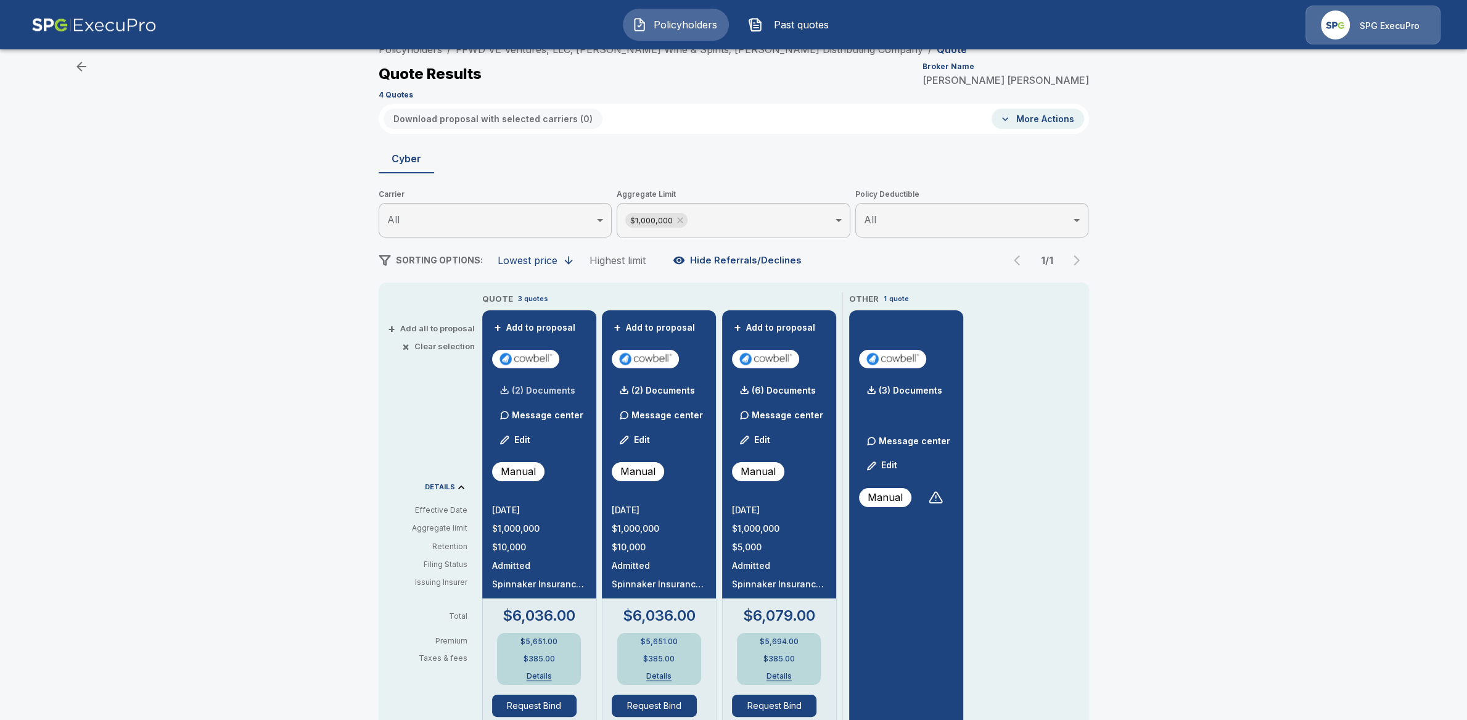
click at [548, 386] on p "(2) Documents" at bounding box center [544, 390] width 64 height 9
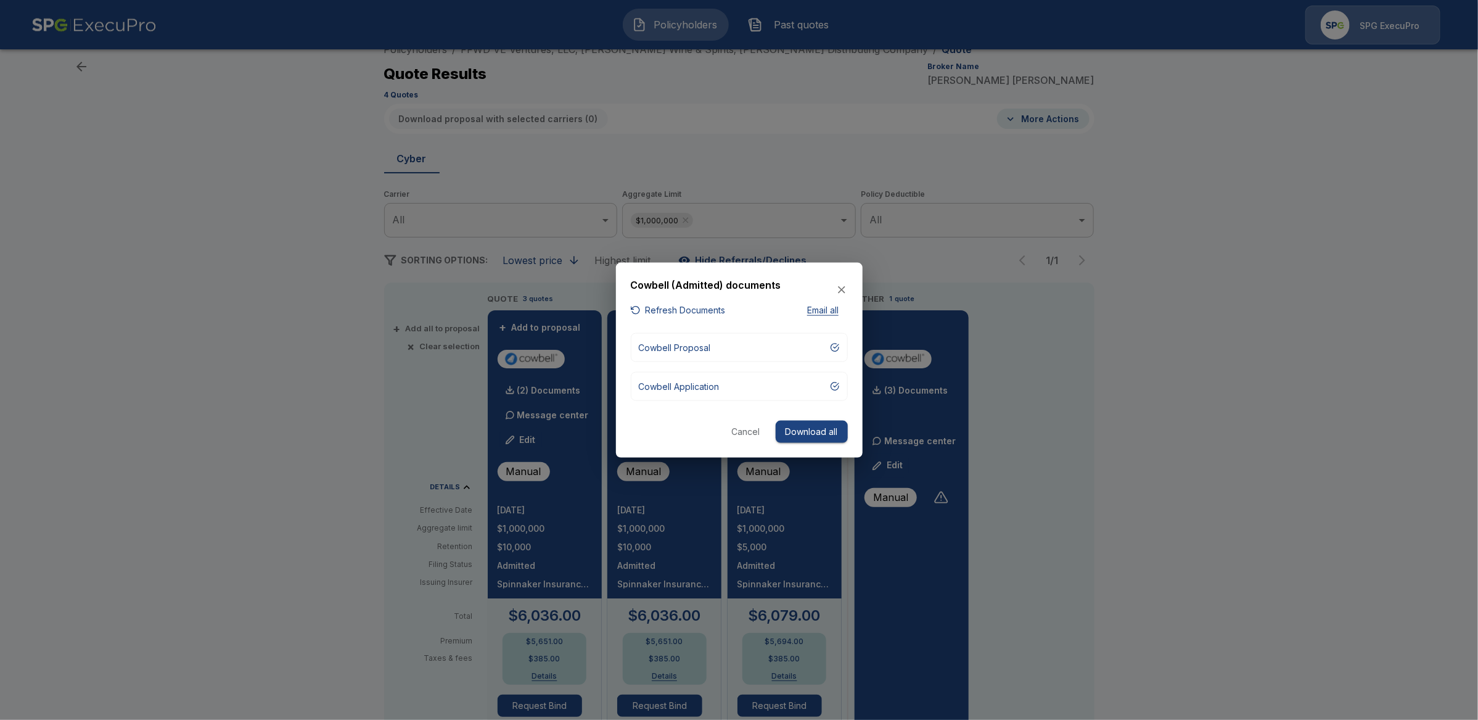
click at [679, 308] on button "Refresh Documents" at bounding box center [678, 310] width 95 height 15
drag, startPoint x: 747, startPoint y: 433, endPoint x: 761, endPoint y: 465, distance: 35.3
click at [747, 434] on button "Cancel" at bounding box center [745, 431] width 39 height 23
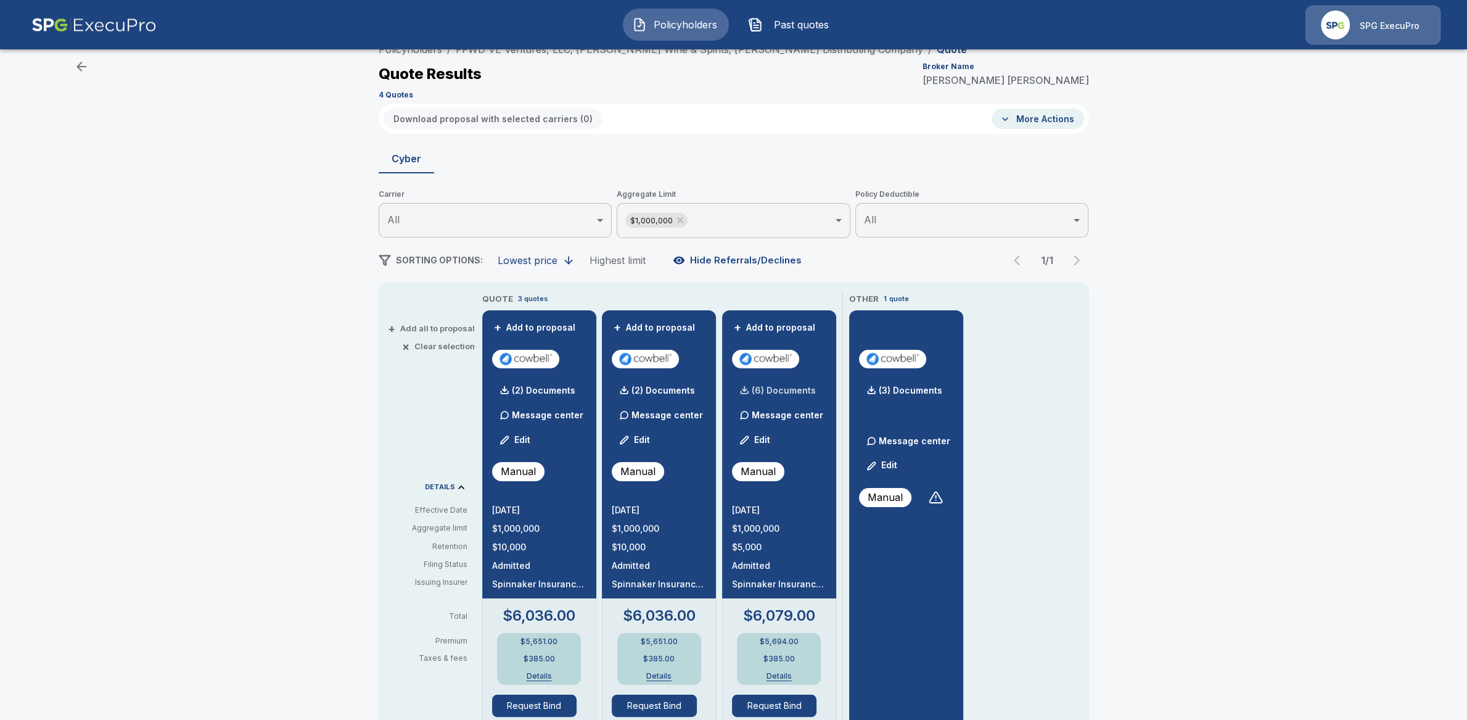
click at [781, 388] on p "(6) Documents" at bounding box center [784, 390] width 64 height 9
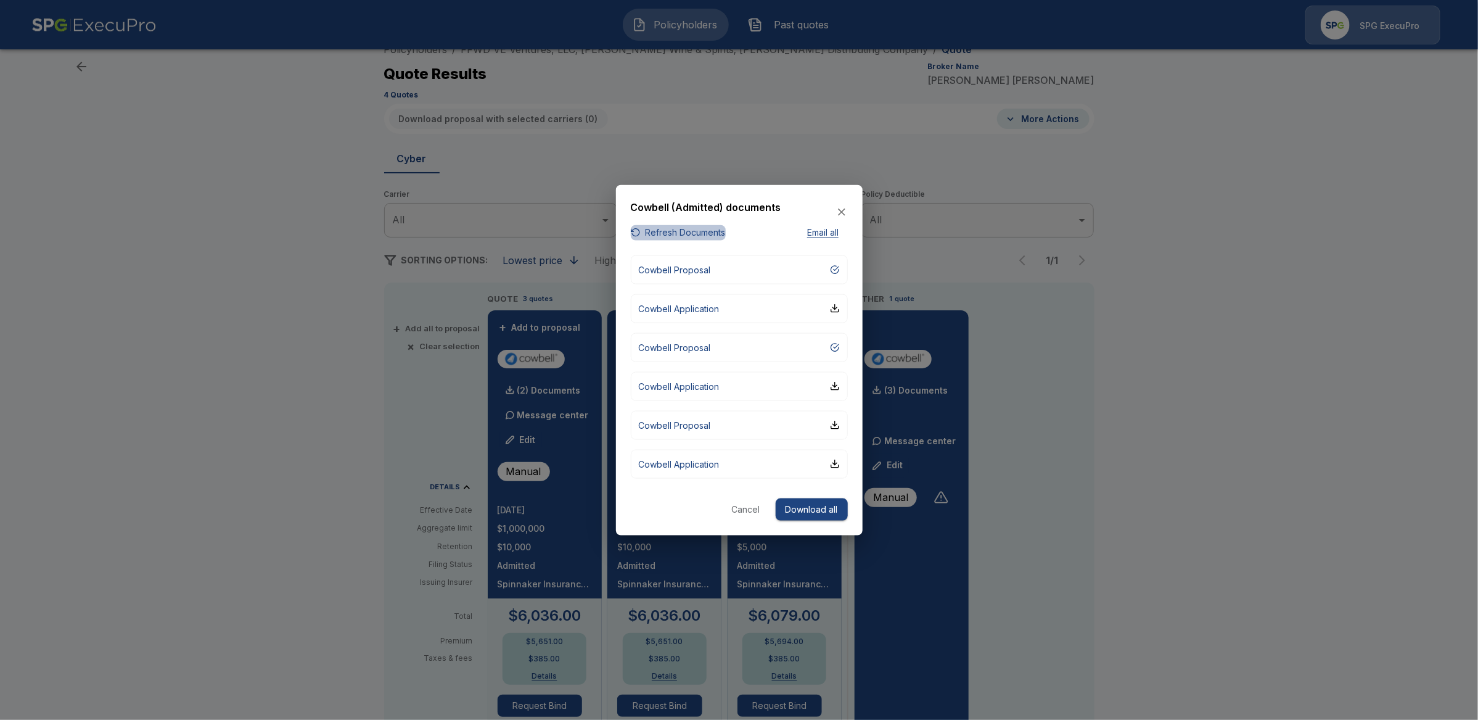
click at [692, 233] on button "Refresh Documents" at bounding box center [678, 232] width 95 height 15
click at [836, 268] on div "button" at bounding box center [835, 269] width 10 height 10
click at [1257, 234] on div at bounding box center [739, 360] width 1478 height 720
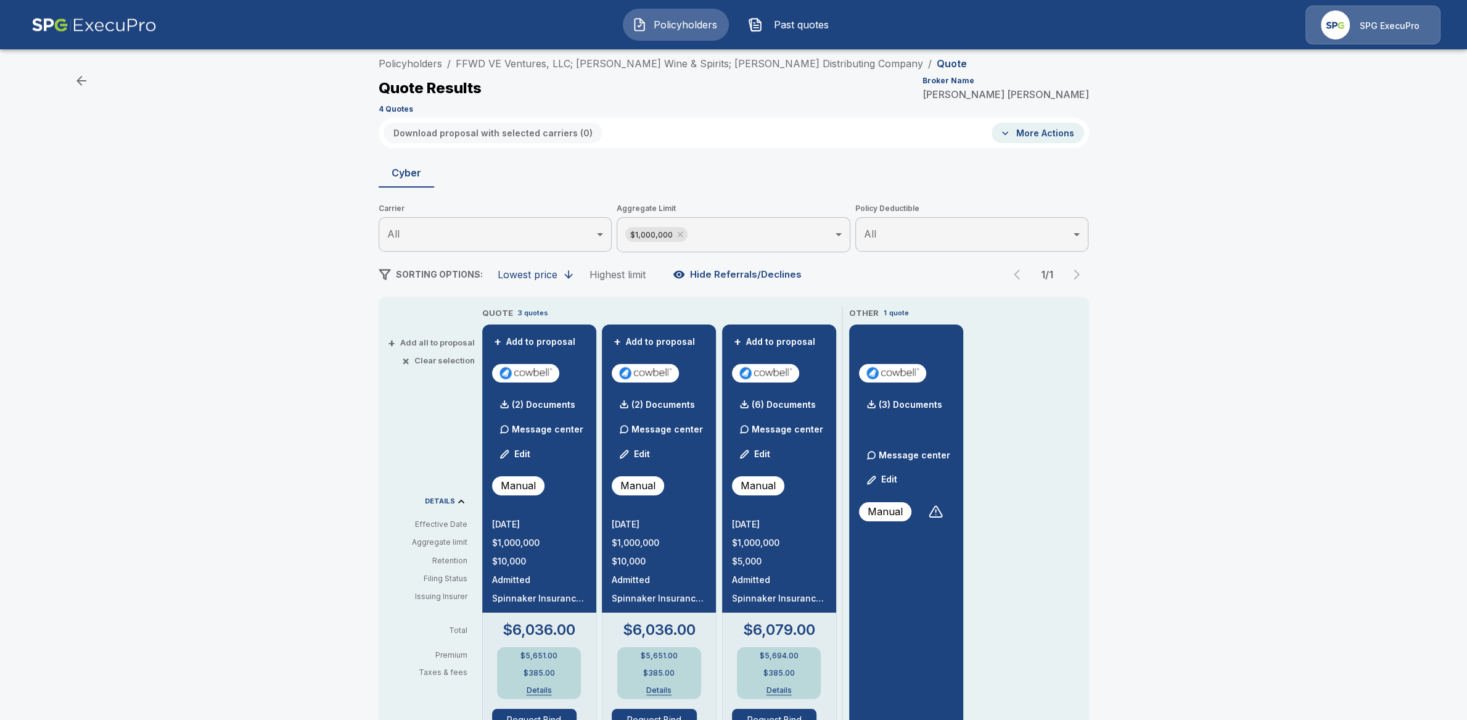
scroll to position [0, 0]
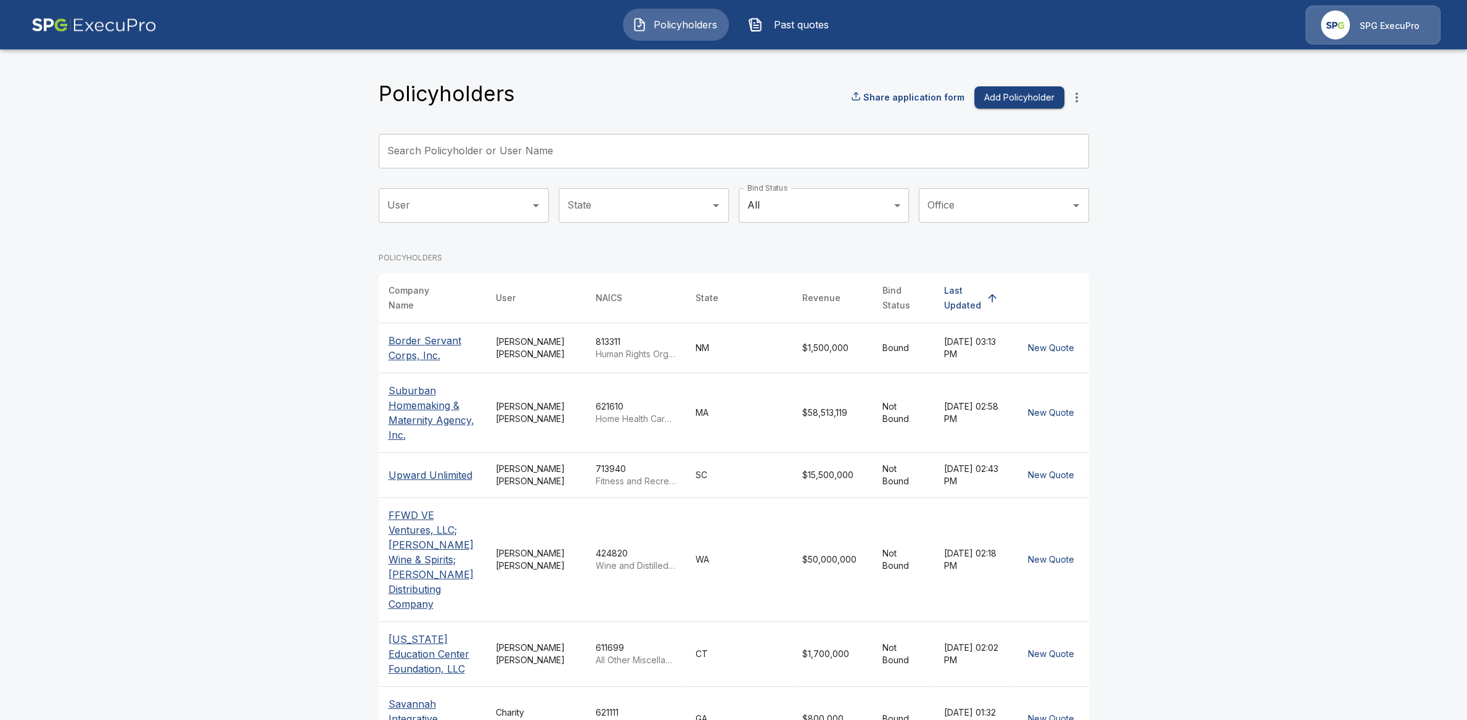
click at [433, 158] on input "Search Policyholder or User Name" at bounding box center [727, 151] width 697 height 35
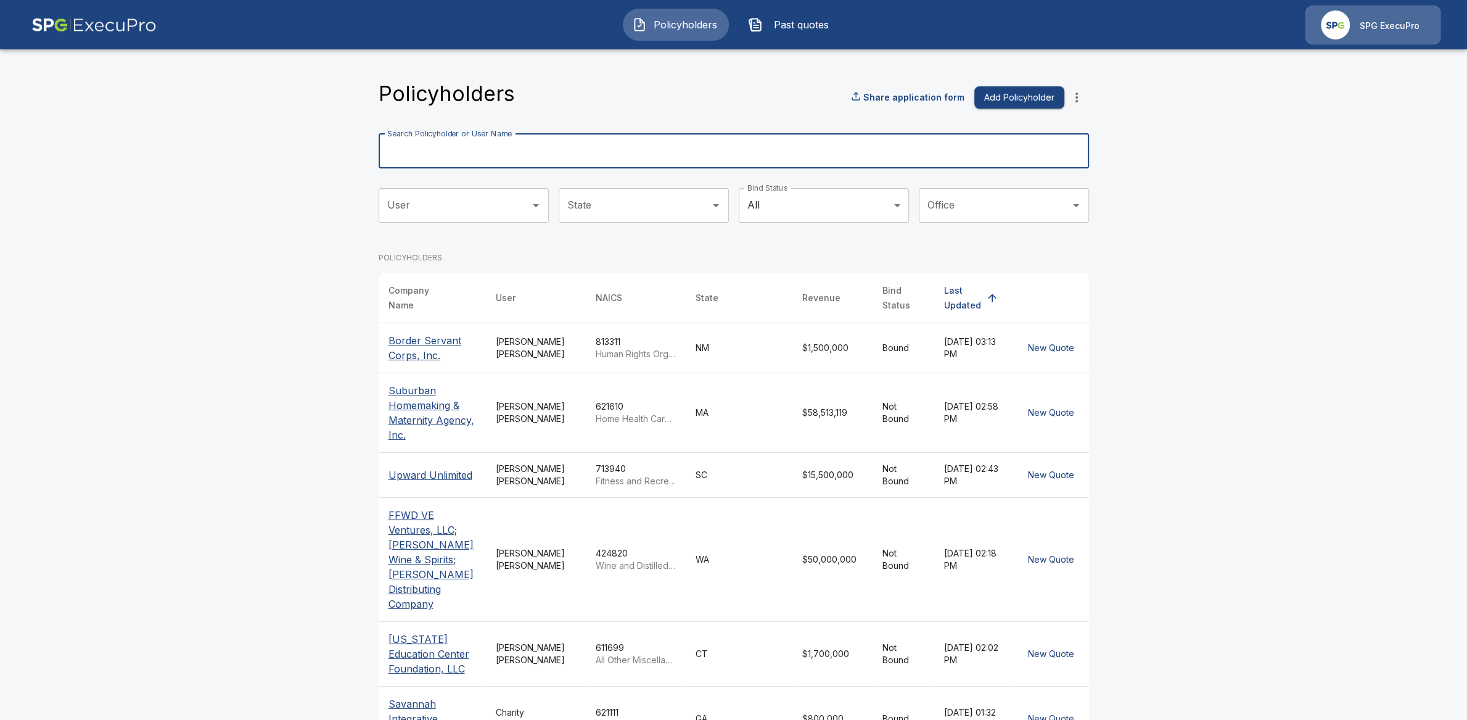
paste input "**********"
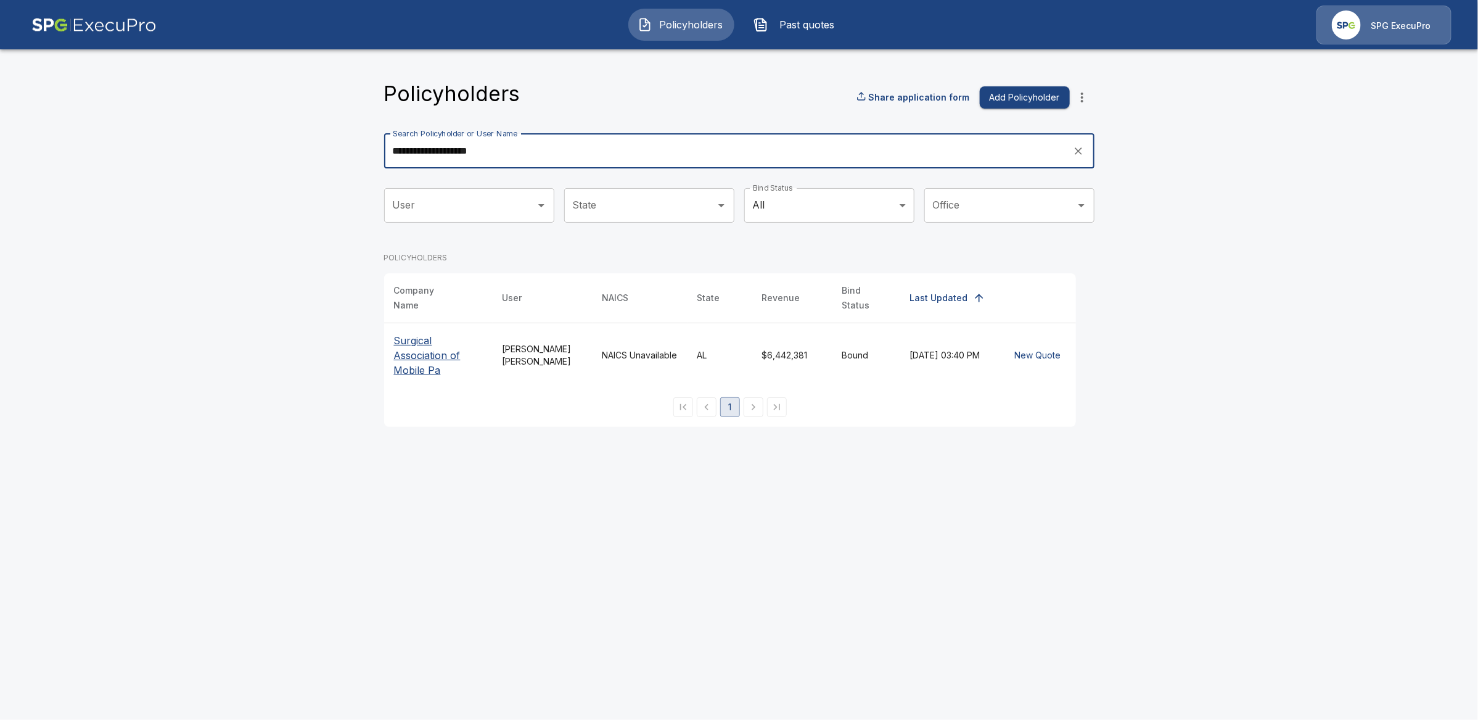
type input "**********"
click at [415, 356] on p "Surgical Association of Mobile Pa" at bounding box center [438, 355] width 89 height 44
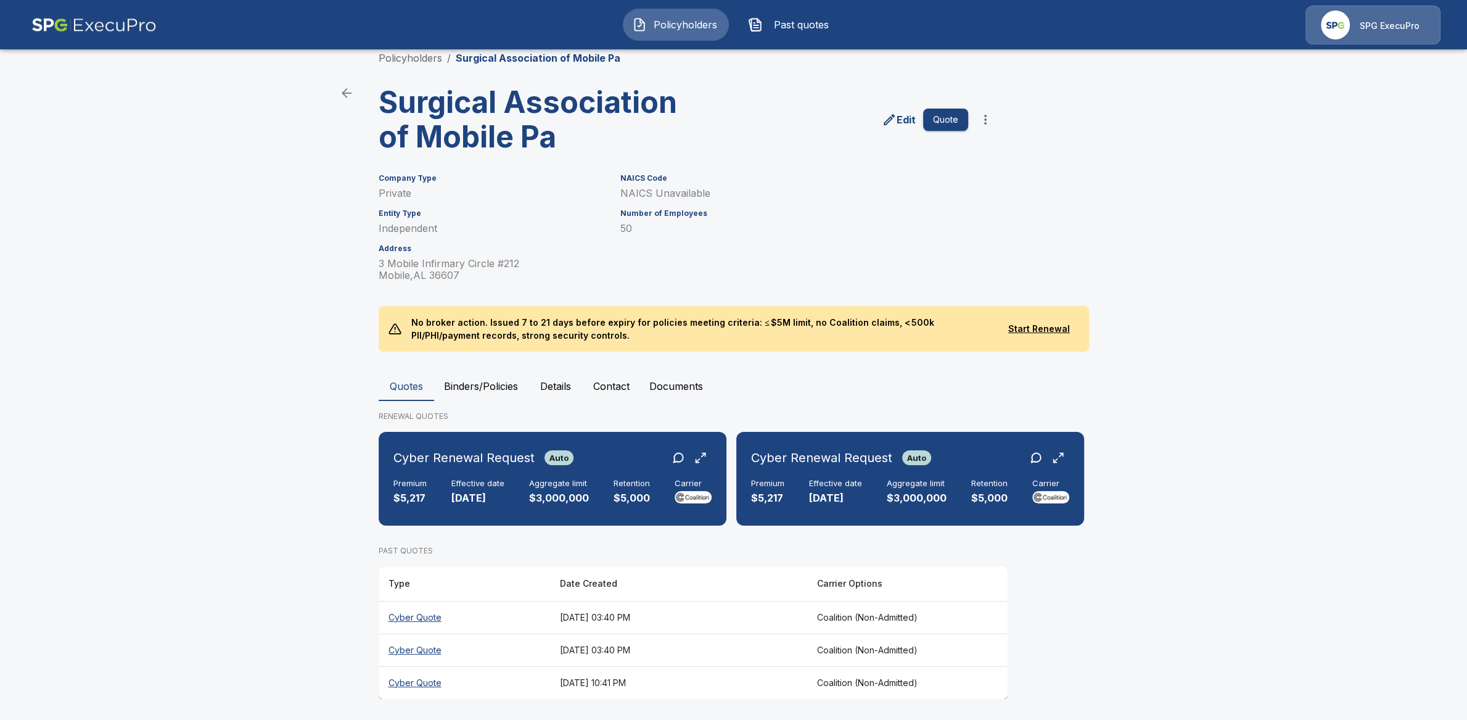
scroll to position [20, 0]
click at [539, 494] on p "$3,000,000" at bounding box center [559, 497] width 60 height 14
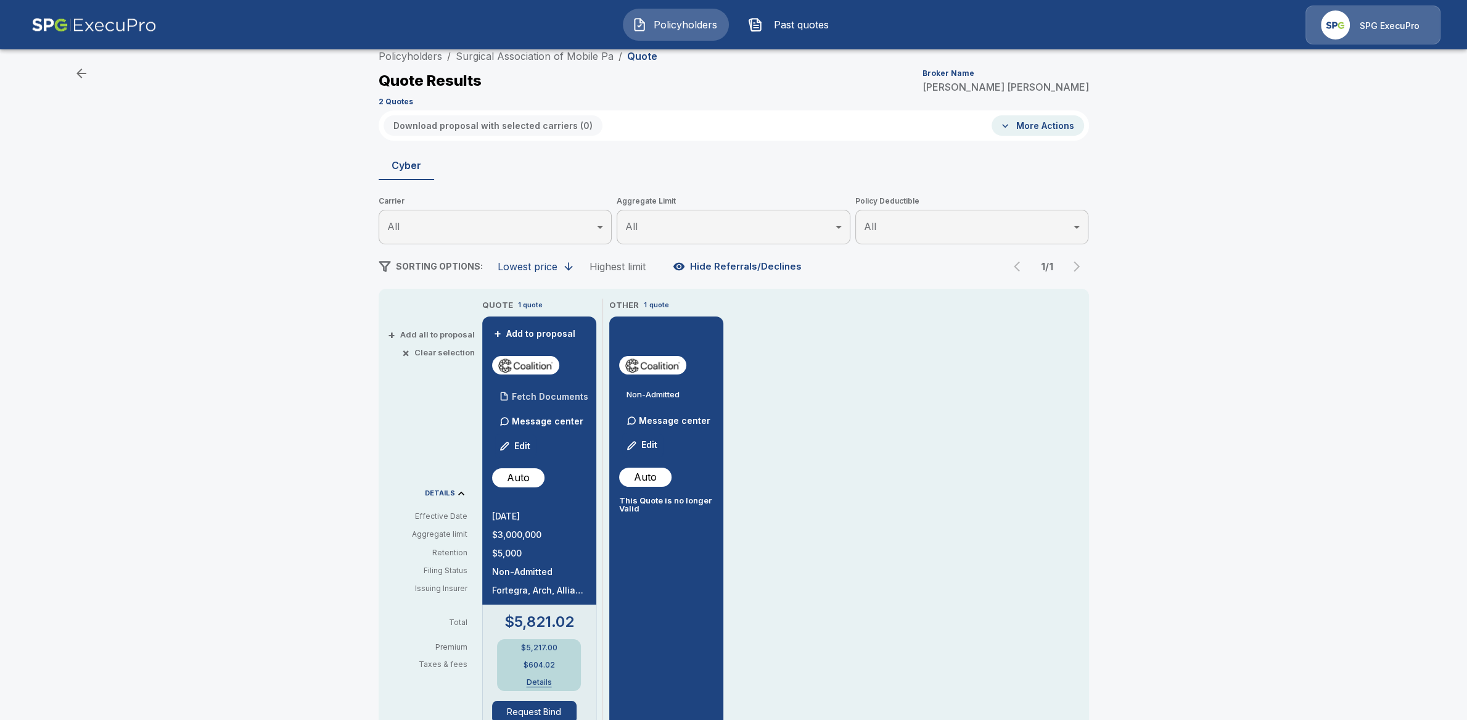
click at [523, 397] on p "Fetch Documents" at bounding box center [550, 396] width 76 height 9
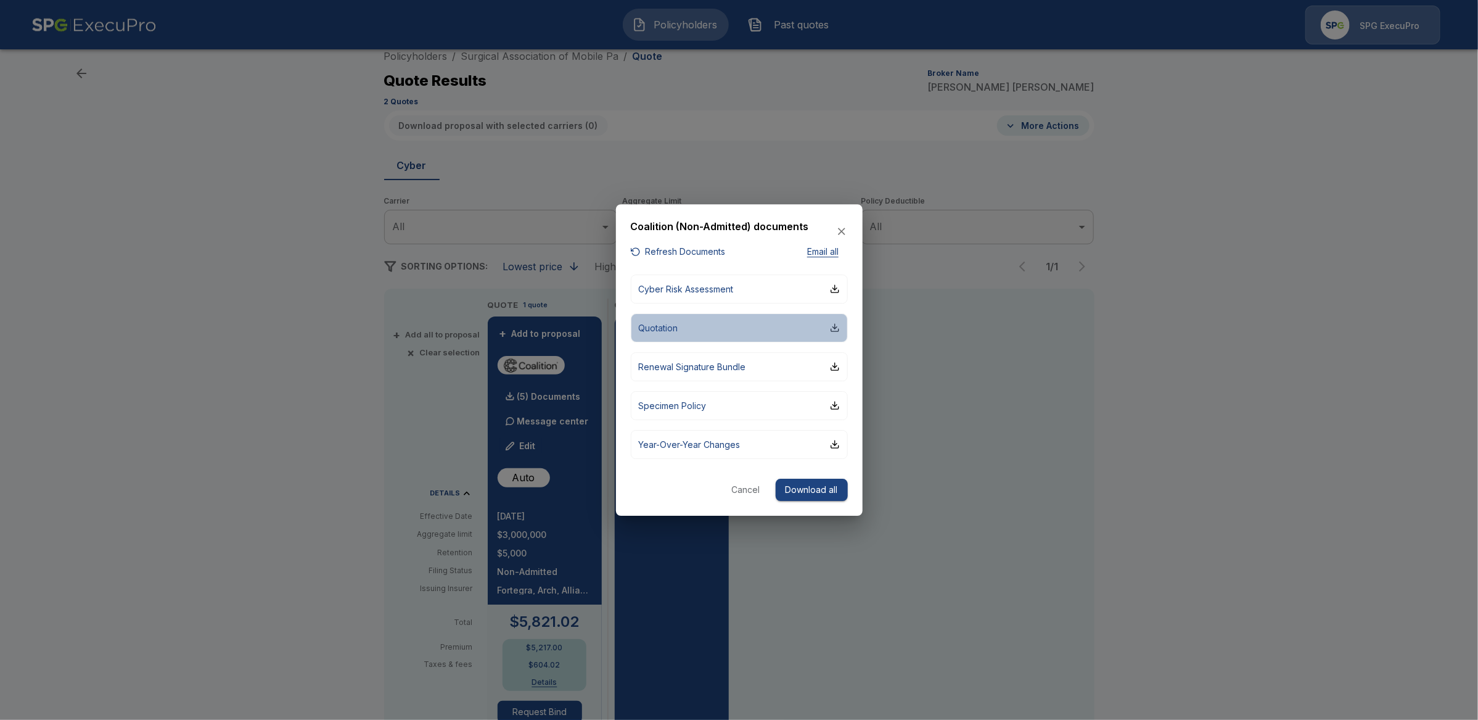
click at [837, 327] on div "button" at bounding box center [835, 327] width 10 height 10
click at [800, 491] on button "Download all" at bounding box center [812, 489] width 72 height 23
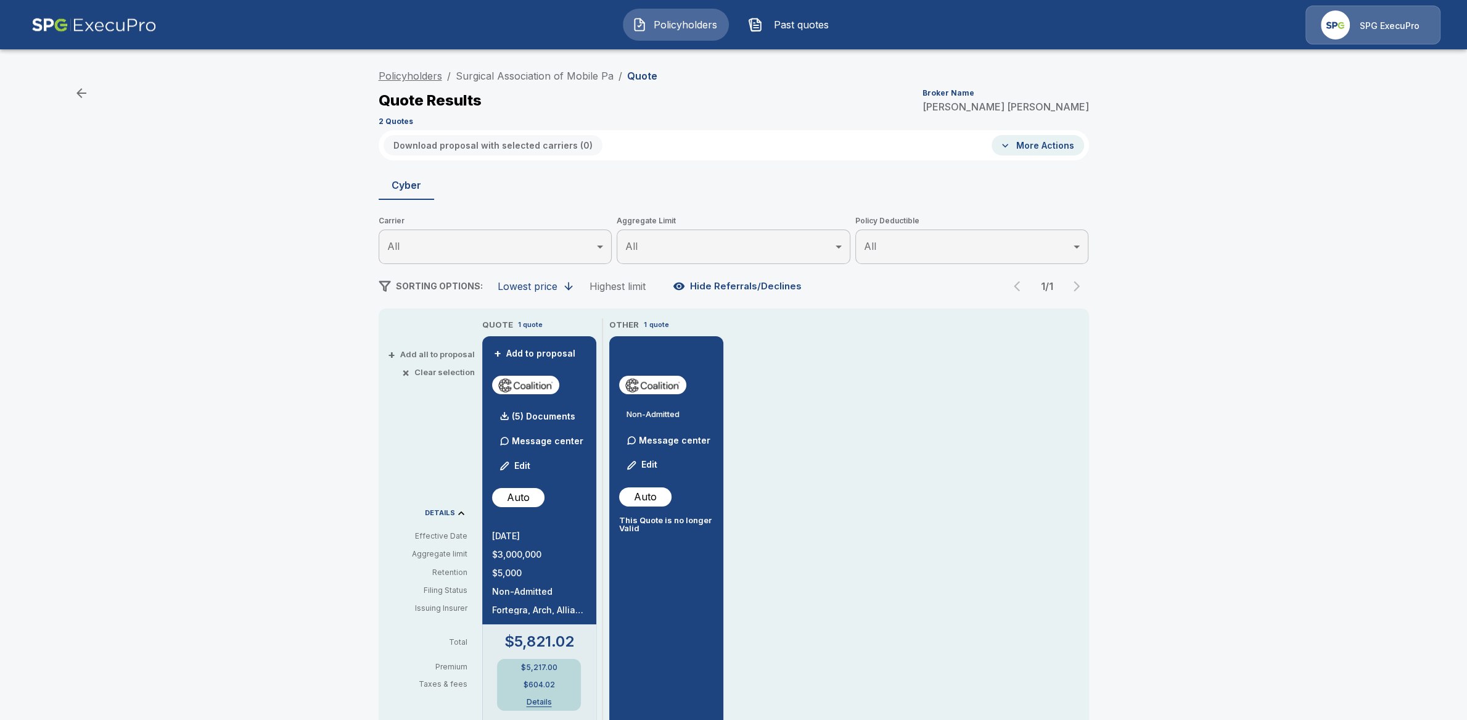
click at [424, 75] on link "Policyholders" at bounding box center [411, 76] width 64 height 12
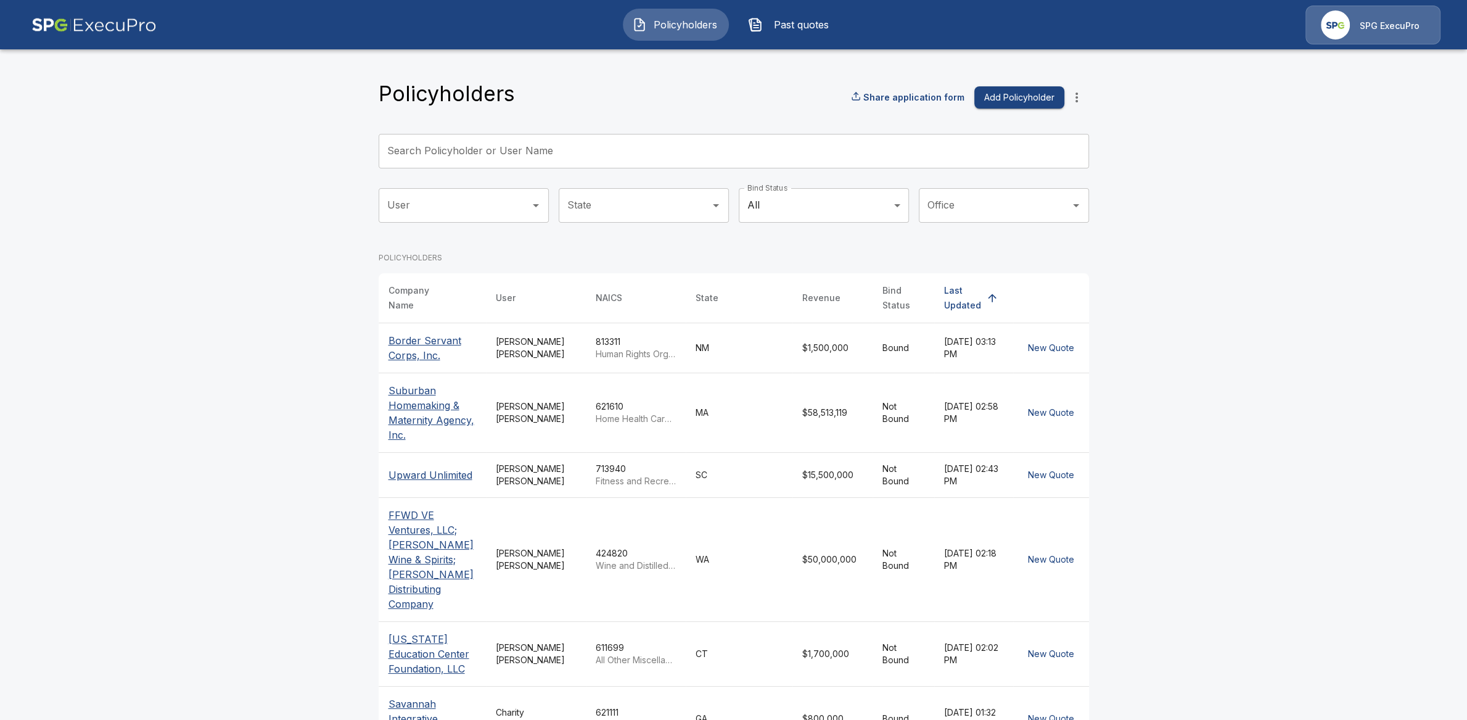
click at [501, 156] on input "Search Policyholder or User Name" at bounding box center [727, 151] width 697 height 35
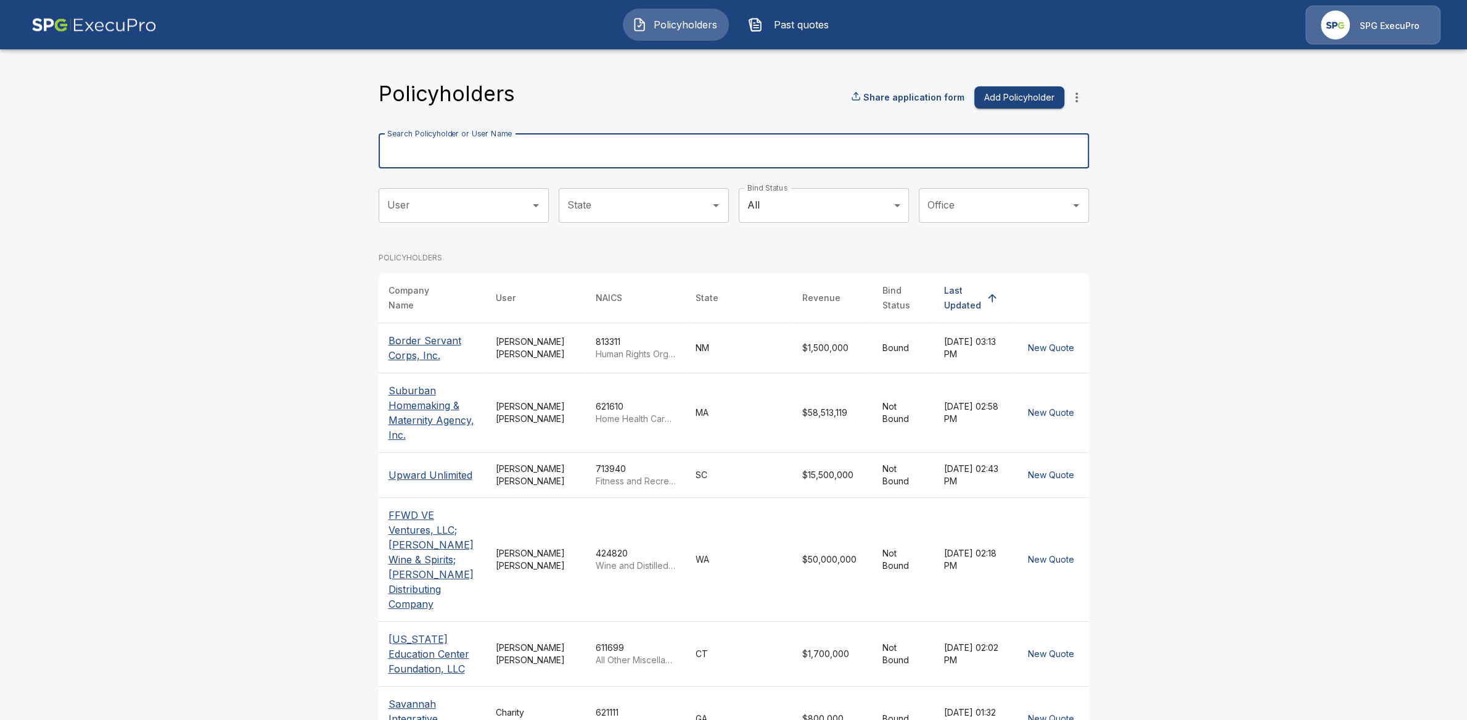
paste input "**********"
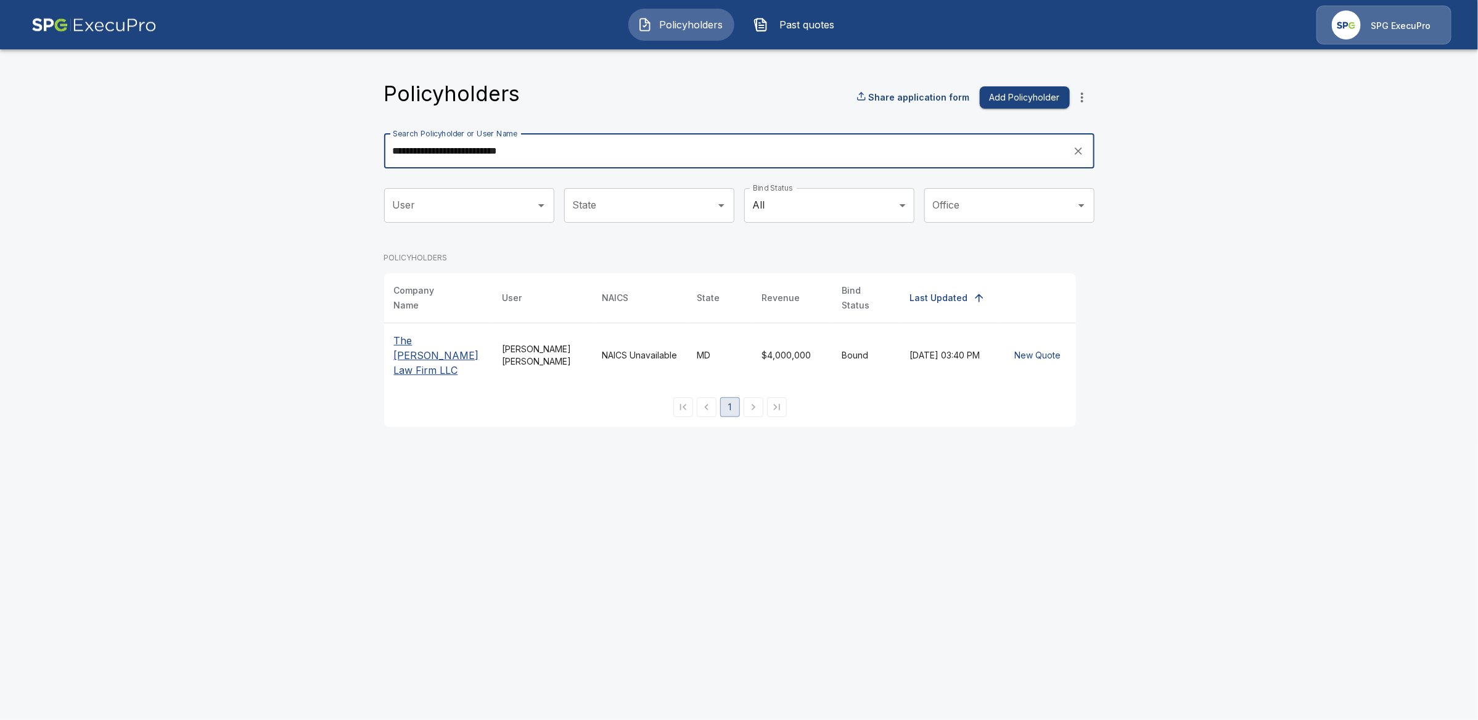
type input "**********"
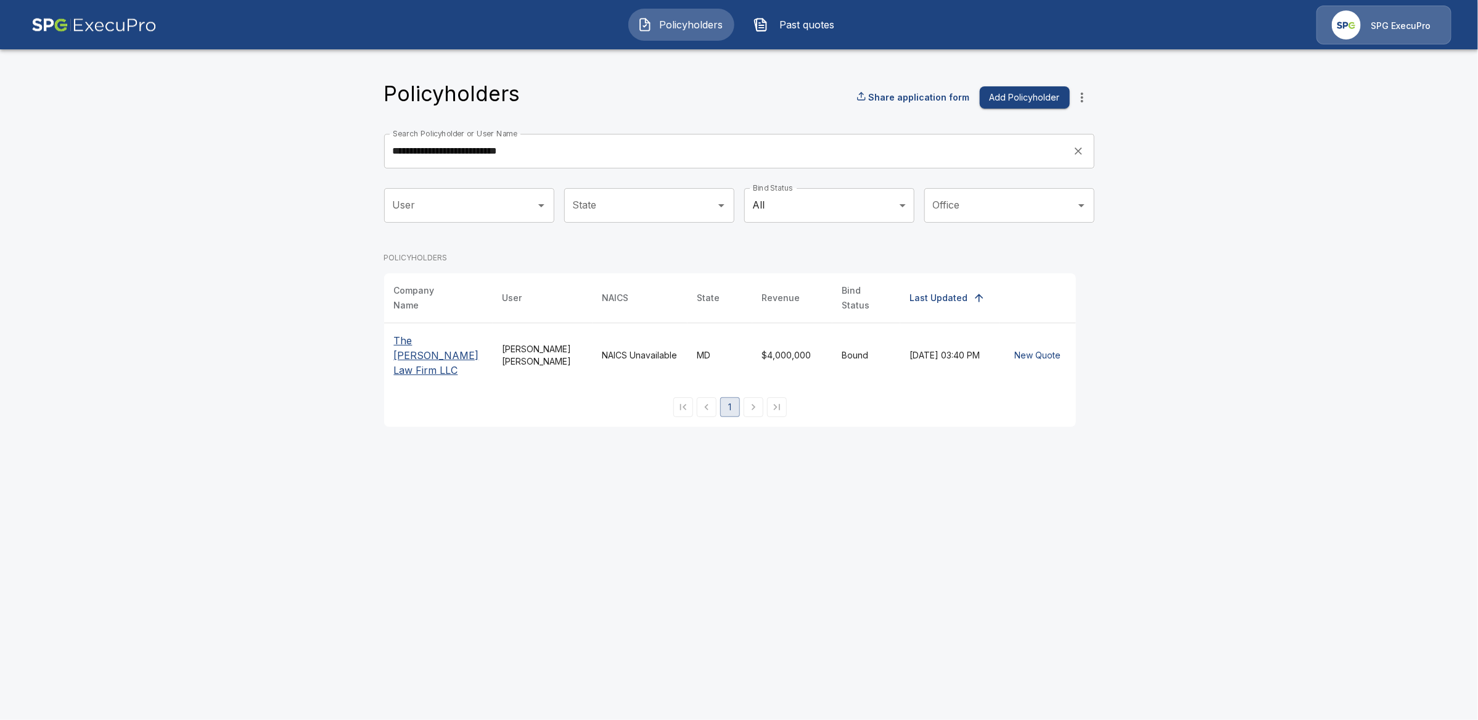
click at [429, 340] on p "The [PERSON_NAME] Law Firm LLC" at bounding box center [438, 355] width 89 height 44
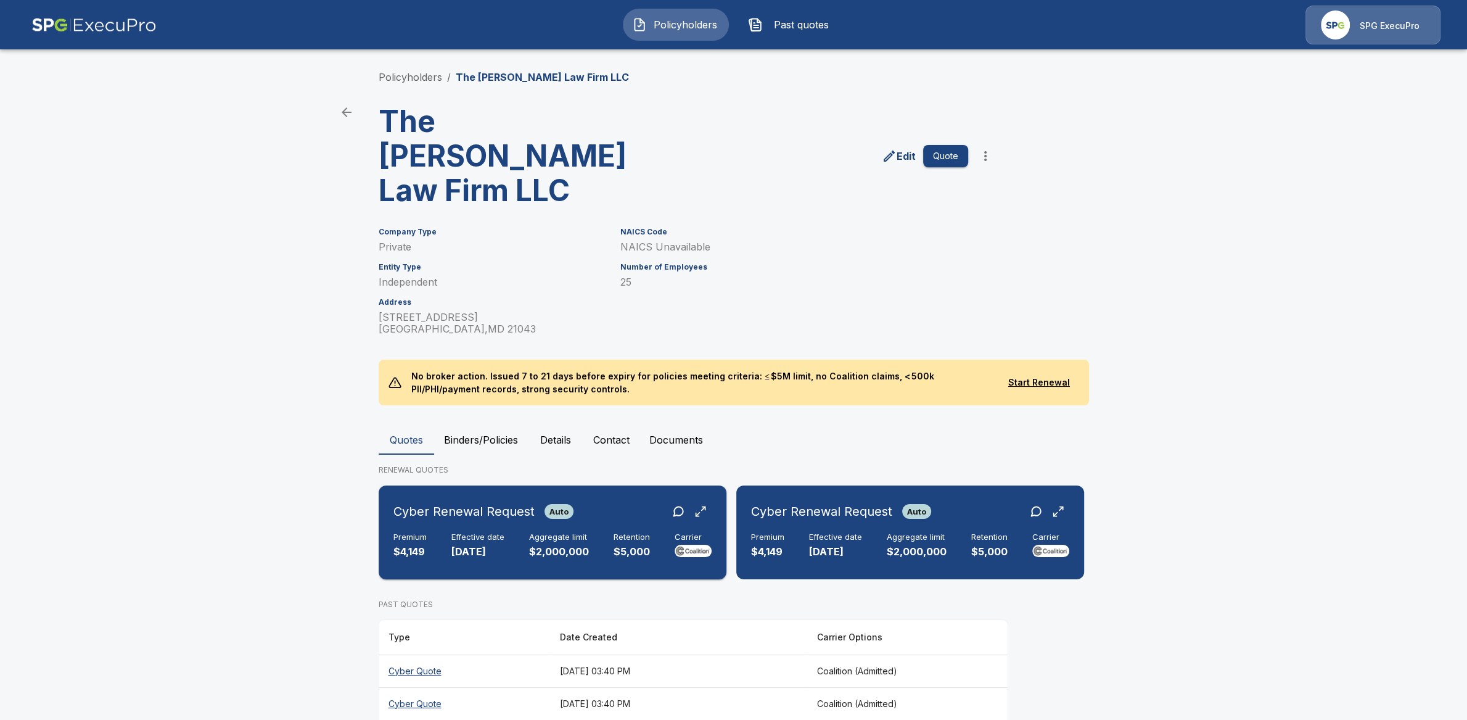
click at [621, 500] on div "Cyber Renewal Request Auto" at bounding box center [552, 511] width 318 height 22
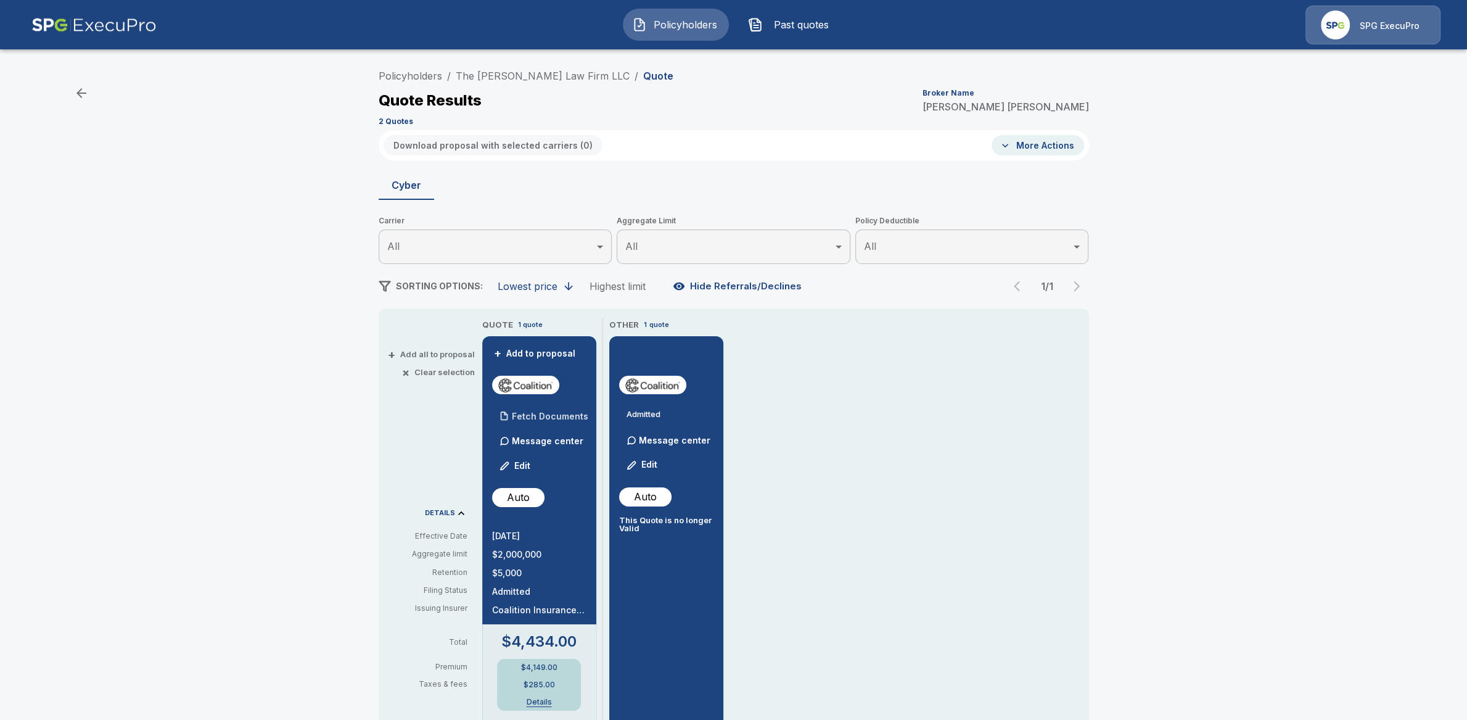
click at [530, 415] on p "Fetch Documents" at bounding box center [550, 416] width 76 height 9
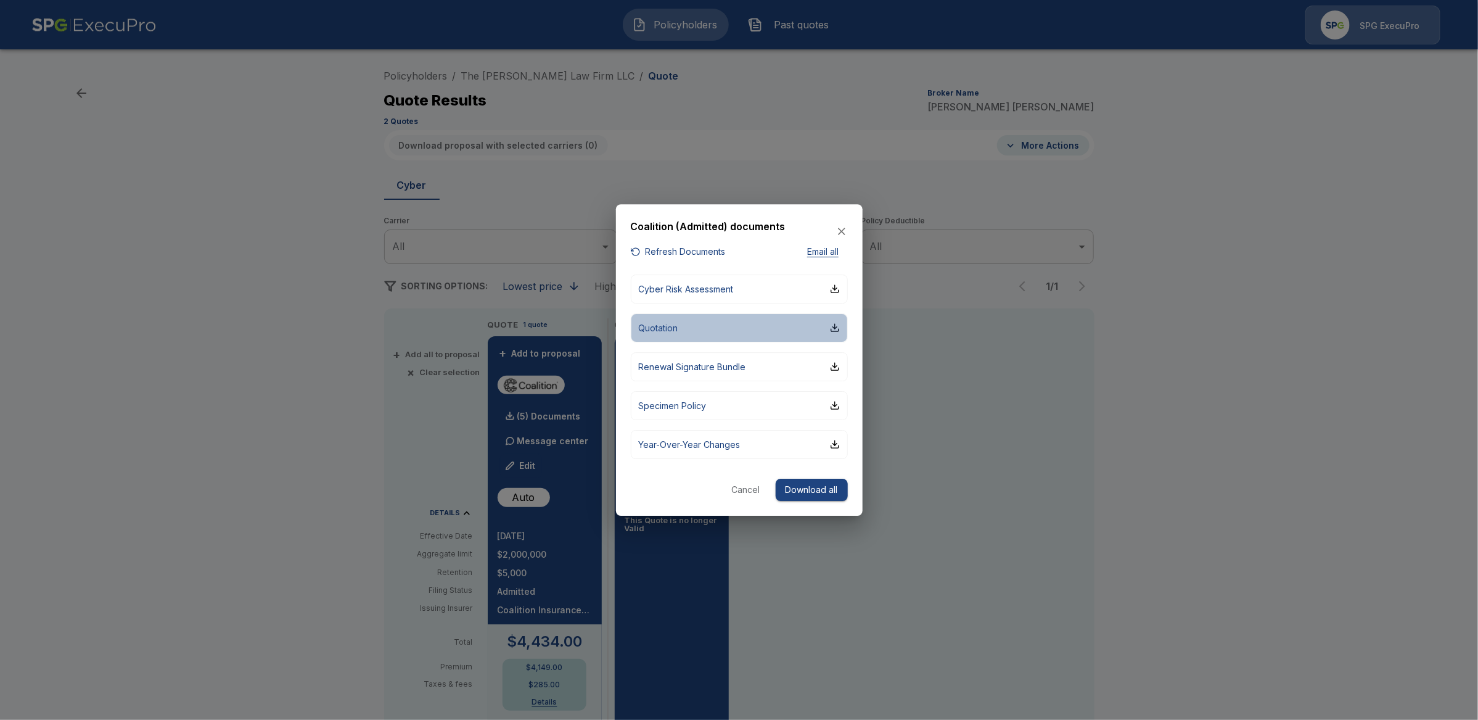
click at [840, 332] on button "Quotation" at bounding box center [739, 327] width 217 height 29
click at [702, 485] on div "Cancel Download all" at bounding box center [739, 489] width 217 height 23
click at [819, 491] on button "Download all" at bounding box center [812, 489] width 72 height 23
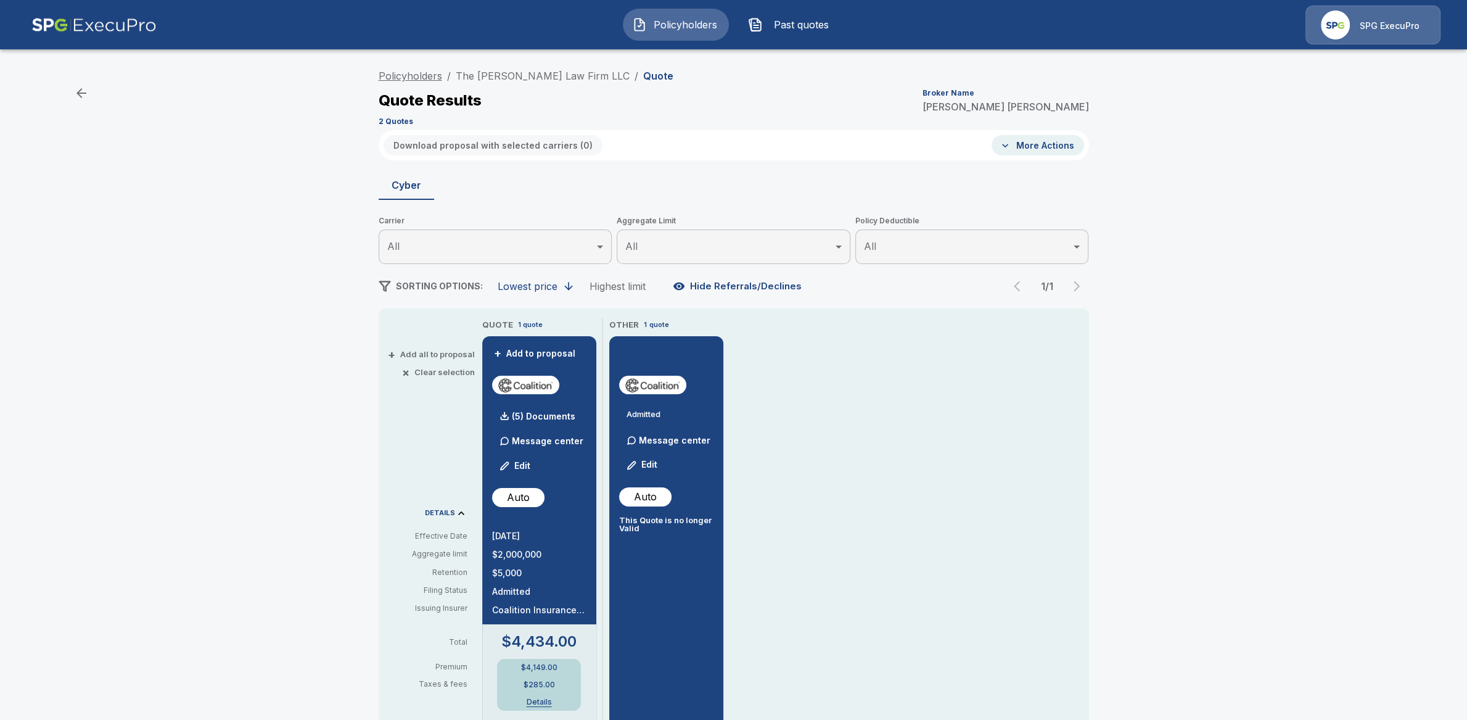
click at [408, 75] on link "Policyholders" at bounding box center [411, 76] width 64 height 12
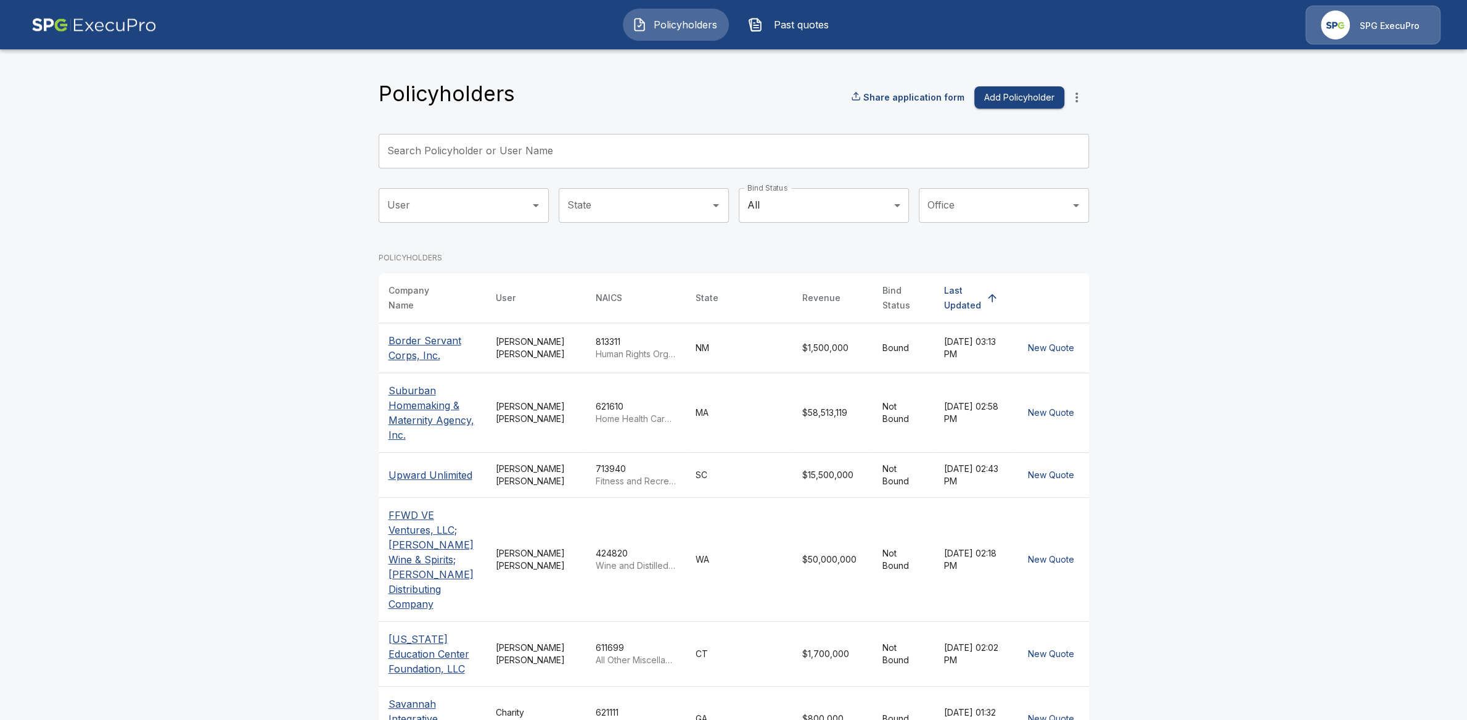
click at [472, 158] on input "Search Policyholder or User Name" at bounding box center [727, 151] width 697 height 35
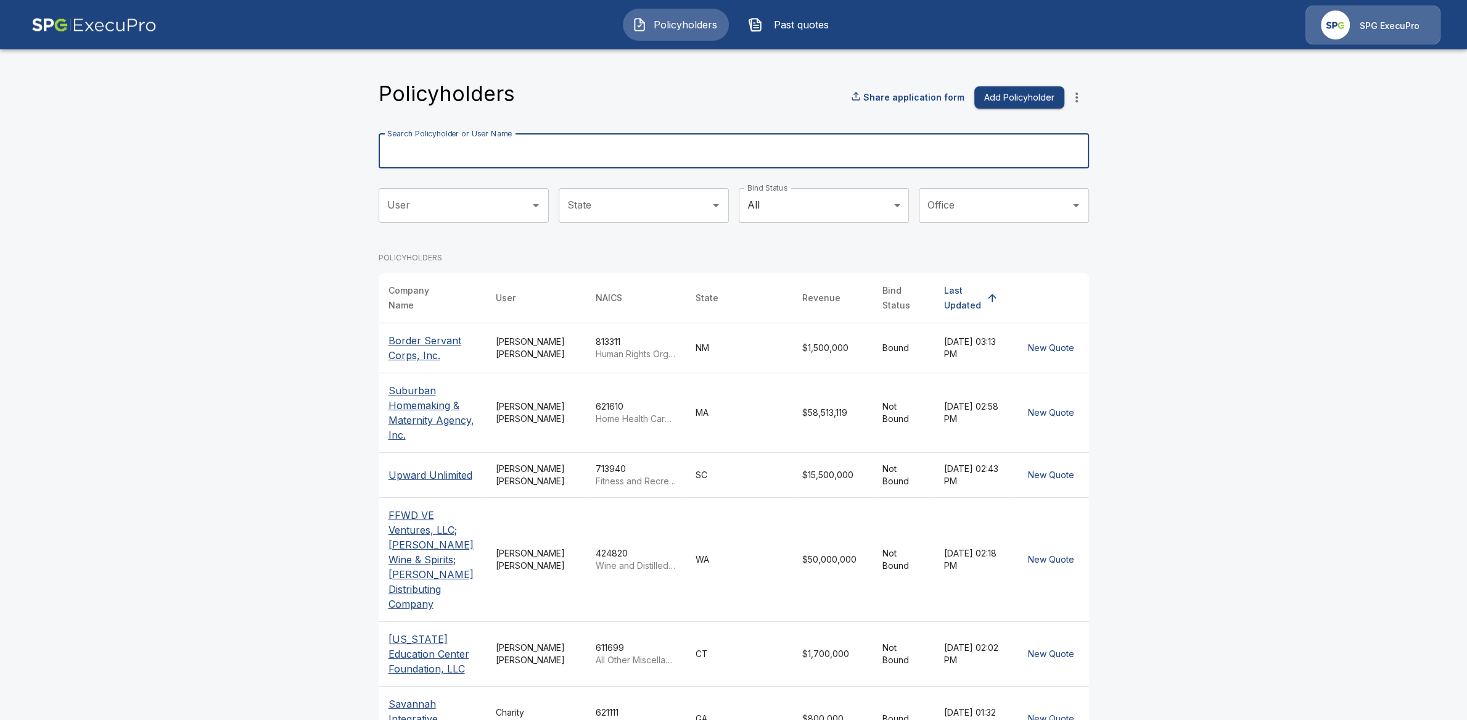
paste input "*********"
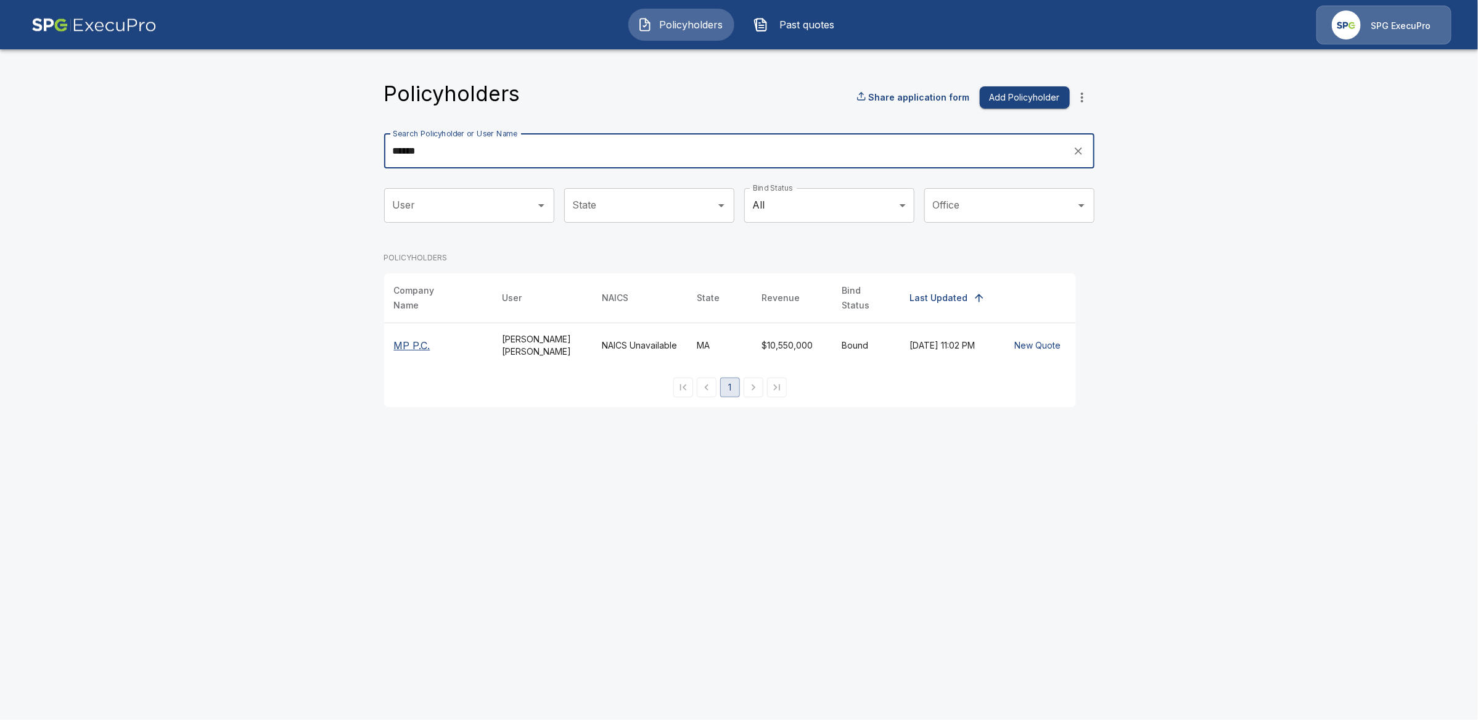
type input "******"
click at [413, 338] on p "MP P.C." at bounding box center [438, 345] width 89 height 15
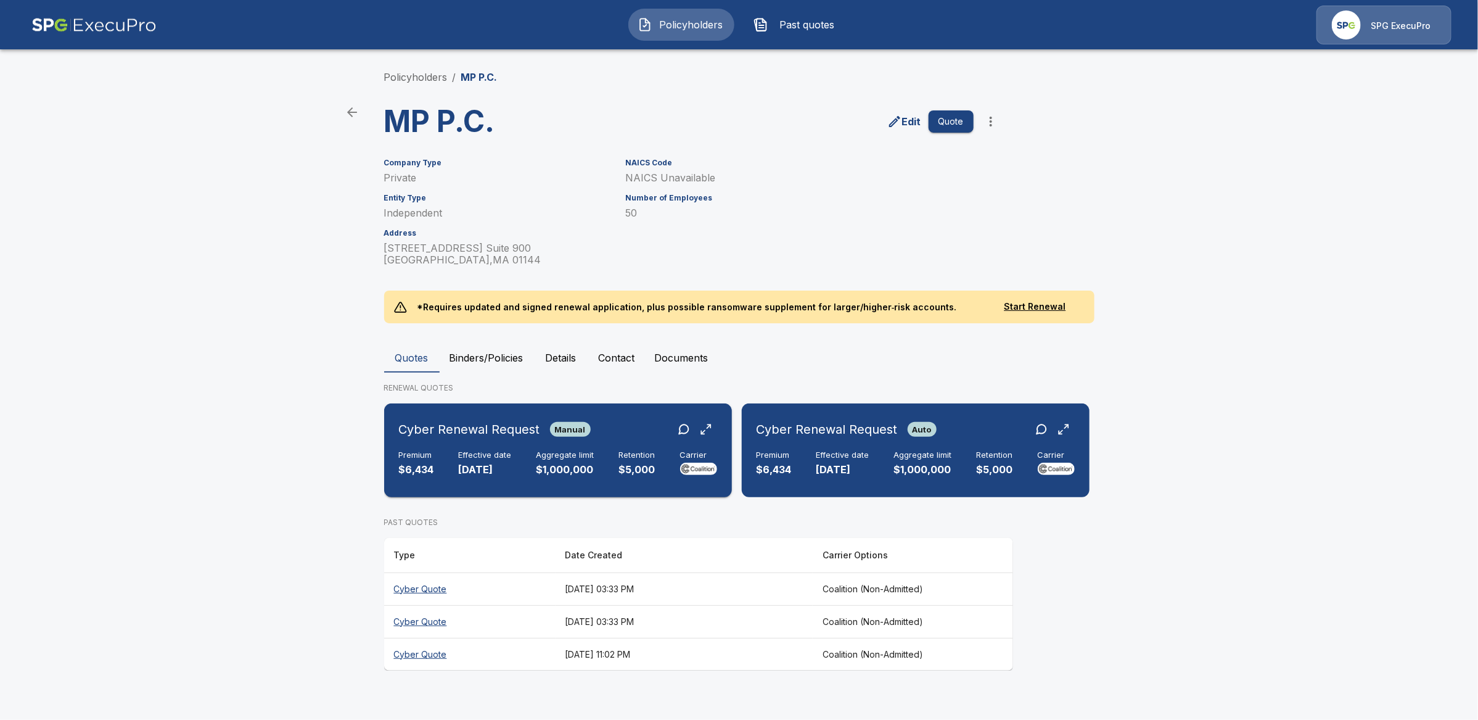
click at [616, 429] on div "Cyber Renewal Request Manual" at bounding box center [558, 429] width 318 height 22
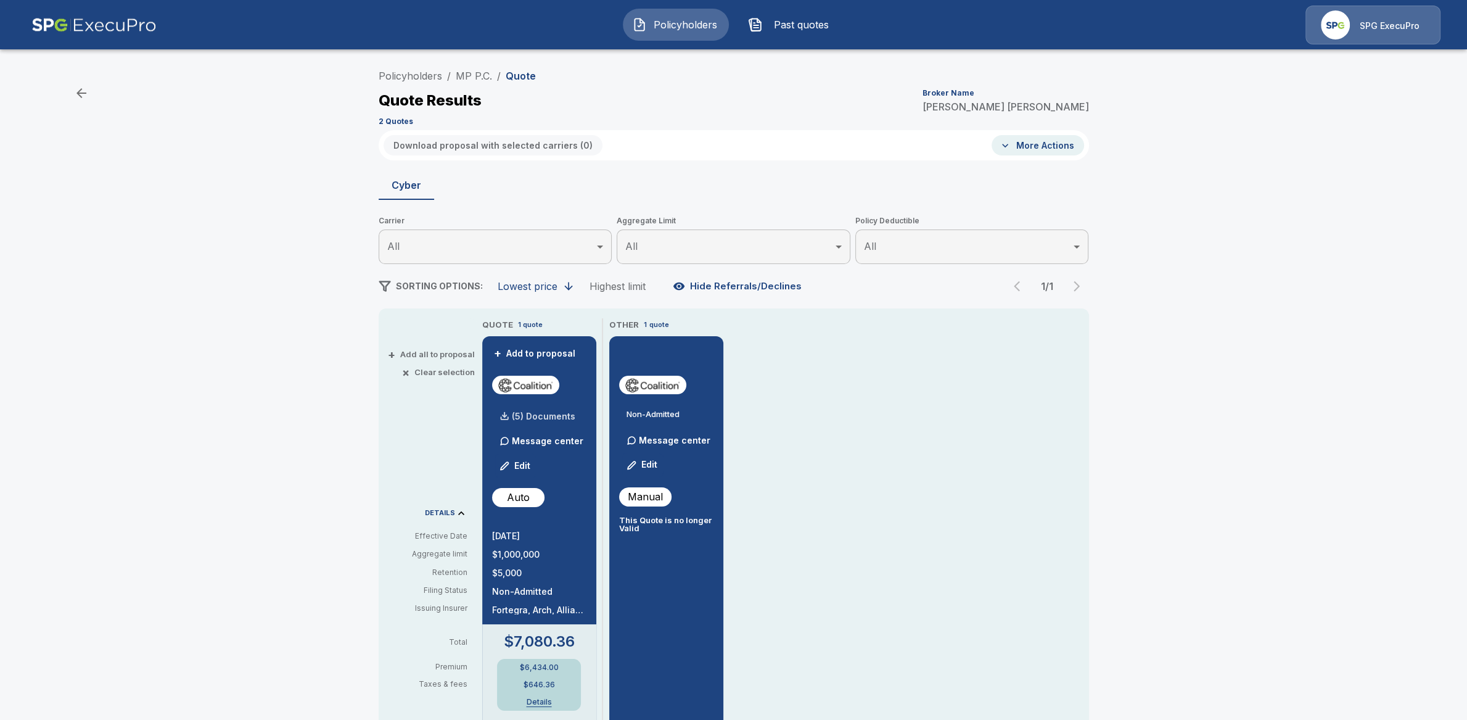
click at [531, 420] on p "(5) Documents" at bounding box center [544, 416] width 64 height 9
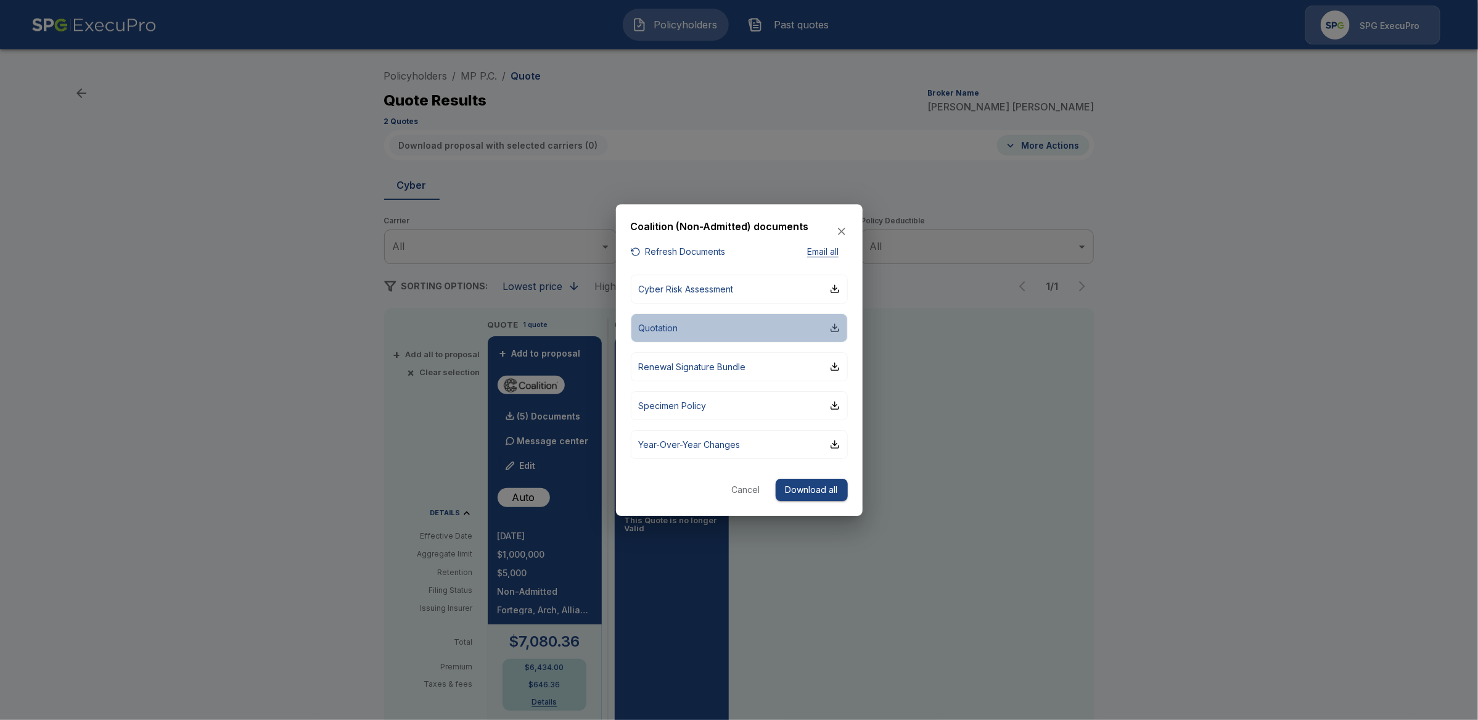
click at [837, 332] on div "button" at bounding box center [835, 327] width 10 height 10
click at [795, 489] on button "Download all" at bounding box center [812, 489] width 72 height 23
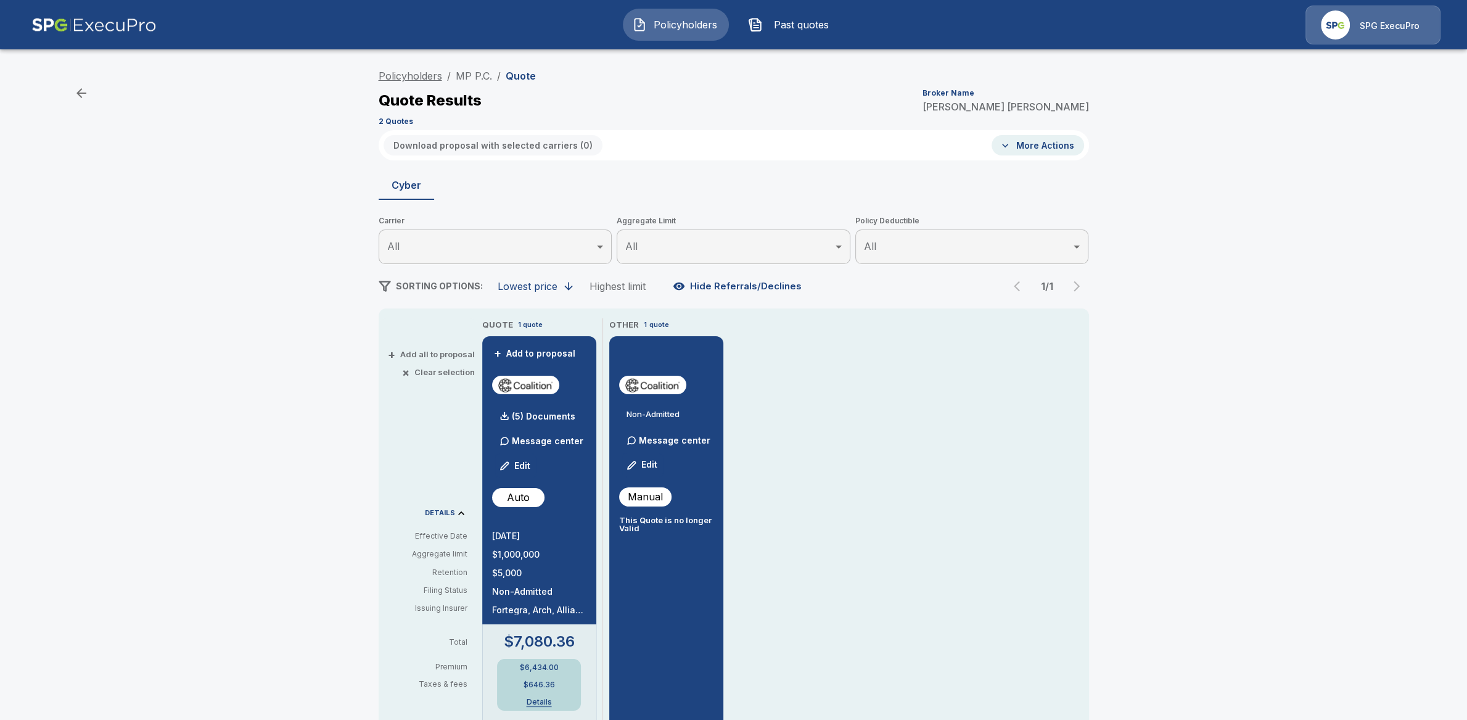
click at [415, 81] on link "Policyholders" at bounding box center [411, 76] width 64 height 12
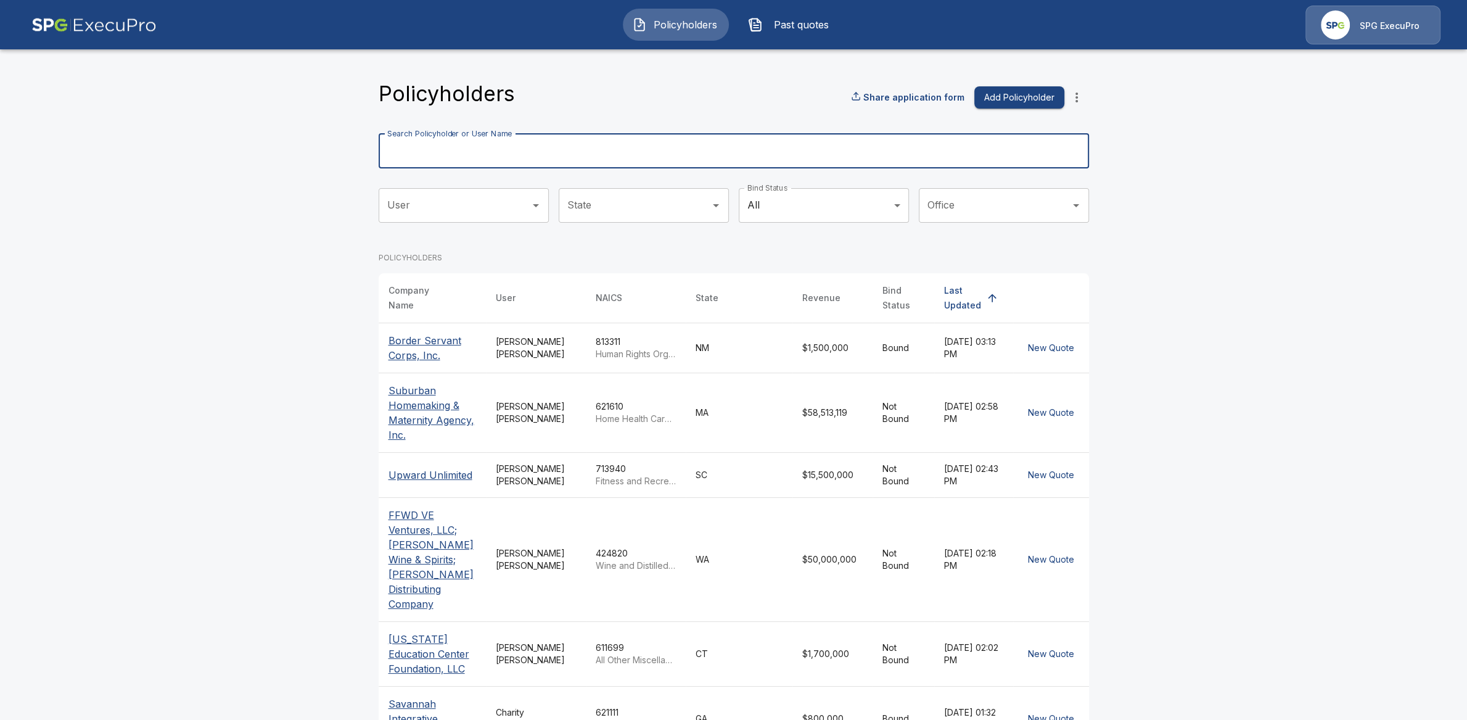
click at [482, 149] on input "Search Policyholder or User Name" at bounding box center [727, 151] width 697 height 35
paste input "**********"
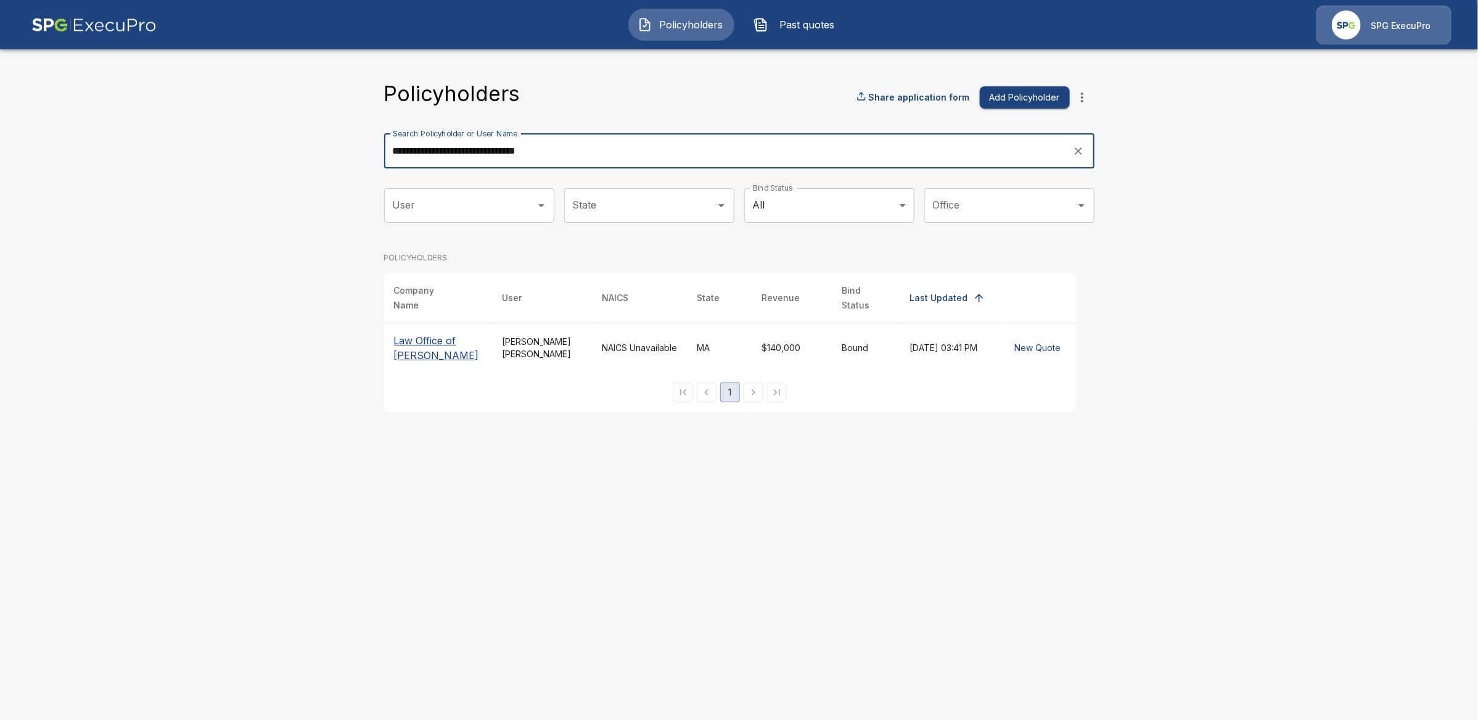
type input "**********"
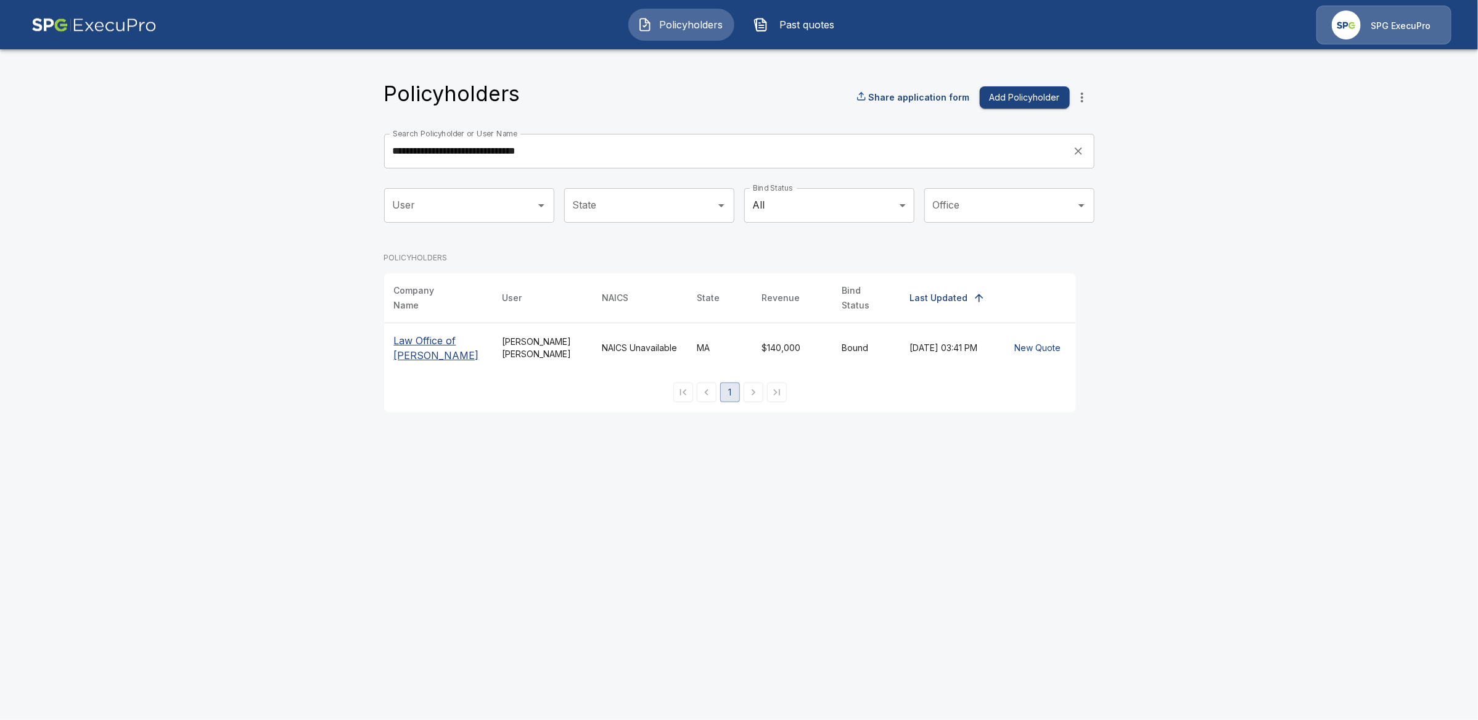
click at [422, 344] on p "Law Office of Constance M. Castro" at bounding box center [438, 348] width 89 height 30
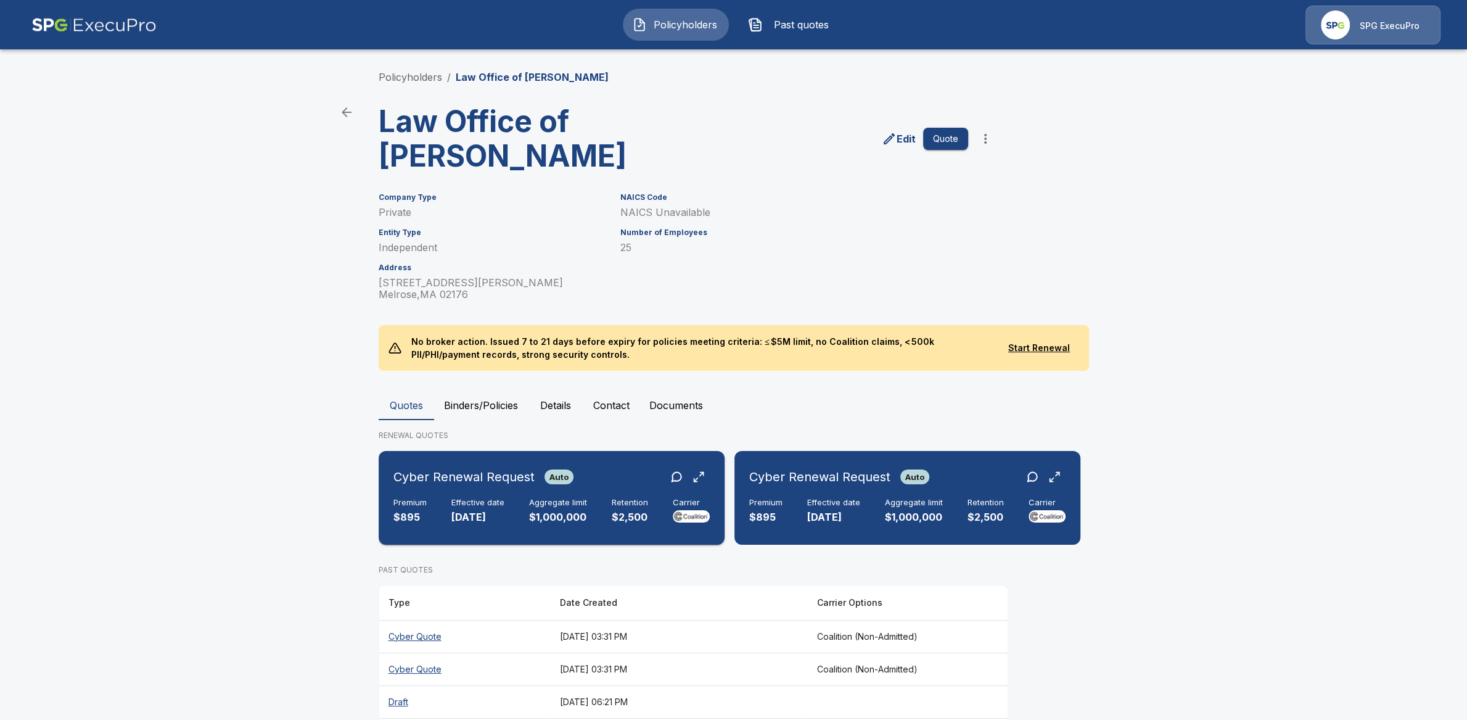
click at [586, 503] on h6 "Aggregate limit" at bounding box center [558, 503] width 58 height 10
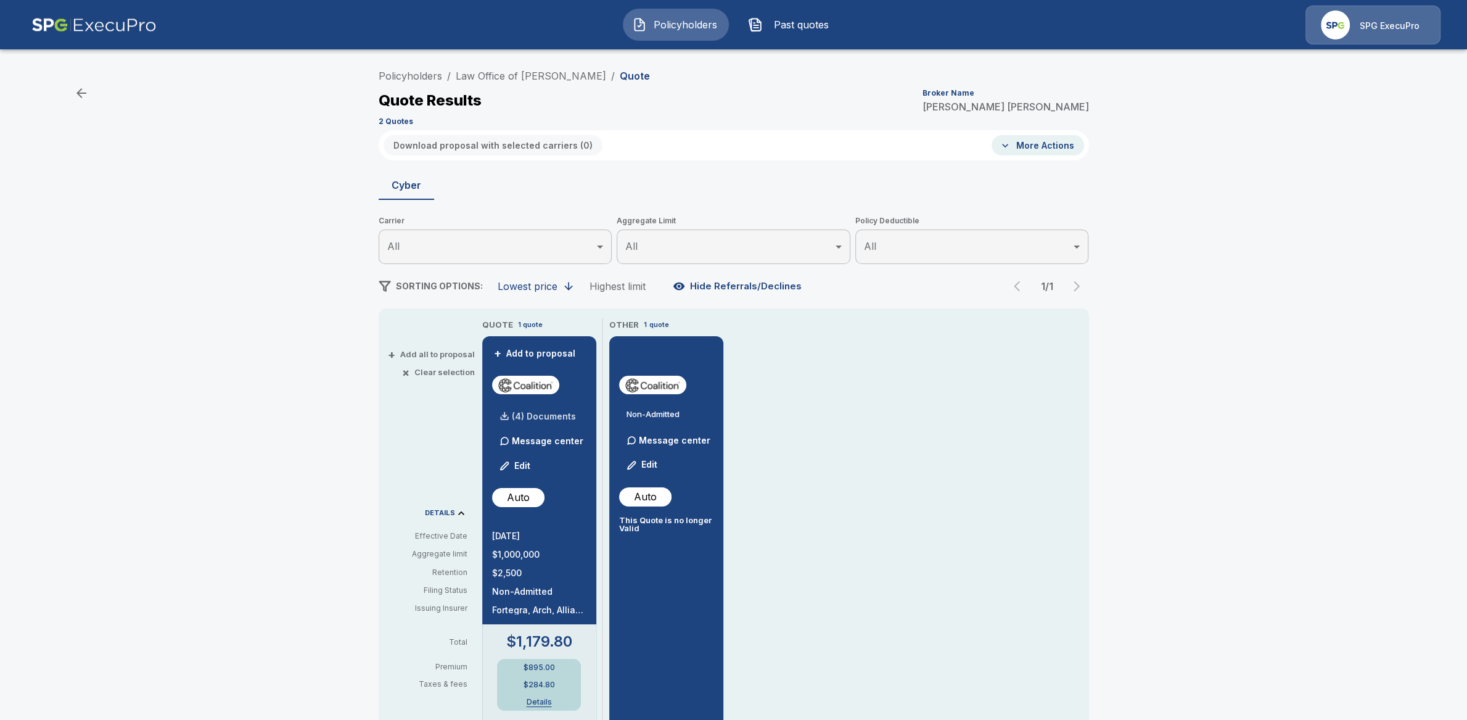
click at [557, 416] on p "(4) Documents" at bounding box center [544, 416] width 64 height 9
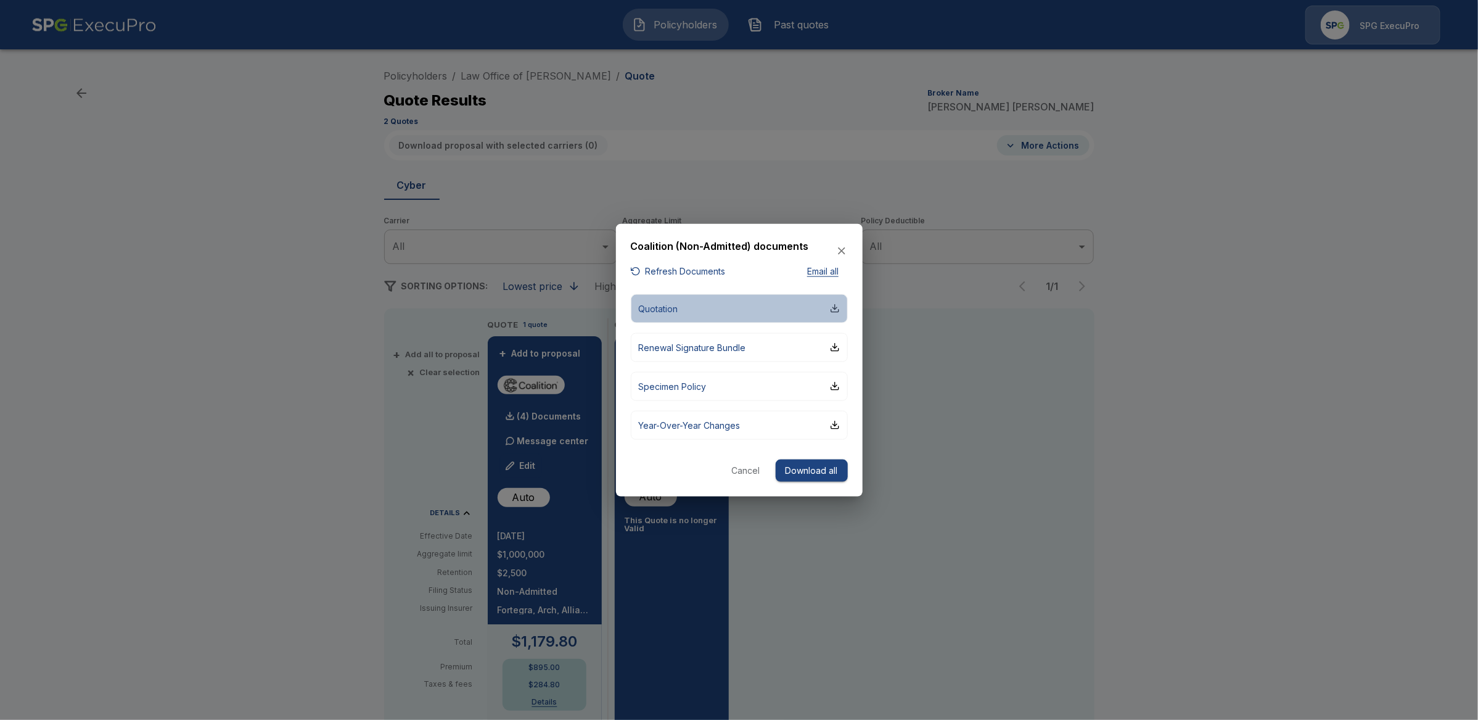
click at [837, 311] on div "button" at bounding box center [835, 308] width 10 height 10
click at [807, 470] on button "Download all" at bounding box center [812, 470] width 72 height 23
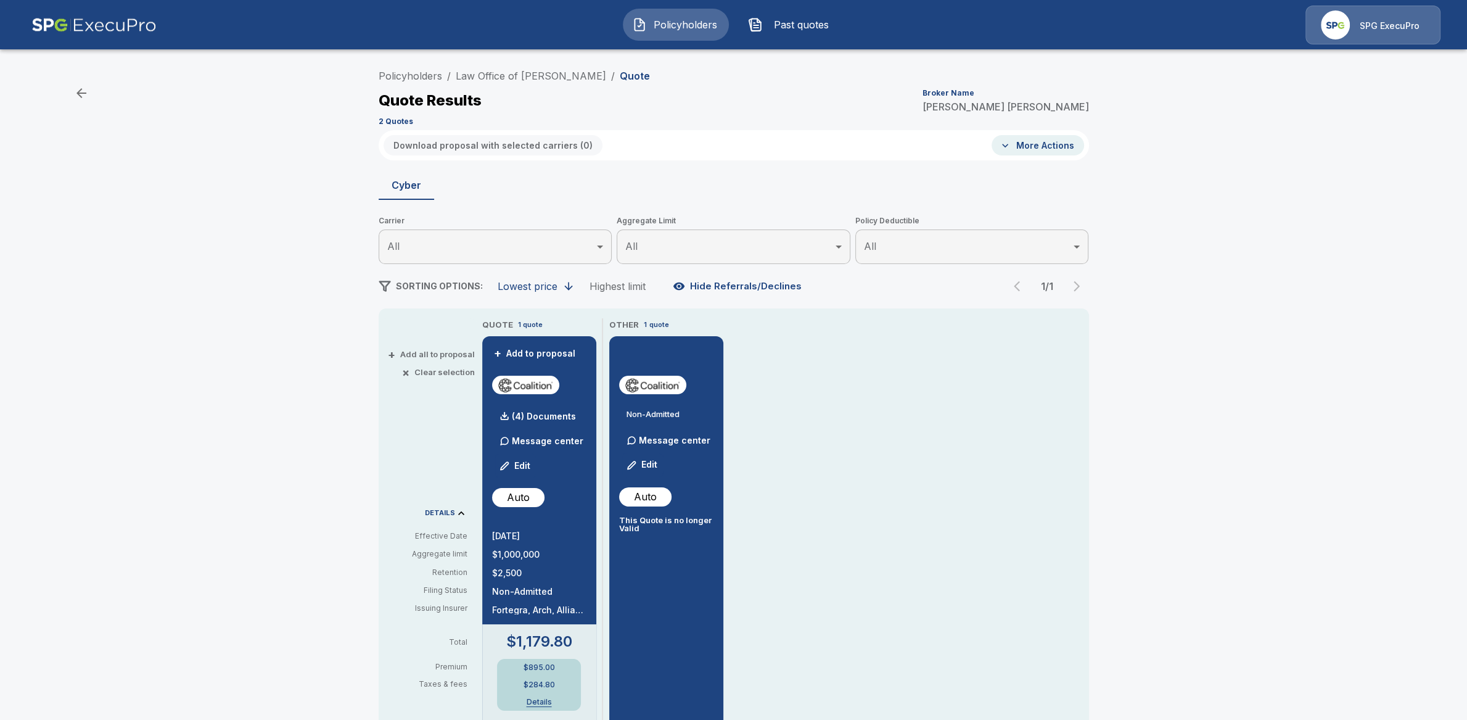
click at [565, 114] on div "Policyholders / Law Office of [PERSON_NAME] / Quote Quote Results Broker Name […" at bounding box center [734, 97] width 710 height 67
drag, startPoint x: 627, startPoint y: 76, endPoint x: 460, endPoint y: 73, distance: 167.1
click at [460, 73] on ol "Policyholders / Law Office of [PERSON_NAME] / Quote" at bounding box center [514, 75] width 271 height 15
copy ol "Law Office of [PERSON_NAME] /"
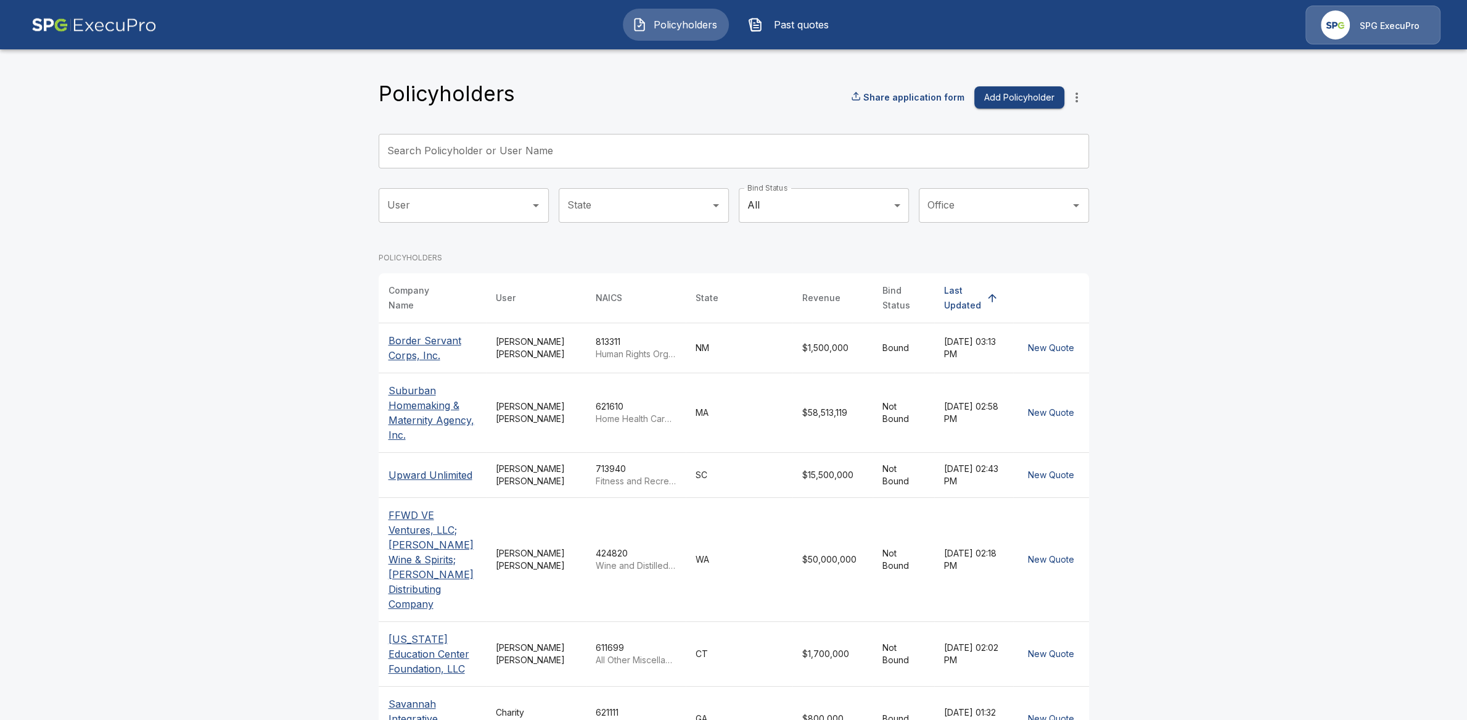
click at [472, 158] on input "Search Policyholder or User Name" at bounding box center [727, 151] width 697 height 35
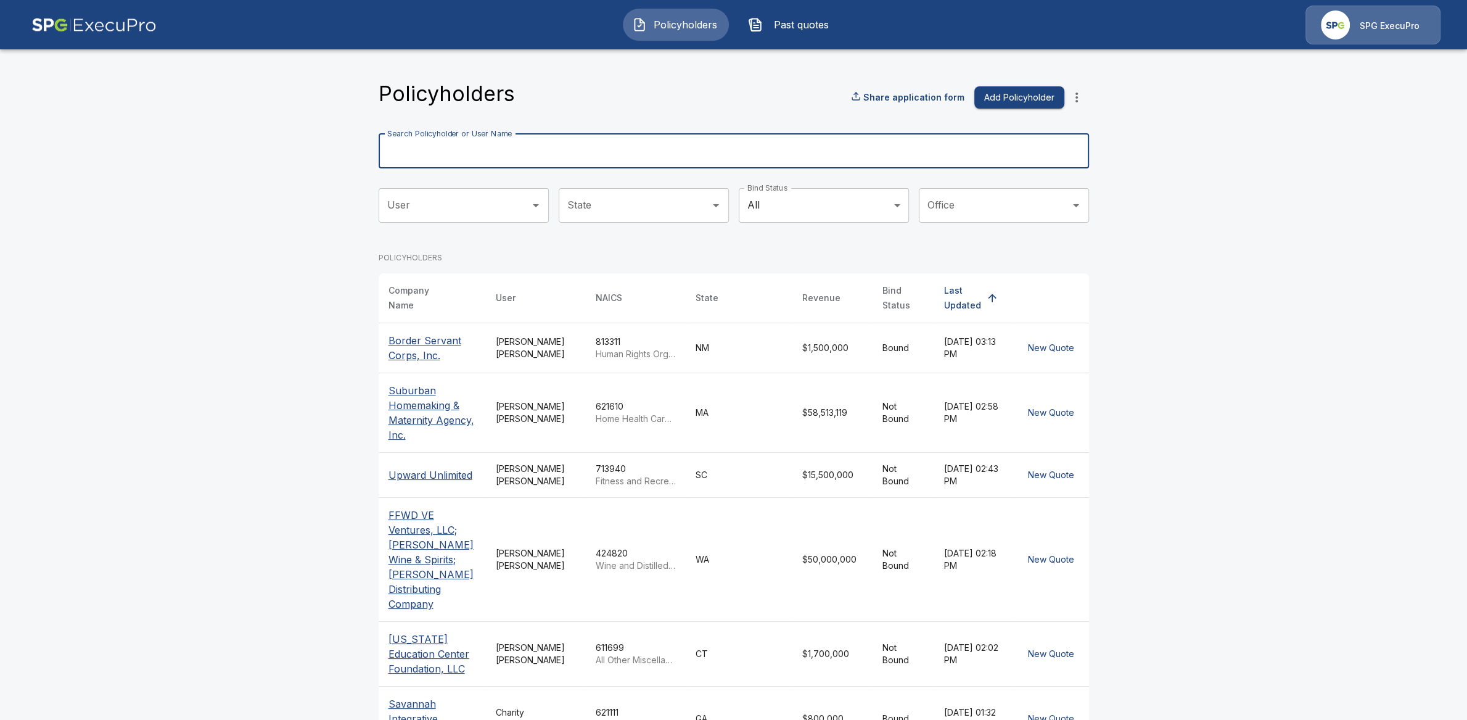
paste input "**********"
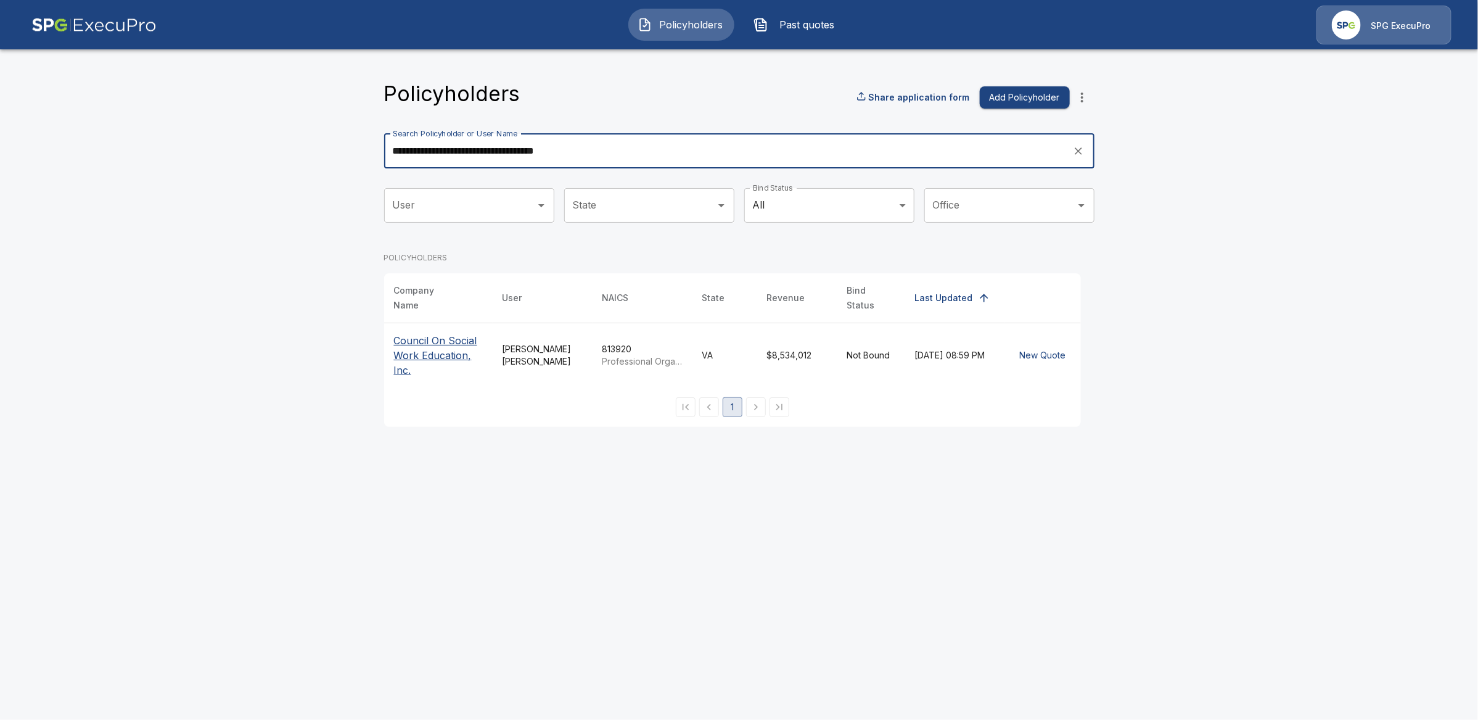
type input "**********"
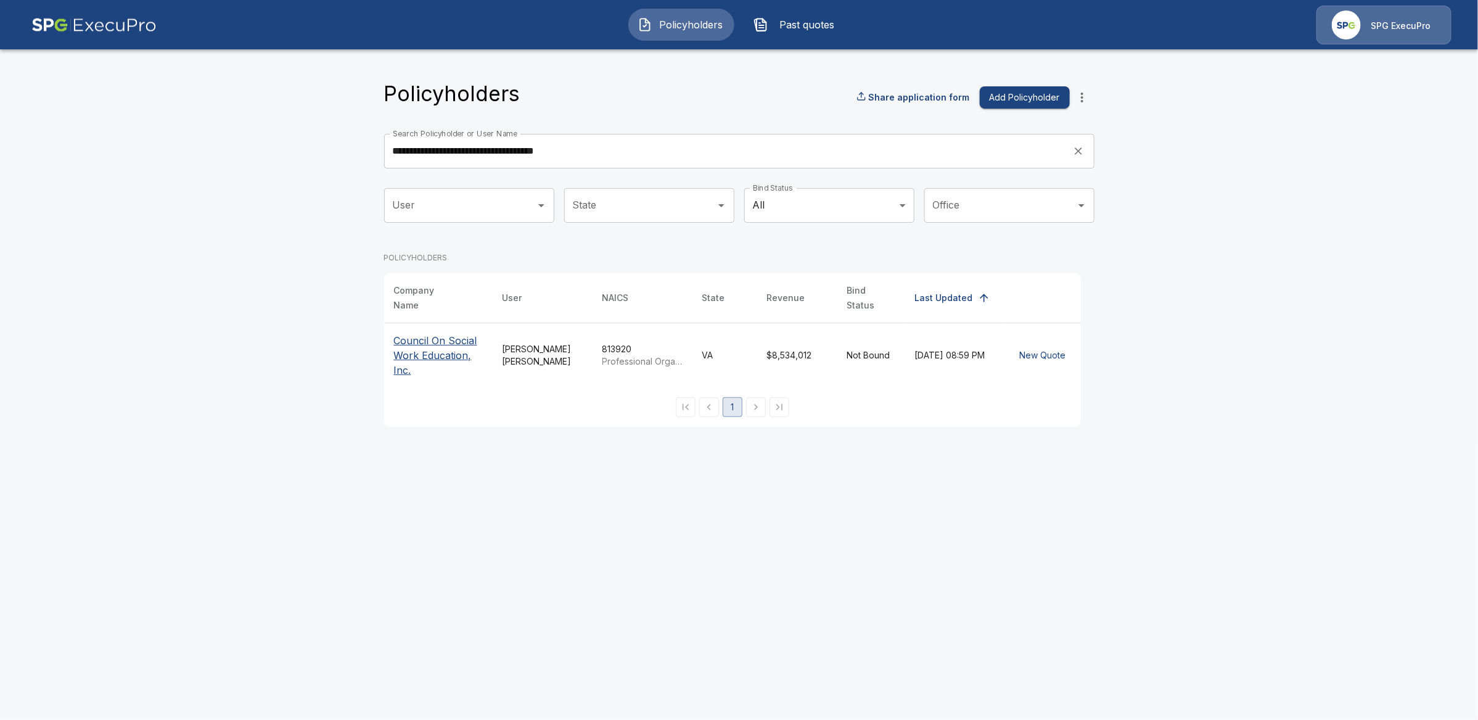
drag, startPoint x: 400, startPoint y: 335, endPoint x: 454, endPoint y: 354, distance: 57.3
click at [400, 337] on p "Council On Social Work Education, Inc." at bounding box center [438, 355] width 89 height 44
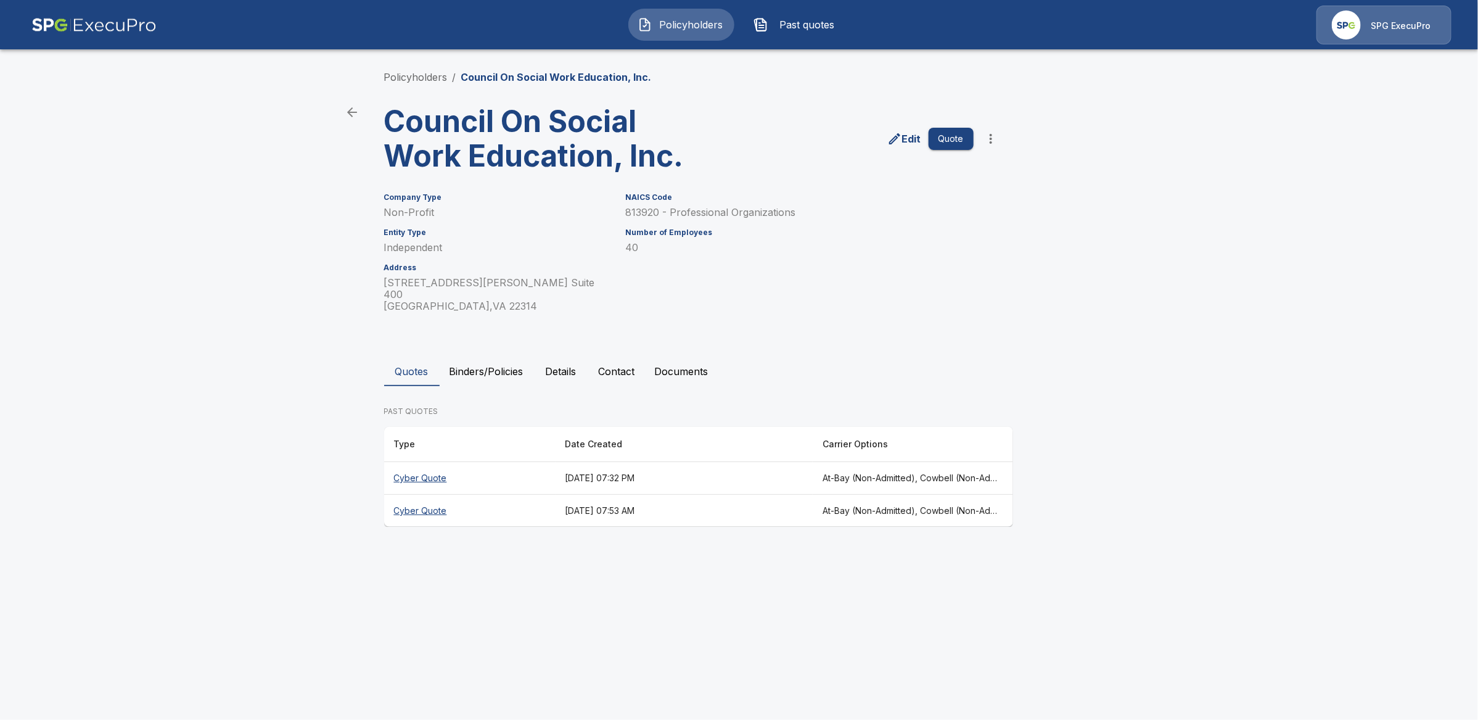
click at [432, 467] on th "Cyber Quote" at bounding box center [469, 478] width 171 height 33
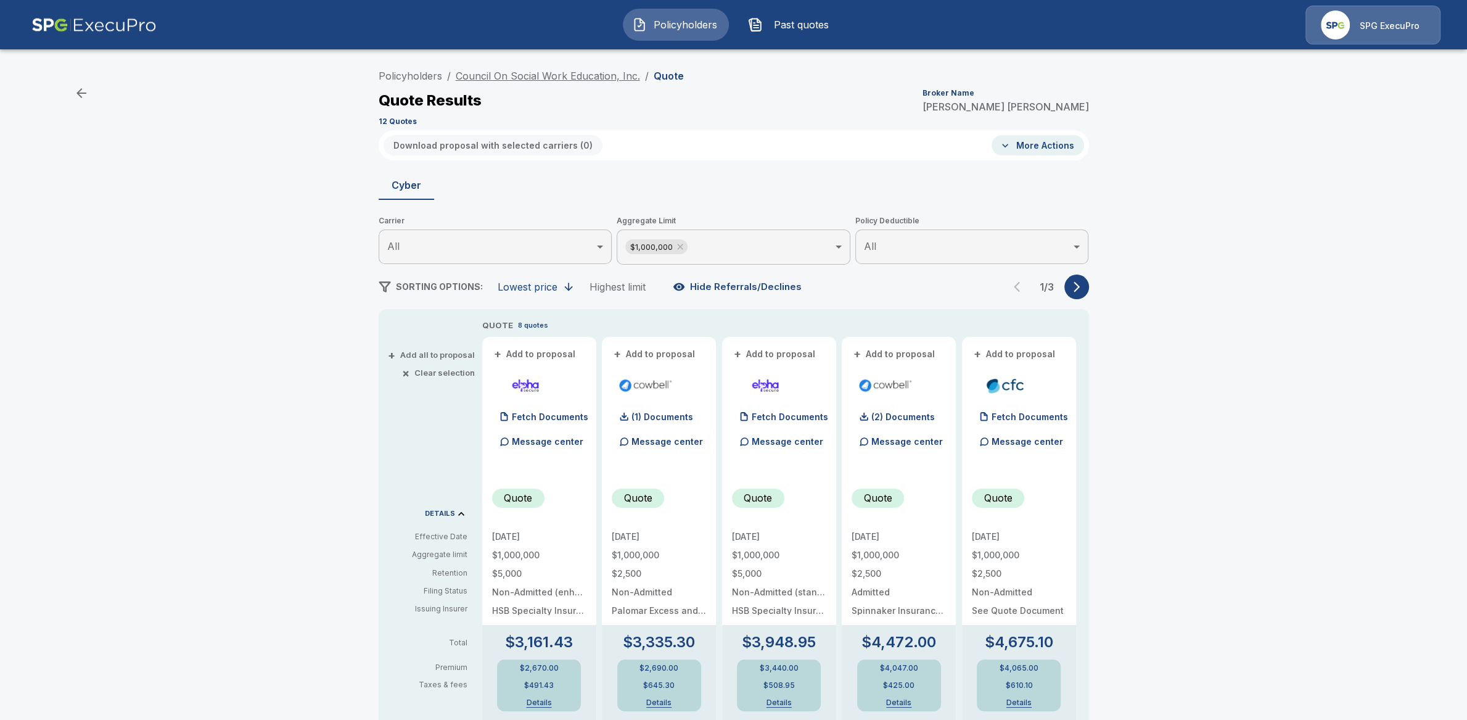
click at [546, 76] on link "Council On Social Work Education, Inc." at bounding box center [548, 76] width 184 height 12
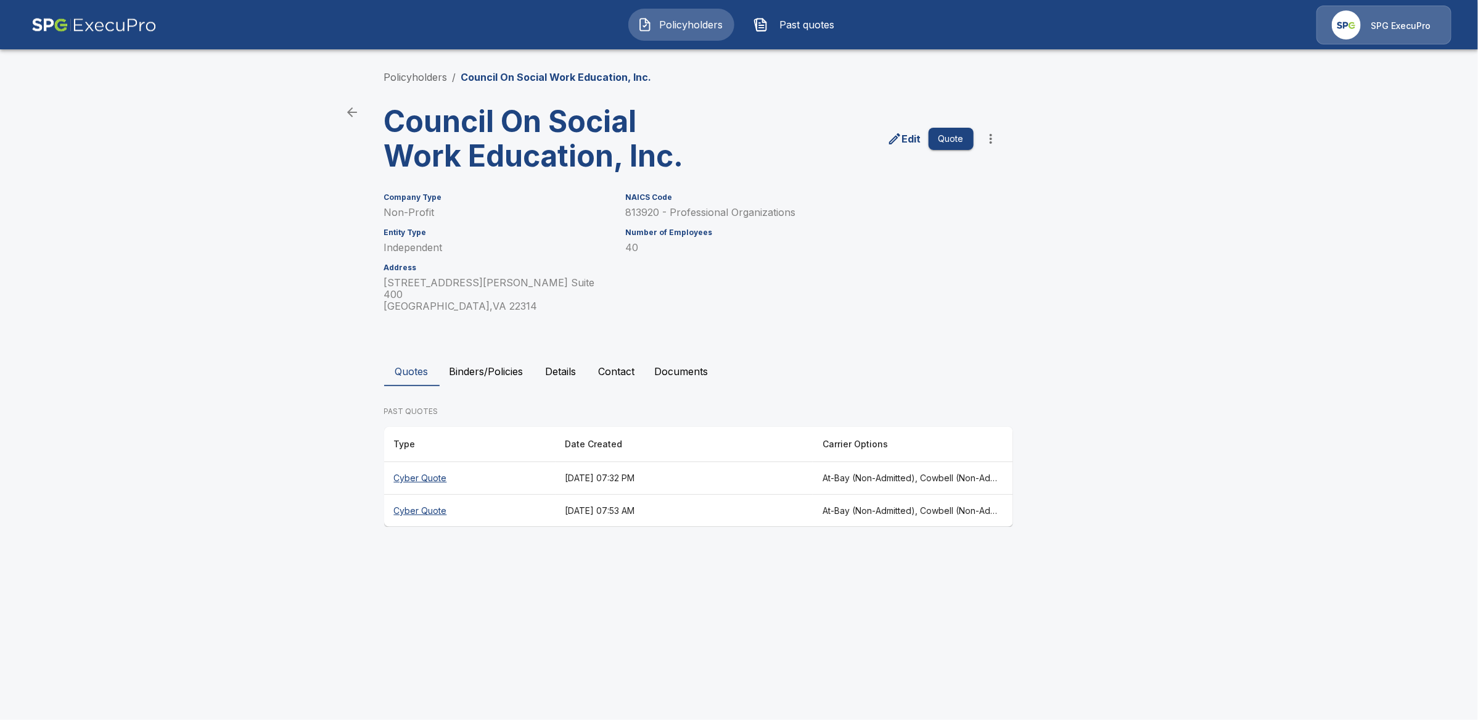
click at [961, 137] on button "Quote" at bounding box center [951, 139] width 45 height 23
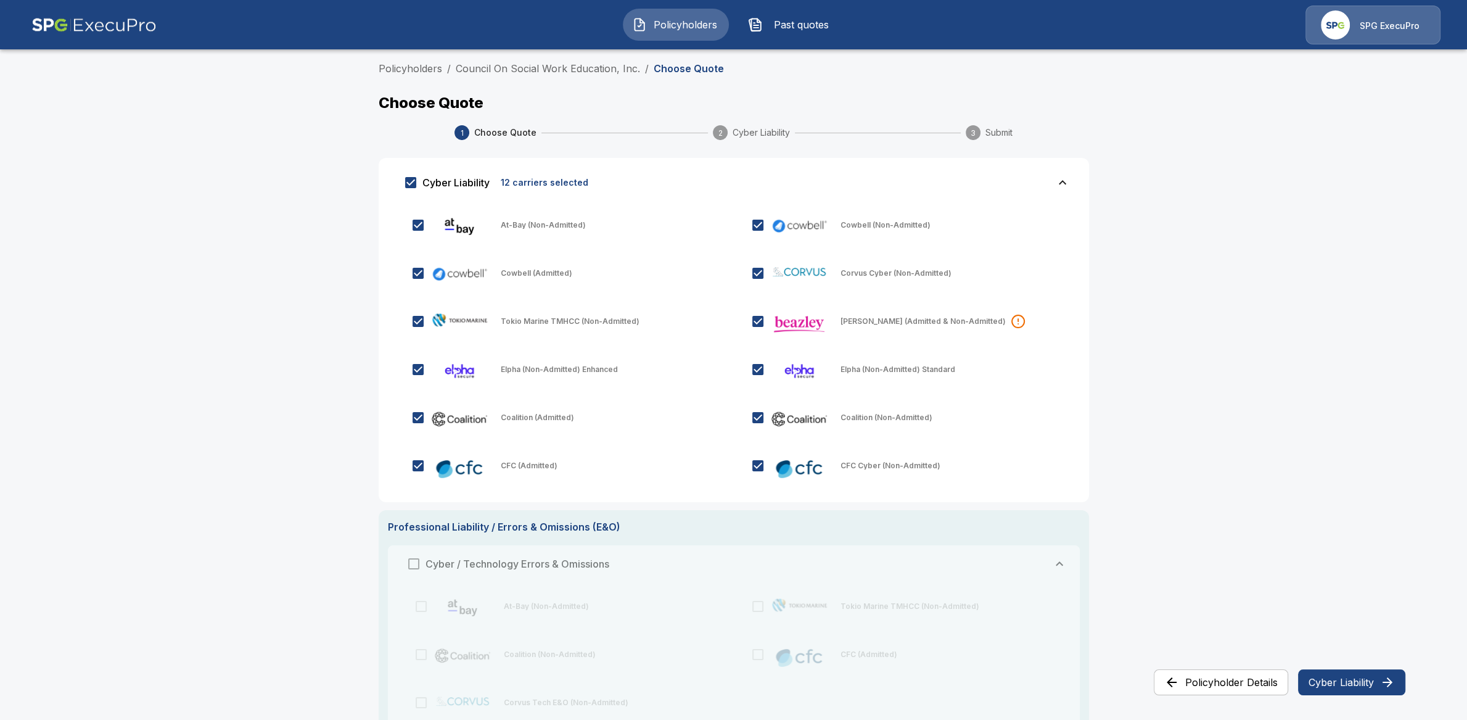
click at [1365, 676] on button "Cyber Liability" at bounding box center [1351, 682] width 107 height 26
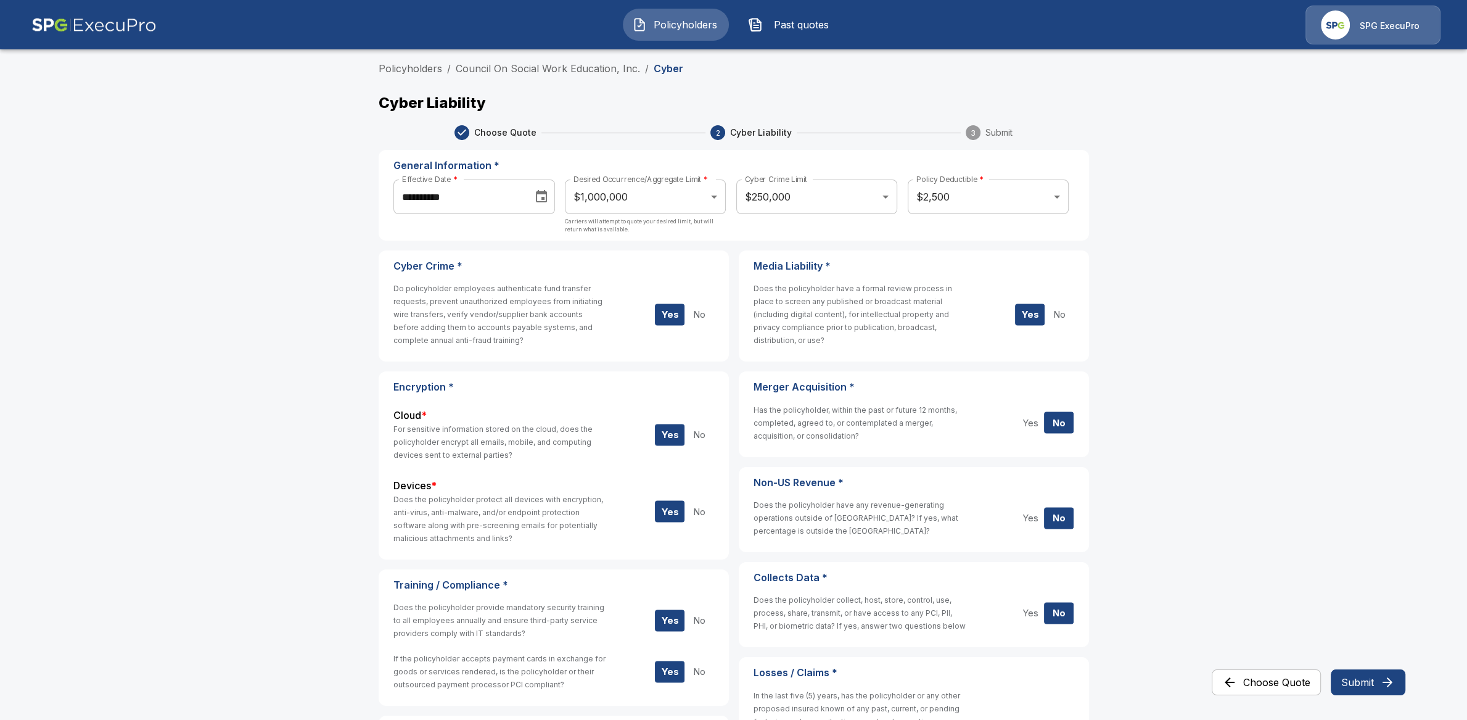
click at [1363, 681] on button "Submit" at bounding box center [1368, 682] width 75 height 26
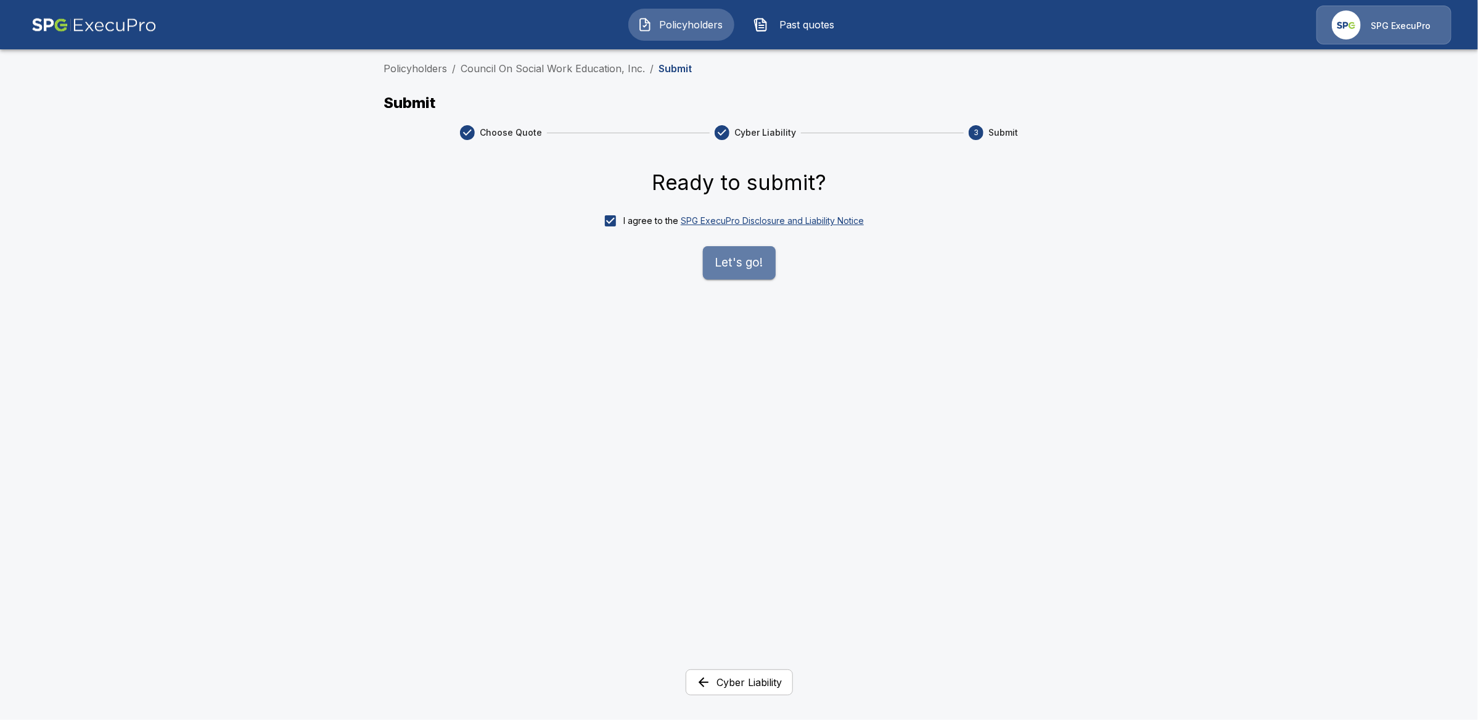
click at [737, 264] on button "Let's go!" at bounding box center [739, 262] width 73 height 33
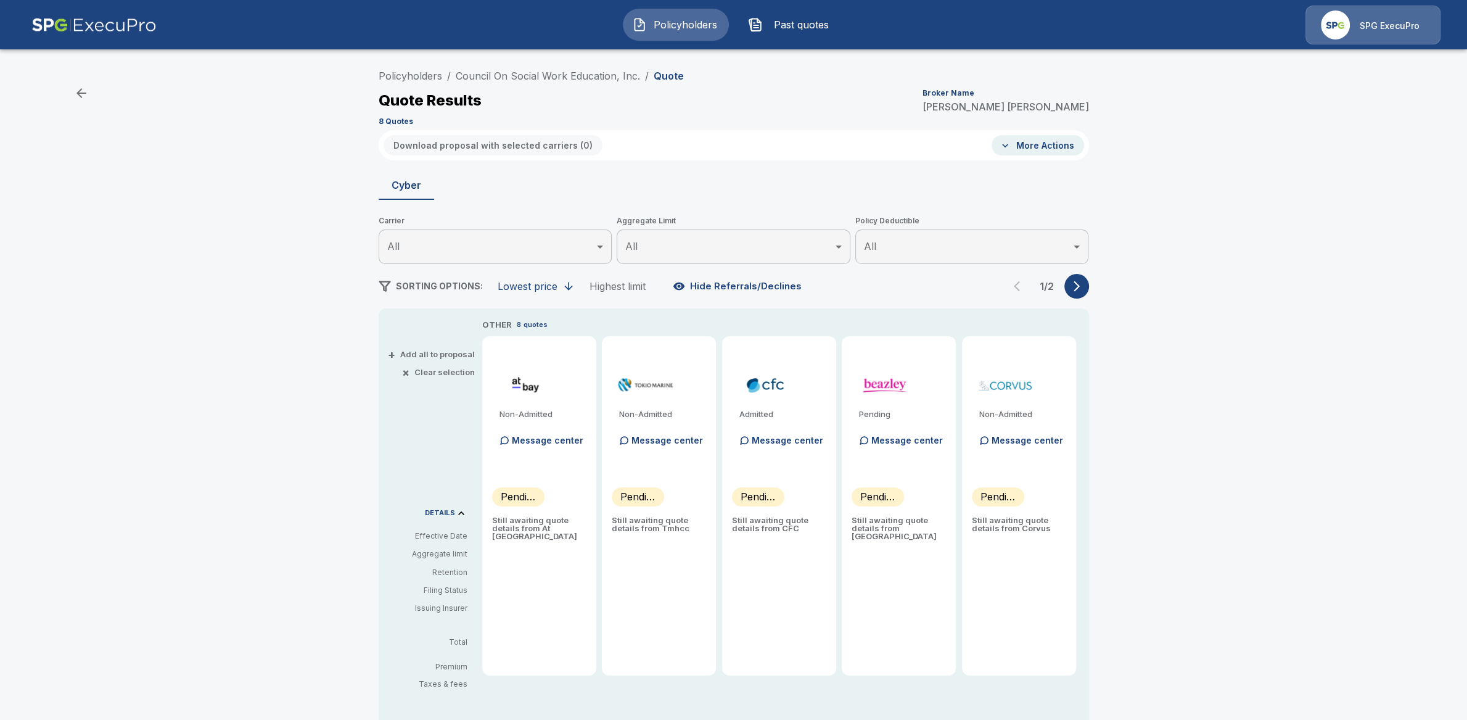
type input "*******"
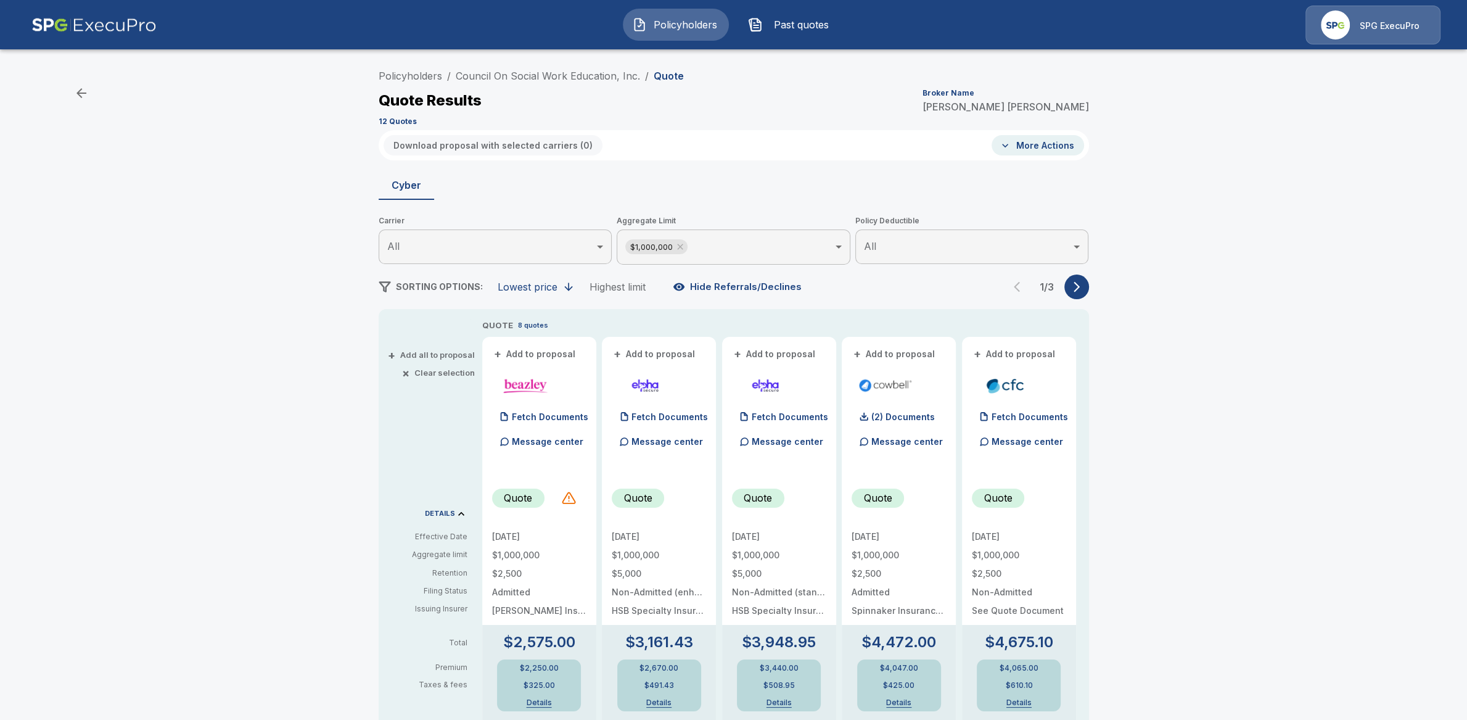
click at [1076, 284] on icon "button" at bounding box center [1076, 287] width 12 height 12
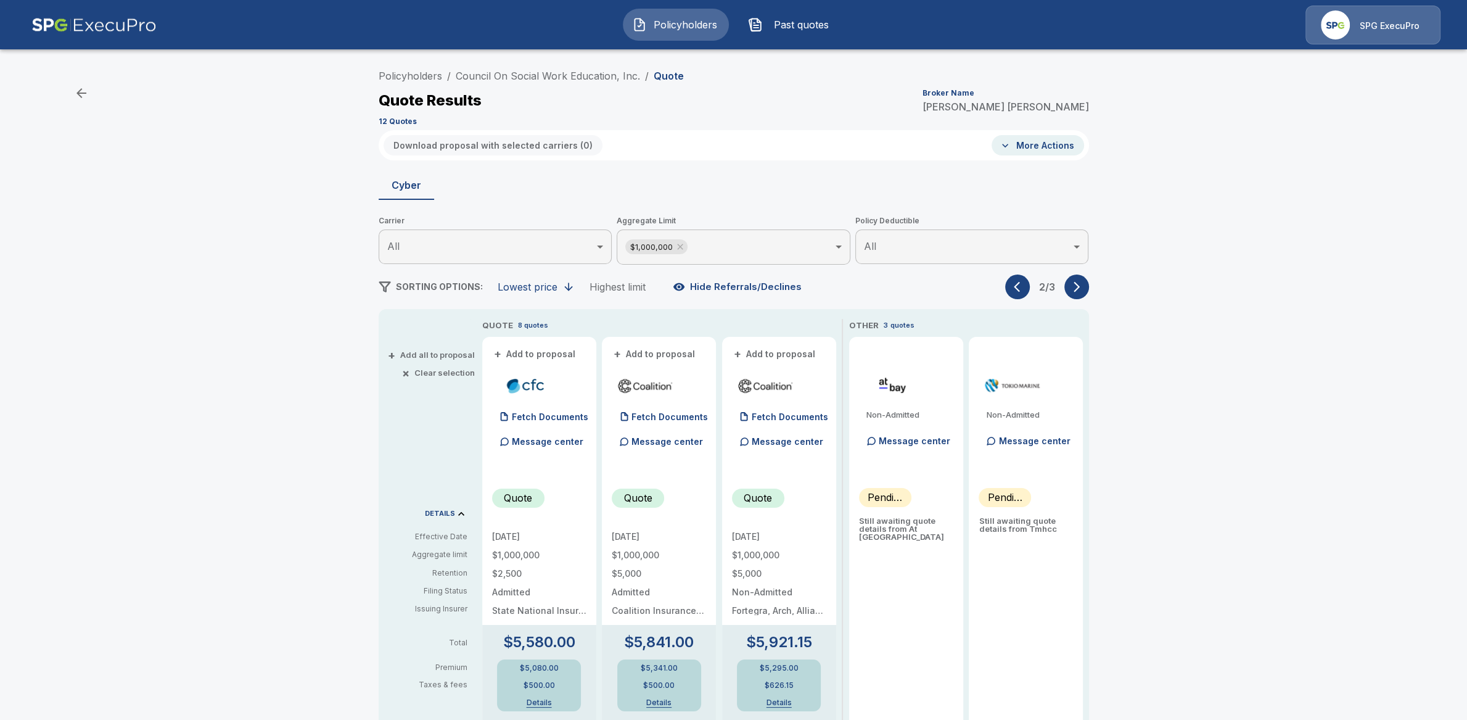
click at [1080, 286] on icon "button" at bounding box center [1076, 287] width 6 height 10
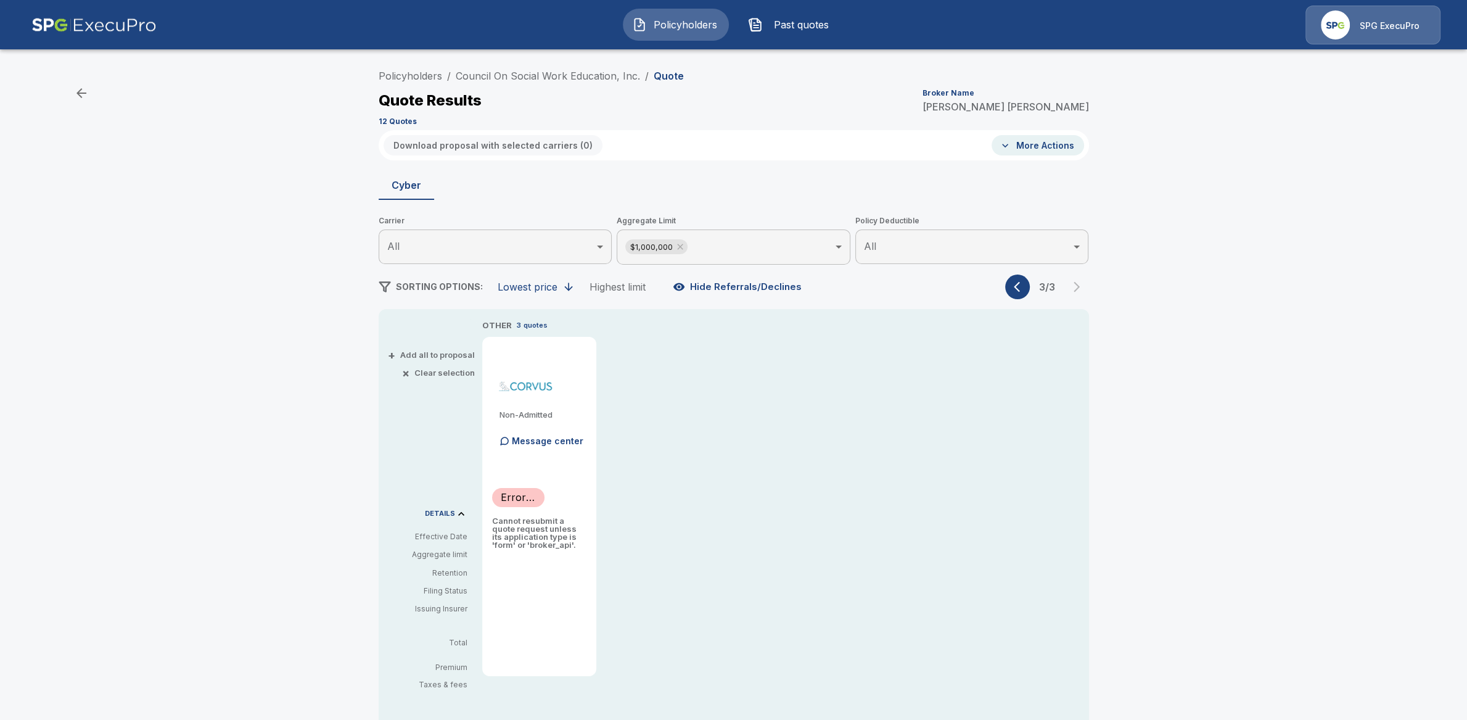
click at [1017, 285] on button "button" at bounding box center [1017, 286] width 25 height 25
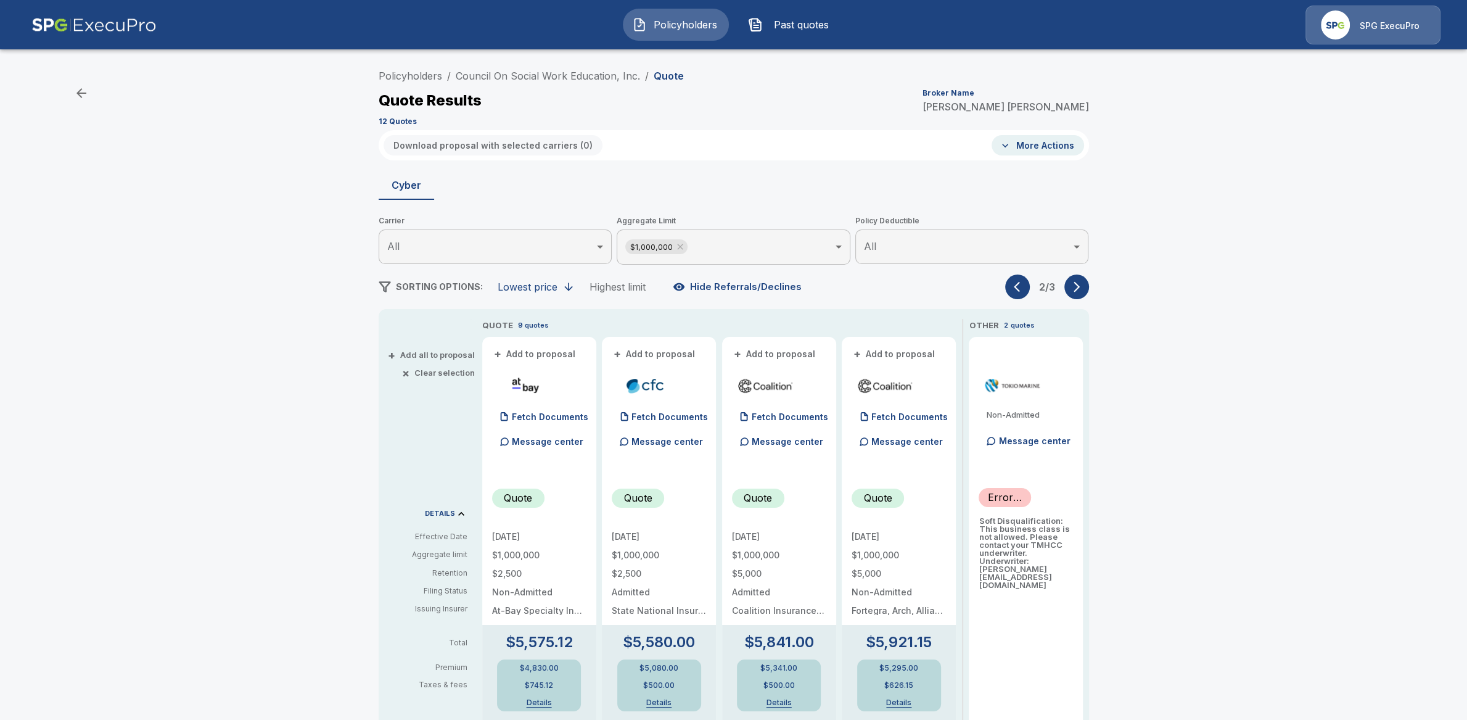
click at [1083, 289] on icon "button" at bounding box center [1076, 287] width 12 height 12
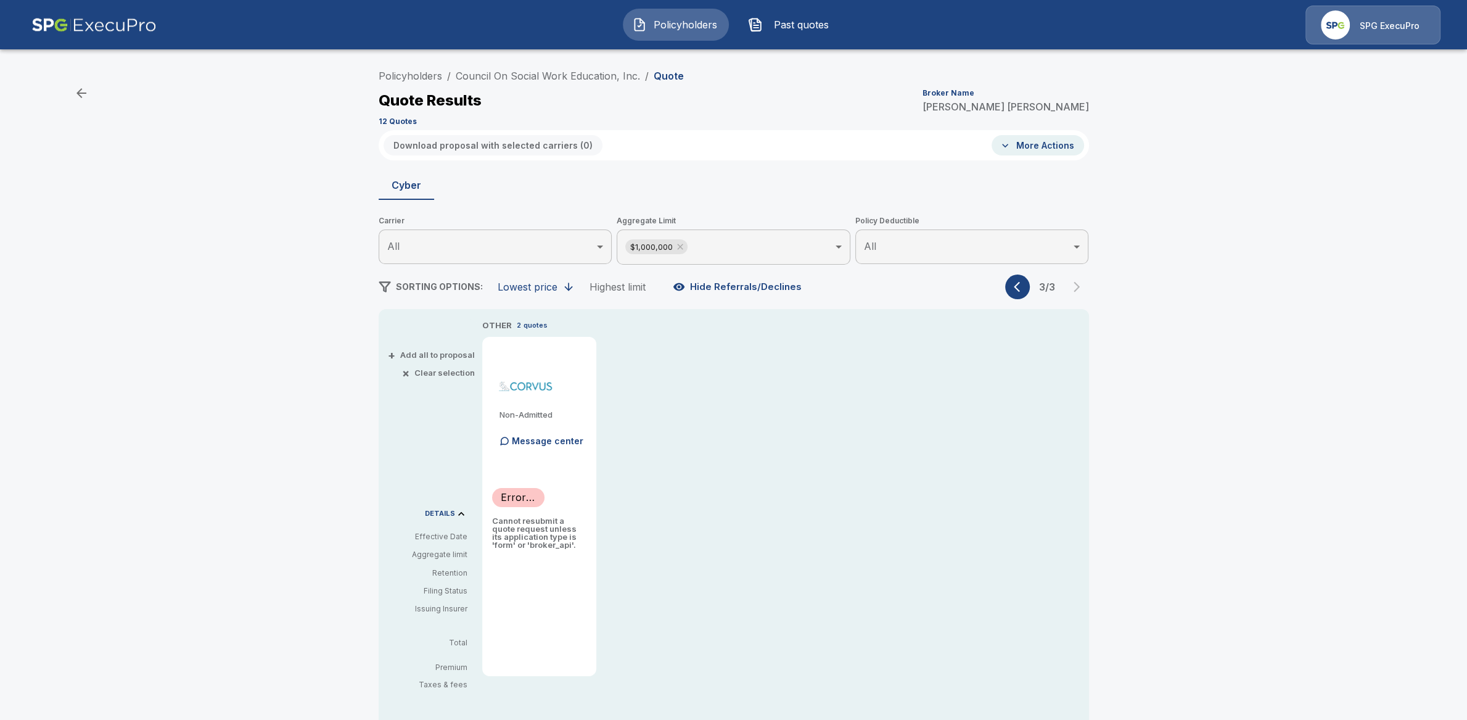
click at [1023, 285] on icon "button" at bounding box center [1020, 287] width 12 height 12
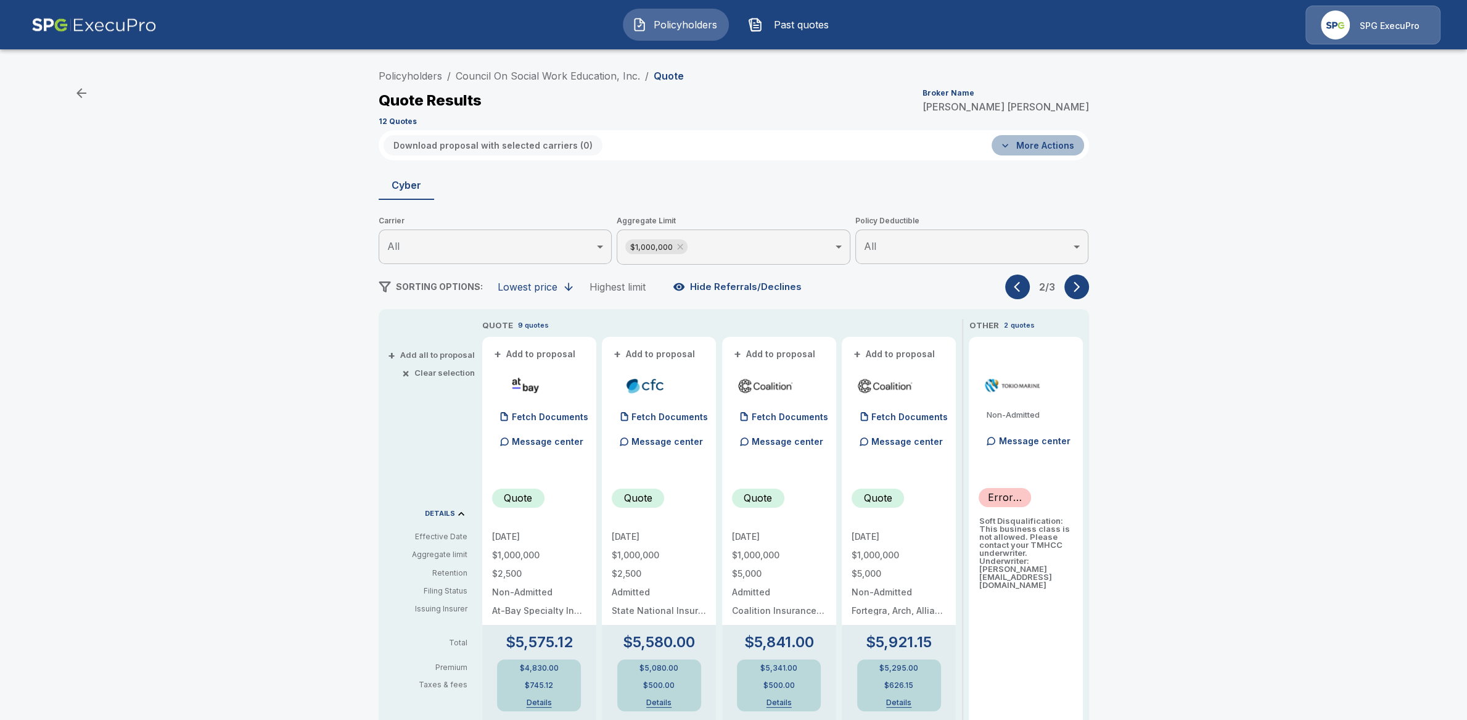
click at [1070, 139] on button "More Actions" at bounding box center [1037, 145] width 92 height 20
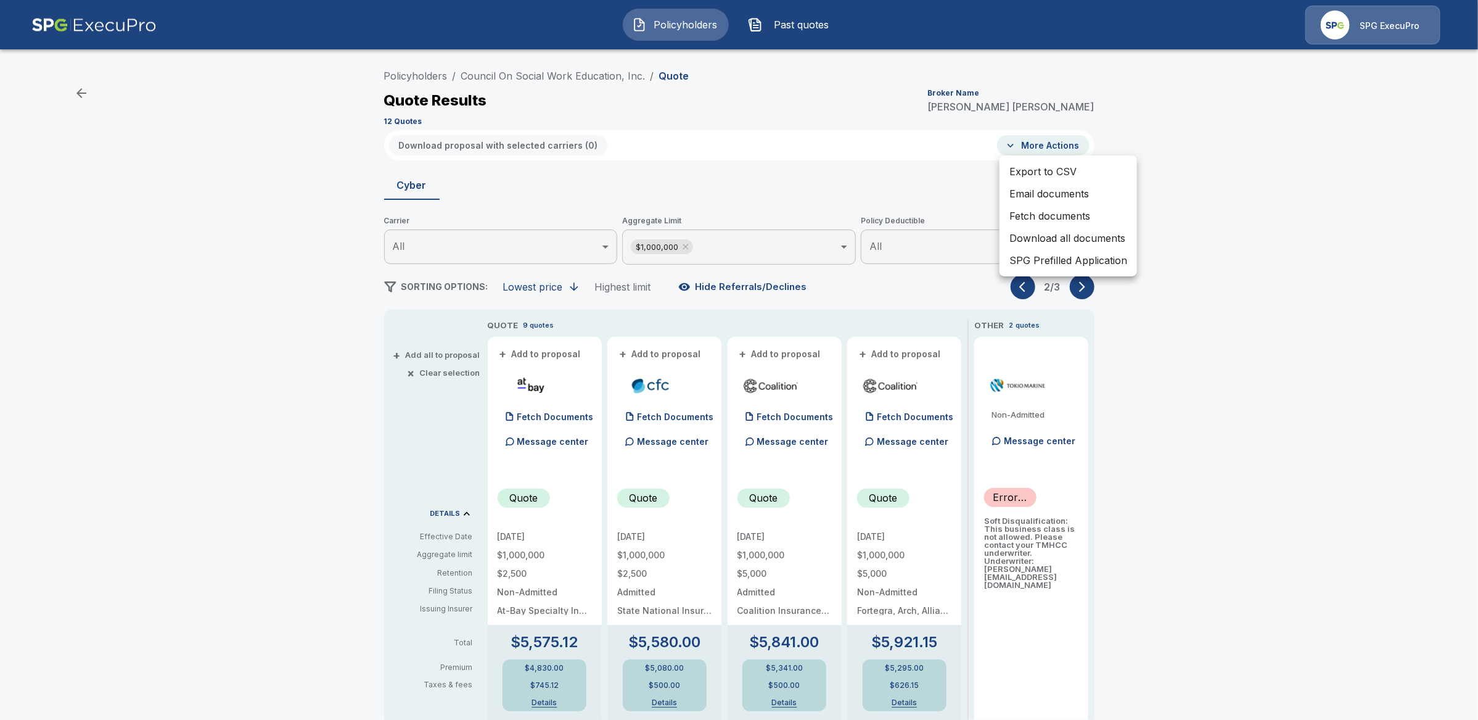
click at [1057, 210] on li "Fetch documents" at bounding box center [1067, 216] width 137 height 22
drag, startPoint x: 643, startPoint y: 75, endPoint x: 488, endPoint y: 74, distance: 154.8
click at [488, 74] on div at bounding box center [739, 360] width 1478 height 720
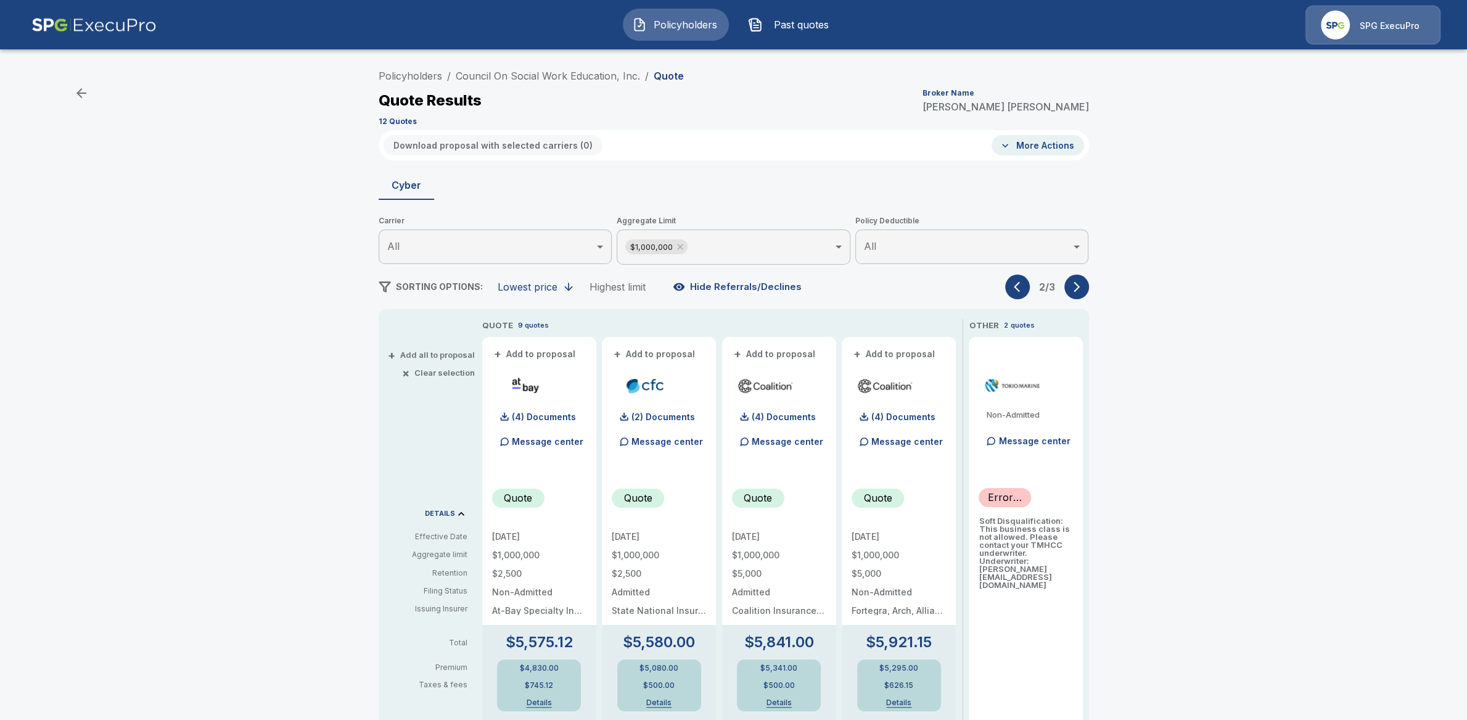
click at [766, 94] on div "Quote Results Broker Name [PERSON_NAME]" at bounding box center [734, 100] width 710 height 22
drag, startPoint x: 456, startPoint y: 78, endPoint x: 615, endPoint y: 83, distance: 158.5
click at [615, 83] on div "Policyholders / Council On Social Work Education, Inc. / Quote Quote Results Br…" at bounding box center [734, 97] width 710 height 67
copy link "Council On Social Work Education, Inc."
click at [1258, 388] on div "Policyholders / Council On Social Work Education, Inc. / Quote Quote Results Br…" at bounding box center [733, 648] width 1467 height 1179
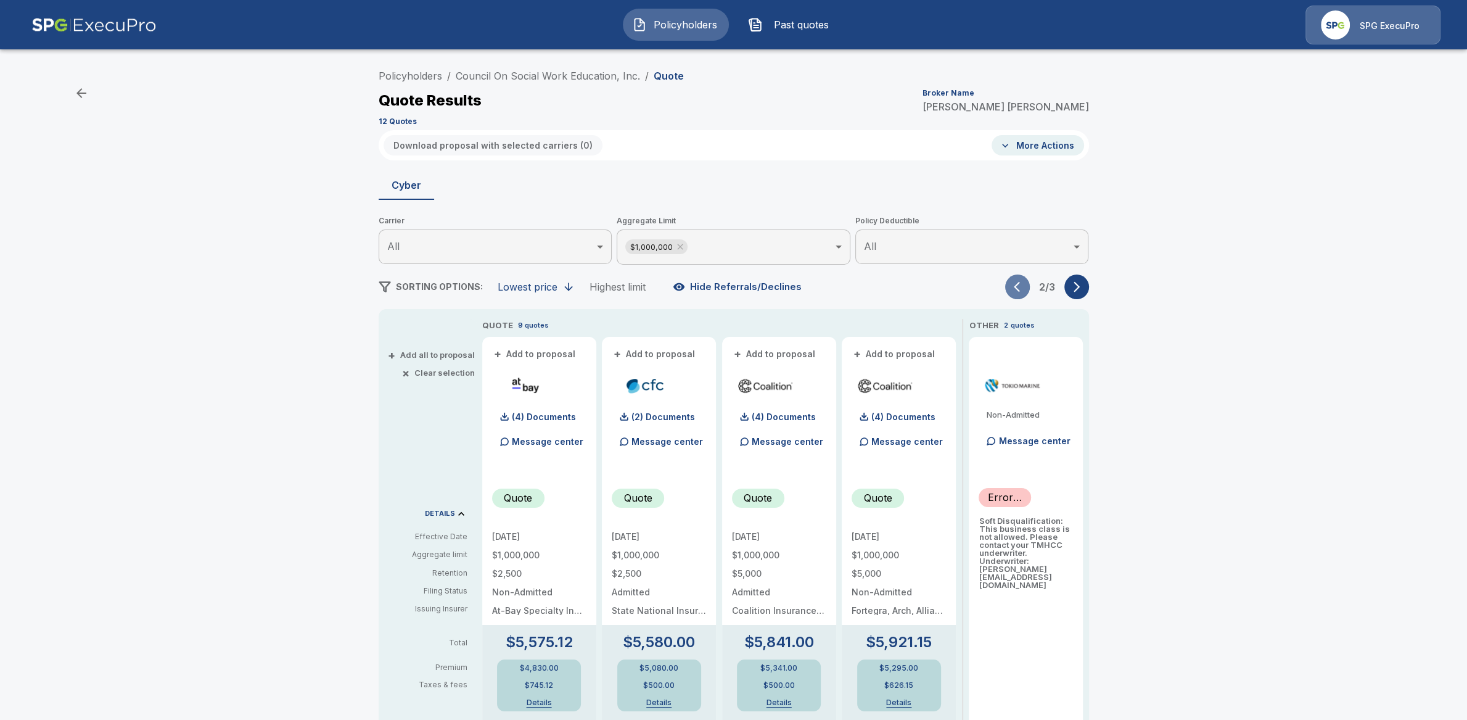
click at [1022, 293] on button "button" at bounding box center [1017, 286] width 25 height 25
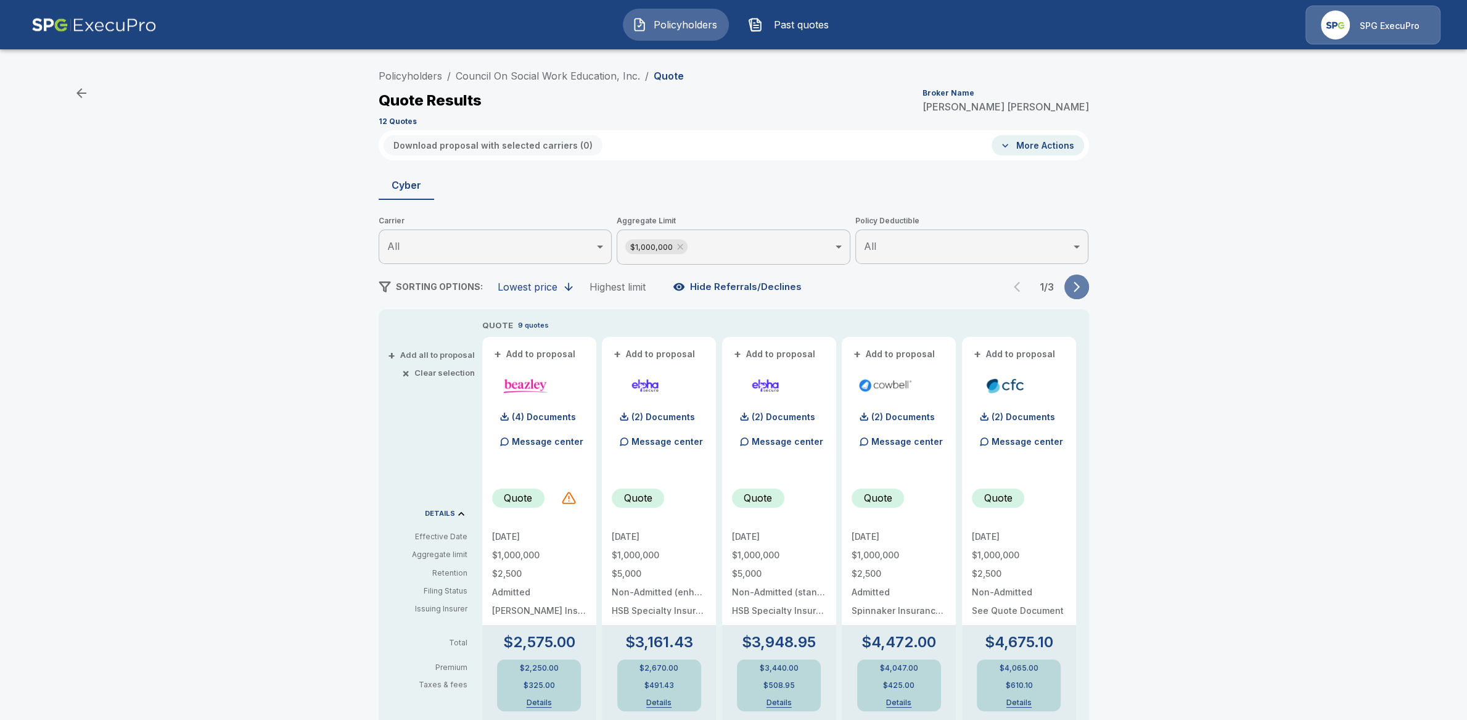
click at [1083, 289] on icon "button" at bounding box center [1076, 287] width 12 height 12
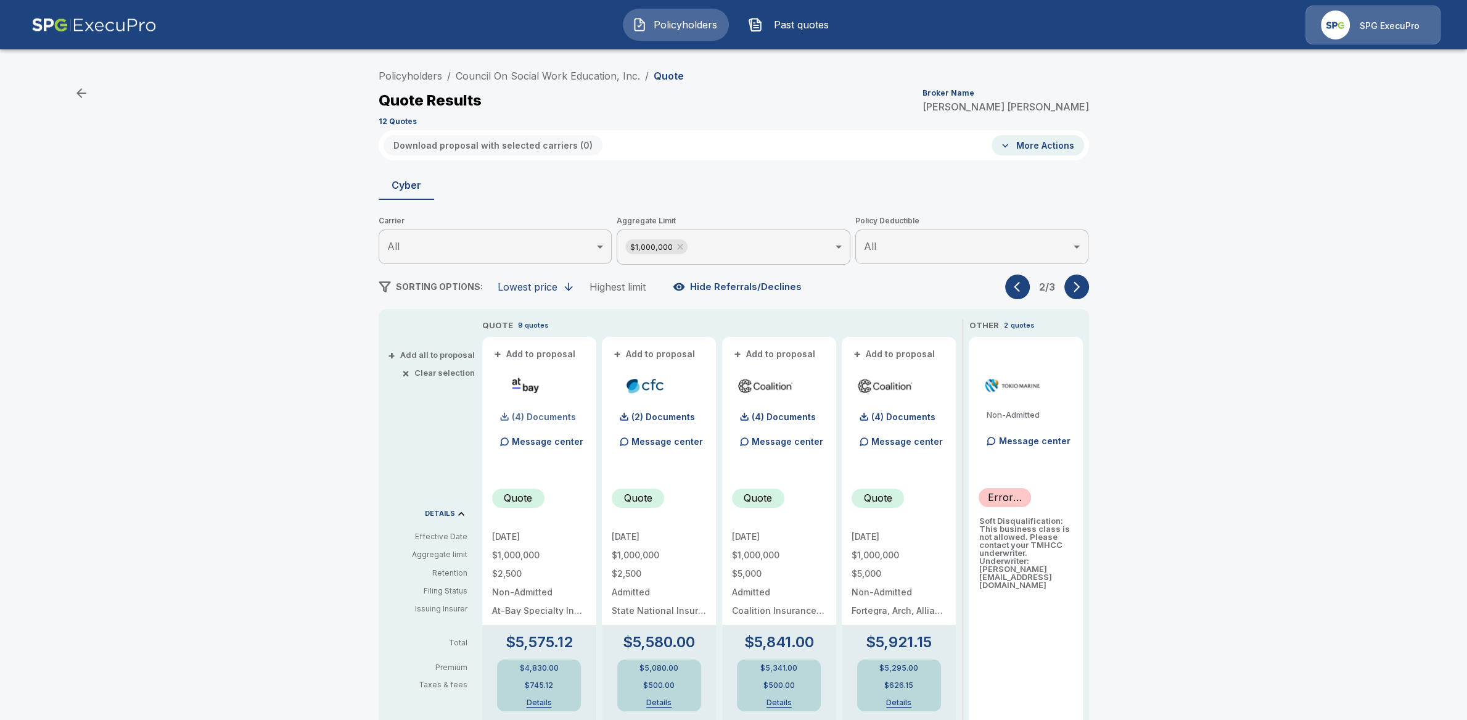
click at [557, 416] on p "(4) Documents" at bounding box center [544, 416] width 64 height 9
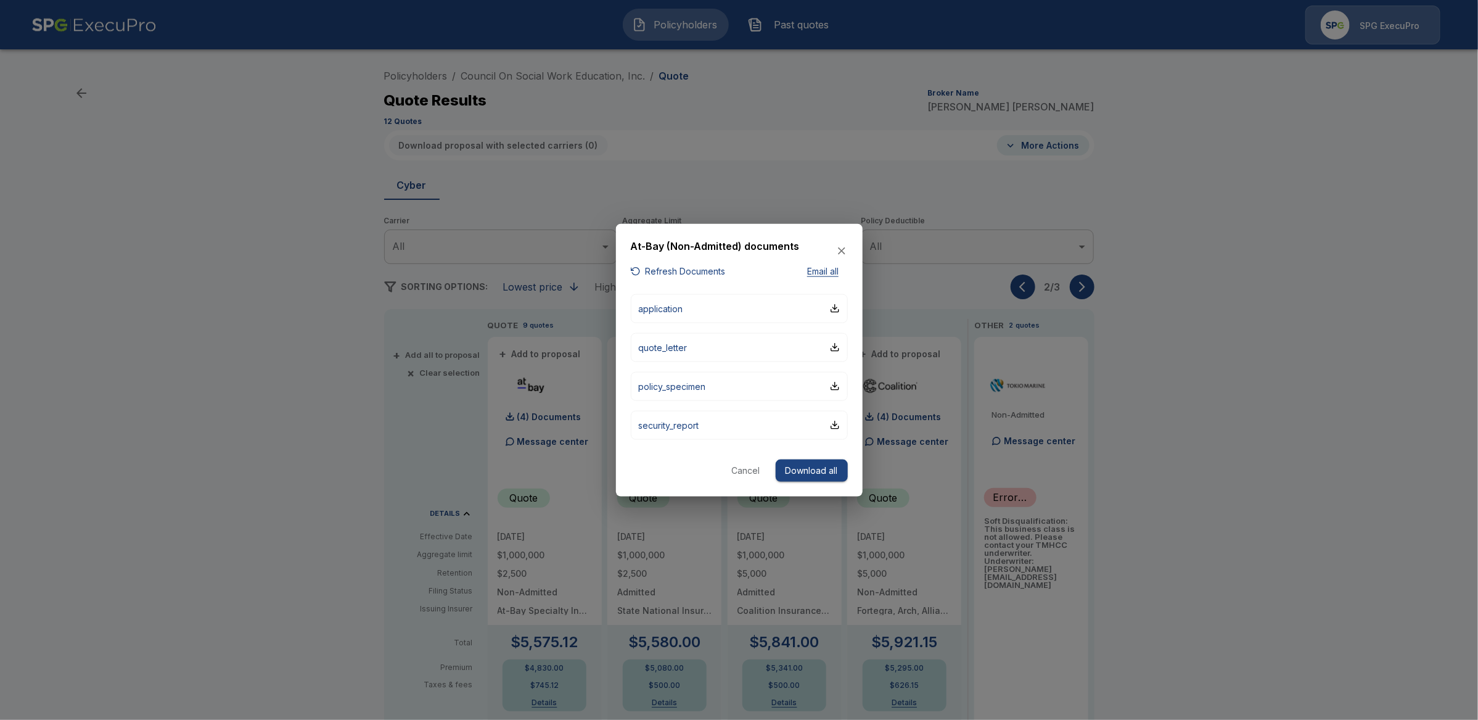
click at [795, 467] on button "Download all" at bounding box center [812, 470] width 72 height 23
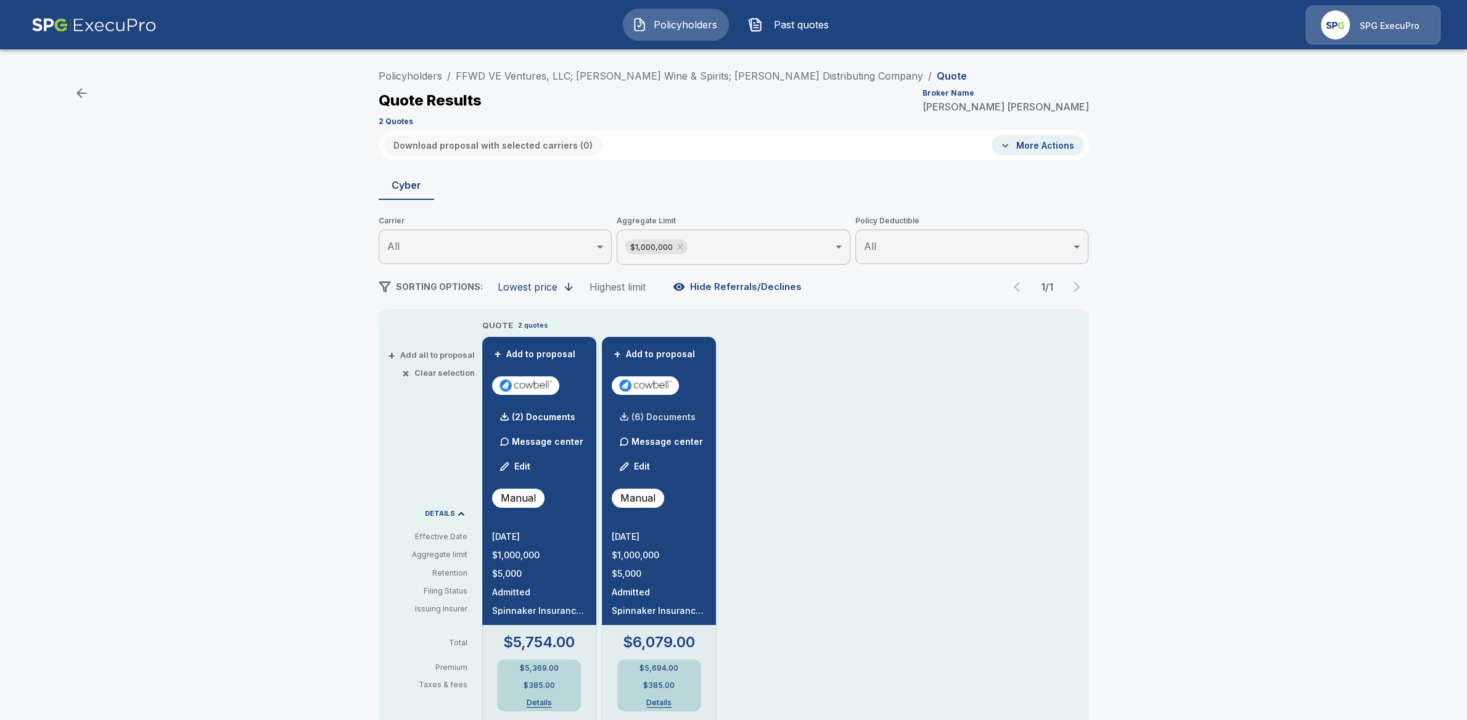
click at [682, 419] on p "(6) Documents" at bounding box center [663, 416] width 64 height 9
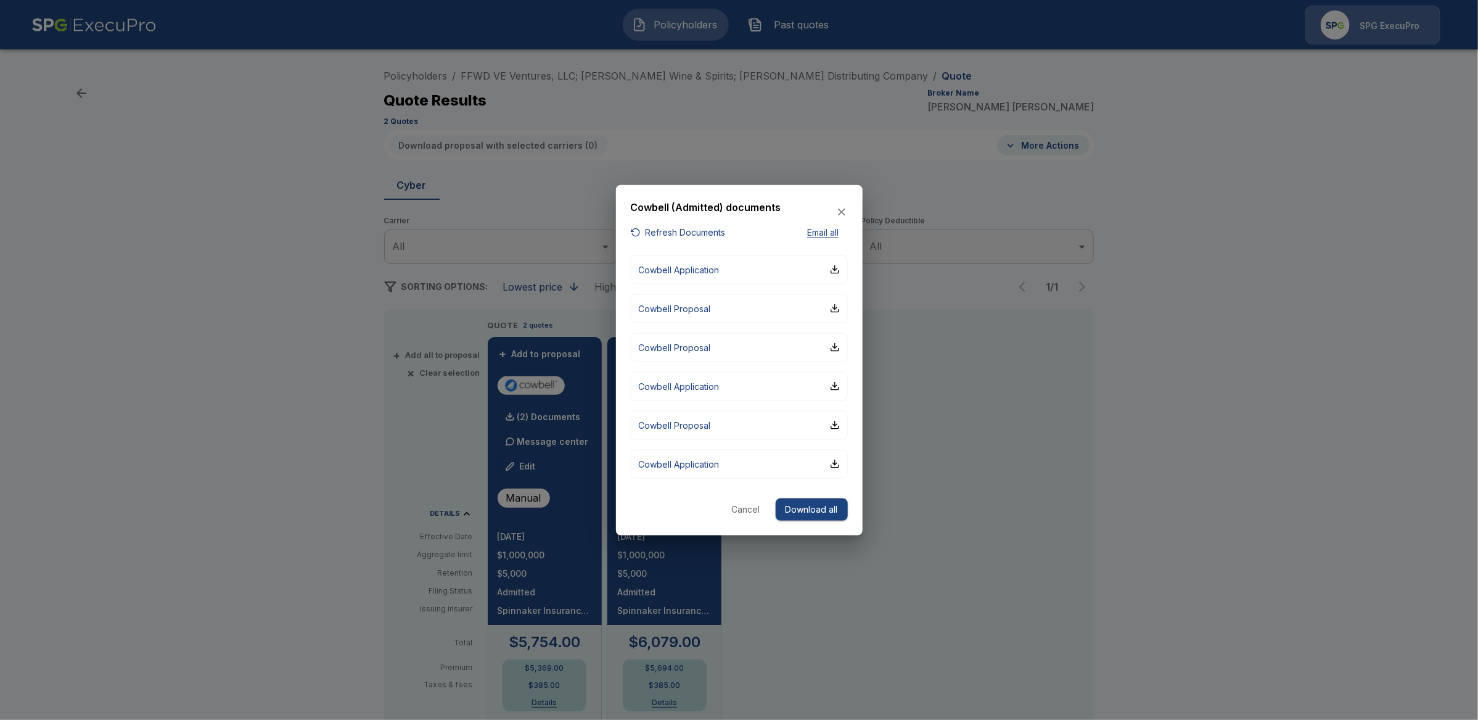
click at [1015, 449] on div at bounding box center [739, 360] width 1478 height 720
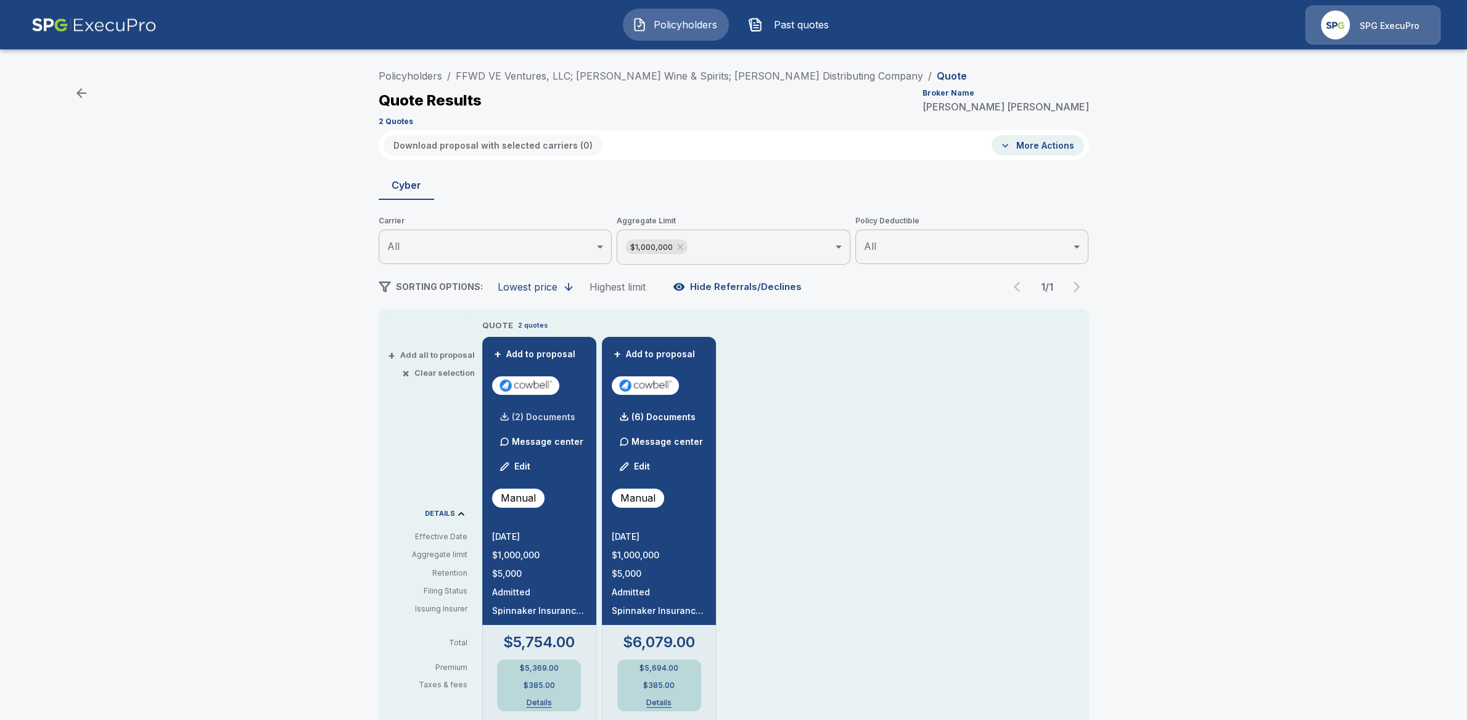
click at [527, 417] on p "(2) Documents" at bounding box center [544, 416] width 64 height 9
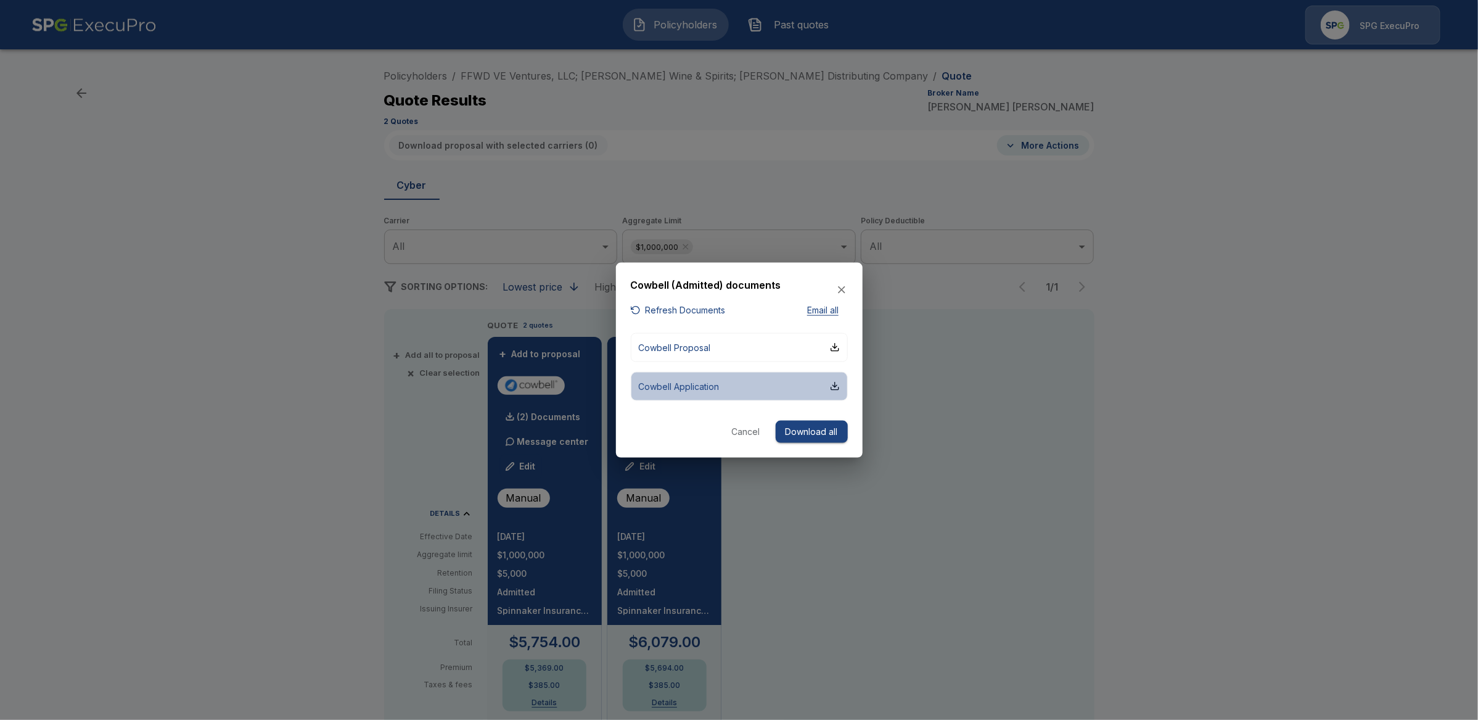
drag, startPoint x: 835, startPoint y: 387, endPoint x: 851, endPoint y: 398, distance: 19.9
click at [835, 388] on div "button" at bounding box center [835, 386] width 10 height 10
click at [1165, 437] on div at bounding box center [739, 360] width 1478 height 720
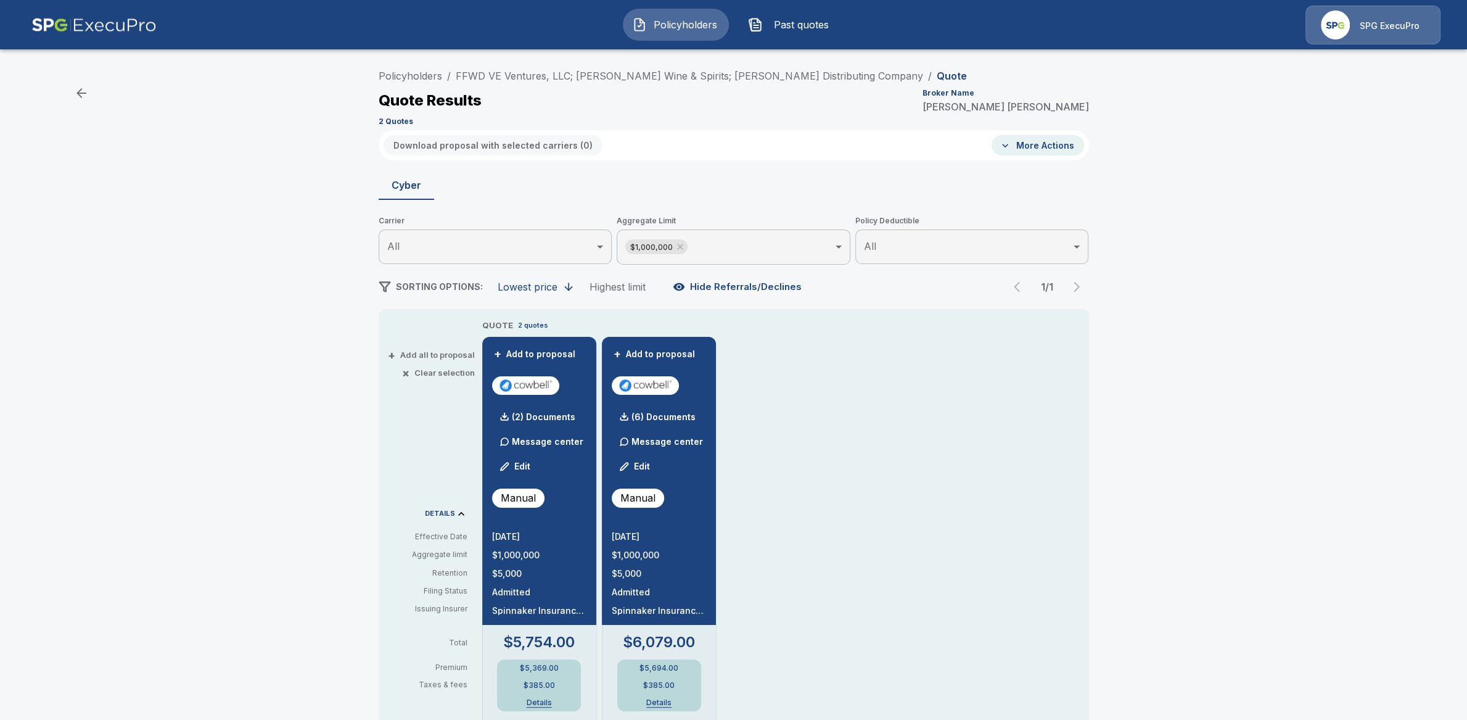
click at [797, 108] on div "Quote Results Broker Name Tricia Dietz" at bounding box center [734, 100] width 710 height 22
drag, startPoint x: 814, startPoint y: 76, endPoint x: 426, endPoint y: 73, distance: 387.8
click at [426, 73] on ol "Policyholders / FFWD VE Ventures, LLC; [PERSON_NAME] Wine & Spirits; [PERSON_NA…" at bounding box center [673, 75] width 588 height 15
drag, startPoint x: 458, startPoint y: 76, endPoint x: 546, endPoint y: 80, distance: 88.2
click at [546, 80] on ol "Policyholders / FFWD VE Ventures, LLC; [PERSON_NAME] Wine & Spirits; [PERSON_NA…" at bounding box center [673, 75] width 588 height 15
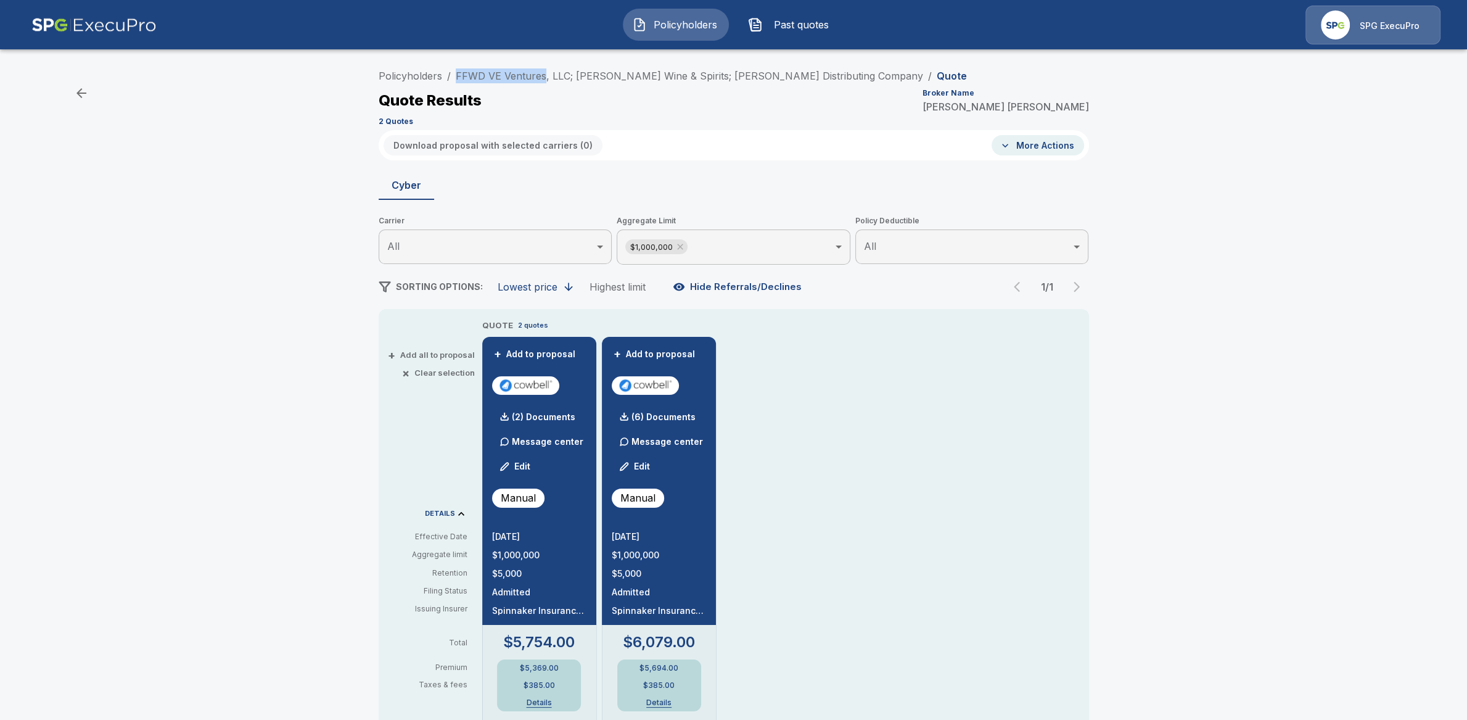
copy link "FFWD VE Ventures"
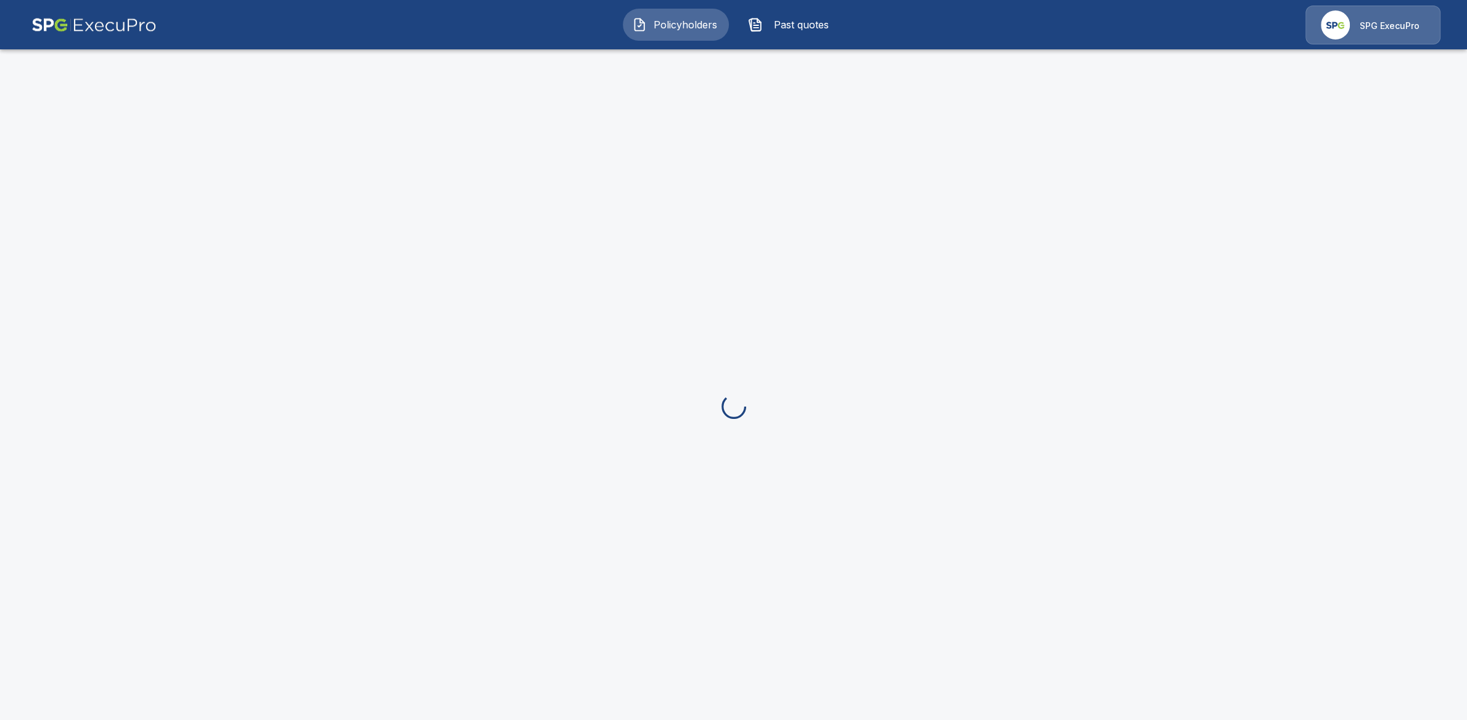
click at [660, 22] on span "Policyholders" at bounding box center [686, 24] width 68 height 15
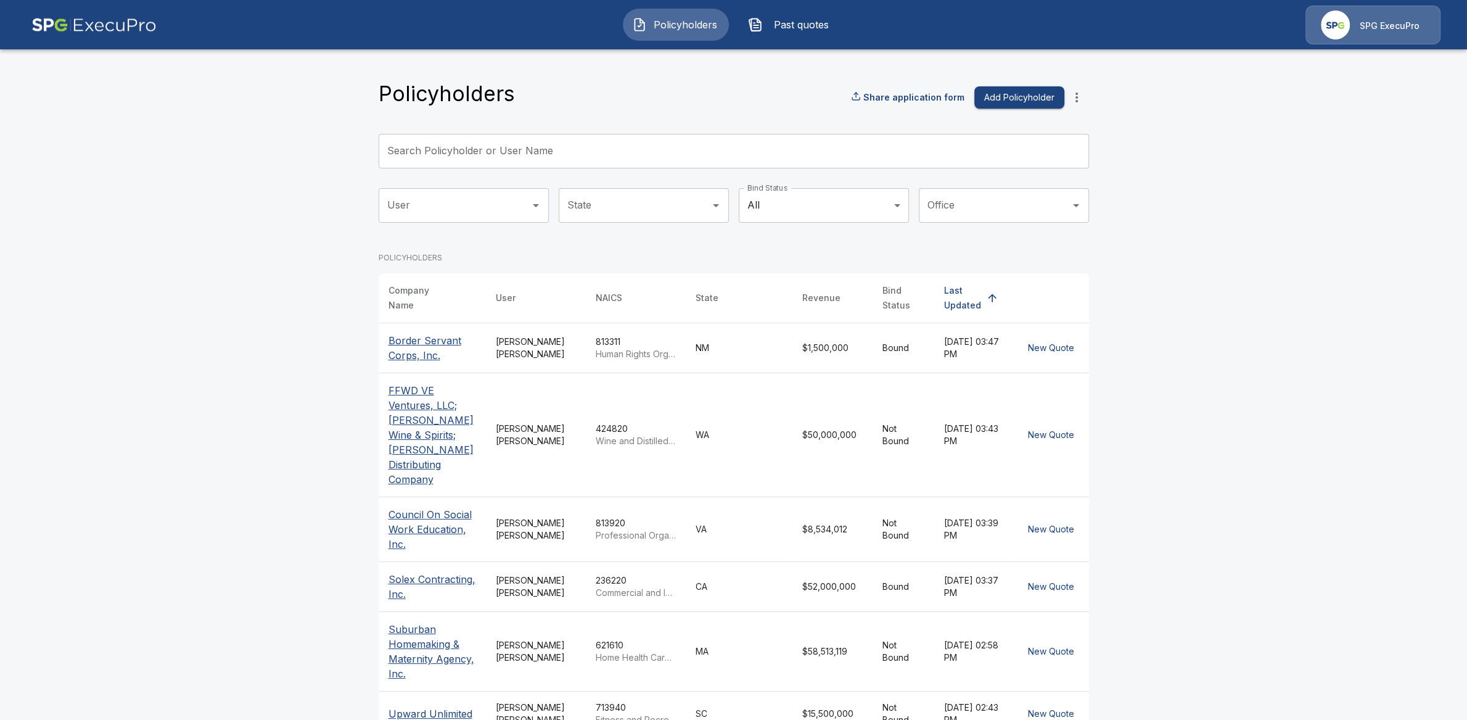
click at [769, 20] on span "Past quotes" at bounding box center [802, 24] width 68 height 15
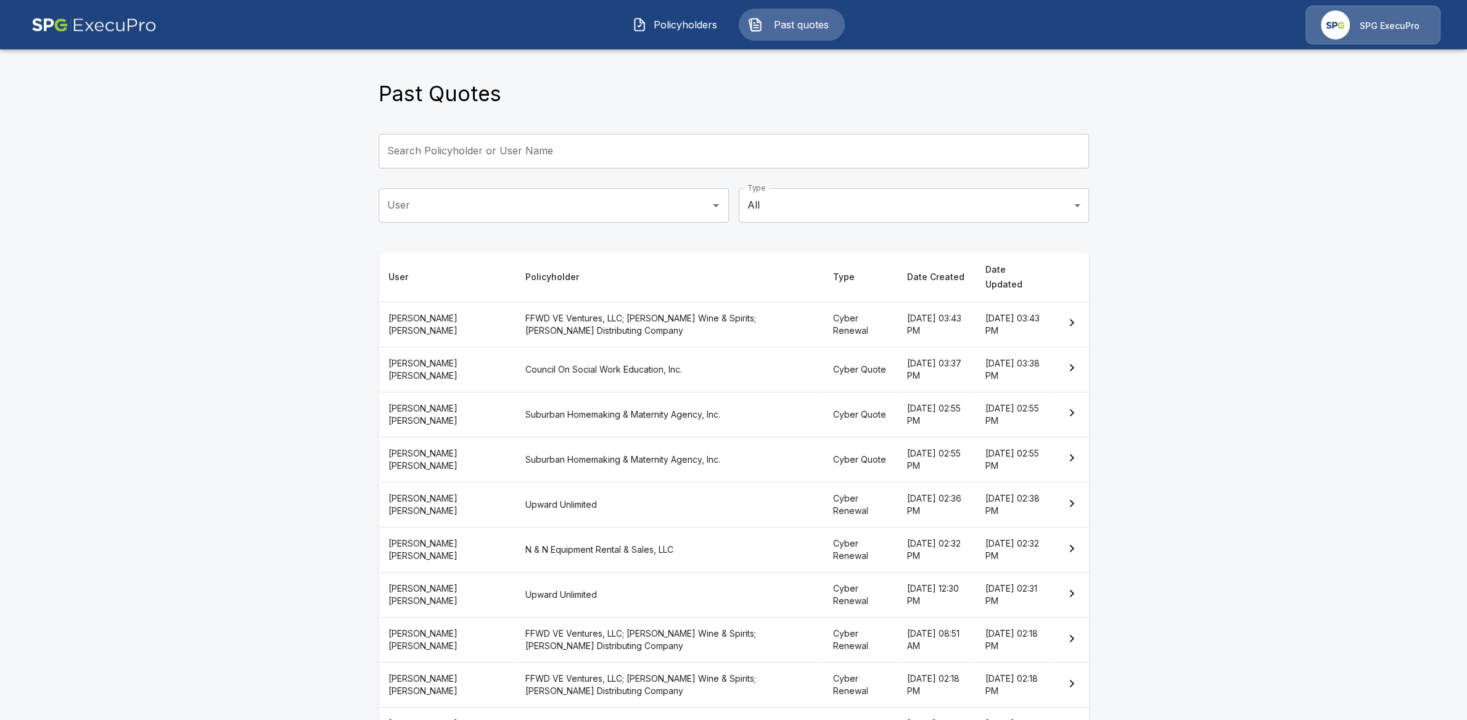
click at [515, 306] on th "FFWD VE Ventures, LLC; [PERSON_NAME] Wine & Spirits; [PERSON_NAME] Distributing…" at bounding box center [669, 323] width 308 height 45
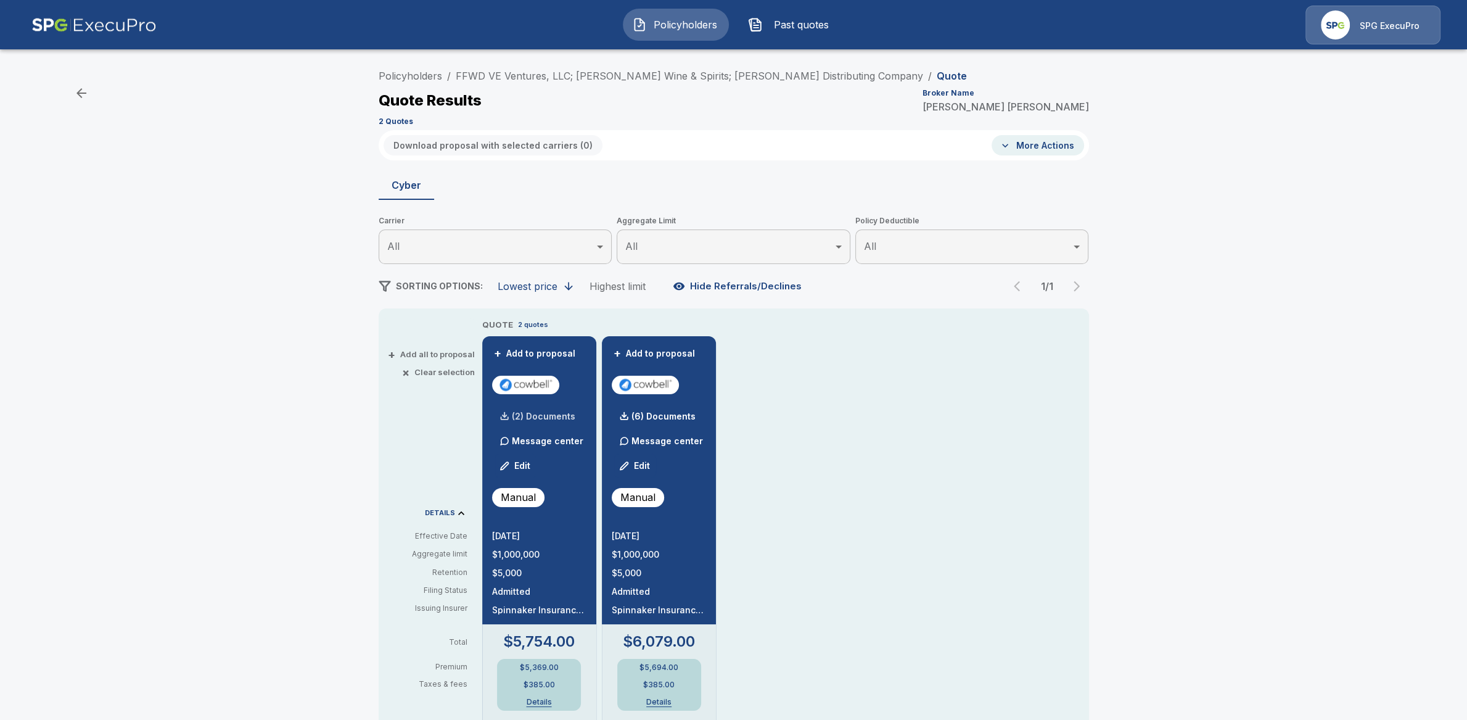
click at [566, 413] on p "(2) Documents" at bounding box center [544, 416] width 64 height 9
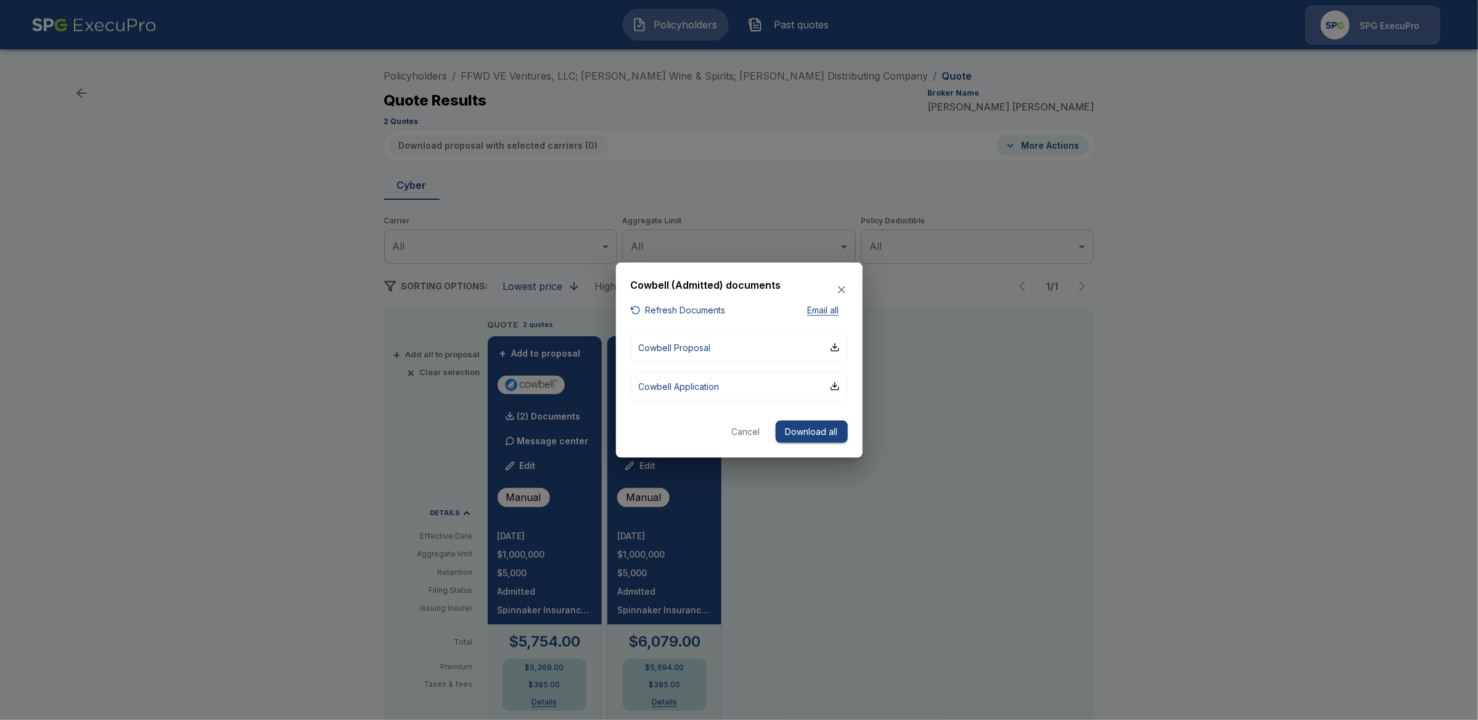
click at [815, 435] on button "Download all" at bounding box center [812, 431] width 72 height 23
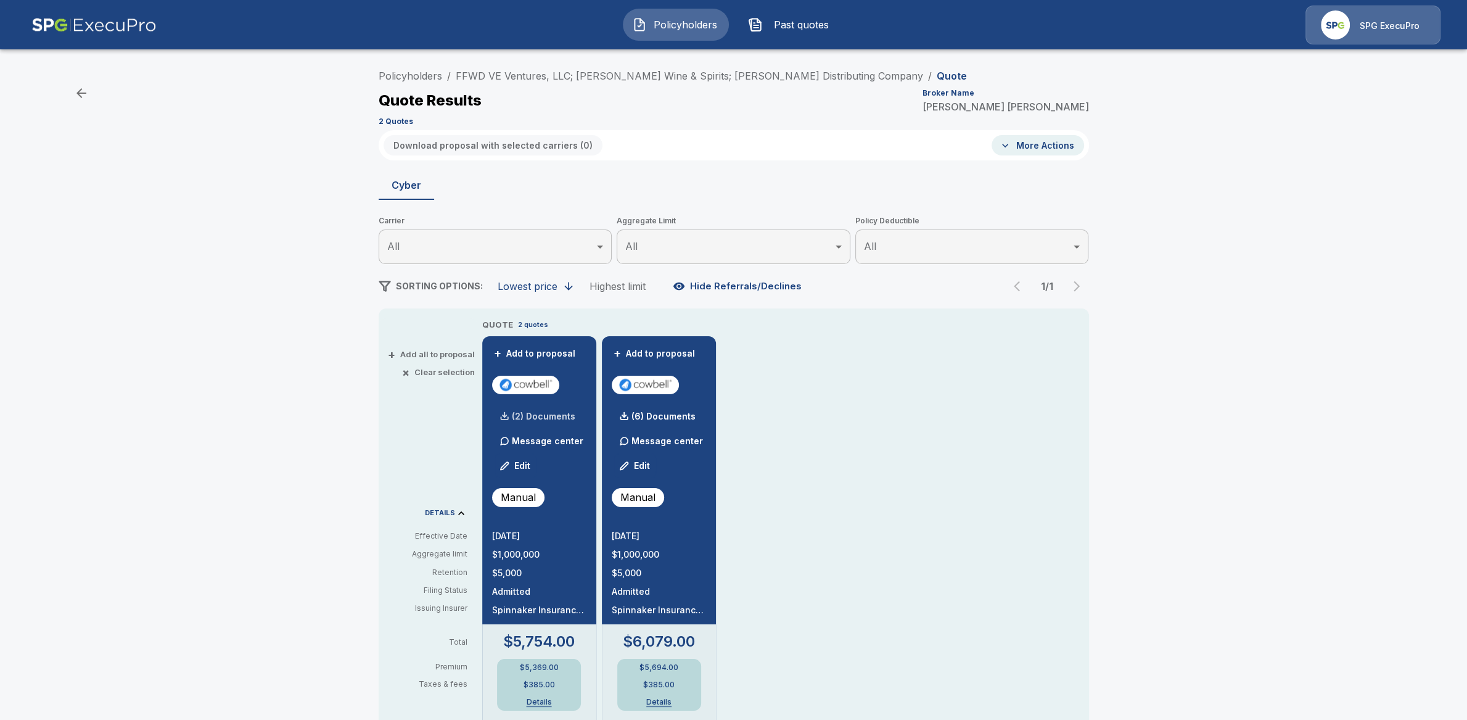
click at [531, 409] on div "(2) Documents" at bounding box center [533, 416] width 83 height 25
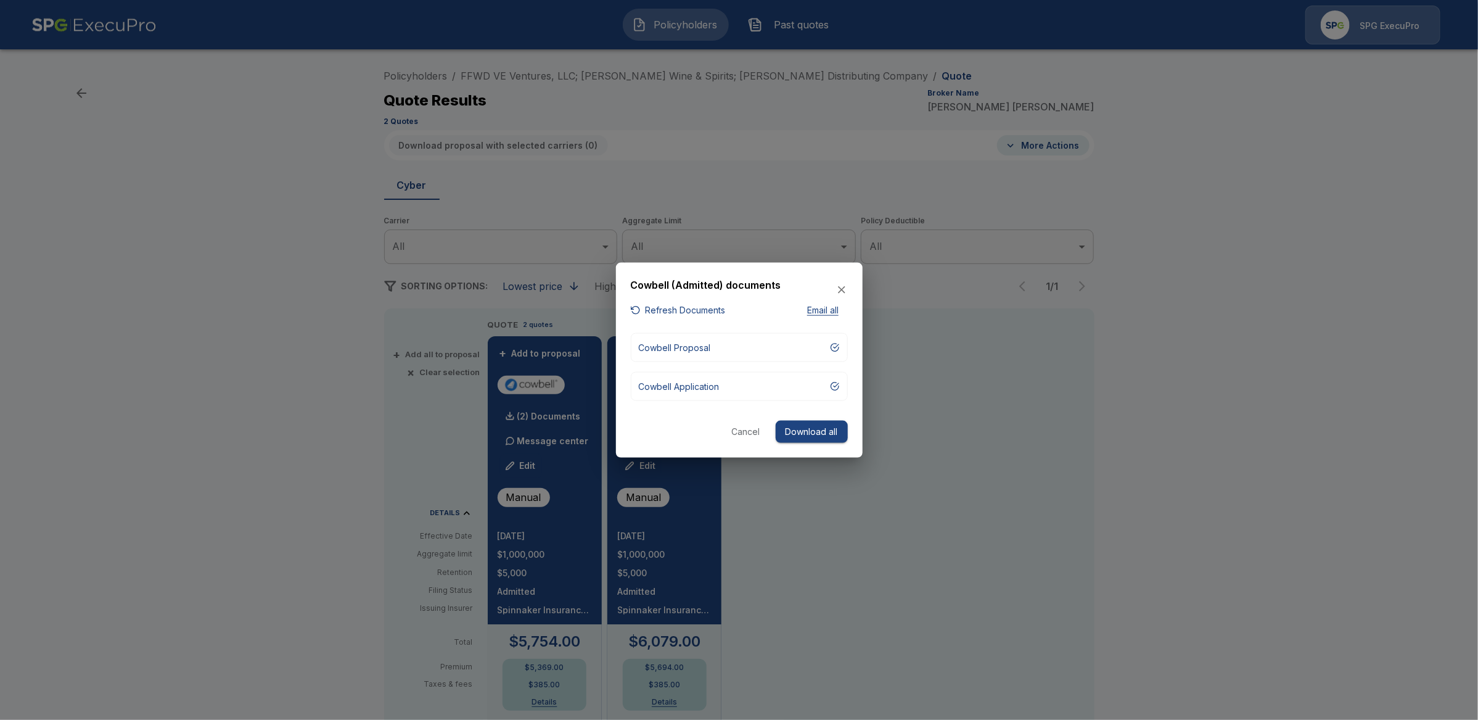
click at [821, 429] on button "Download all" at bounding box center [812, 431] width 72 height 23
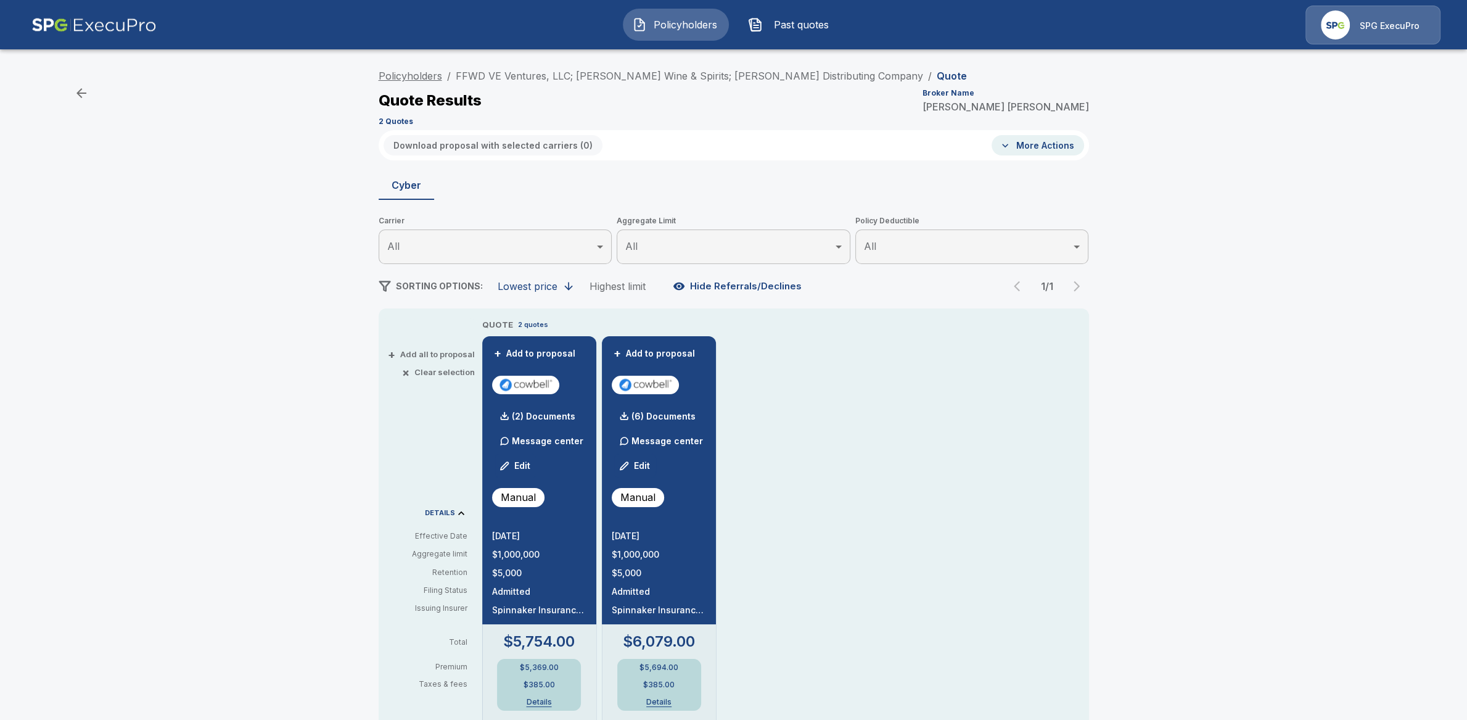
drag, startPoint x: 813, startPoint y: 72, endPoint x: 386, endPoint y: 69, distance: 427.3
click at [386, 69] on ol "Policyholders / FFWD VE Ventures, LLC; [PERSON_NAME] Wine & Spirits; [PERSON_NA…" at bounding box center [673, 75] width 588 height 15
drag, startPoint x: 811, startPoint y: 80, endPoint x: 461, endPoint y: 76, distance: 350.2
click at [461, 76] on ol "Policyholders / FFWD VE Ventures, LLC; [PERSON_NAME] Wine & Spirits; [PERSON_NA…" at bounding box center [673, 75] width 588 height 15
copy link "FFWD VE Ventures, LLC; [PERSON_NAME] Wine & Spirits; [PERSON_NAME] Distributing…"
